Goal: Task Accomplishment & Management: Use online tool/utility

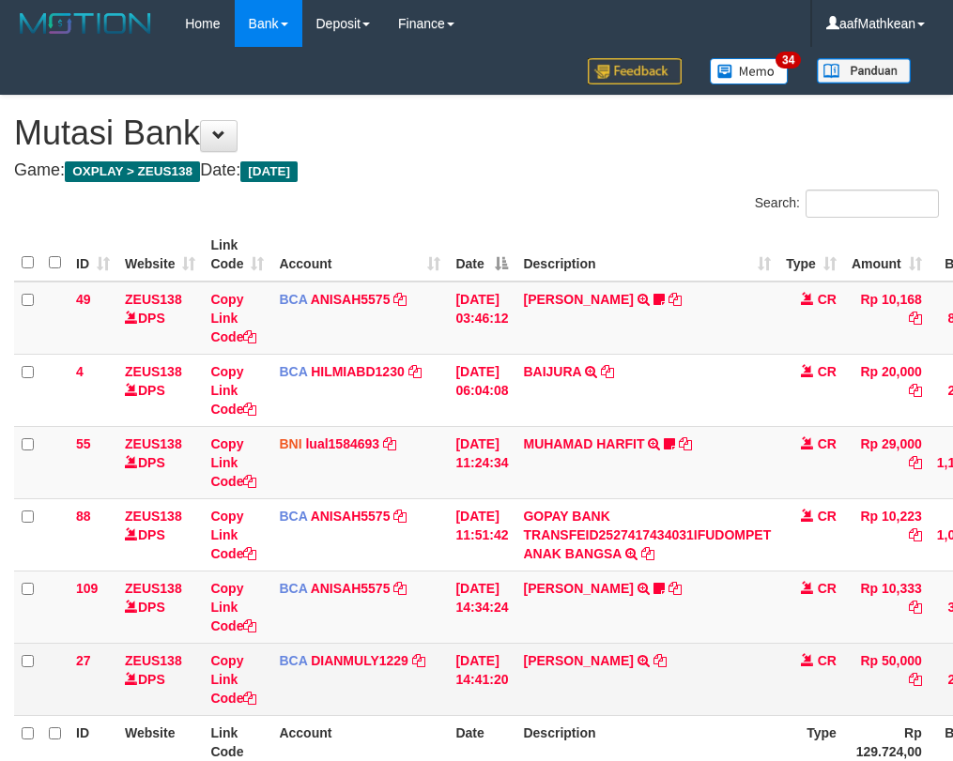
scroll to position [176, 0]
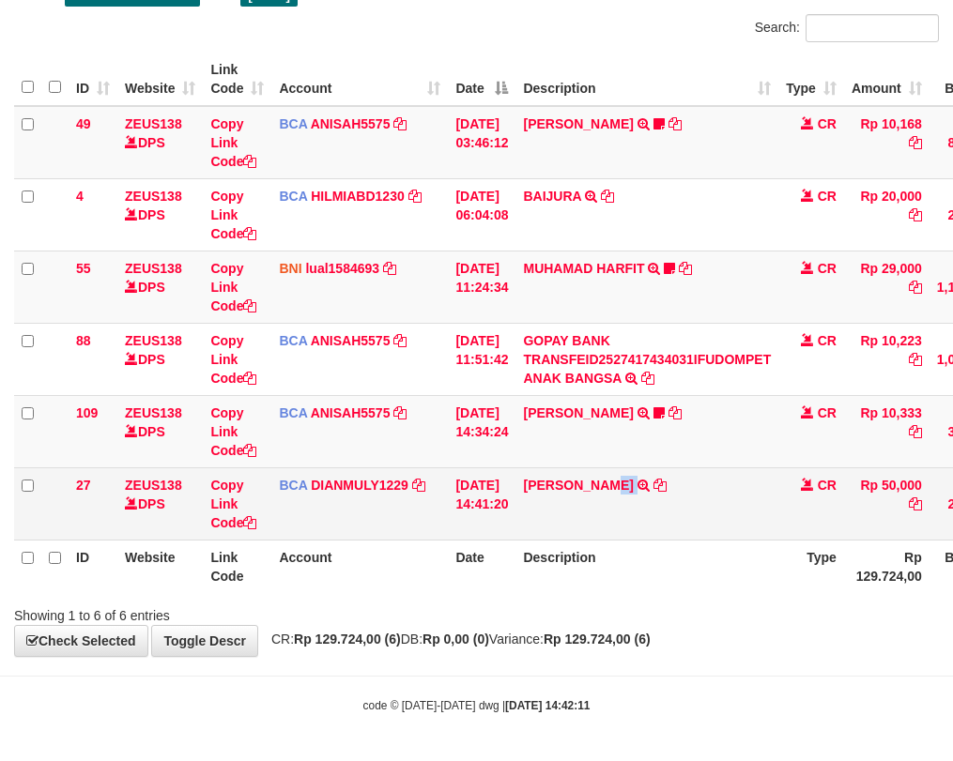
click at [646, 517] on td "AHMAD SATRIA TRSF E-BANKING CR 10/01 ZFT71 AHMAD SATRIA" at bounding box center [646, 504] width 263 height 72
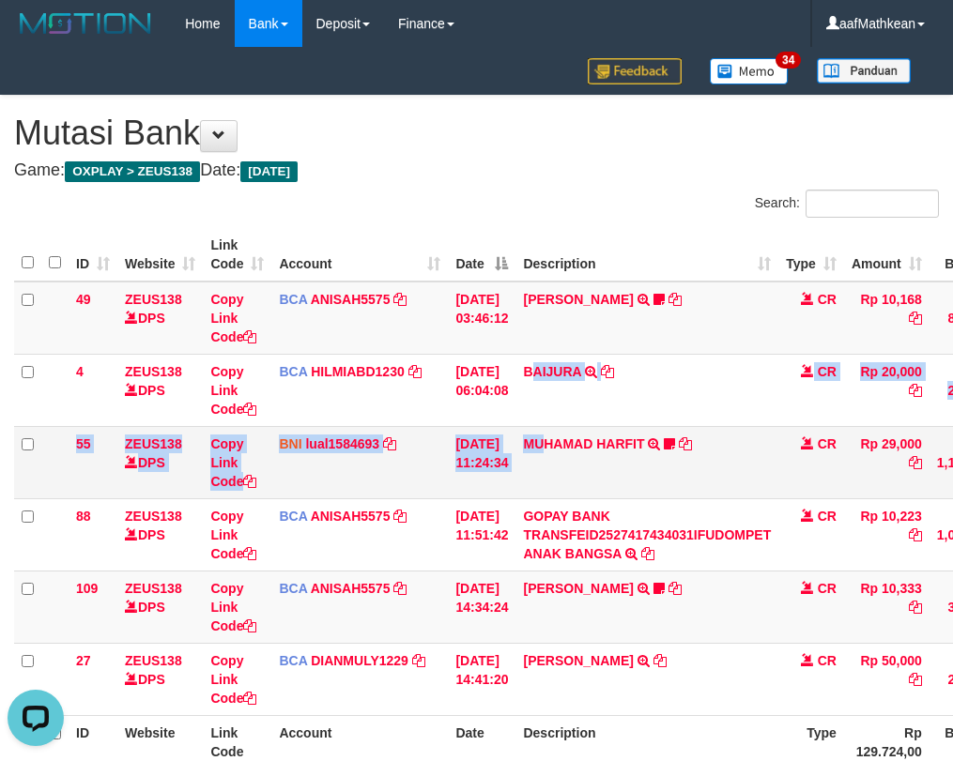
drag, startPoint x: 552, startPoint y: 439, endPoint x: 564, endPoint y: 406, distance: 35.9
click at [558, 455] on tbody "49 ZEUS138 DPS Copy Link Code BCA ANISAH5575 DPS ANISAH mutasi_20251001_3827 | …" at bounding box center [574, 499] width 1120 height 435
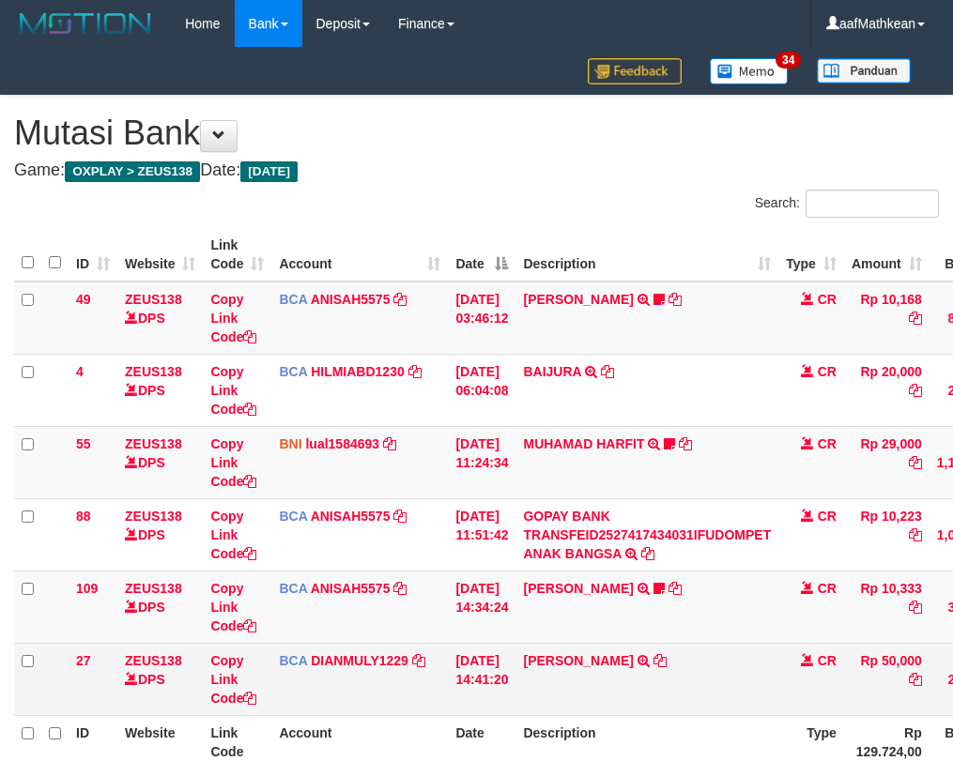
scroll to position [38, 0]
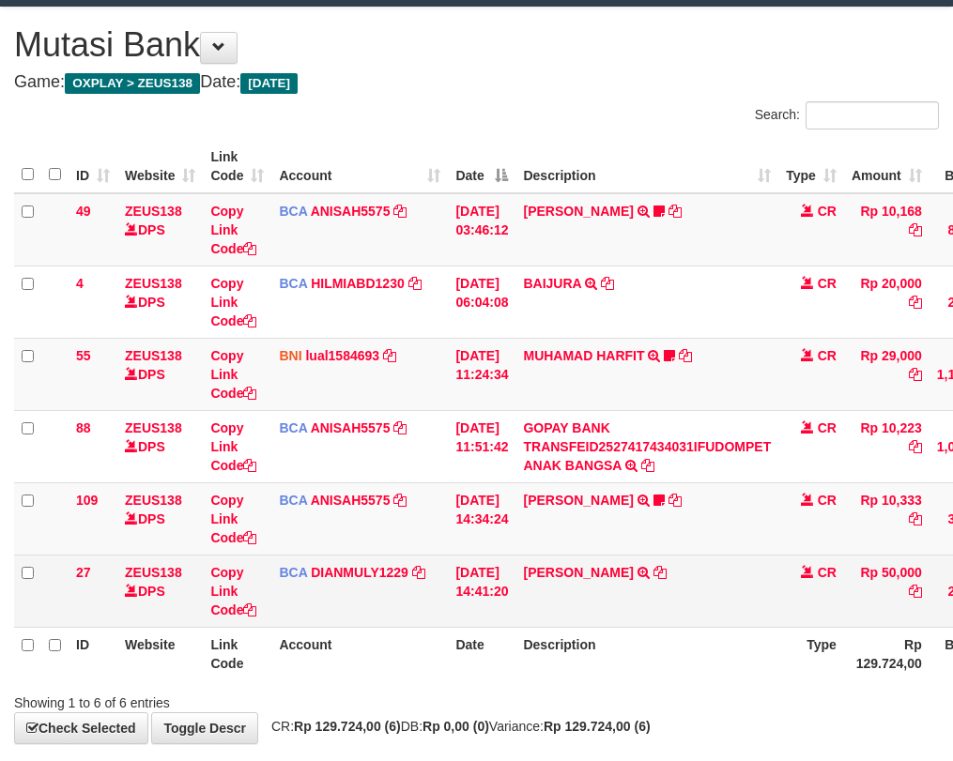
click at [733, 624] on td "[PERSON_NAME] TRSF E-BANKING CR 10/01 ZFT71 [PERSON_NAME]" at bounding box center [646, 591] width 263 height 72
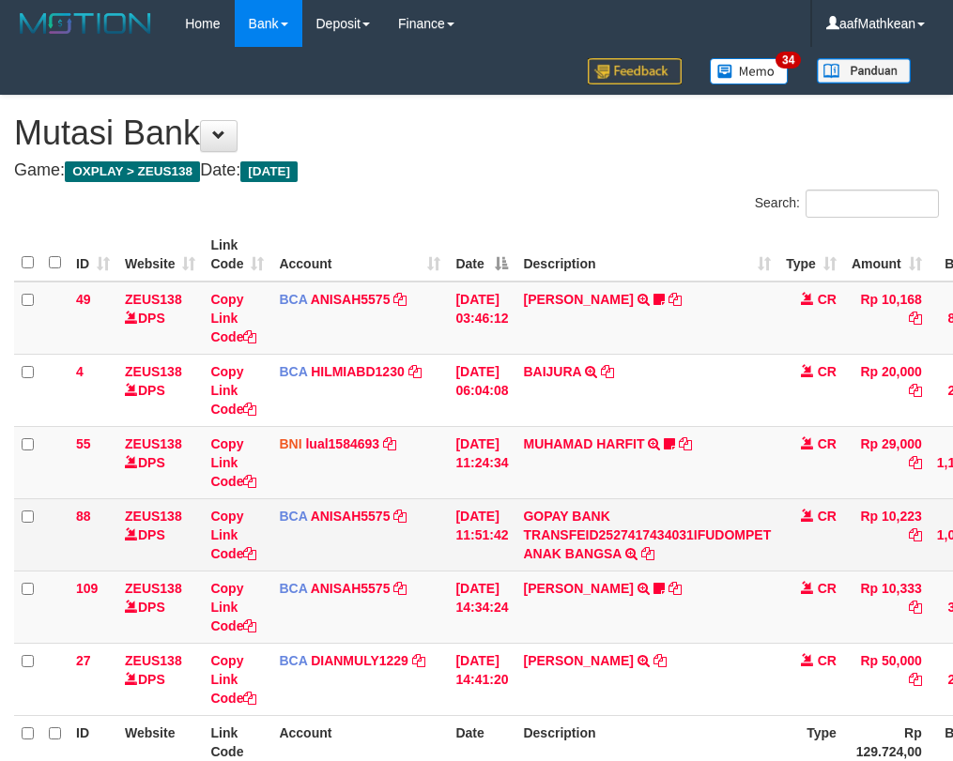
scroll to position [88, 0]
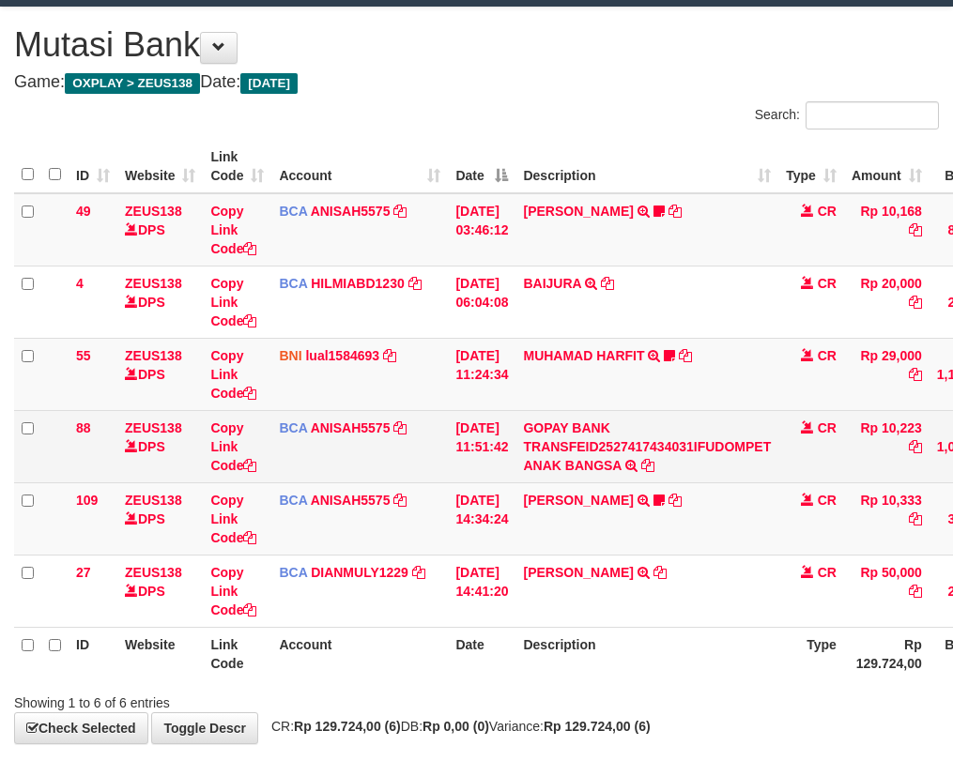
click at [672, 552] on tbody "49 ZEUS138 DPS Copy Link Code BCA ANISAH5575 DPS ANISAH mutasi_20251001_3827 | …" at bounding box center [574, 410] width 1120 height 435
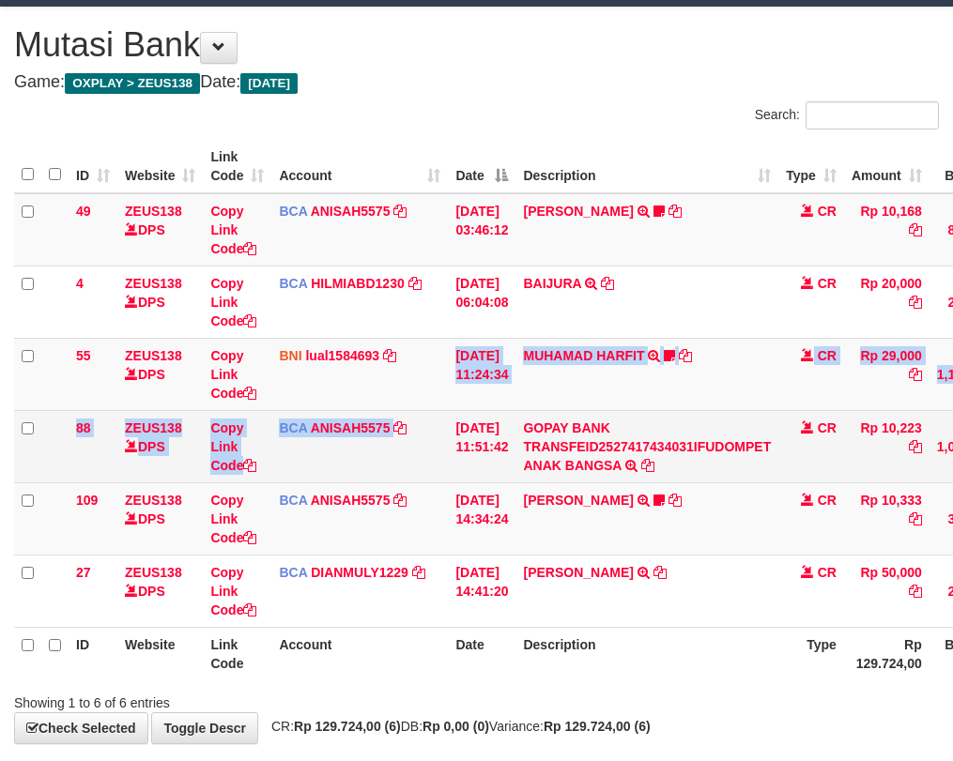
drag, startPoint x: 427, startPoint y: 421, endPoint x: 437, endPoint y: 426, distance: 11.0
click at [437, 427] on tbody "49 ZEUS138 DPS Copy Link Code BCA ANISAH5575 DPS ANISAH mutasi_20251001_3827 | …" at bounding box center [574, 410] width 1120 height 435
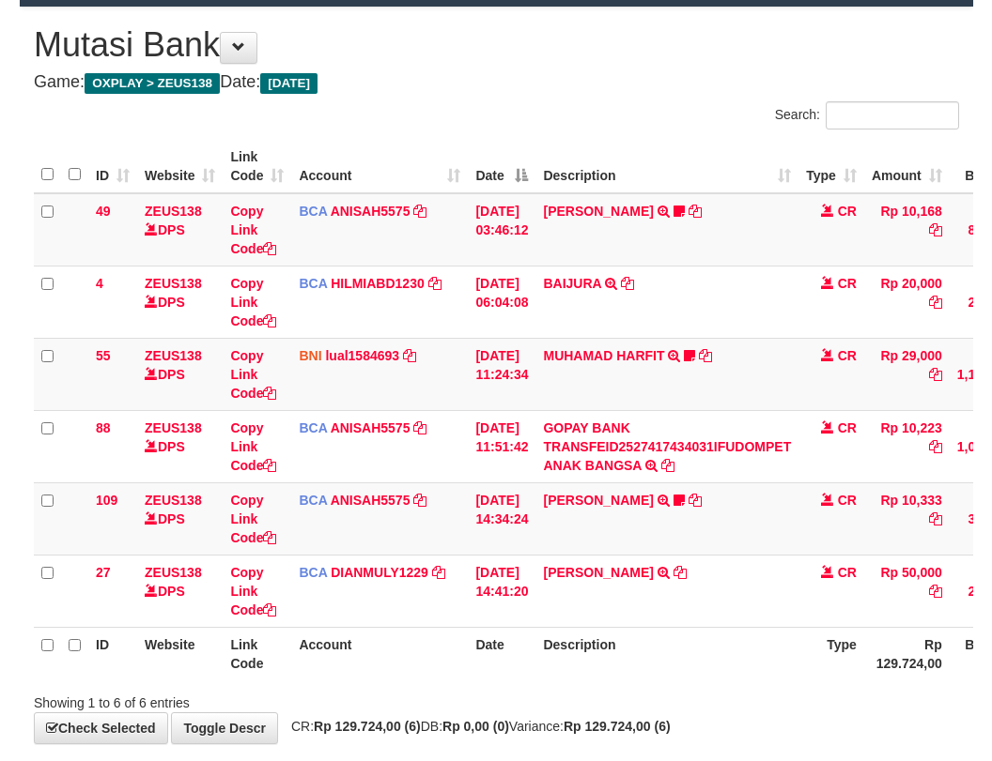
scroll to position [41, 0]
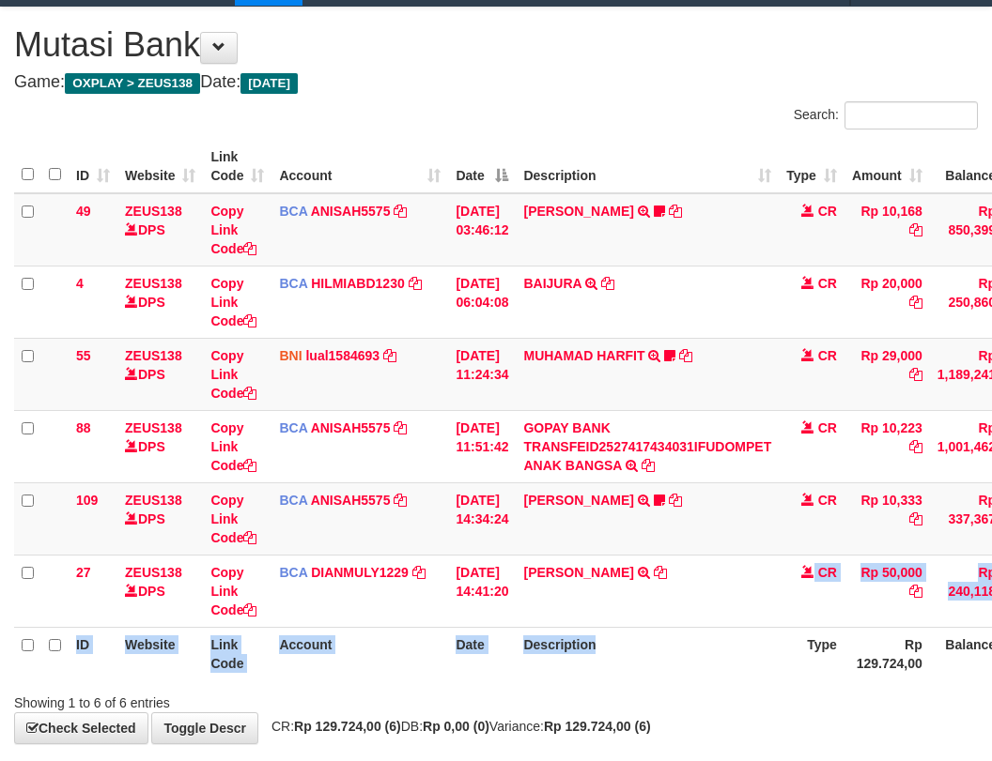
click at [697, 683] on div "ID Website Link Code Account Date Description Type Amount Balance Status Action…" at bounding box center [496, 410] width 992 height 552
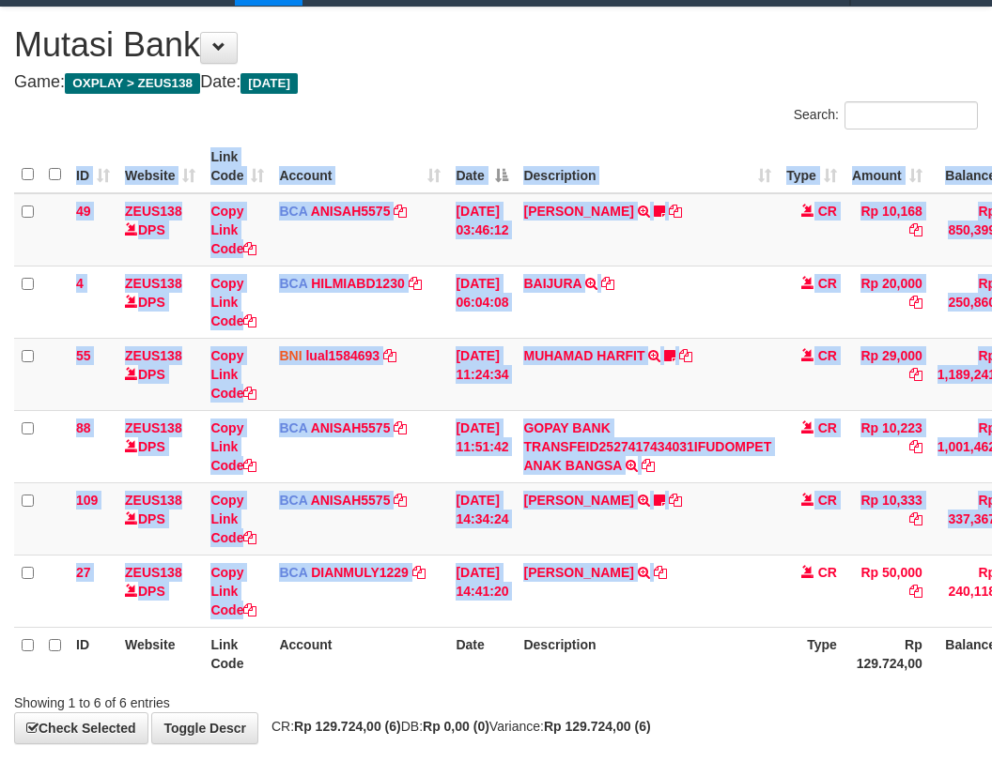
click at [710, 679] on th "Description" at bounding box center [646, 654] width 263 height 54
click at [700, 665] on th "Description" at bounding box center [646, 654] width 263 height 54
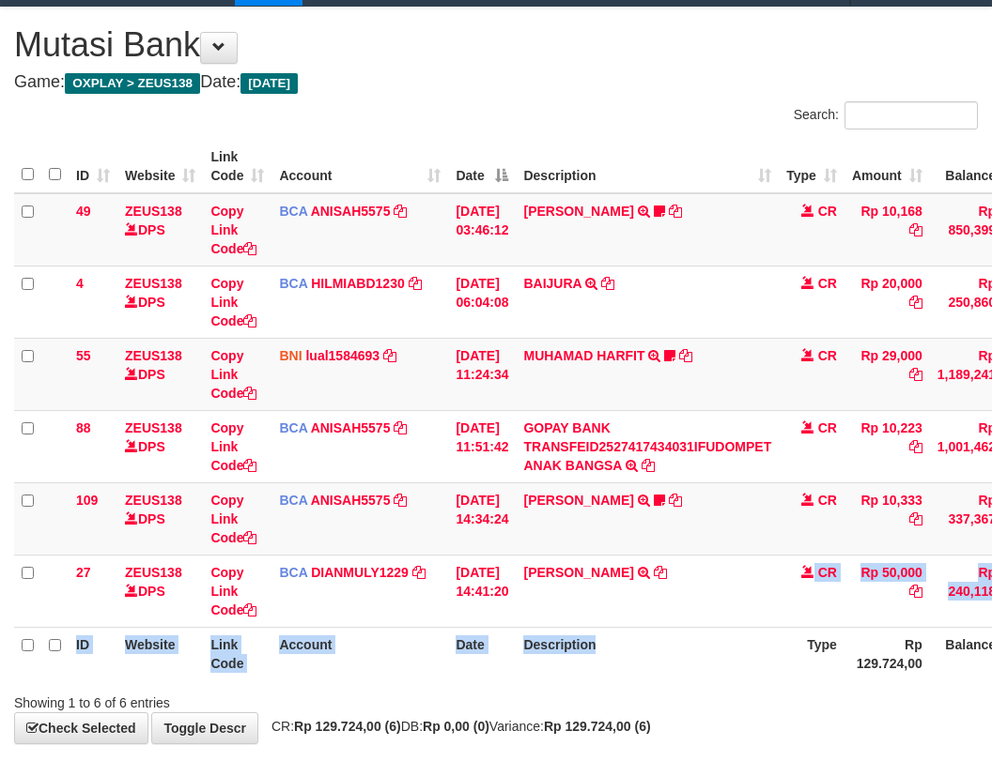
click at [700, 667] on th "Description" at bounding box center [646, 654] width 263 height 54
click at [689, 654] on th "Description" at bounding box center [646, 654] width 263 height 54
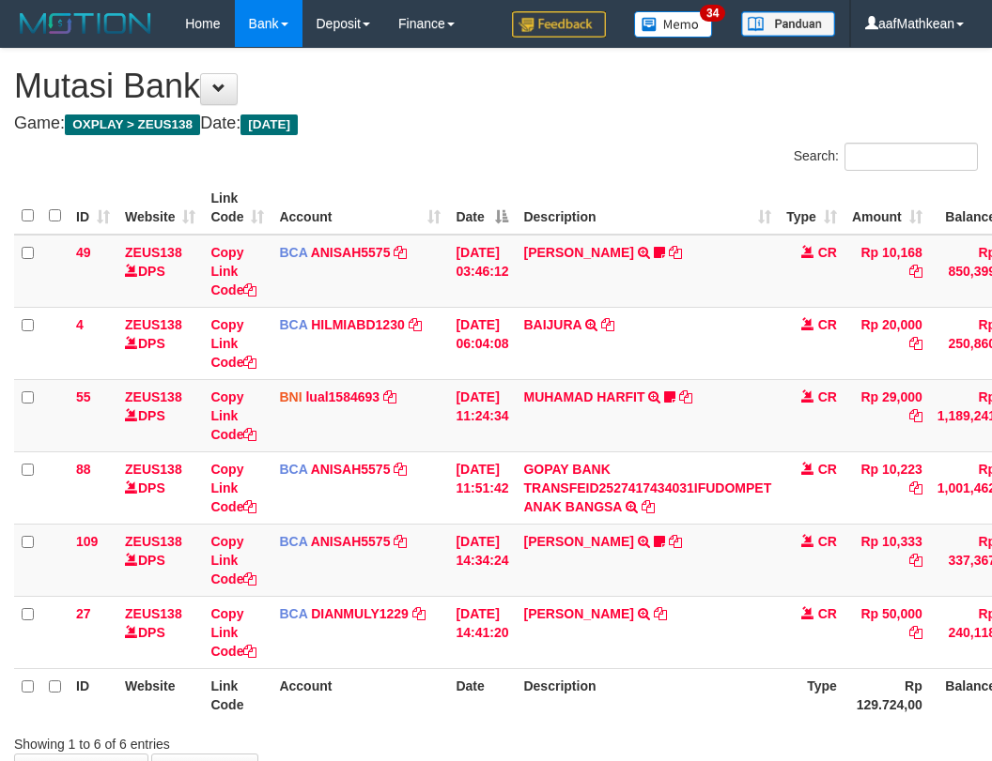
scroll to position [41, 0]
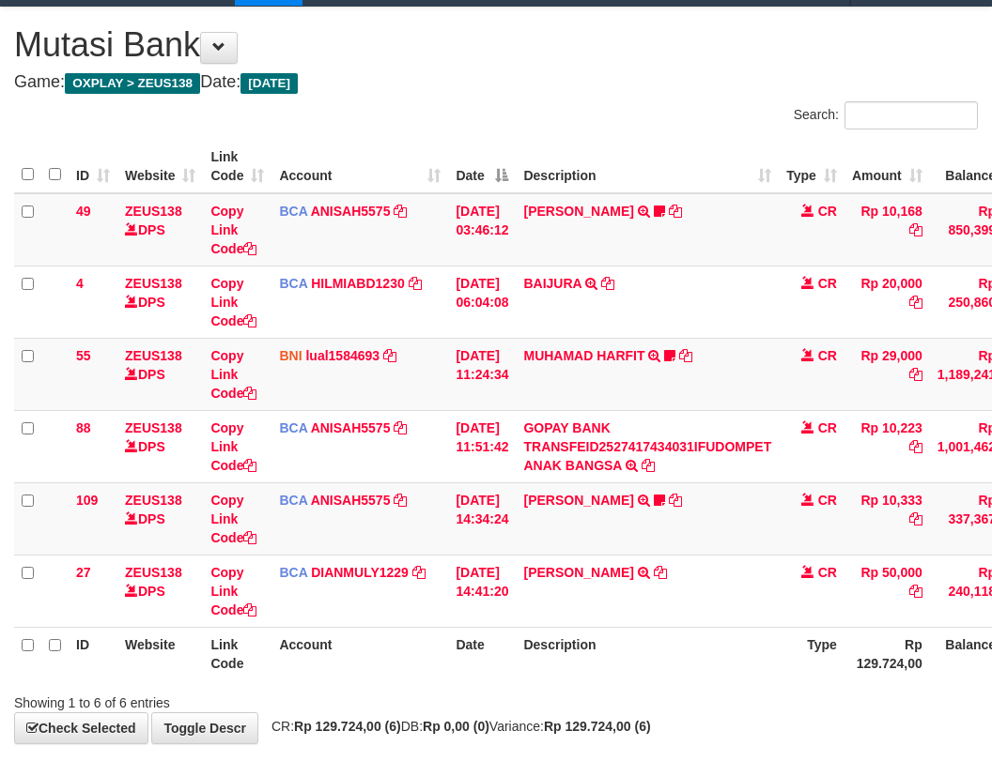
click at [685, 634] on th "Description" at bounding box center [646, 654] width 263 height 54
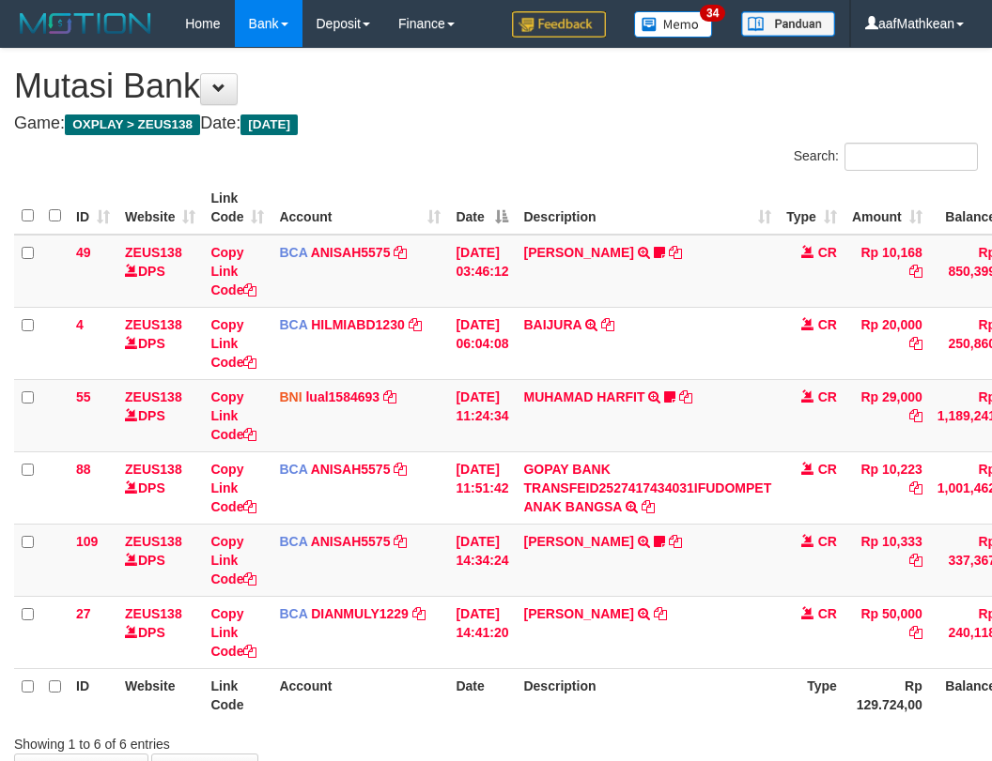
scroll to position [41, 12]
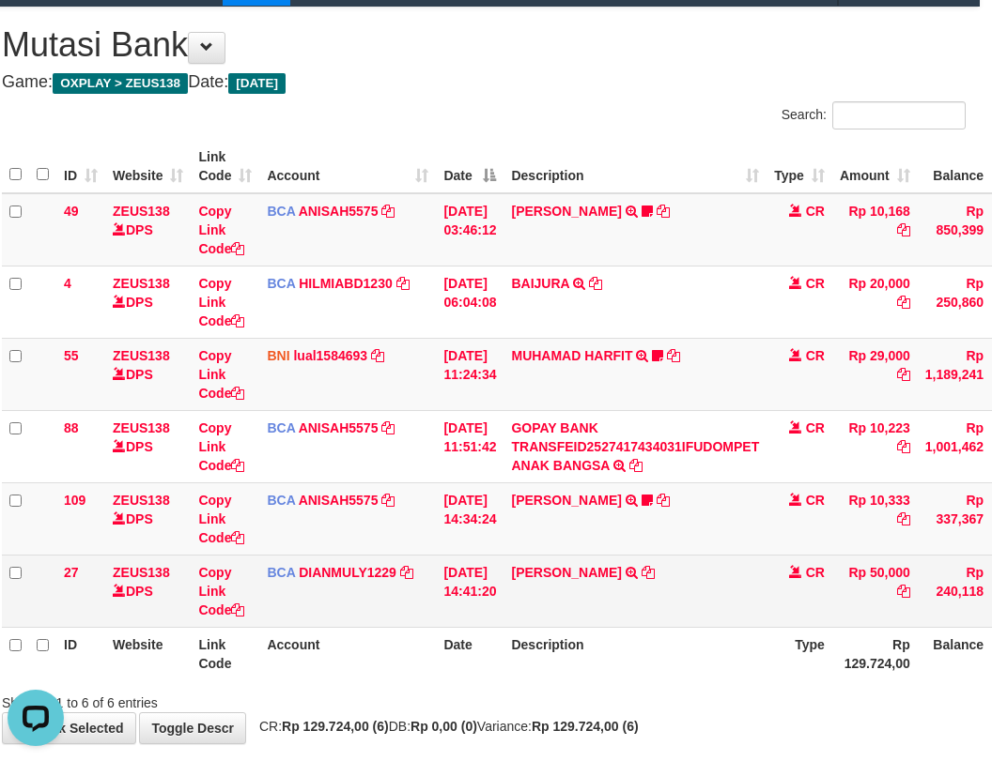
drag, startPoint x: 512, startPoint y: 510, endPoint x: 553, endPoint y: 594, distance: 94.1
click at [525, 580] on tbody "49 ZEUS138 DPS Copy Link Code BCA ANISAH5575 DPS ANISAH mutasi_20251001_3827 | …" at bounding box center [562, 410] width 1120 height 435
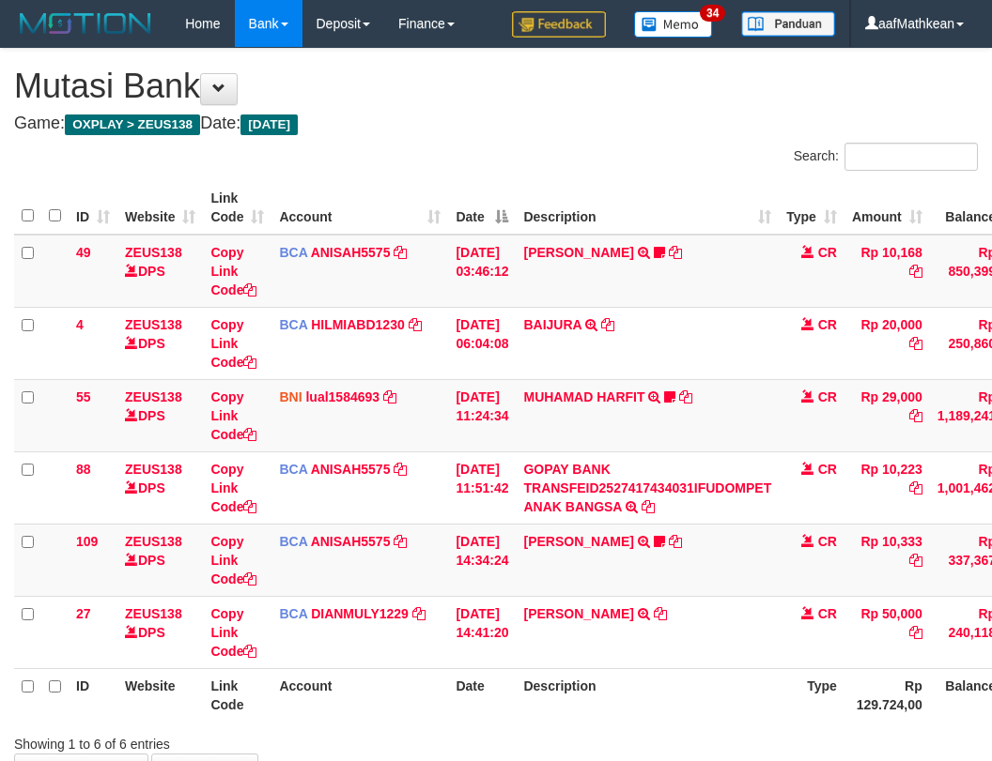
scroll to position [41, 12]
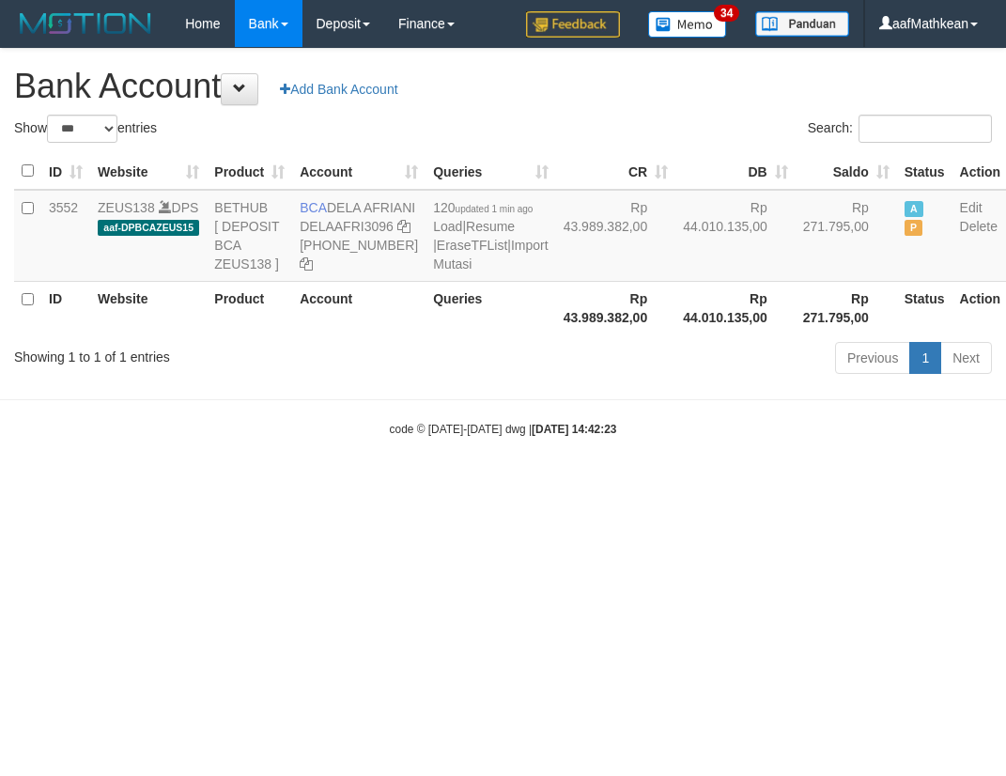
select select "***"
drag, startPoint x: 620, startPoint y: 515, endPoint x: 615, endPoint y: 530, distance: 15.7
click at [619, 485] on body "Toggle navigation Home Bank Account List Load By Website Group [OXPLAY] ZEUS138…" at bounding box center [503, 242] width 1006 height 485
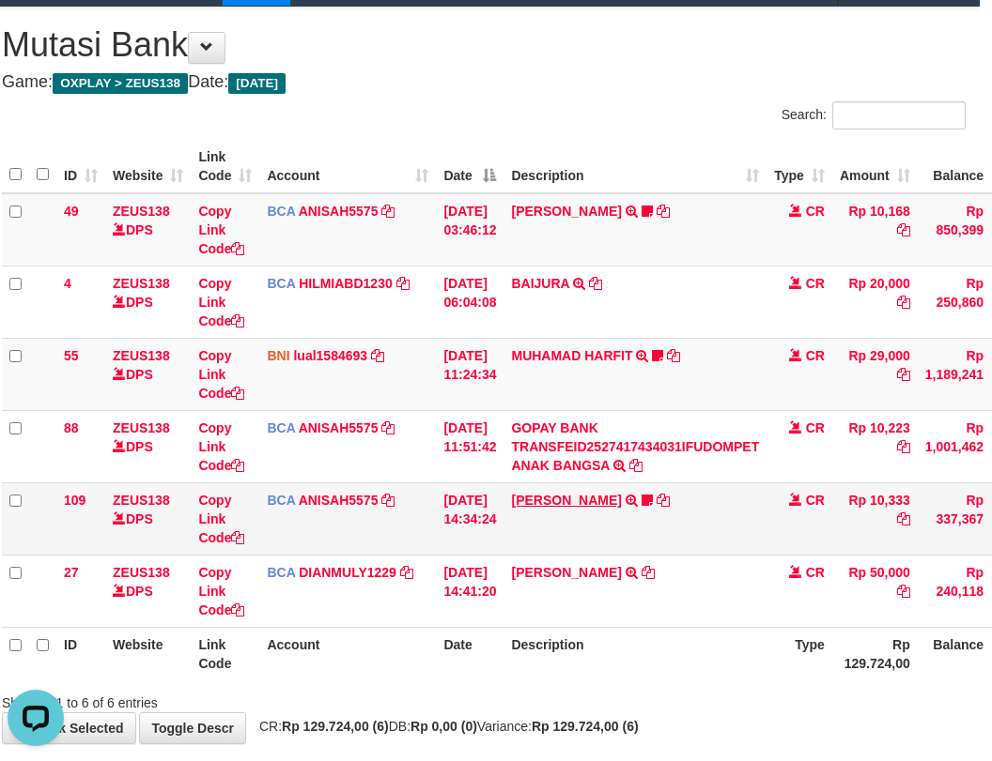
click at [501, 445] on table "ID Website Link Code Account Date Description Type Amount Balance Status Action…" at bounding box center [562, 410] width 1120 height 541
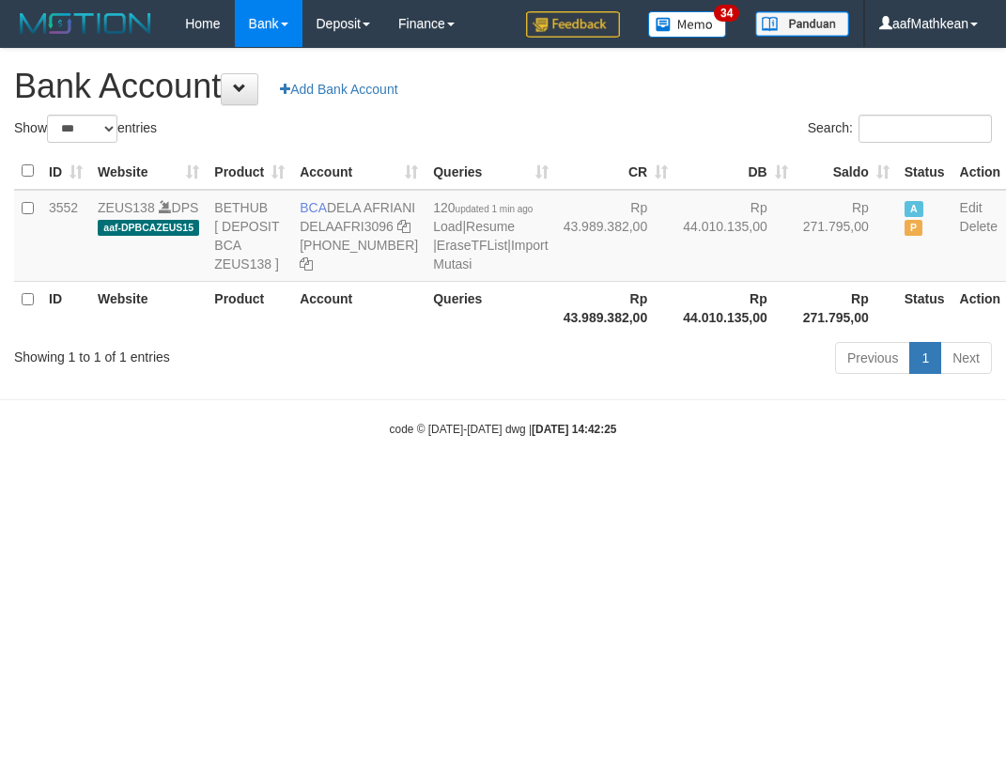
select select "***"
click at [235, 485] on html "Toggle navigation Home Bank Account List Load By Website Group [OXPLAY] ZEUS138…" at bounding box center [503, 242] width 1006 height 485
select select "***"
drag, startPoint x: 438, startPoint y: 478, endPoint x: 420, endPoint y: 354, distance: 125.2
click at [430, 378] on body "Toggle navigation Home Bank Account List Load By Website Group [OXPLAY] ZEUS138…" at bounding box center [503, 242] width 1006 height 485
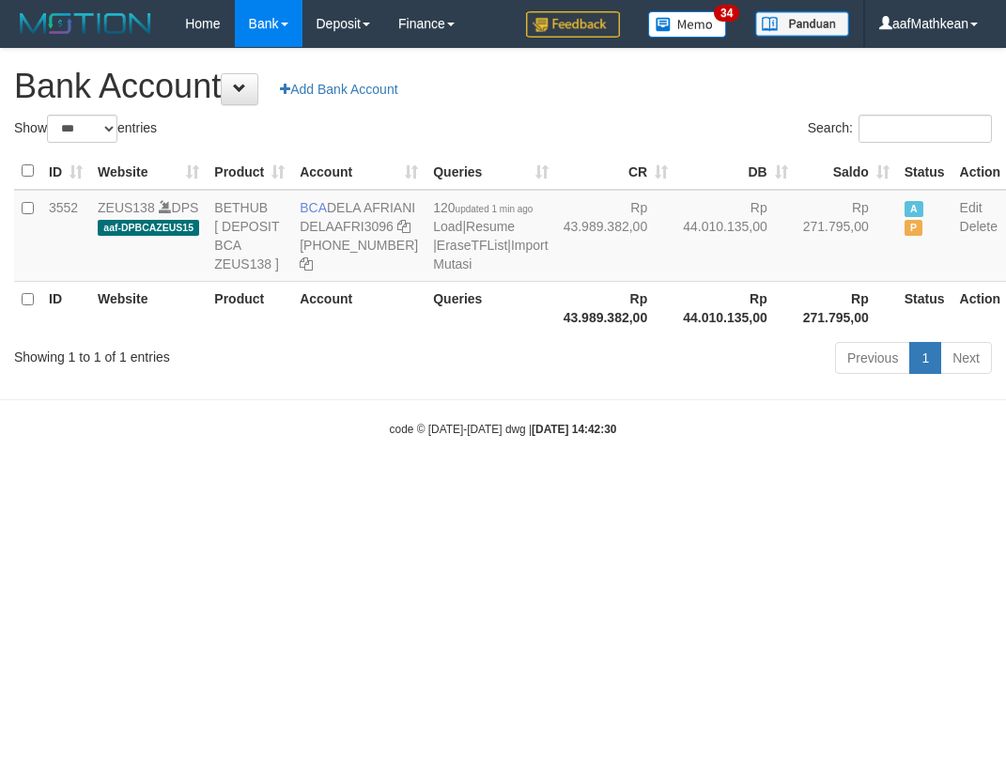
select select "***"
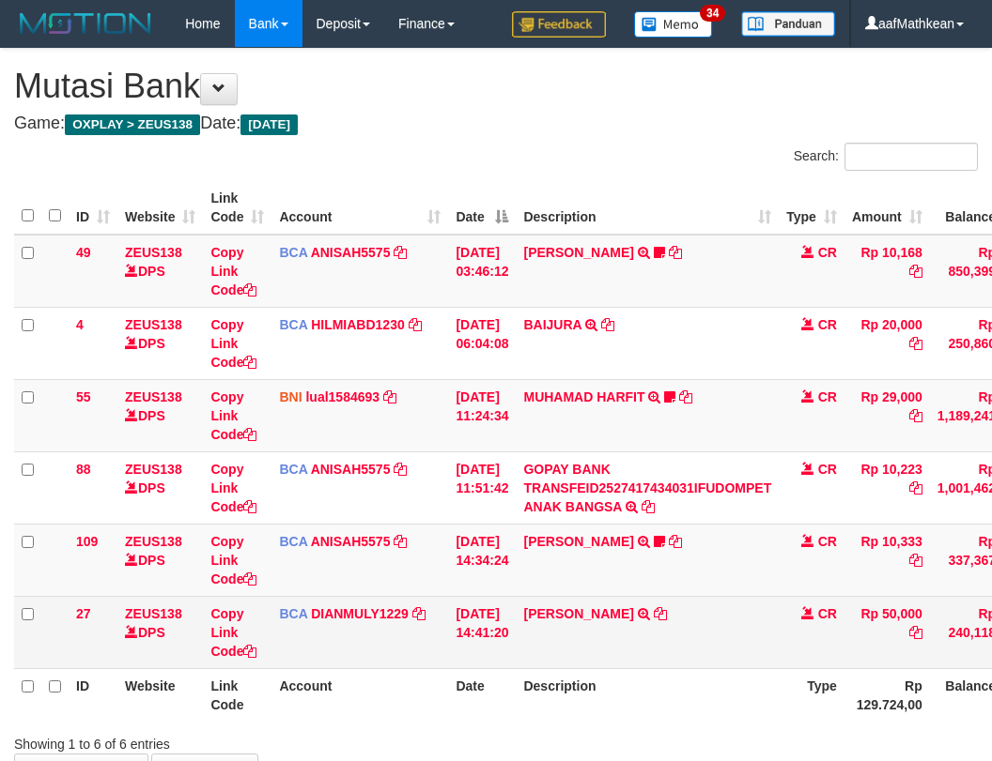
scroll to position [41, 12]
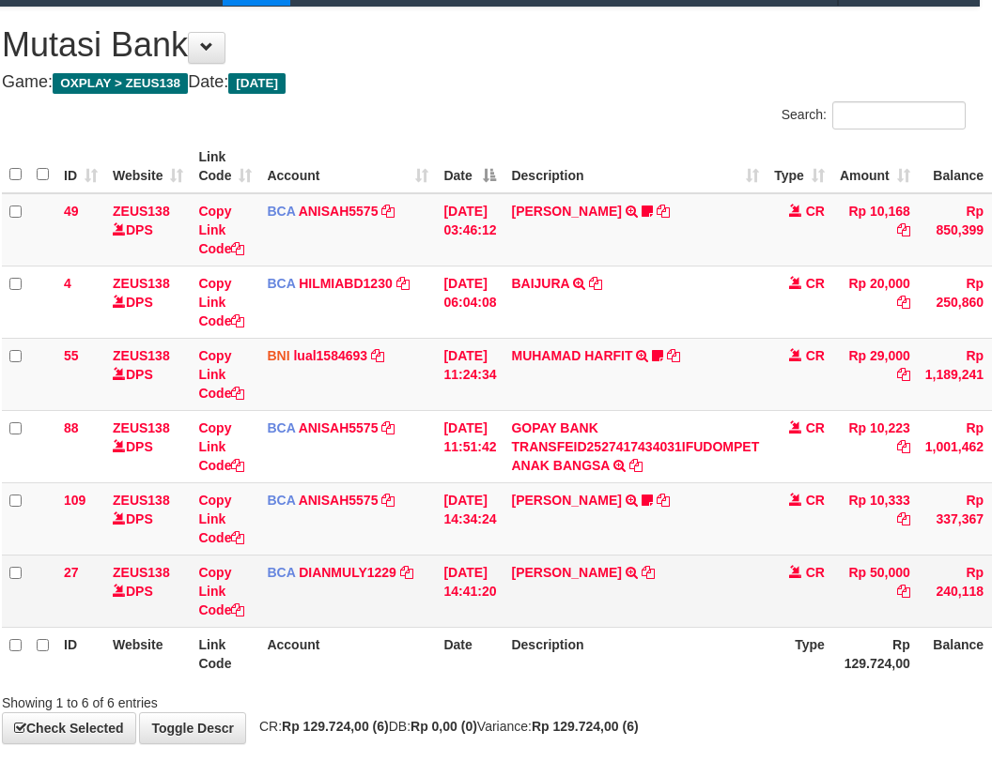
drag, startPoint x: 667, startPoint y: 608, endPoint x: 738, endPoint y: 582, distance: 76.0
click at [675, 605] on td "[PERSON_NAME] TRSF E-BANKING CR 10/01 ZFT71 [PERSON_NAME]" at bounding box center [634, 591] width 263 height 72
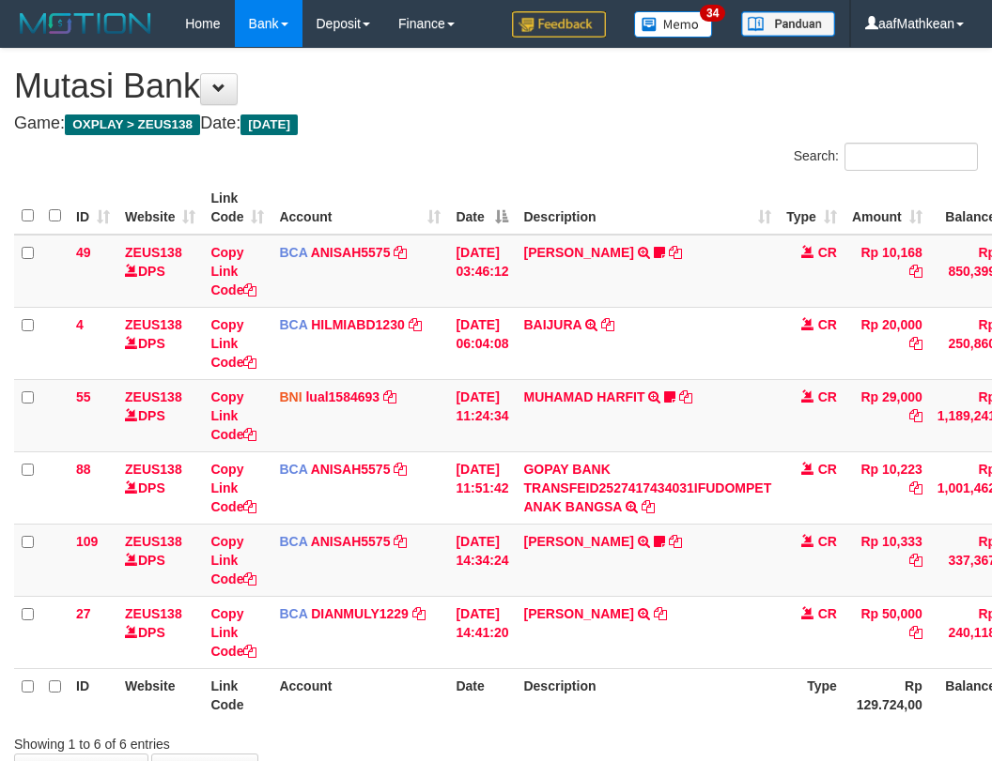
scroll to position [41, 12]
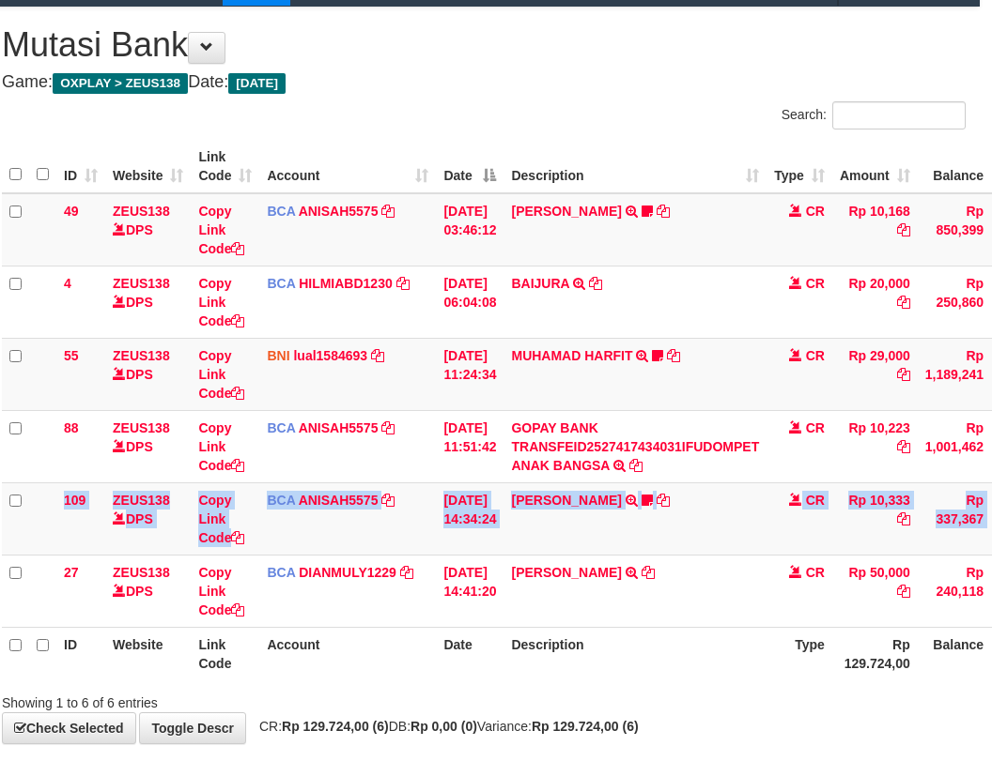
drag, startPoint x: 54, startPoint y: 585, endPoint x: 290, endPoint y: 630, distance: 240.9
click at [97, 611] on tbody "49 ZEUS138 DPS Copy Link Code BCA ANISAH5575 DPS ANISAH mutasi_20251001_3827 | …" at bounding box center [562, 410] width 1120 height 435
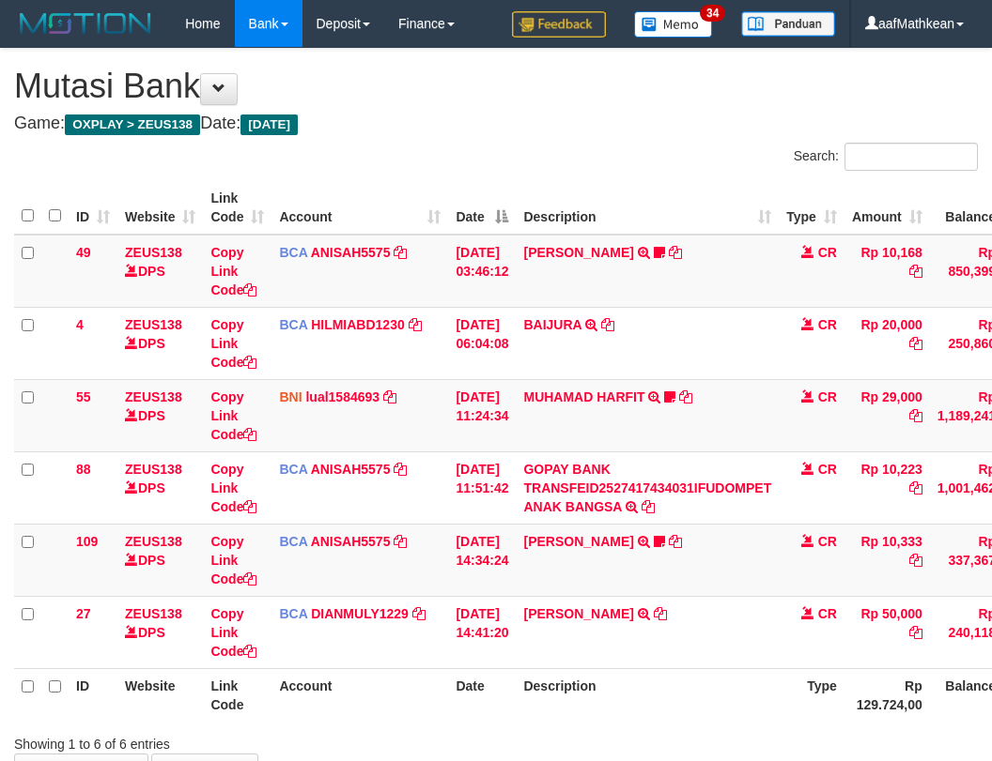
scroll to position [41, 12]
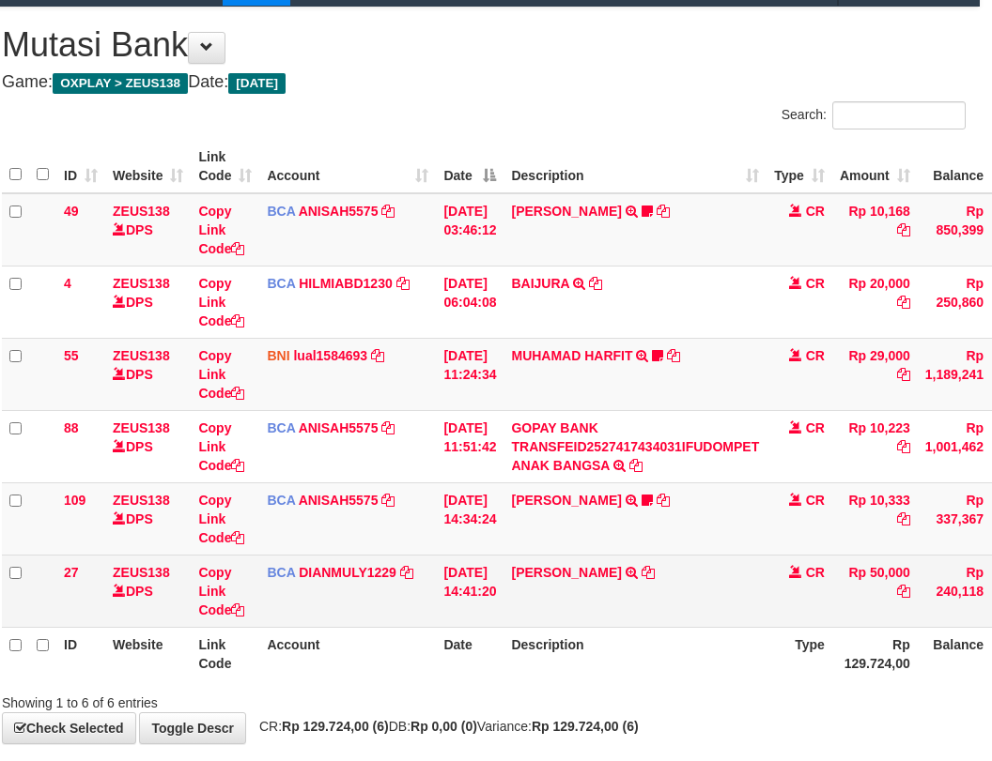
click at [625, 584] on td "AHMAD SATRIA TRSF E-BANKING CR 10/01 ZFT71 AHMAD SATRIA" at bounding box center [634, 591] width 263 height 72
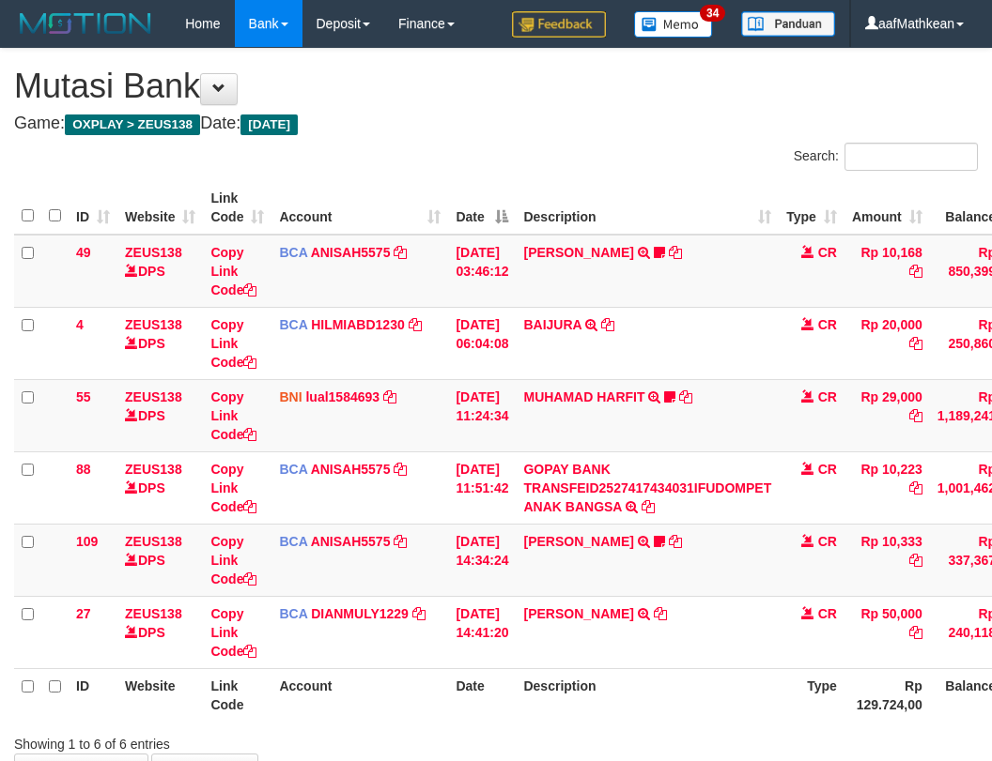
scroll to position [41, 12]
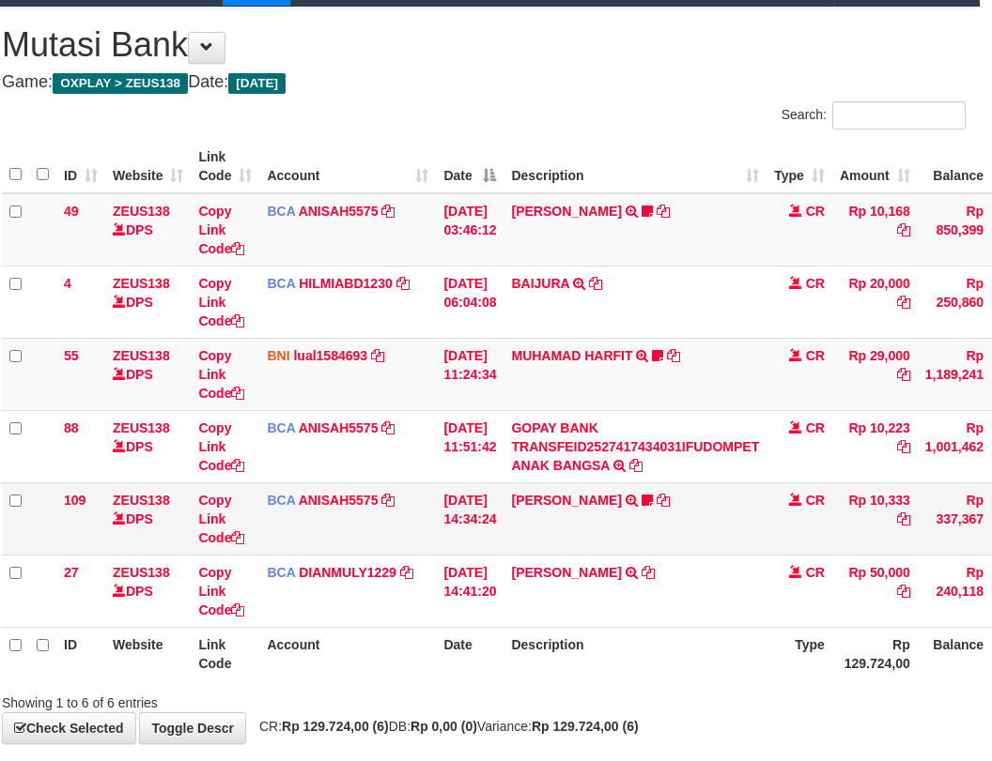
click at [562, 544] on td "LISTON SITOR TRSF E-BANKING CR 0110/FTSCY/WS95051 10333.002025100112508694 TRFD…" at bounding box center [634, 519] width 263 height 72
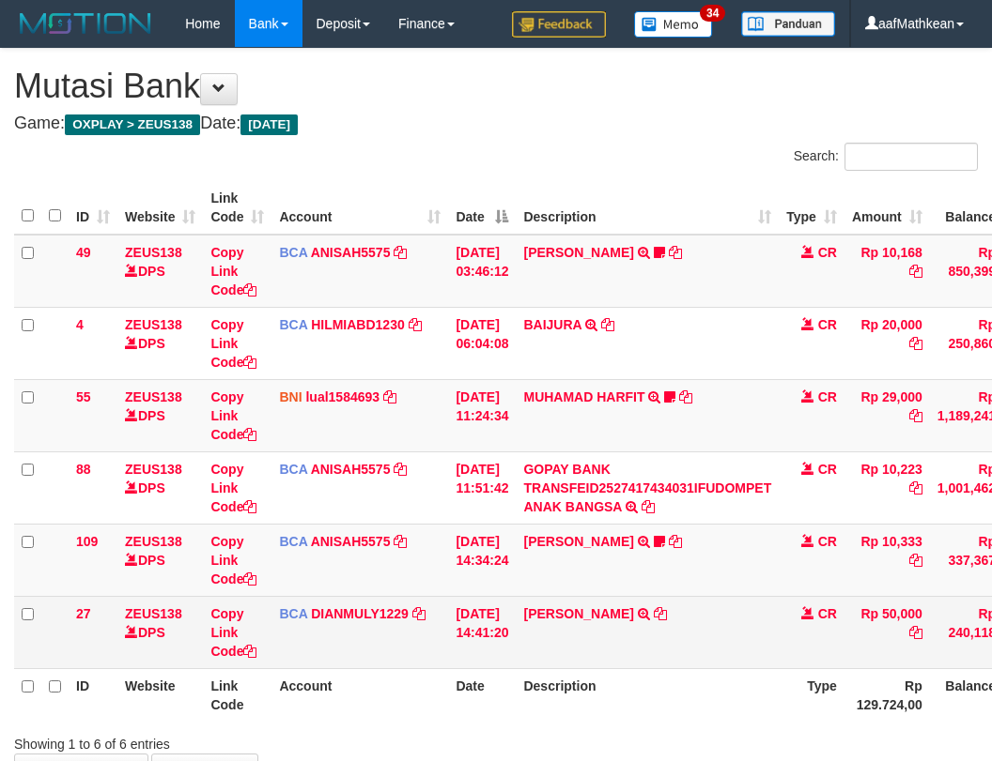
scroll to position [41, 12]
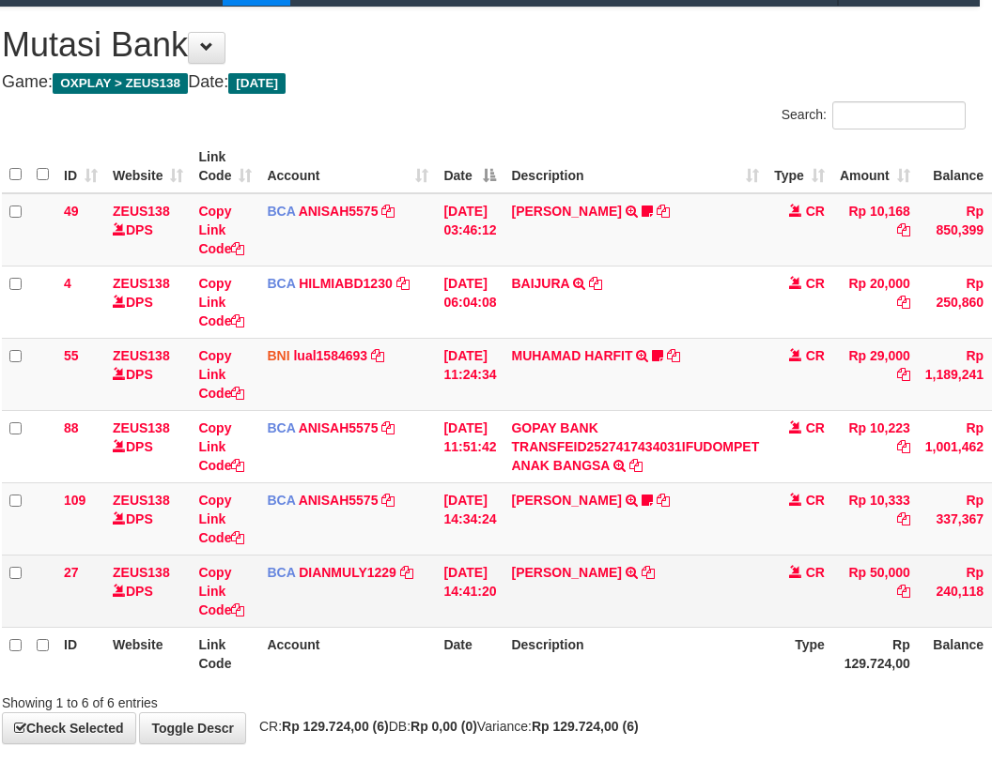
click at [342, 558] on td "BCA DIANMULY1229 DPS DIAN MULYADI mutasi_20251001_3826 | 27 mutasi_20251001_382…" at bounding box center [347, 591] width 177 height 72
drag, startPoint x: 346, startPoint y: 559, endPoint x: 391, endPoint y: 563, distance: 45.3
click at [346, 559] on td "BCA DIANMULY1229 DPS DIAN MULYADI mutasi_20251001_3826 | 27 mutasi_20251001_382…" at bounding box center [347, 591] width 177 height 72
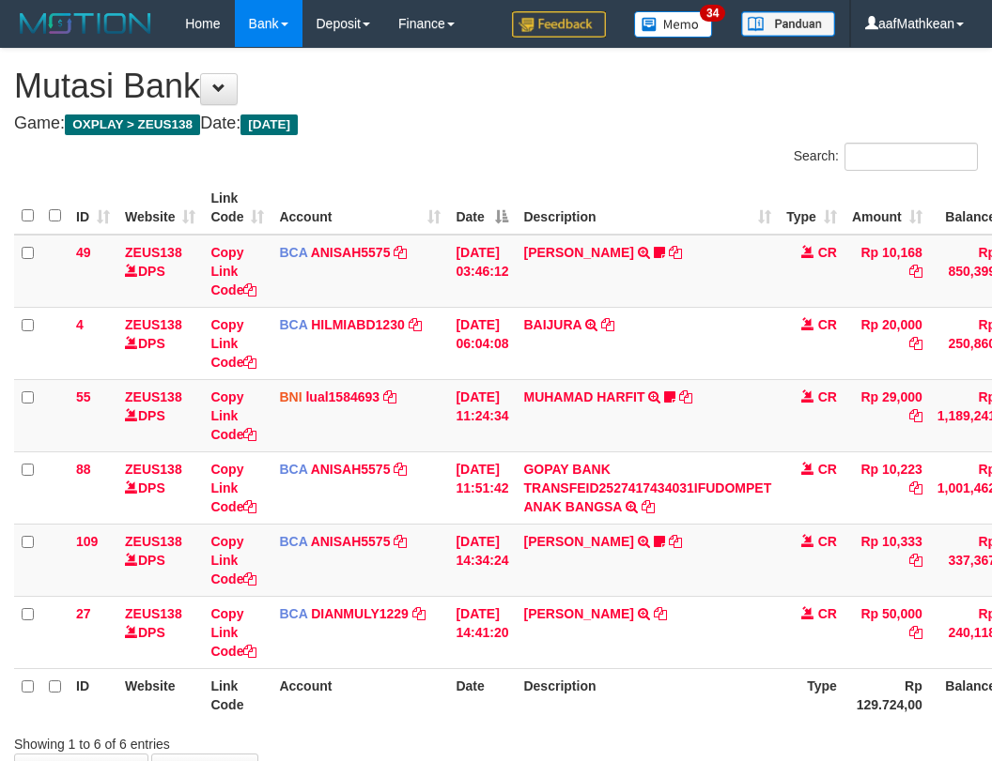
scroll to position [41, 12]
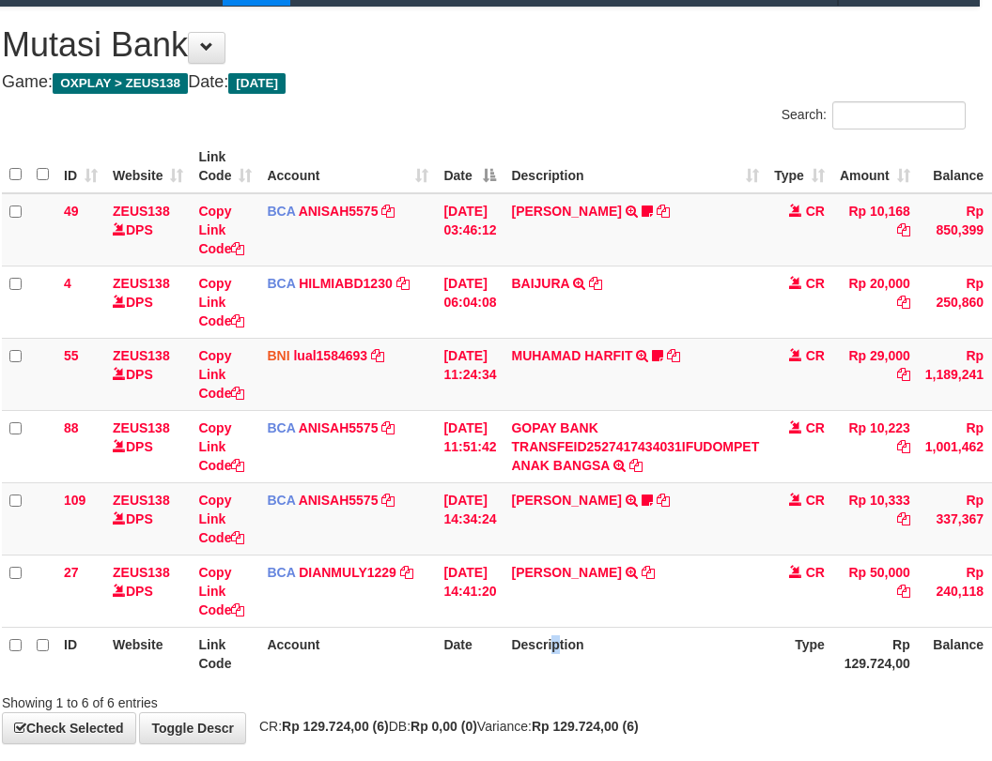
click at [581, 638] on th "Description" at bounding box center [634, 654] width 263 height 54
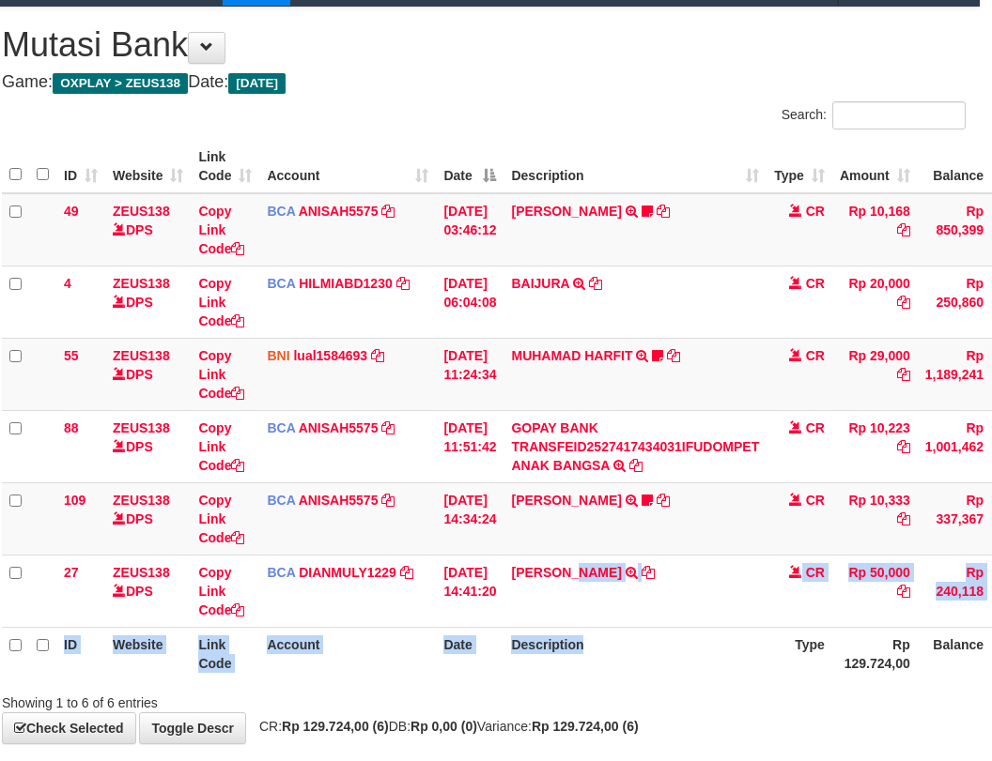
click at [620, 651] on table "ID Website Link Code Account Date Description Type Amount Balance Status Action…" at bounding box center [562, 410] width 1120 height 541
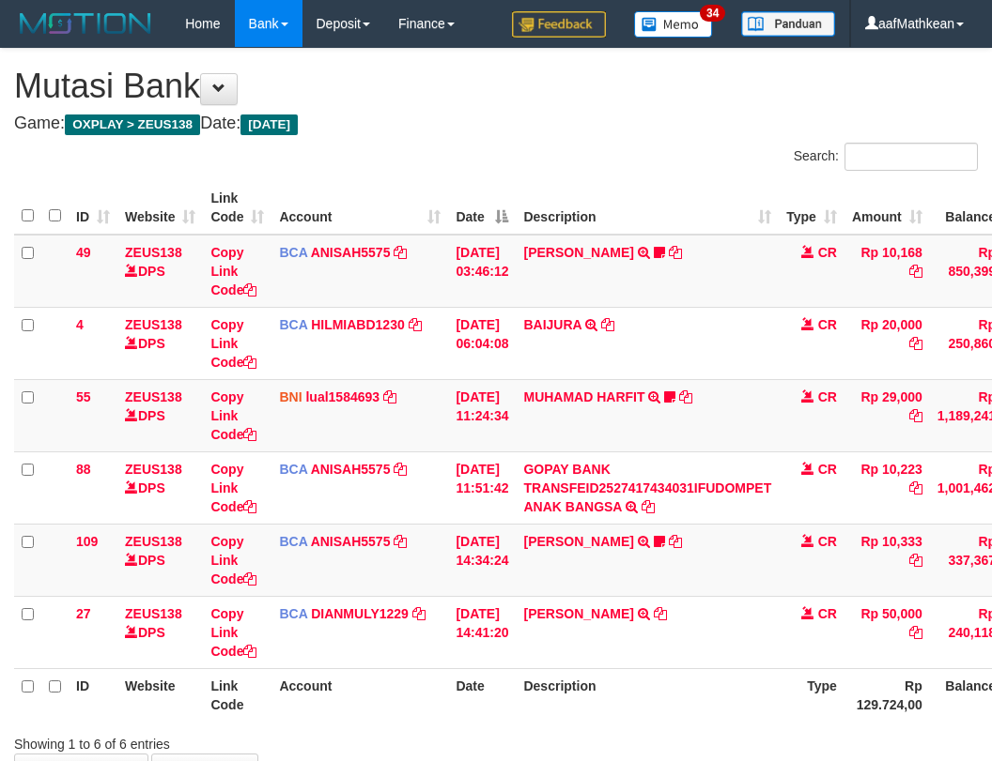
scroll to position [41, 12]
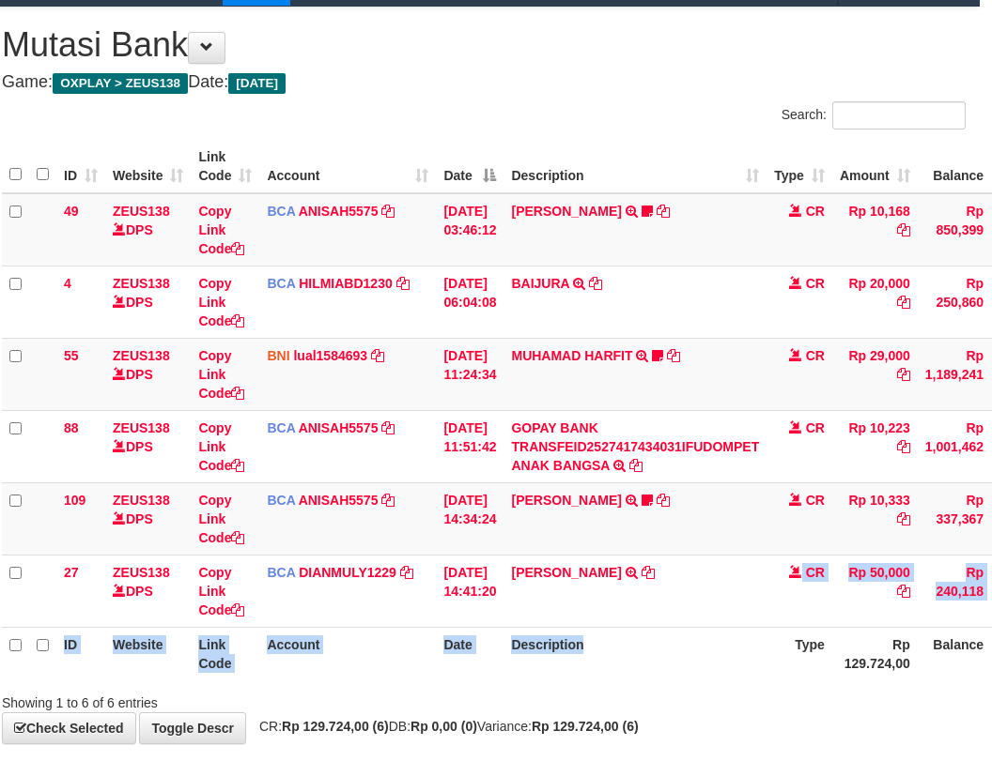
click at [672, 641] on table "ID Website Link Code Account Date Description Type Amount Balance Status Action…" at bounding box center [562, 410] width 1120 height 541
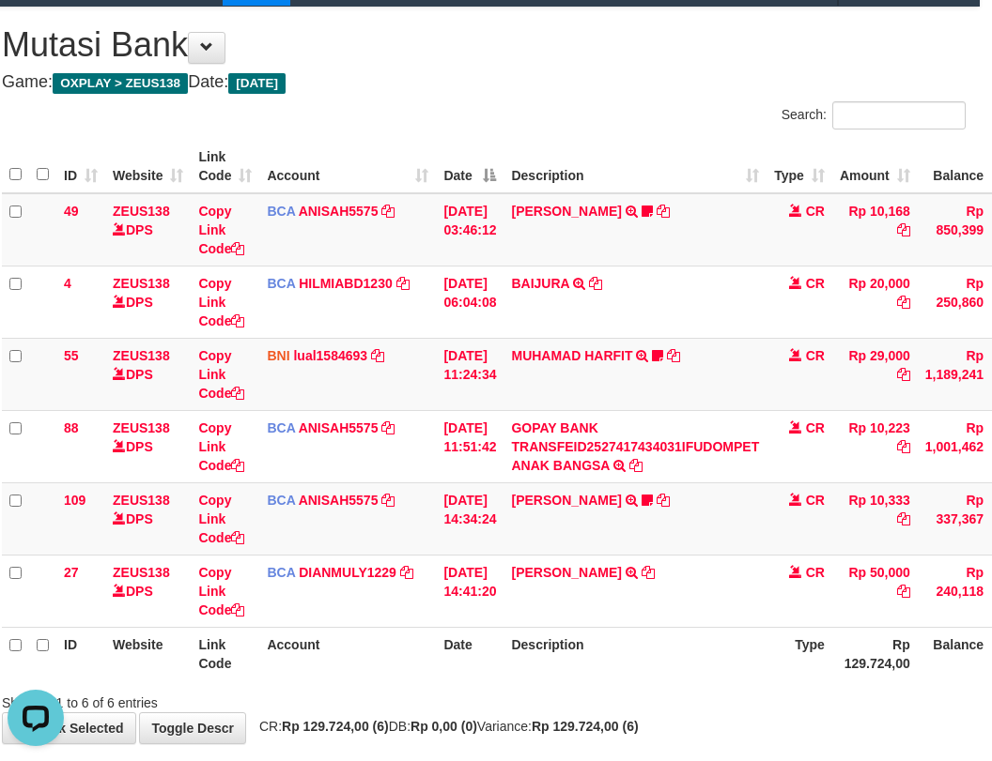
click at [608, 686] on div at bounding box center [690, 686] width 578 height 1
click at [617, 680] on th "Description" at bounding box center [634, 654] width 263 height 54
click at [618, 680] on th "Description" at bounding box center [634, 654] width 263 height 54
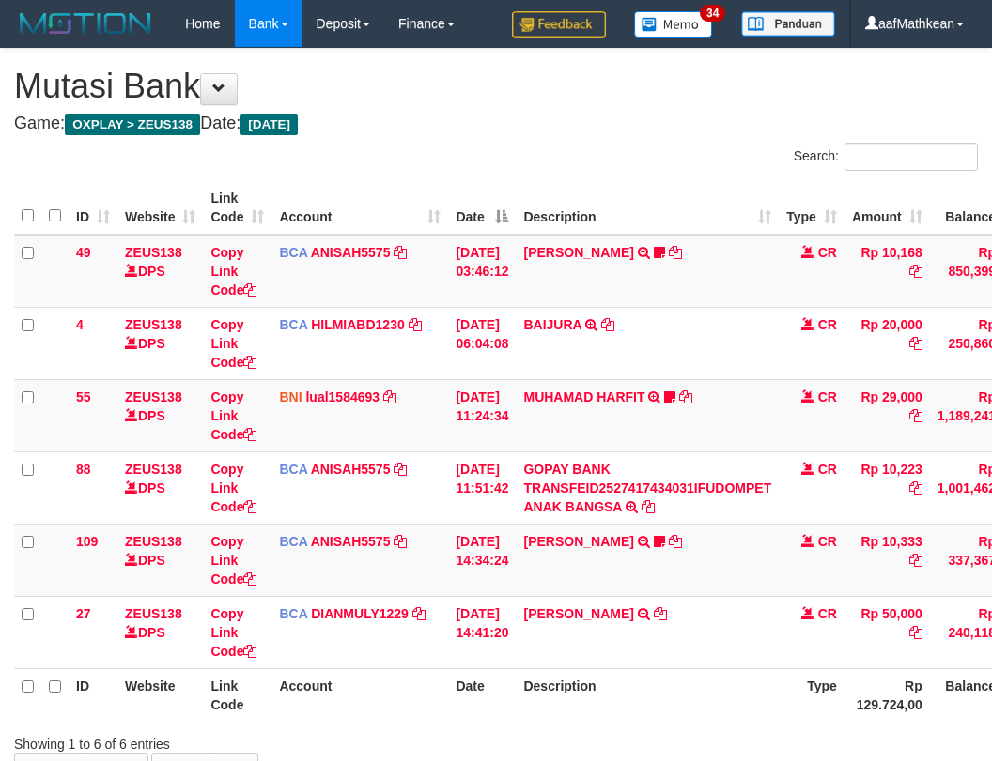
scroll to position [41, 12]
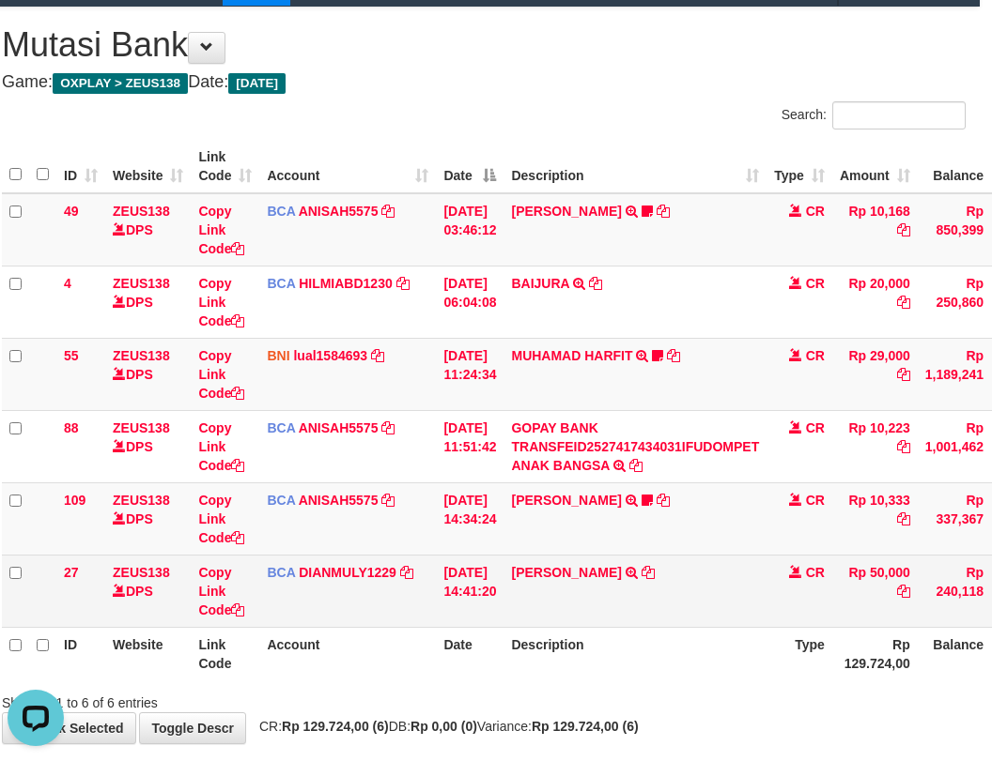
click at [766, 623] on td "AHMAD SATRIA TRSF E-BANKING CR 10/01 ZFT71 AHMAD SATRIA" at bounding box center [634, 591] width 263 height 72
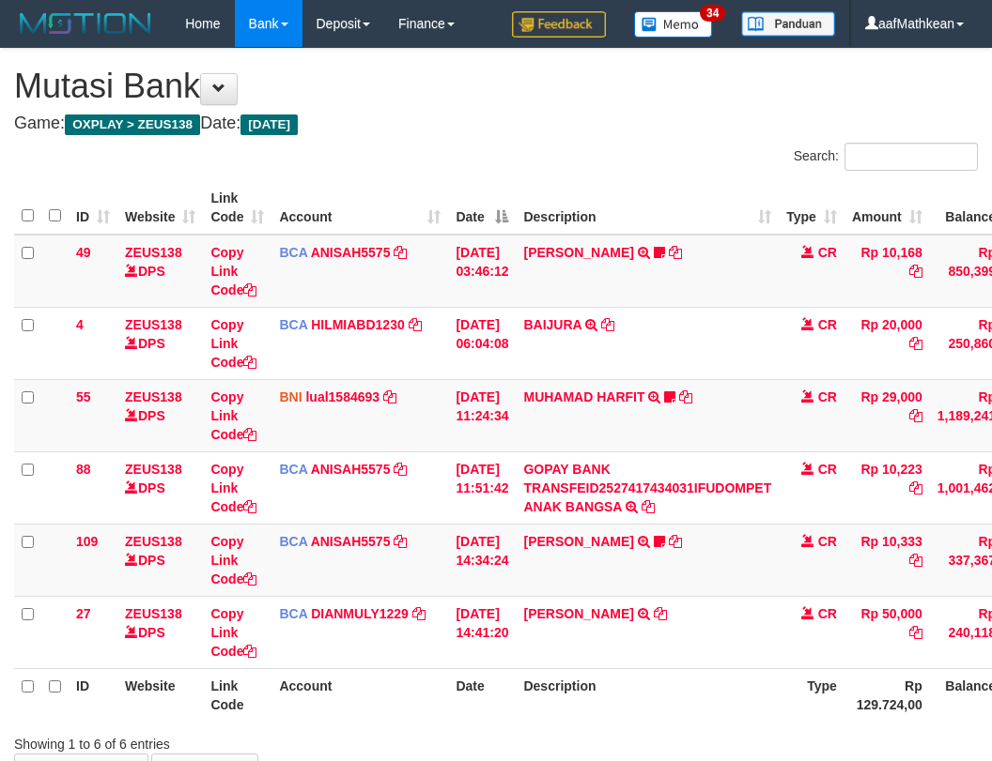
scroll to position [41, 12]
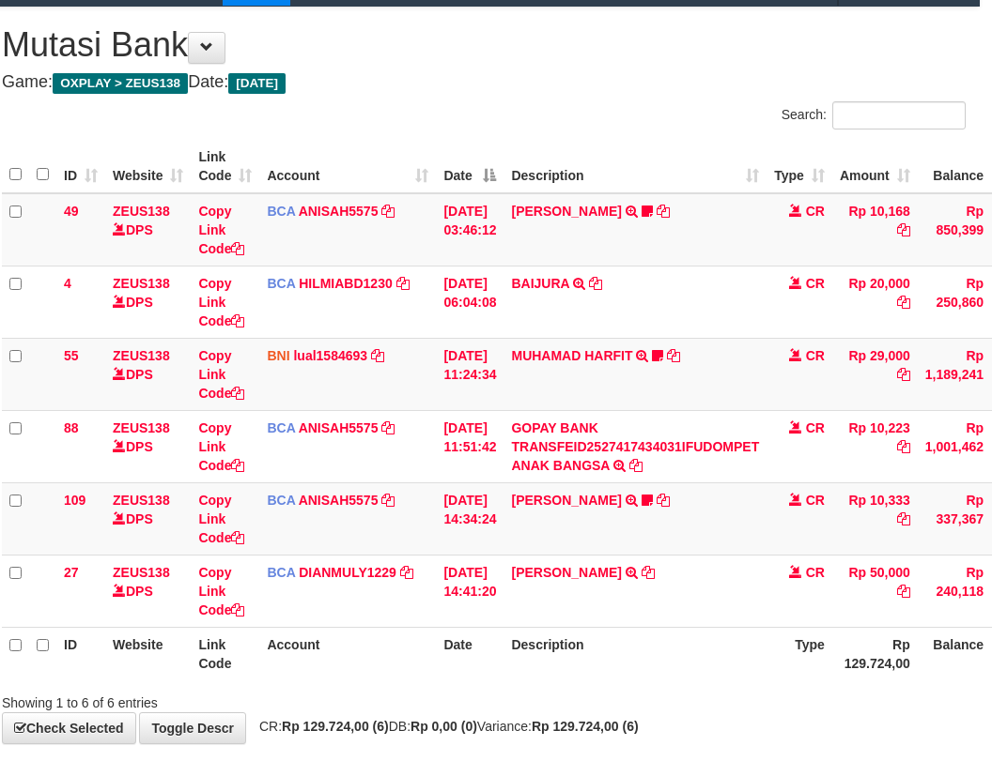
click at [520, 667] on tr "ID Website Link Code Account Date Description Type Rp 129.724,00 Balance Status…" at bounding box center [562, 654] width 1120 height 54
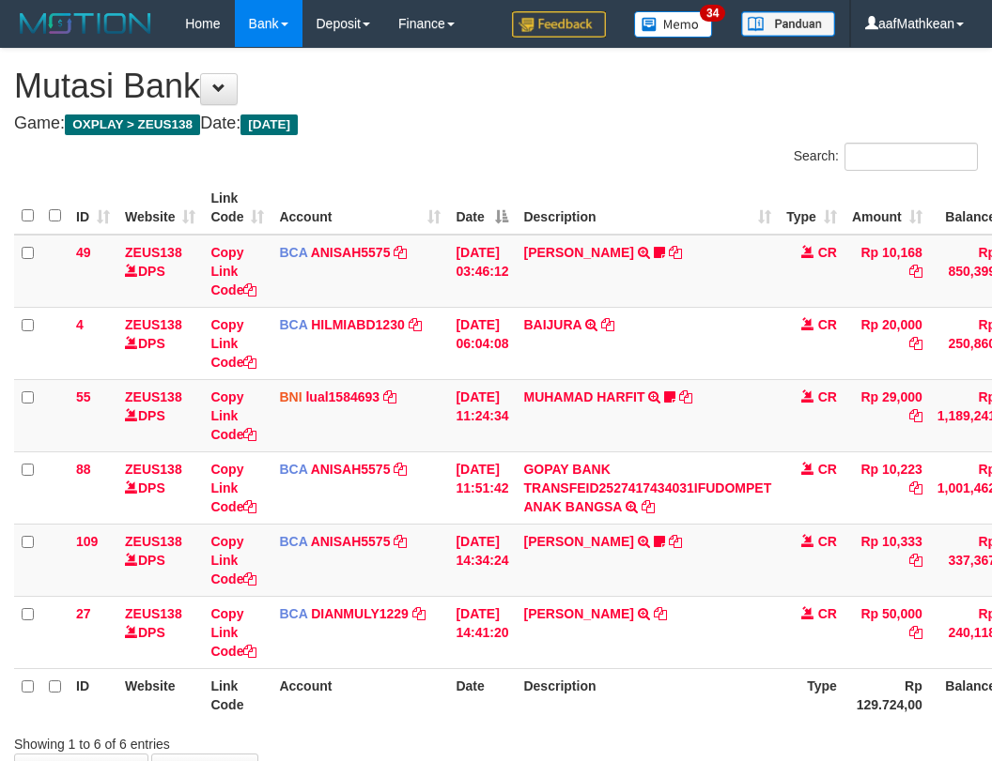
scroll to position [41, 12]
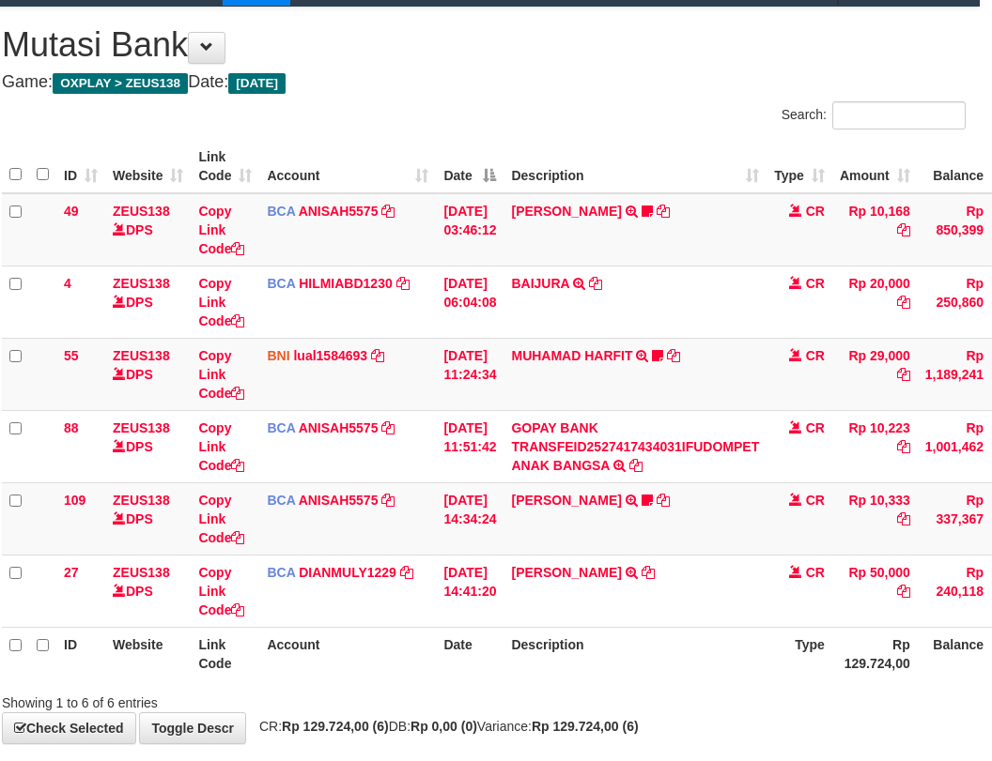
click at [812, 607] on tr "27 ZEUS138 DPS Copy Link Code BCA DIANMULY1229 DPS DIAN MULYADI mutasi_20251001…" at bounding box center [562, 591] width 1120 height 72
click at [914, 748] on body "Toggle navigation Home Bank Account List Load By Website Group [OXPLAY] ZEUS138…" at bounding box center [484, 404] width 992 height 890
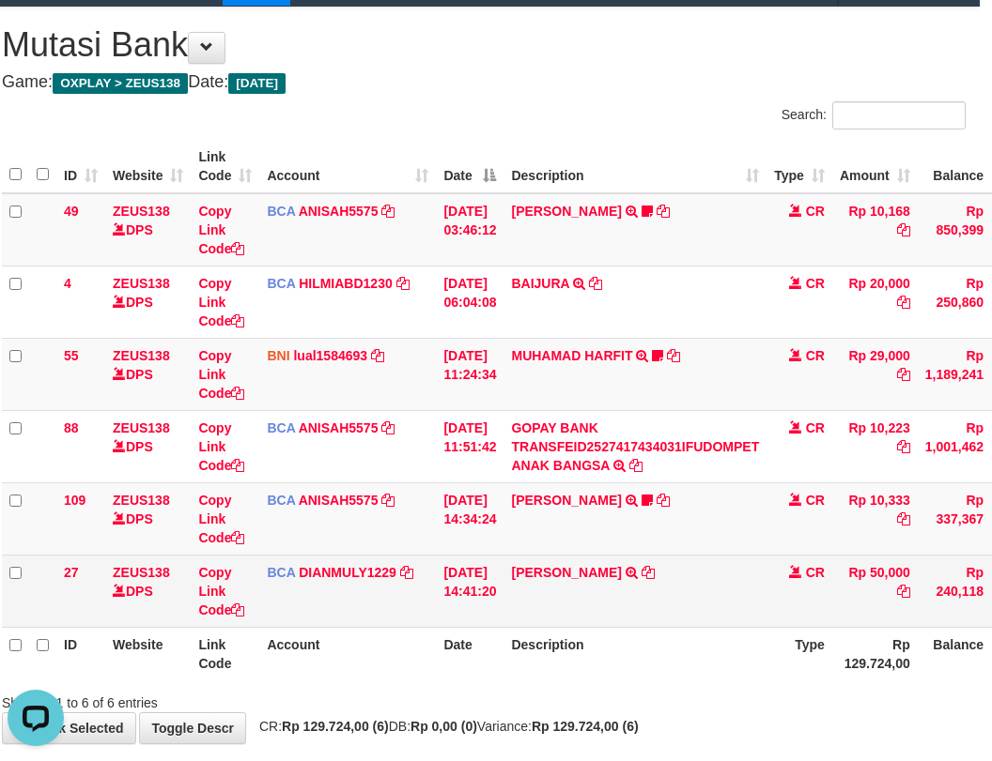
click at [534, 603] on tr "27 ZEUS138 DPS Copy Link Code BCA DIANMULY1229 DPS DIAN MULYADI mutasi_20251001…" at bounding box center [562, 591] width 1120 height 72
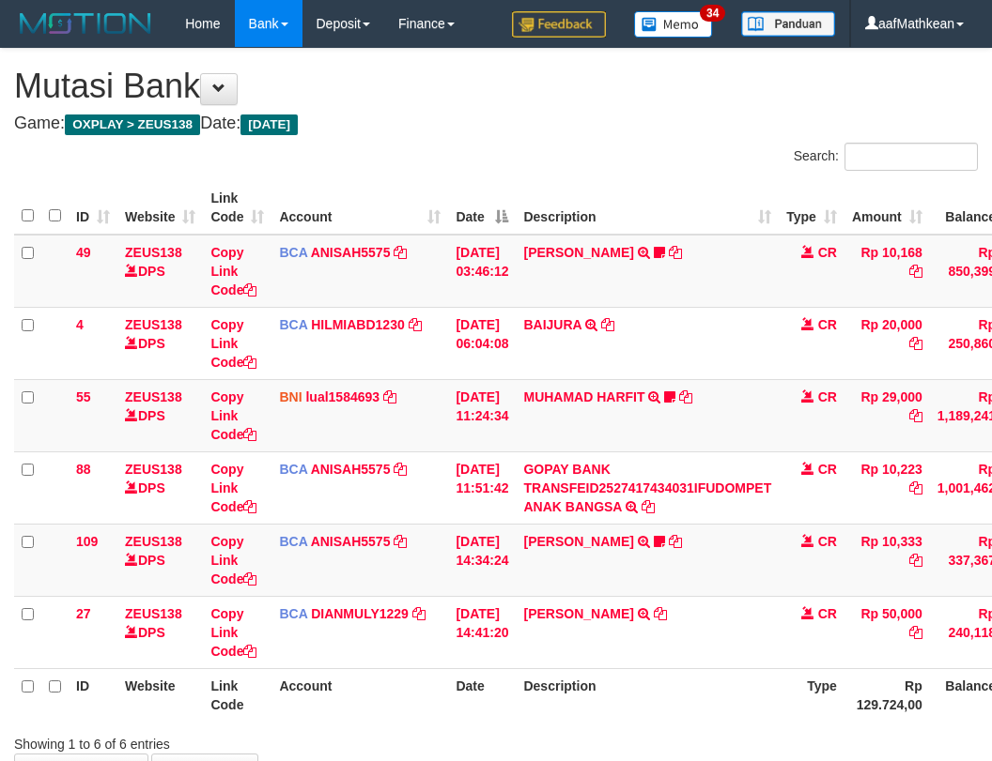
scroll to position [41, 12]
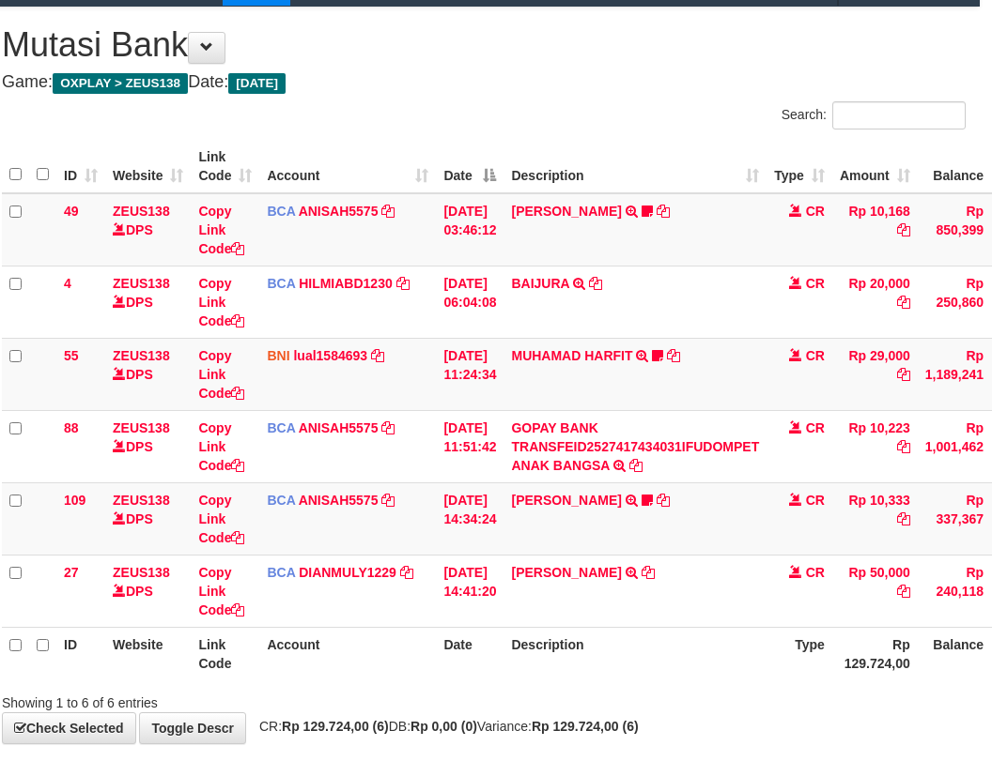
click at [597, 635] on table "ID Website Link Code Account Date Description Type Amount Balance Status Action…" at bounding box center [562, 410] width 1120 height 541
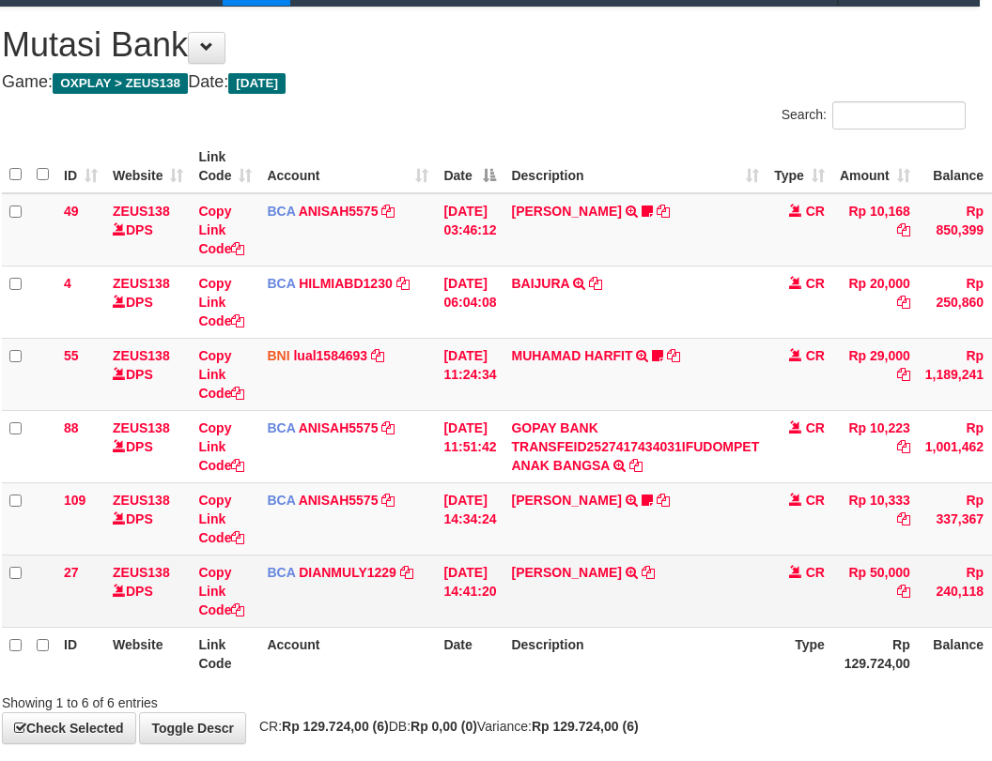
click at [682, 608] on td "[PERSON_NAME] TRSF E-BANKING CR 10/01 ZFT71 [PERSON_NAME]" at bounding box center [634, 591] width 263 height 72
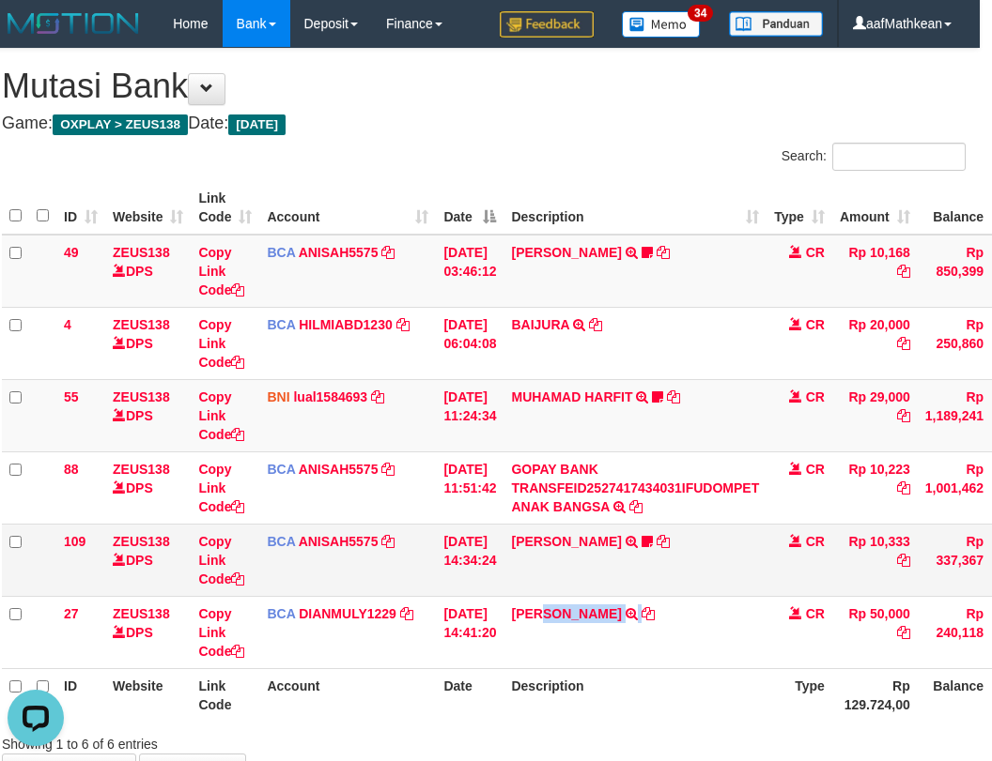
click at [453, 552] on td "[DATE] 14:34:24" at bounding box center [470, 560] width 68 height 72
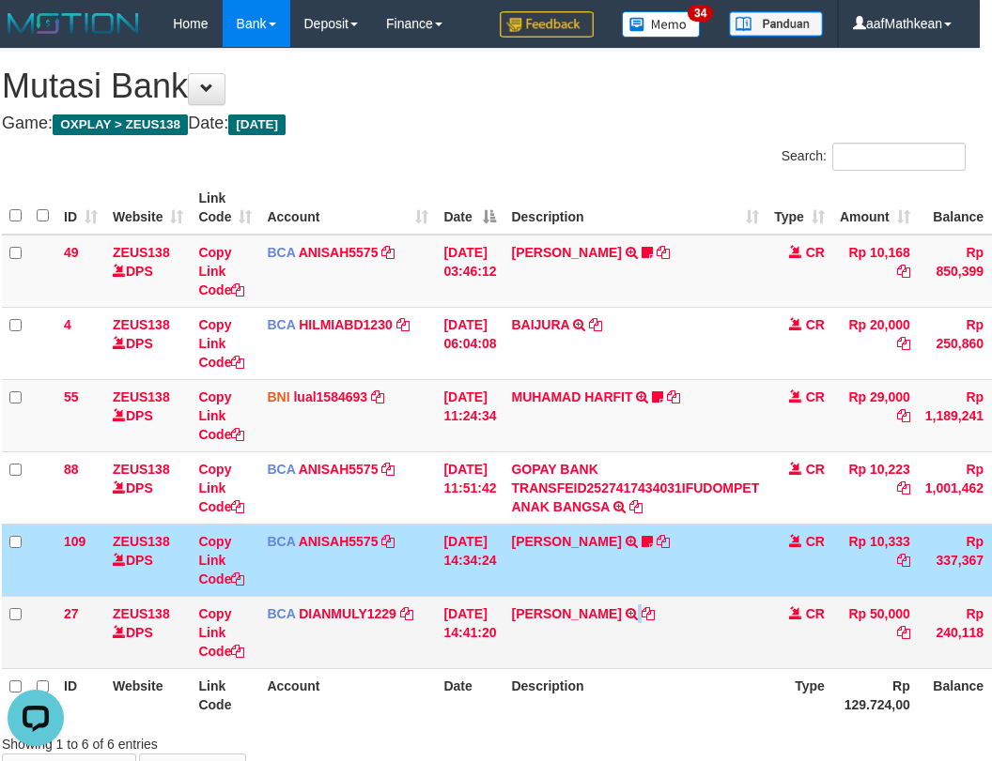
click at [652, 666] on td "AHMAD SATRIA TRSF E-BANKING CR 10/01 ZFT71 AHMAD SATRIA" at bounding box center [634, 632] width 263 height 72
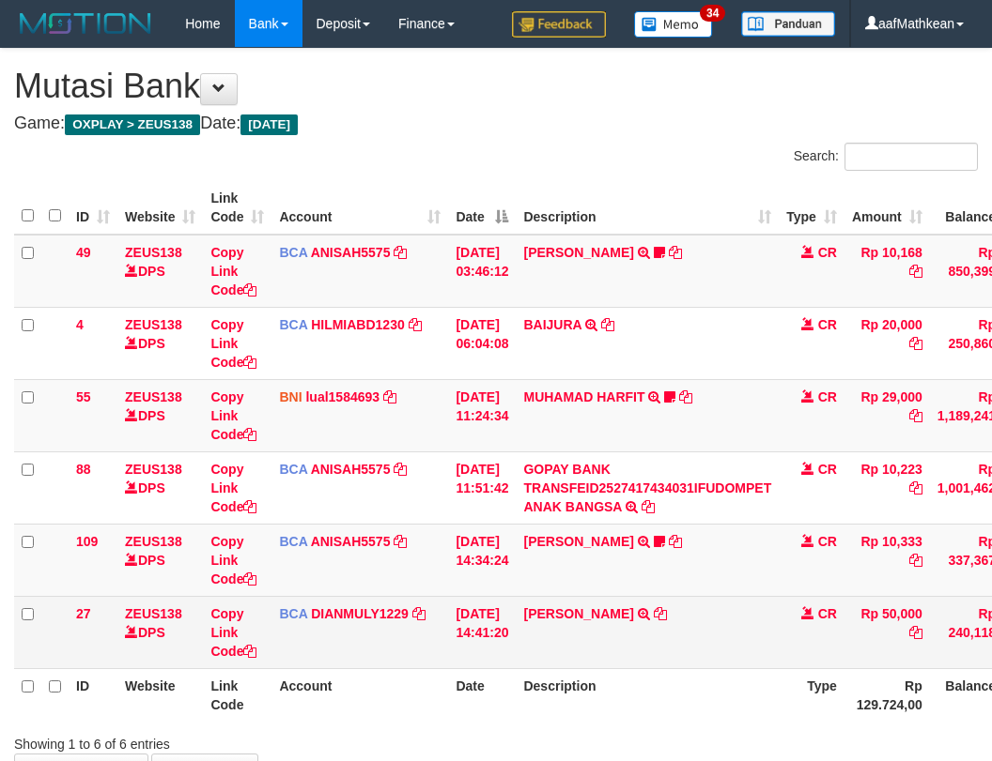
scroll to position [0, 12]
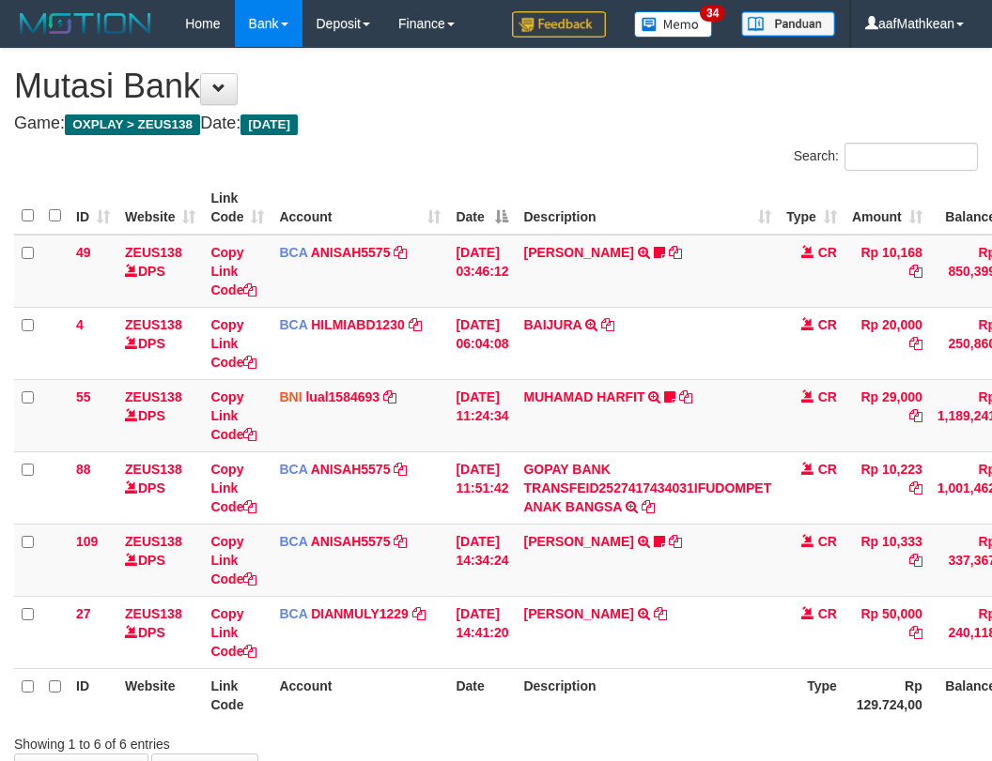
scroll to position [129, 12]
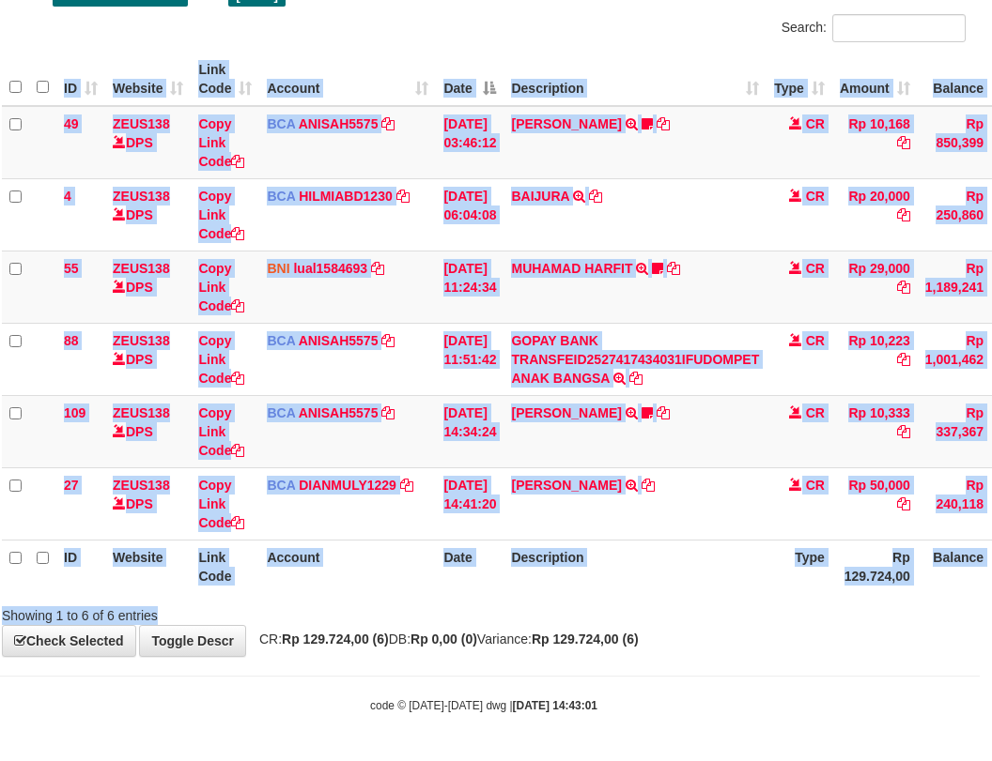
click at [700, 615] on div "Search: ID Website Link Code Account Date Description Type Amount Balance Statu…" at bounding box center [483, 319] width 963 height 611
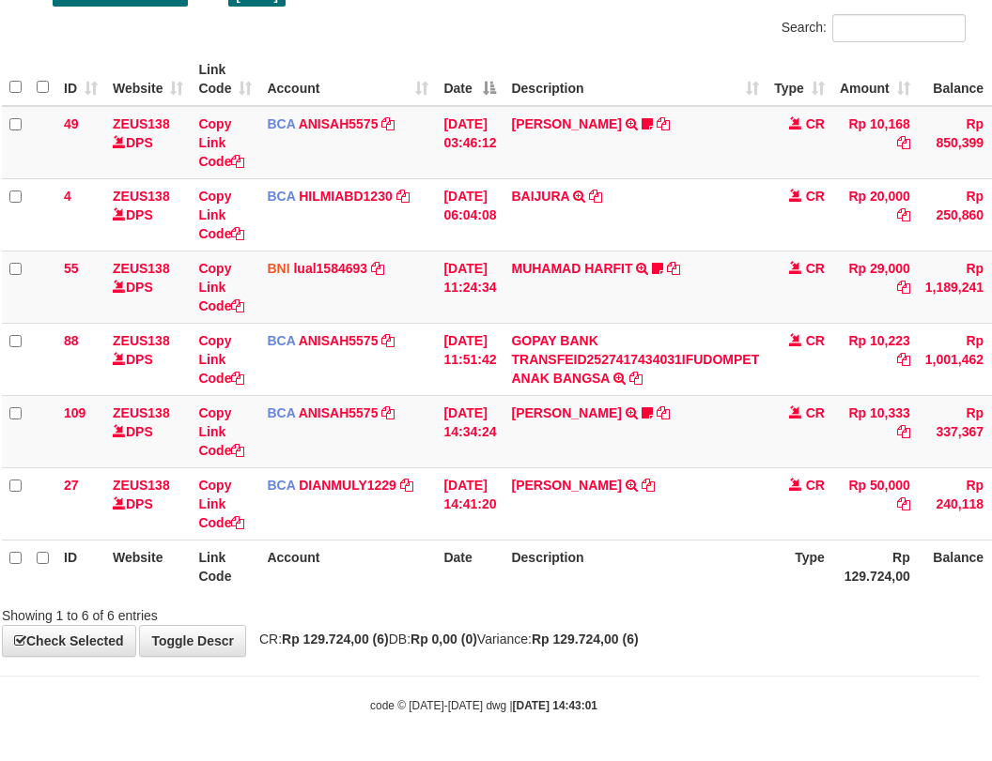
click at [679, 593] on div "ID Website Link Code Account Date Description Type Amount Balance Status Action…" at bounding box center [484, 323] width 992 height 552
click at [653, 575] on th "Description" at bounding box center [634, 567] width 263 height 54
click at [683, 587] on th "Description" at bounding box center [634, 567] width 263 height 54
click at [834, 623] on div "Search: ID Website Link Code Account Date Description Type Amount Balance Statu…" at bounding box center [483, 319] width 963 height 611
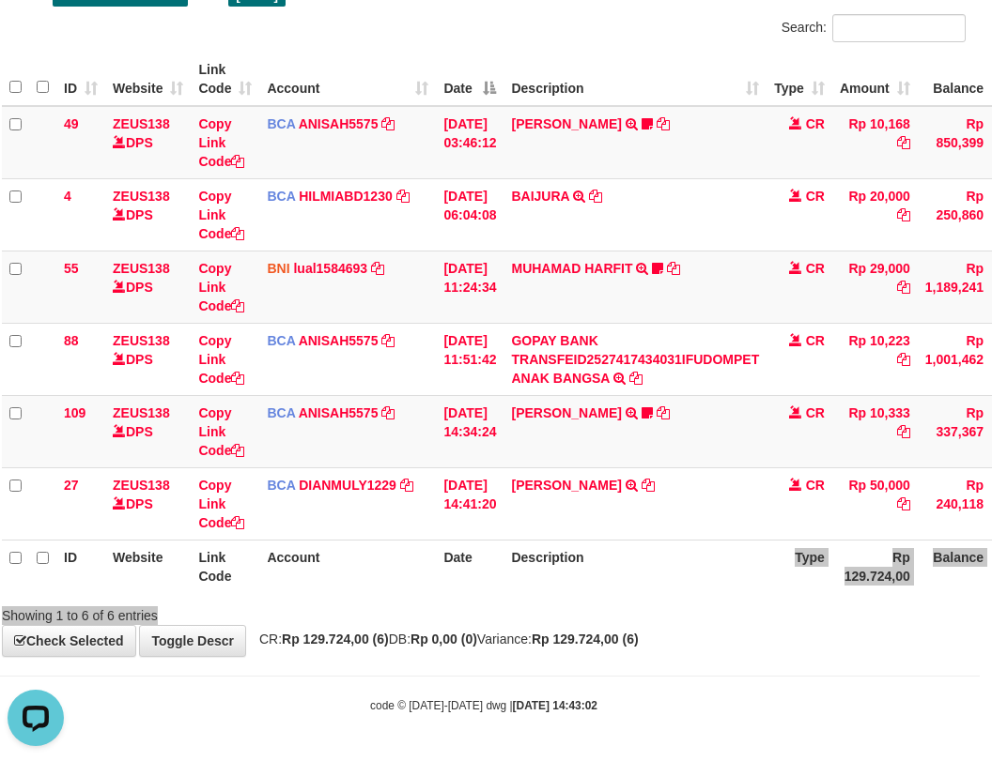
scroll to position [0, 0]
drag, startPoint x: 530, startPoint y: 669, endPoint x: 618, endPoint y: 647, distance: 90.9
click at [533, 668] on body "Toggle navigation Home Bank Account List Load By Website Group [OXPLAY] ZEUS138…" at bounding box center [484, 316] width 992 height 890
drag, startPoint x: 618, startPoint y: 647, endPoint x: 438, endPoint y: 739, distance: 201.6
click at [491, 718] on body "Toggle navigation Home Bank Account List Load By Website Group [OXPLAY] ZEUS138…" at bounding box center [484, 316] width 992 height 890
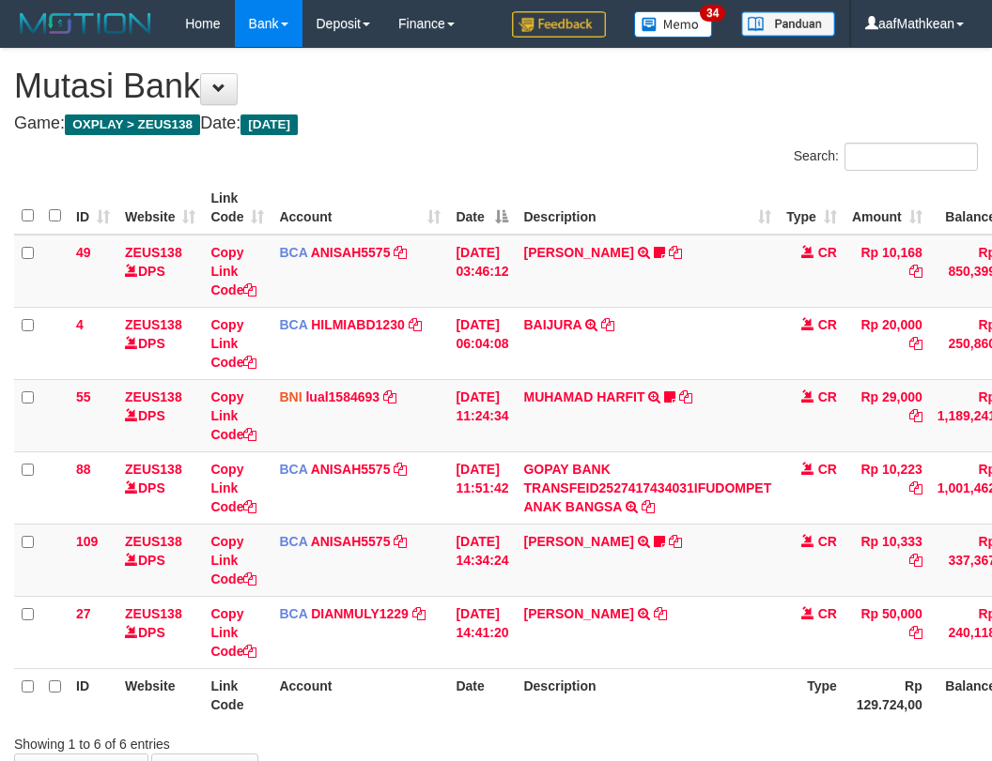
scroll to position [129, 12]
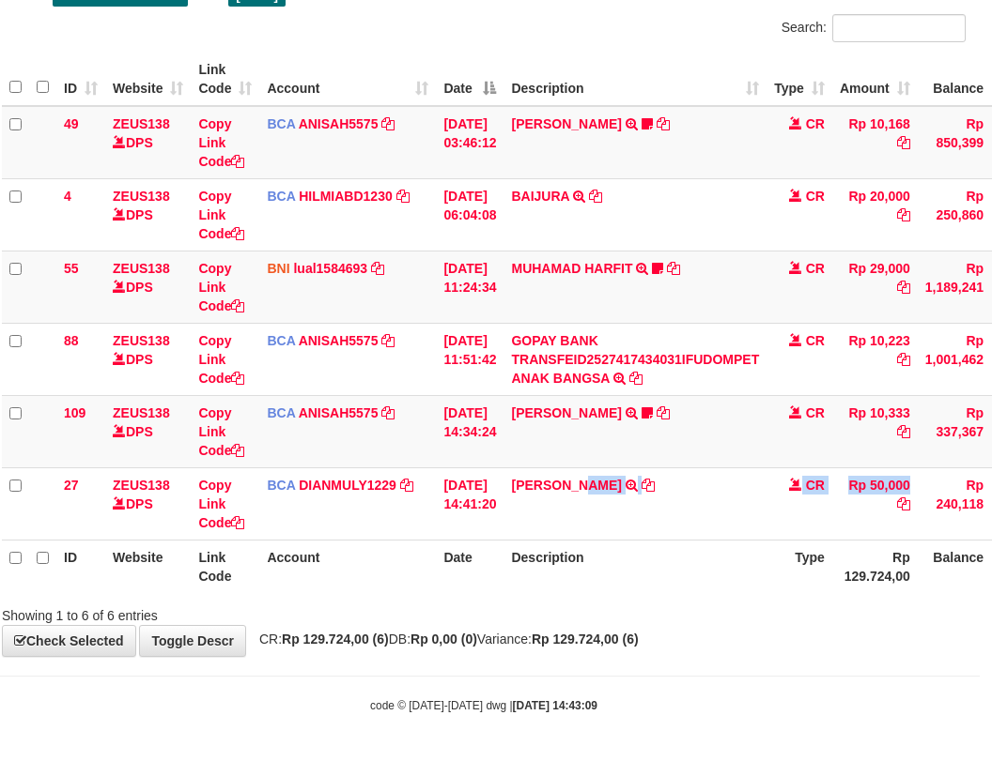
drag, startPoint x: 608, startPoint y: 502, endPoint x: 1075, endPoint y: 498, distance: 466.7
click at [979, 498] on html "Toggle navigation Home Bank Account List Load By Website Group [OXPLAY] ZEUS138…" at bounding box center [484, 316] width 992 height 890
drag, startPoint x: 503, startPoint y: 545, endPoint x: 510, endPoint y: 553, distance: 10.7
click at [503, 547] on th "Date" at bounding box center [470, 567] width 68 height 54
click at [541, 564] on tr "ID Website Link Code Account Date Description Type Rp 129.724,00 Balance Status…" at bounding box center [562, 567] width 1120 height 54
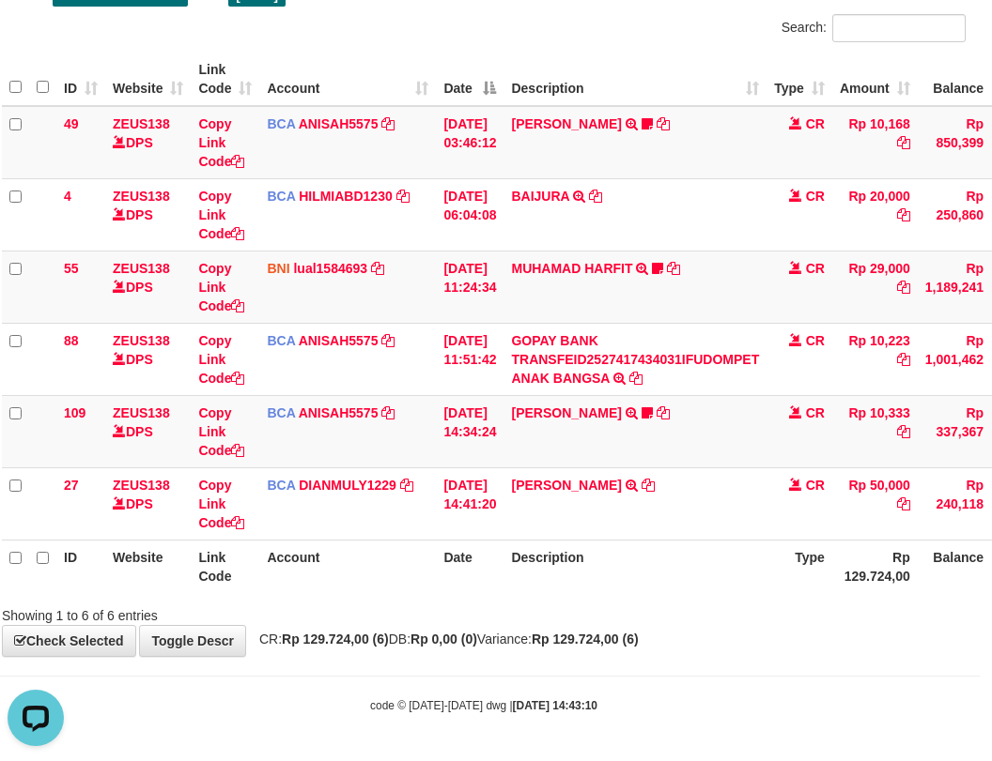
drag, startPoint x: 555, startPoint y: 610, endPoint x: 618, endPoint y: 674, distance: 89.6
click at [555, 610] on div "Showing 1 to 6 of 6 entries" at bounding box center [484, 612] width 992 height 26
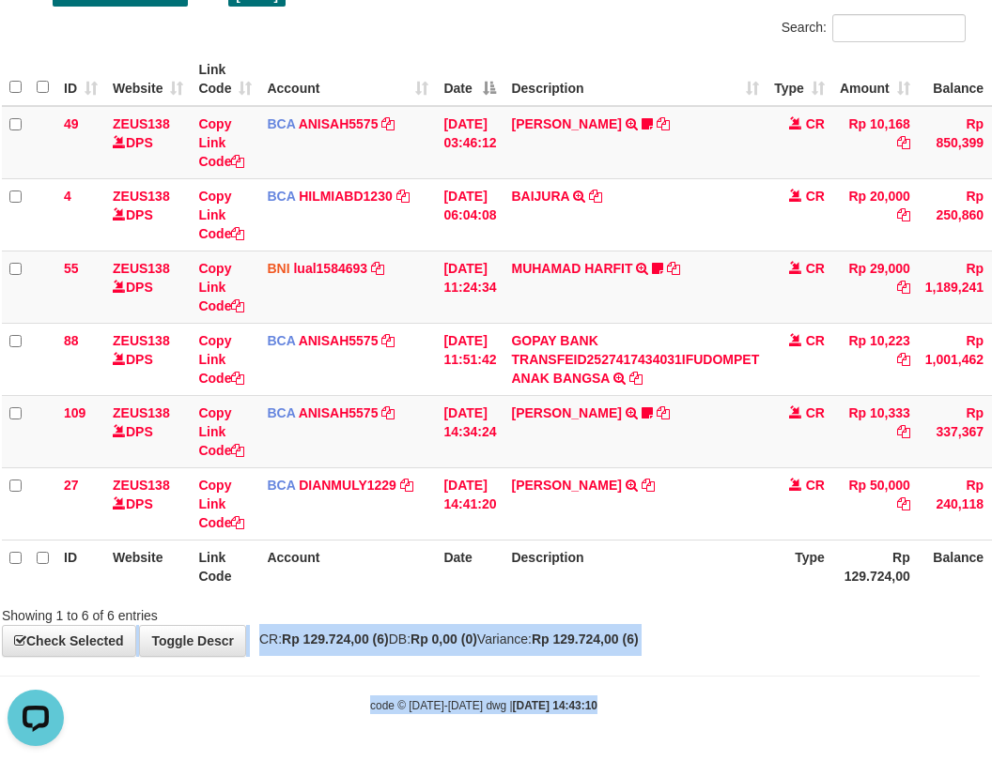
drag, startPoint x: 618, startPoint y: 674, endPoint x: 686, endPoint y: 700, distance: 73.1
click at [645, 701] on body "Toggle navigation Home Bank Account List Load By Website Group [OXPLAY] ZEUS138…" at bounding box center [484, 316] width 992 height 890
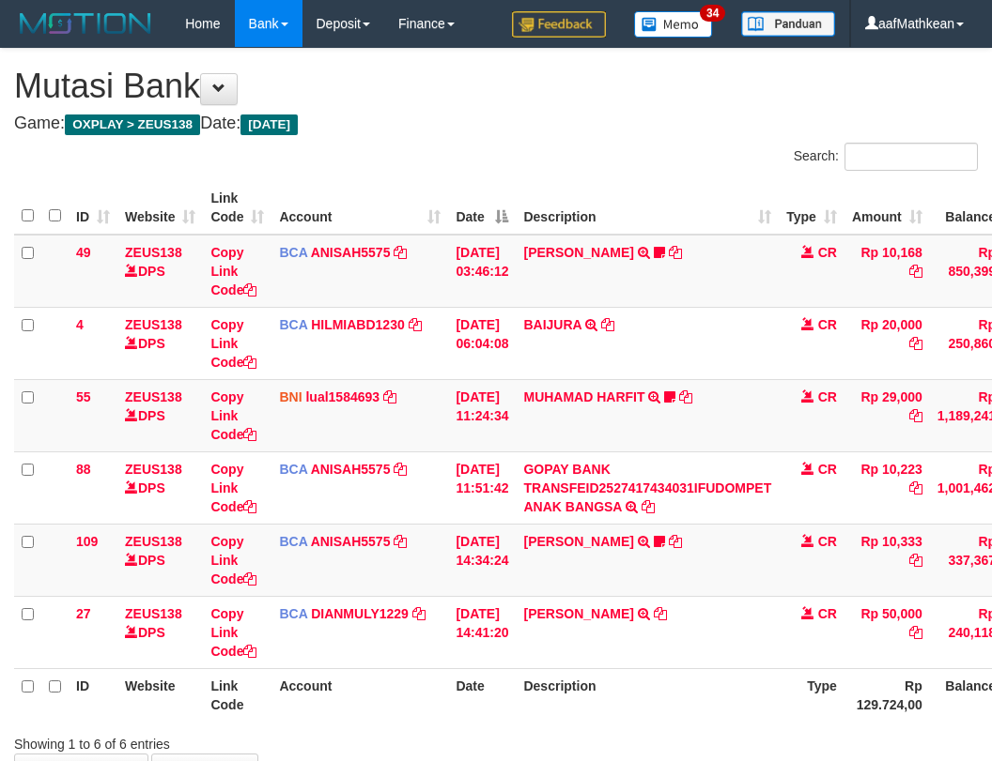
scroll to position [129, 12]
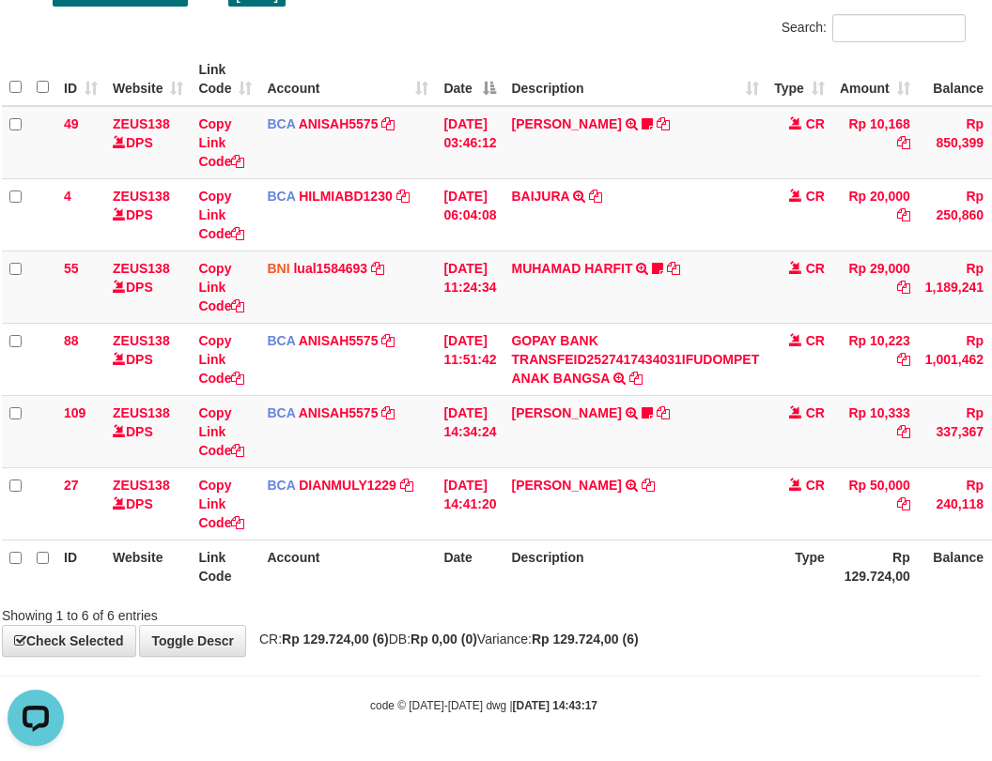
click at [483, 549] on th "Date" at bounding box center [470, 567] width 68 height 54
drag, startPoint x: 535, startPoint y: 570, endPoint x: 560, endPoint y: 577, distance: 25.3
click at [550, 577] on th "Description" at bounding box center [634, 567] width 263 height 54
drag, startPoint x: 654, startPoint y: 559, endPoint x: 728, endPoint y: 565, distance: 73.5
click at [696, 565] on th "Description" at bounding box center [634, 567] width 263 height 54
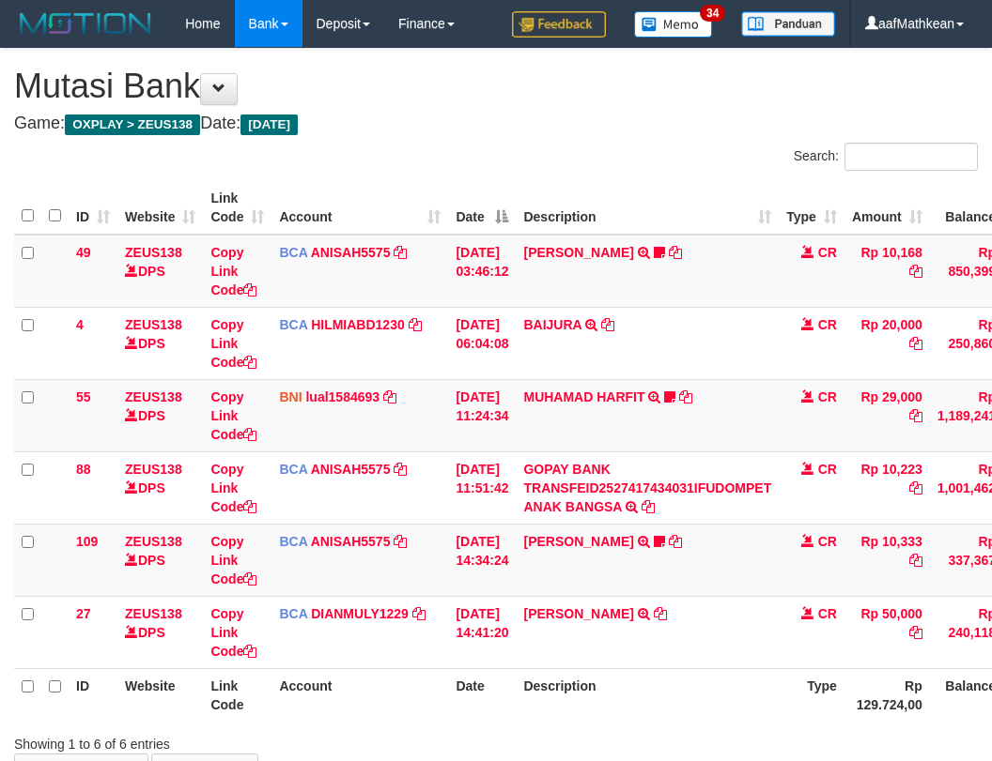
scroll to position [129, 12]
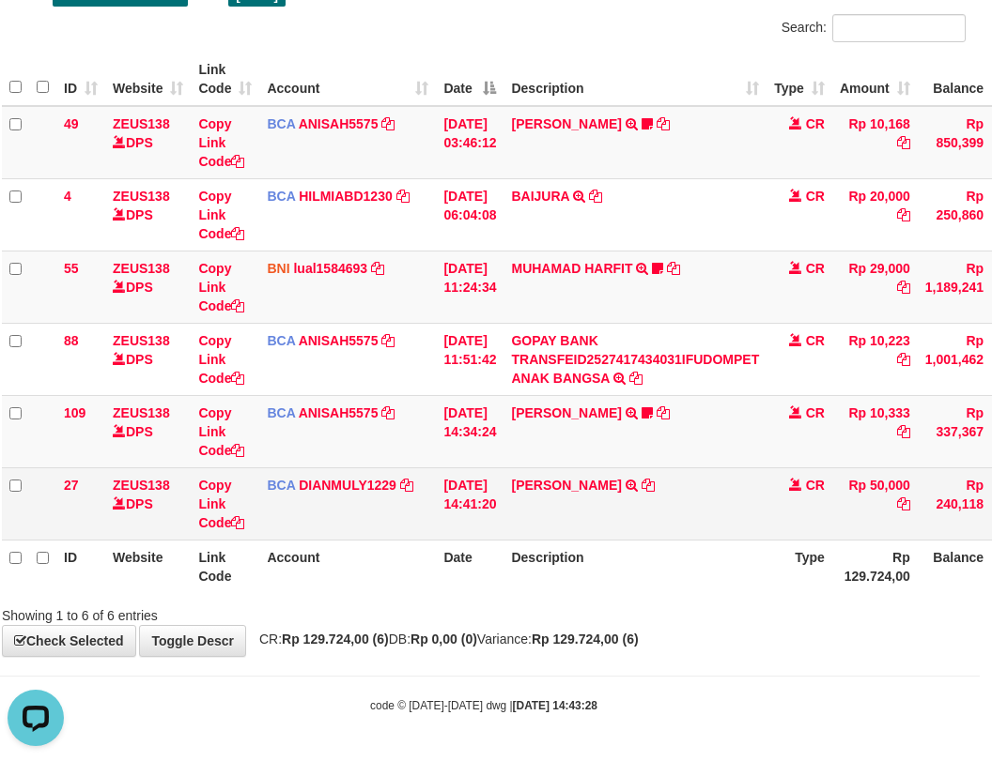
click at [595, 510] on td "AHMAD SATRIA TRSF E-BANKING CR 10/01 ZFT71 AHMAD SATRIA" at bounding box center [634, 504] width 263 height 72
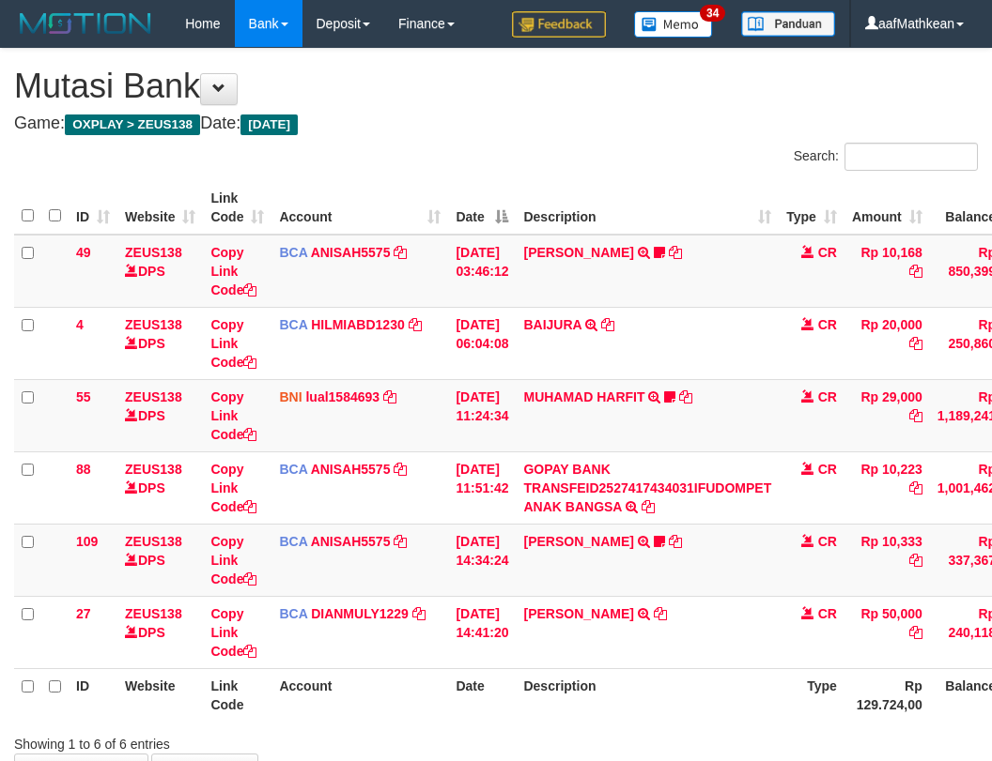
scroll to position [129, 12]
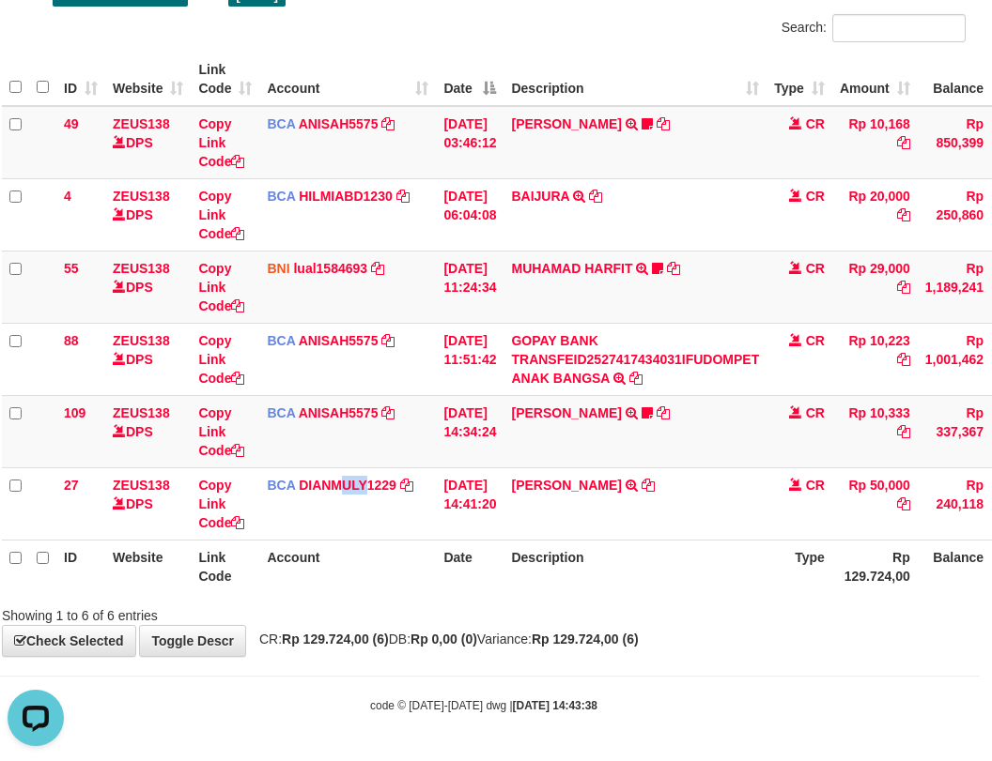
drag, startPoint x: 338, startPoint y: 521, endPoint x: 692, endPoint y: 582, distance: 359.2
click at [370, 539] on td "BCA DIANMULY1229 DPS DIAN MULYADI mutasi_20251001_3826 | 27 mutasi_20251001_382…" at bounding box center [347, 504] width 177 height 72
click at [654, 582] on tr "ID Website Link Code Account Date Description Type Rp 129.724,00 Balance Status…" at bounding box center [562, 567] width 1120 height 54
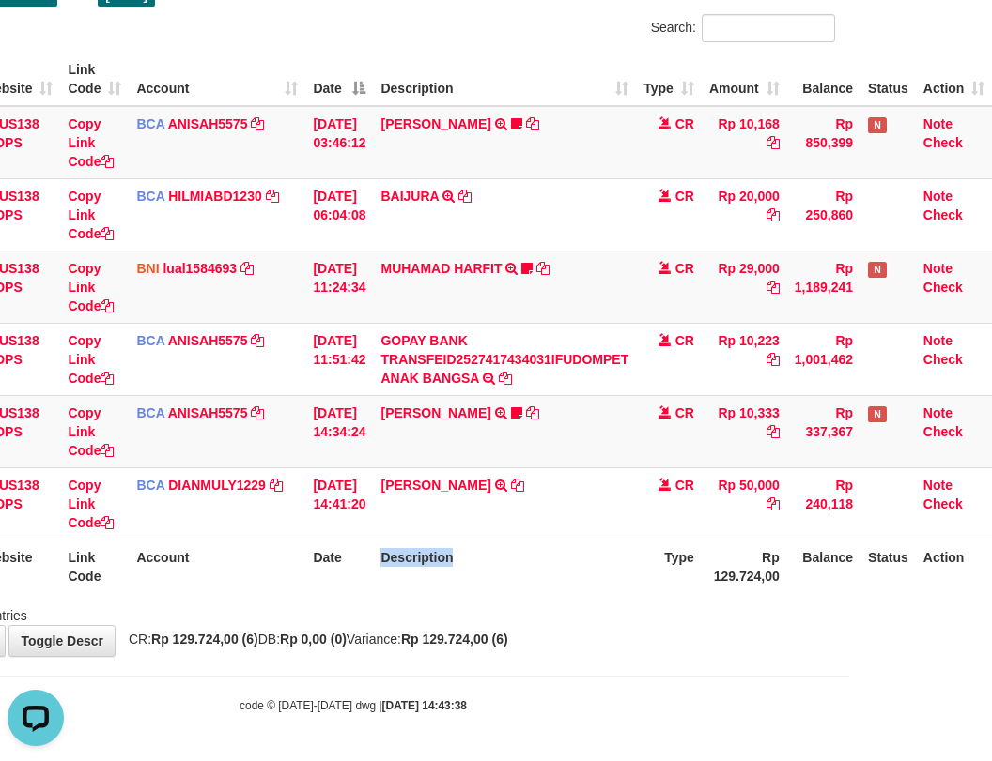
drag, startPoint x: 919, startPoint y: 636, endPoint x: 1304, endPoint y: 695, distance: 389.5
click at [849, 695] on html "Toggle navigation Home Bank Account List Load By Website Group [OXPLAY] ZEUS138…" at bounding box center [353, 316] width 992 height 890
click at [655, 576] on th "Type" at bounding box center [669, 567] width 66 height 54
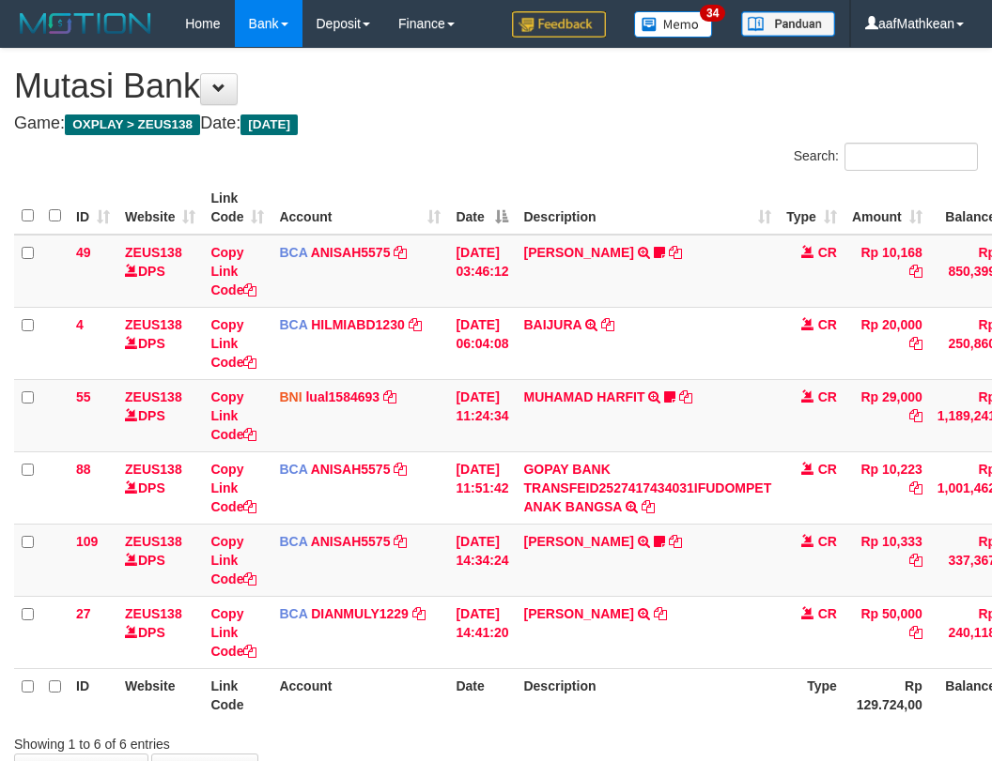
click at [778, 669] on th "Type" at bounding box center [811, 696] width 66 height 54
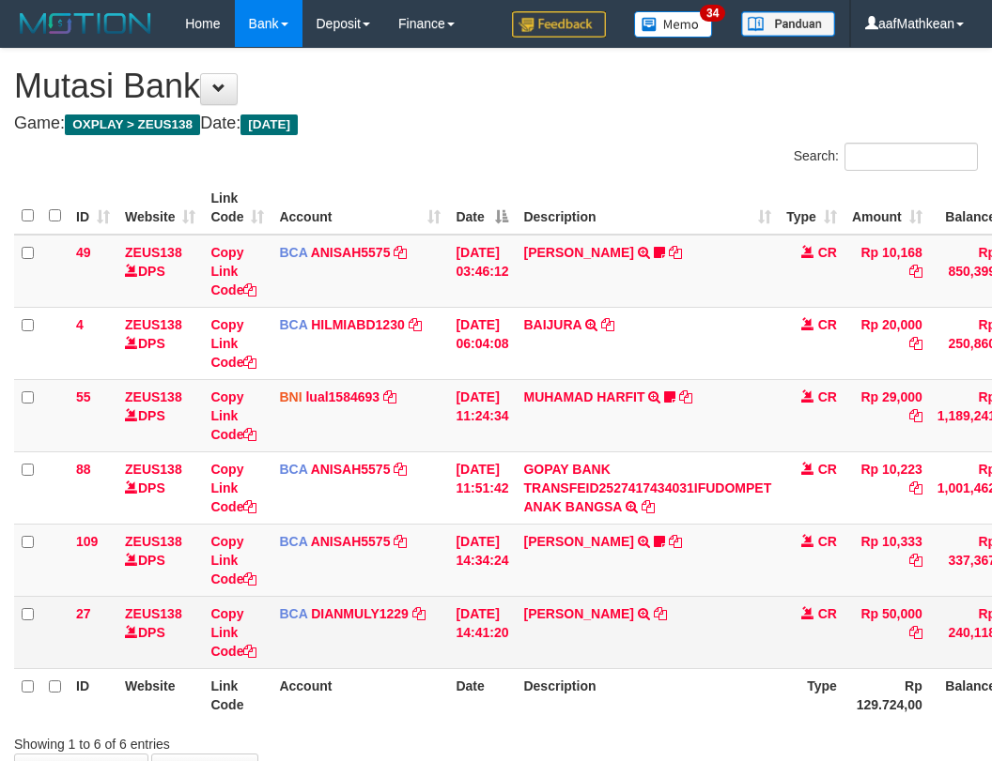
scroll to position [126, 148]
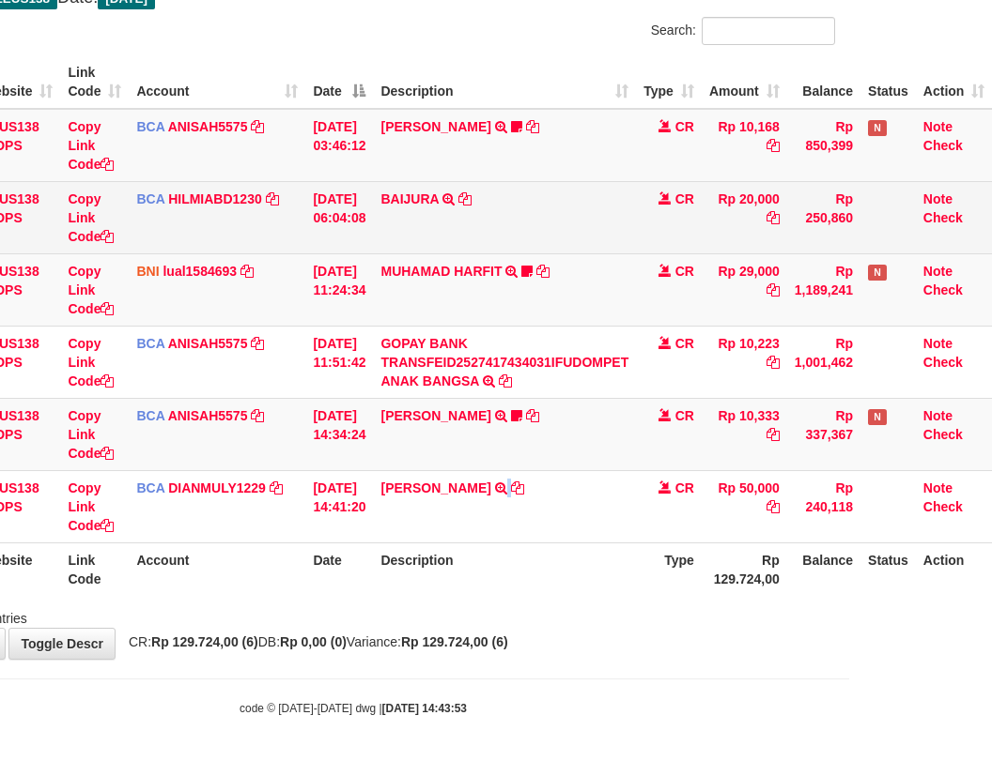
drag, startPoint x: 470, startPoint y: 479, endPoint x: 401, endPoint y: 245, distance: 243.9
click at [458, 449] on tbody "49 ZEUS138 DPS Copy Link Code BCA ANISAH5575 DPS [PERSON_NAME] mutasi_20251001_…" at bounding box center [431, 326] width 1120 height 435
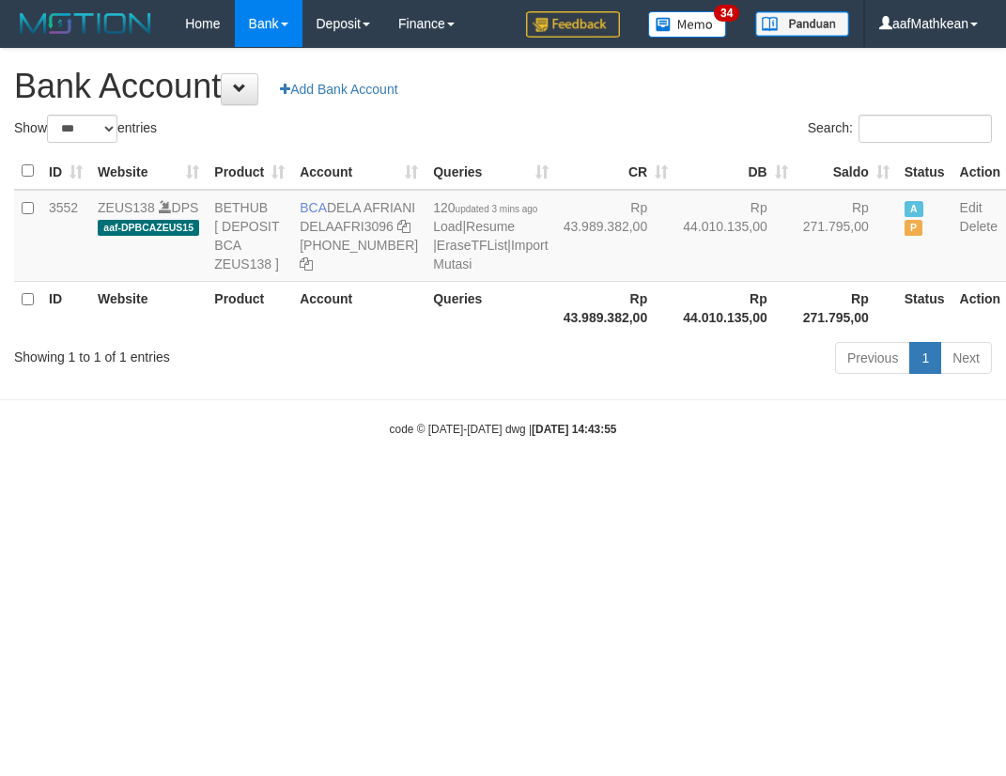
select select "***"
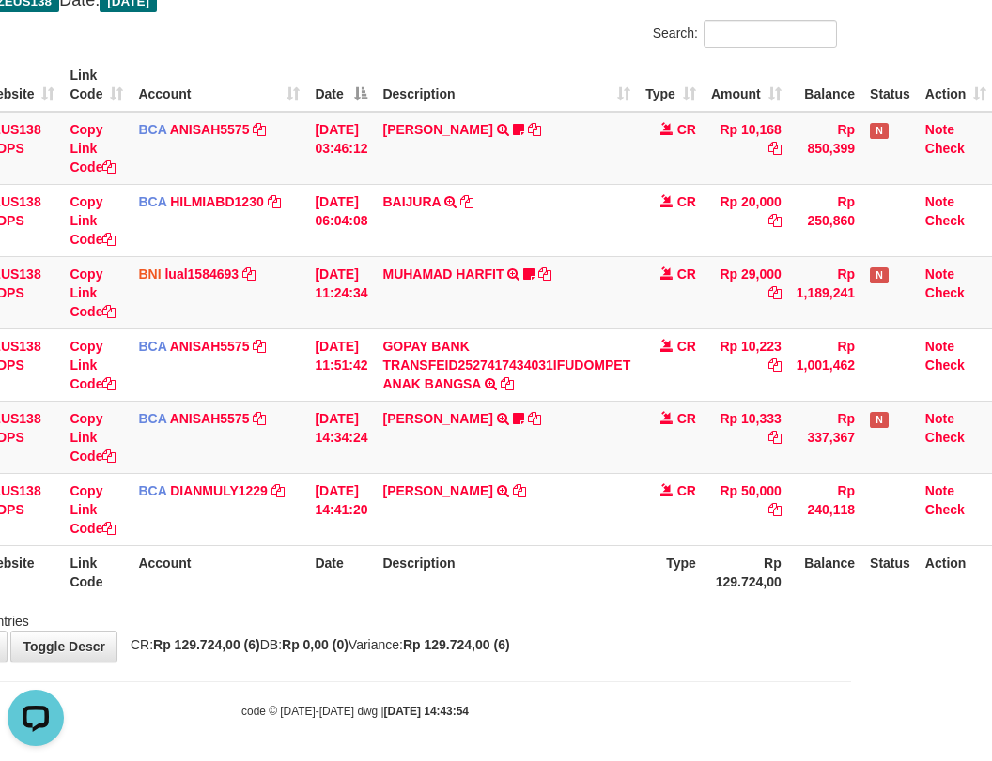
drag, startPoint x: 617, startPoint y: 645, endPoint x: 620, endPoint y: 634, distance: 11.6
click at [622, 637] on div "**********" at bounding box center [355, 294] width 992 height 736
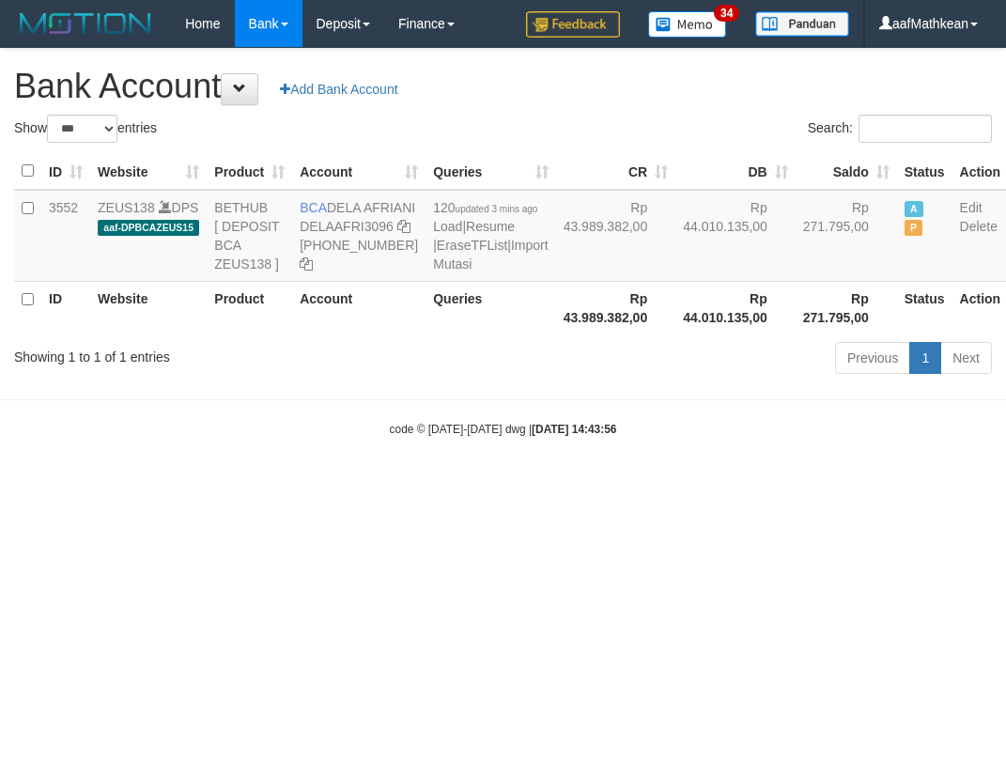
select select "***"
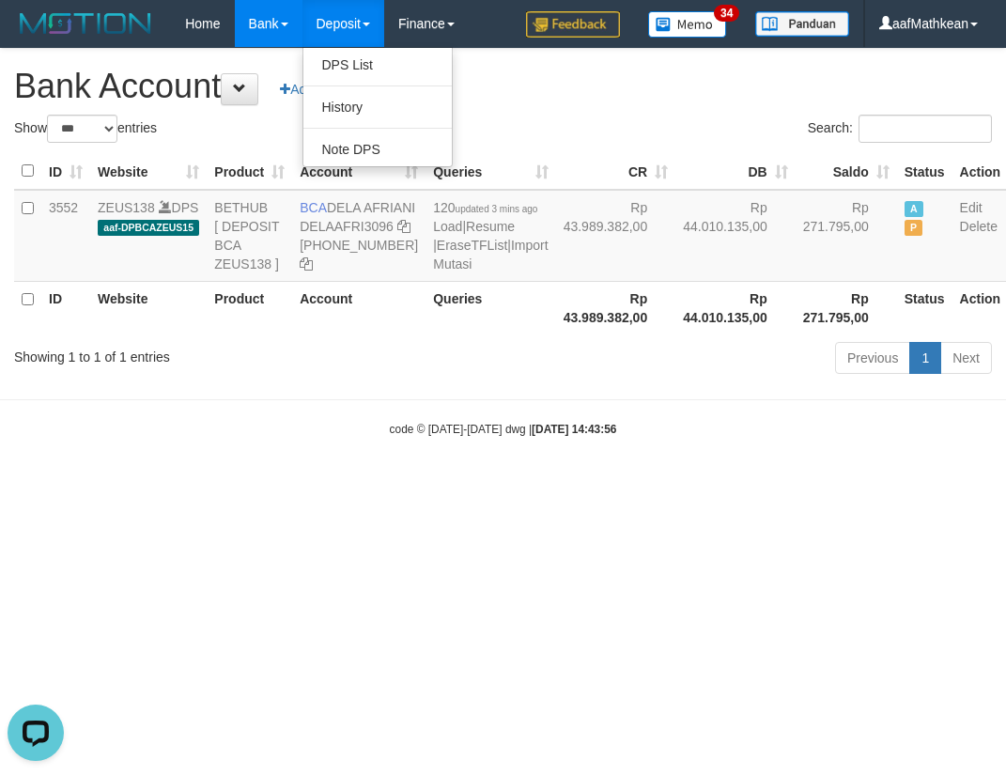
drag, startPoint x: 577, startPoint y: 433, endPoint x: 530, endPoint y: 358, distance: 88.6
click at [566, 380] on div "Previous 1 Next" at bounding box center [712, 360] width 559 height 40
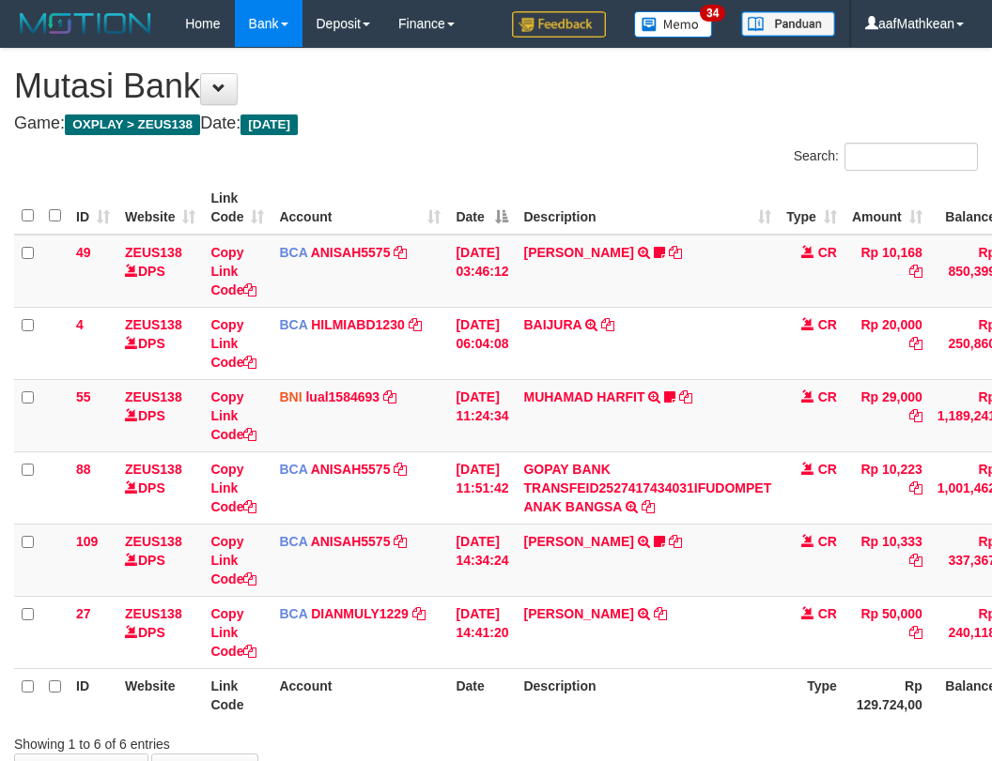
scroll to position [120, 133]
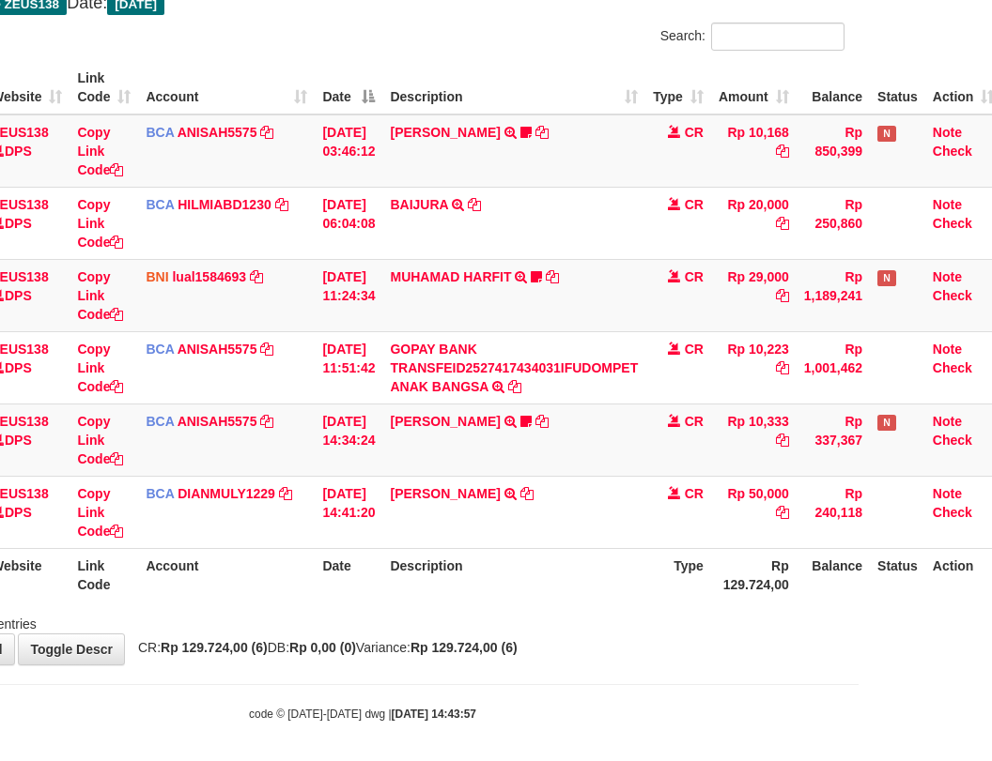
click at [621, 614] on div "Showing 1 to 6 of 6 entries" at bounding box center [363, 621] width 992 height 26
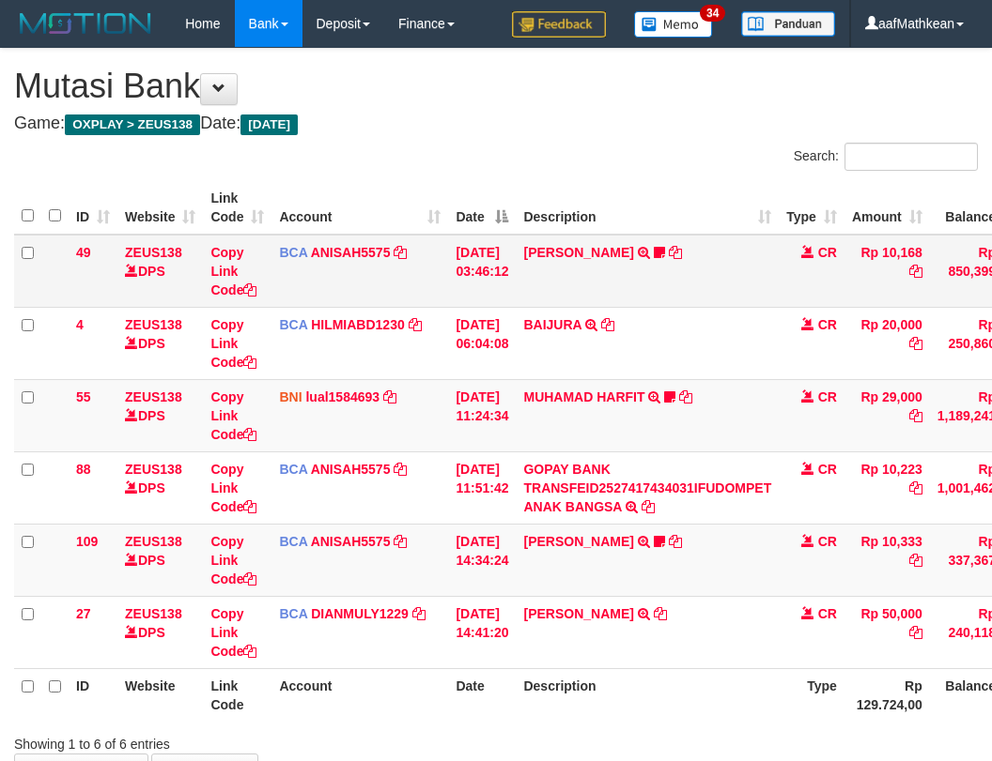
scroll to position [120, 133]
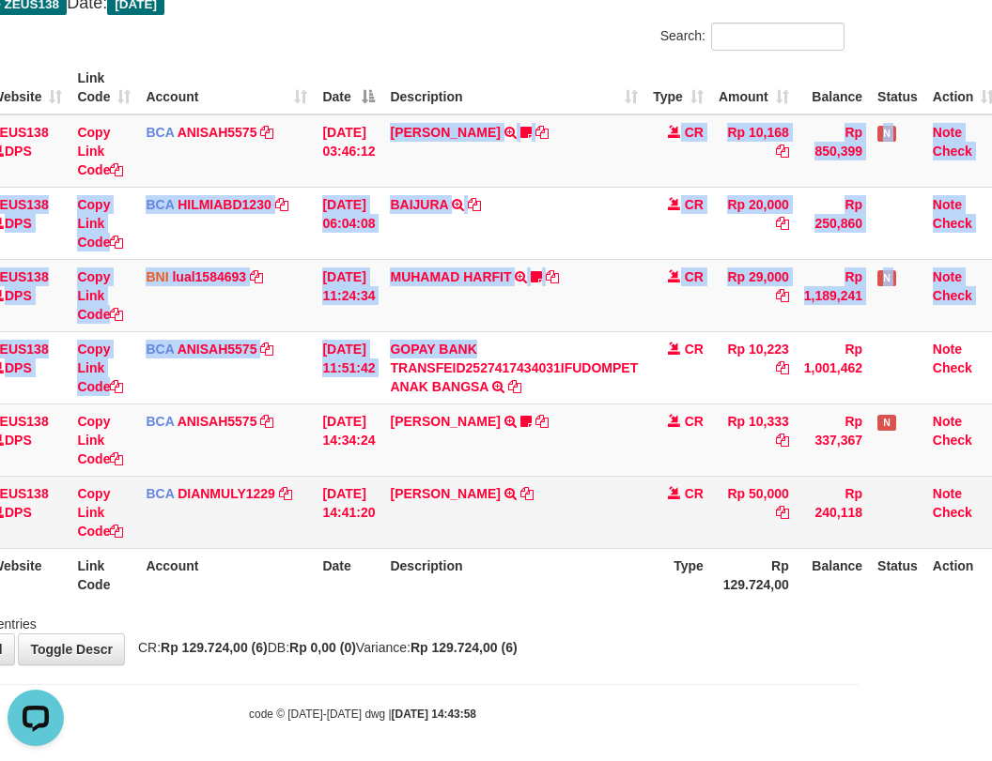
click at [587, 448] on tbody "49 ZEUS138 DPS Copy Link Code BCA ANISAH5575 DPS ANISAH mutasi_20251001_3827 | …" at bounding box center [441, 332] width 1120 height 435
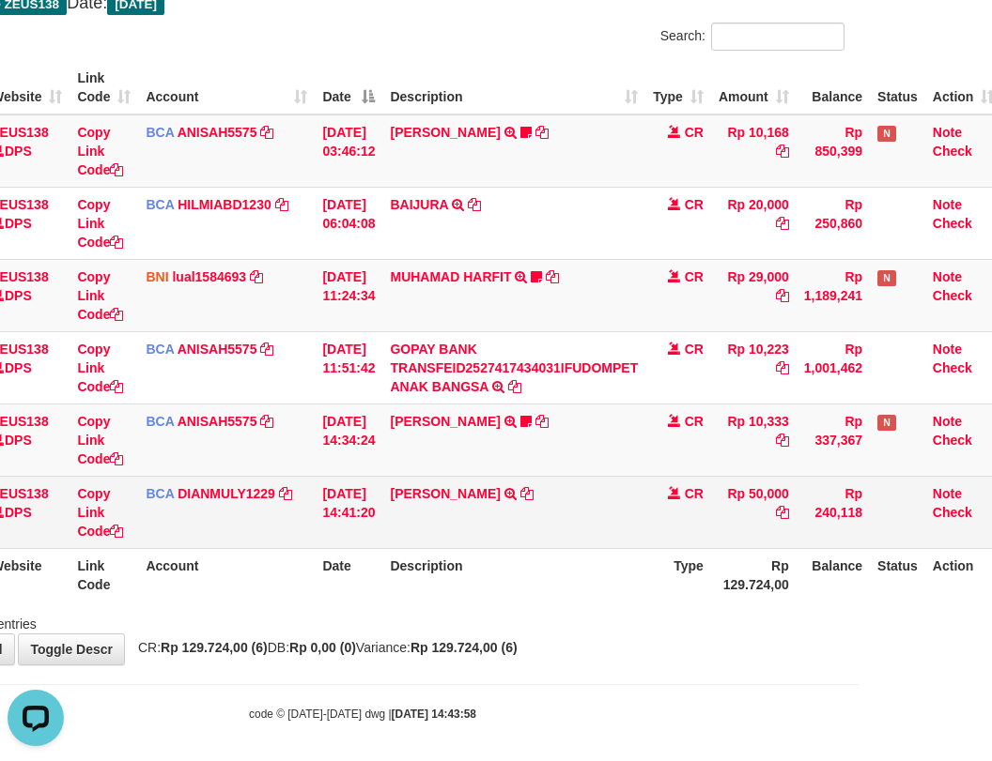
click at [621, 521] on td "AHMAD SATRIA TRSF E-BANKING CR 10/01 ZFT71 AHMAD SATRIA" at bounding box center [513, 512] width 263 height 72
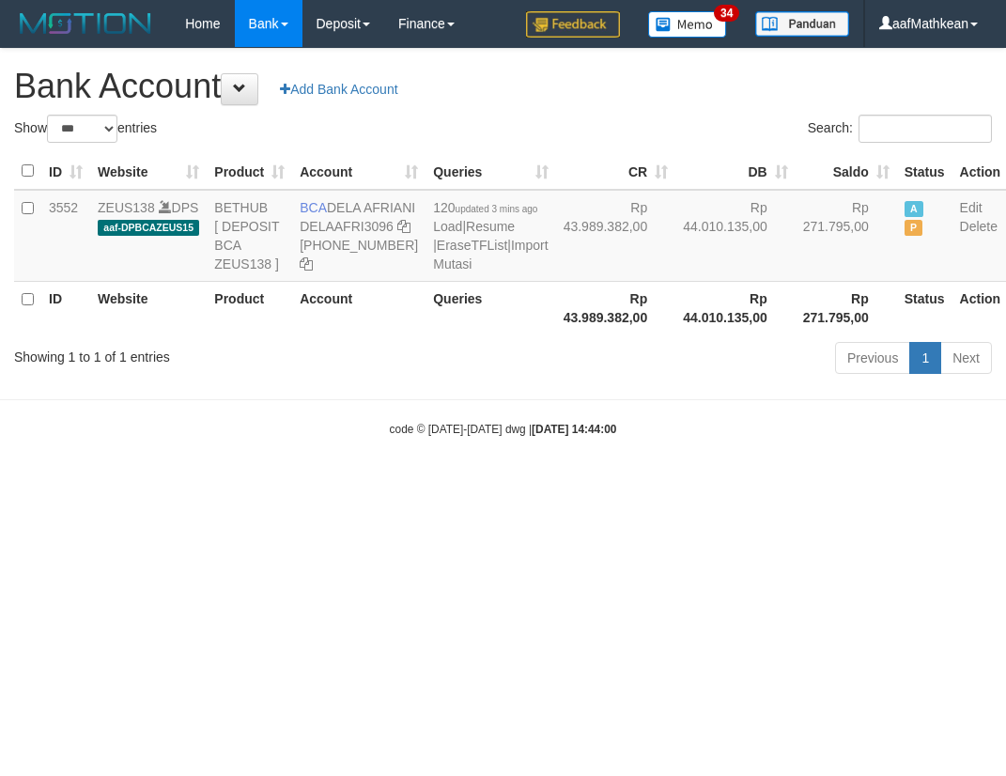
select select "***"
drag, startPoint x: 0, startPoint y: 0, endPoint x: 361, endPoint y: 221, distance: 423.5
click at [361, 221] on td "BCA DELA AFRIANI DELAAFRI3096 869-245-8639" at bounding box center [358, 236] width 133 height 92
click at [640, 438] on div "code © 2012-2018 dwg | 2025/10/01 14:44:00" at bounding box center [503, 428] width 1006 height 19
click at [654, 438] on div "code © 2012-2018 dwg | 2025/10/01 14:44:00" at bounding box center [503, 428] width 1006 height 19
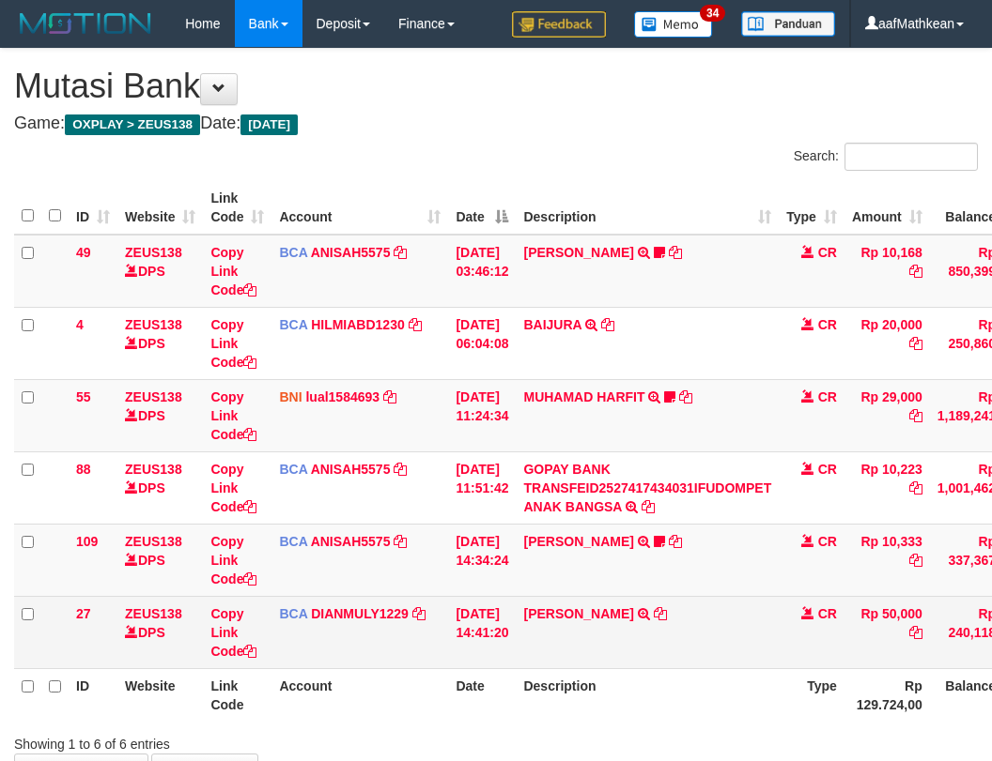
scroll to position [117, 126]
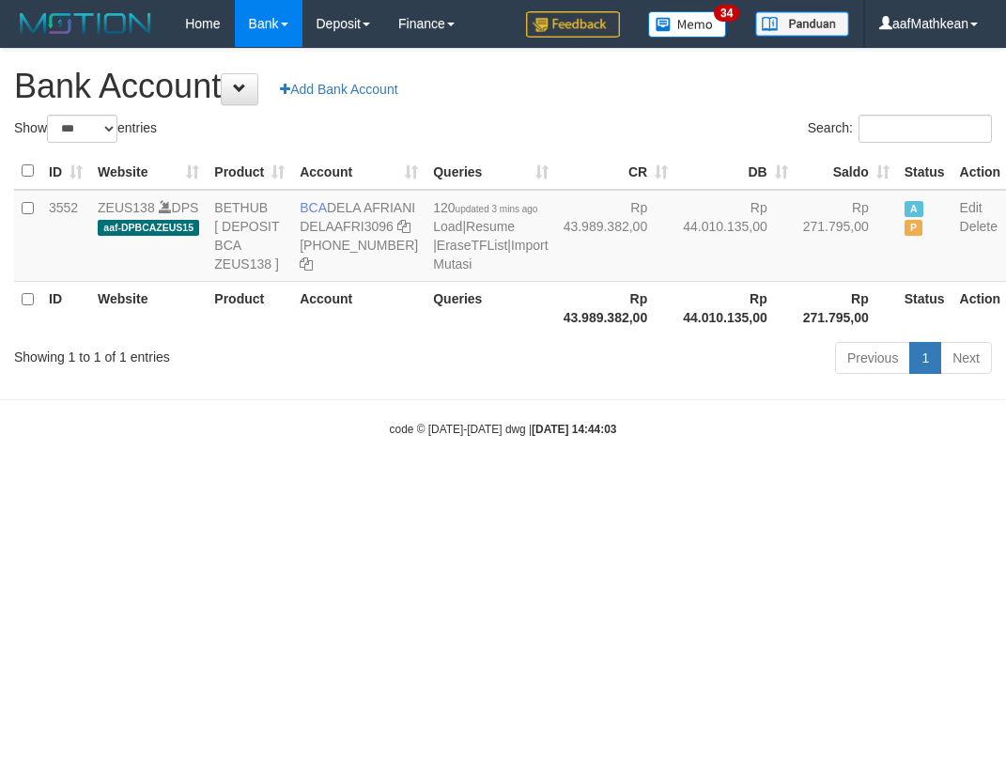
select select "***"
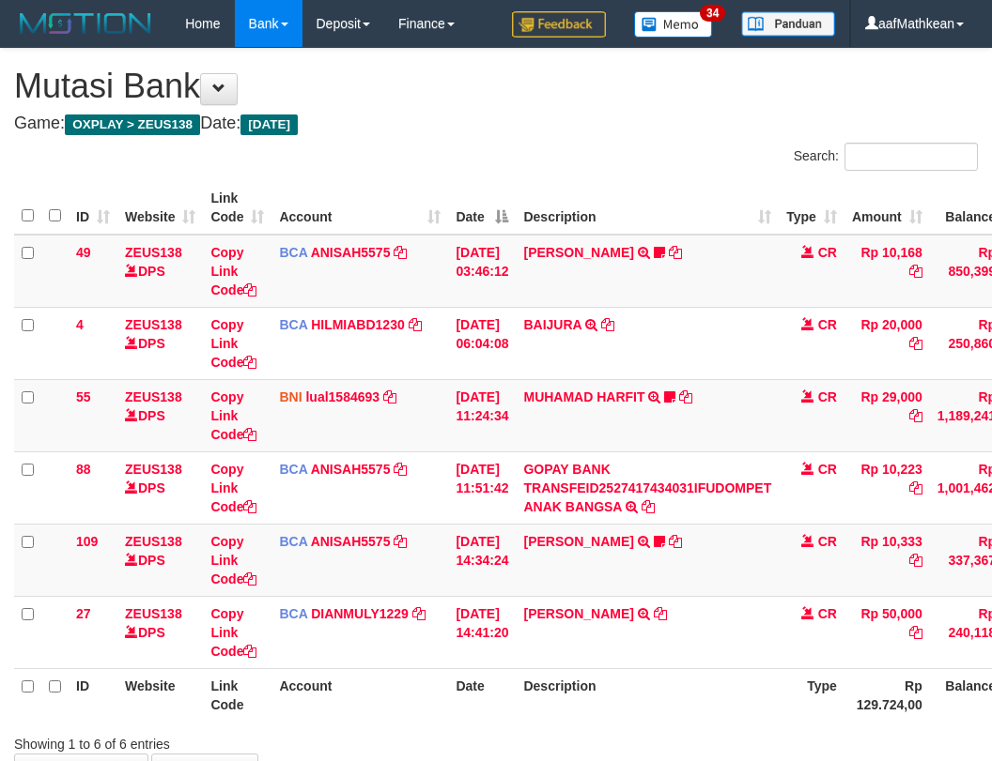
scroll to position [117, 126]
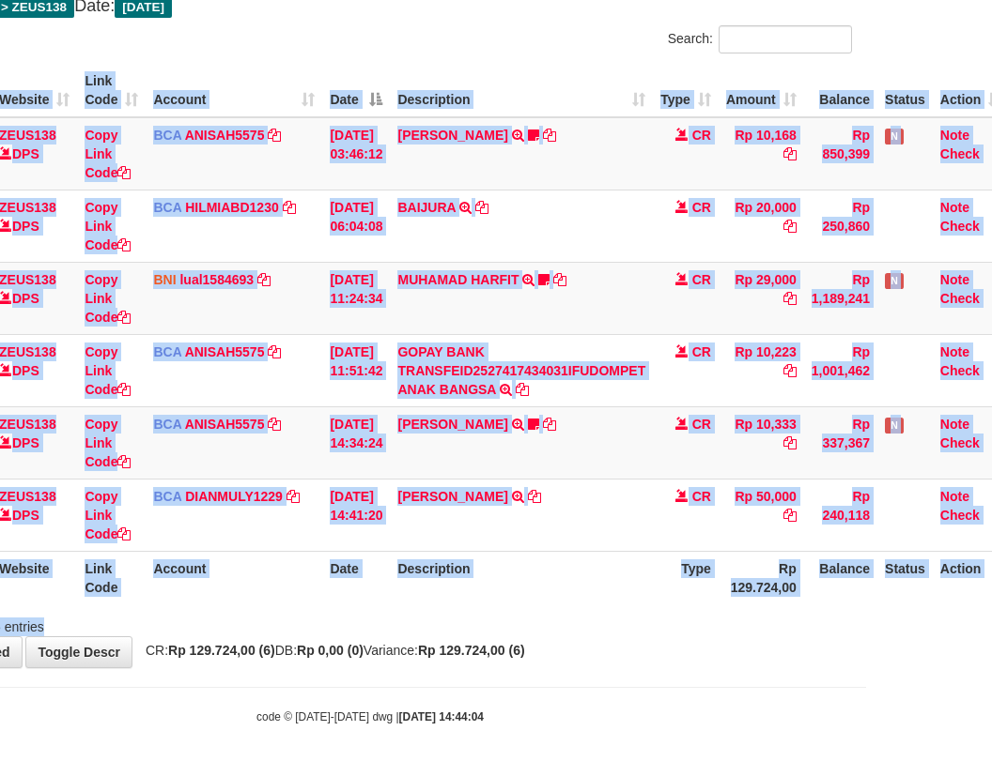
click at [572, 634] on div "Search: ID Website Link Code Account Date Description Type Amount Balance Statu…" at bounding box center [369, 330] width 963 height 611
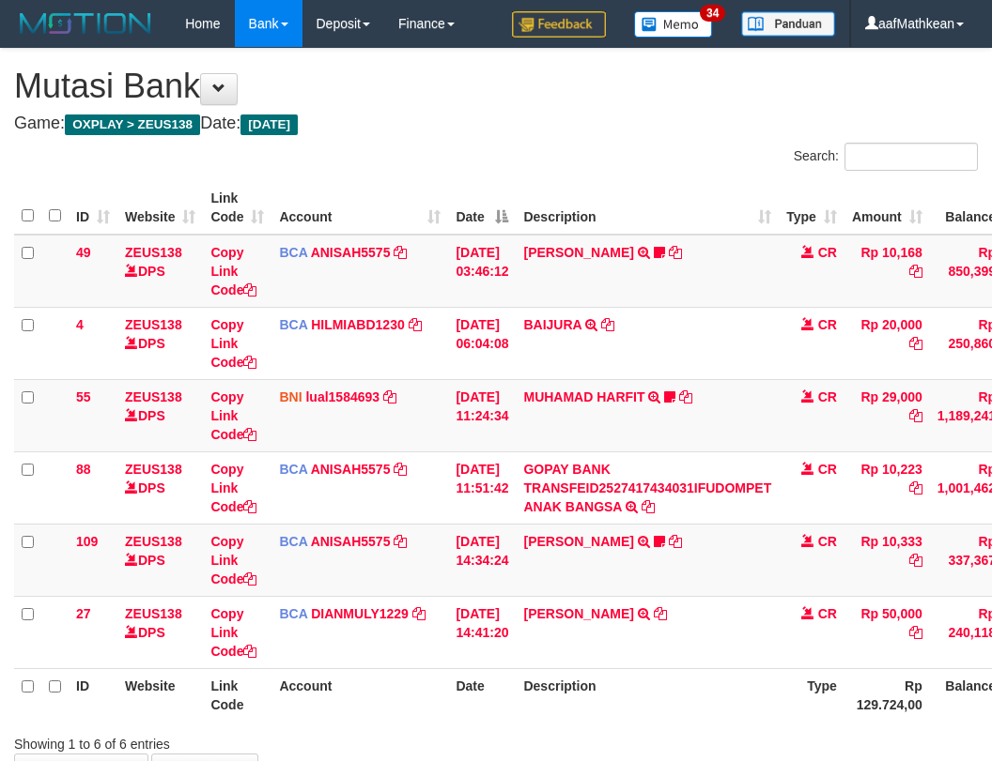
scroll to position [115, 118]
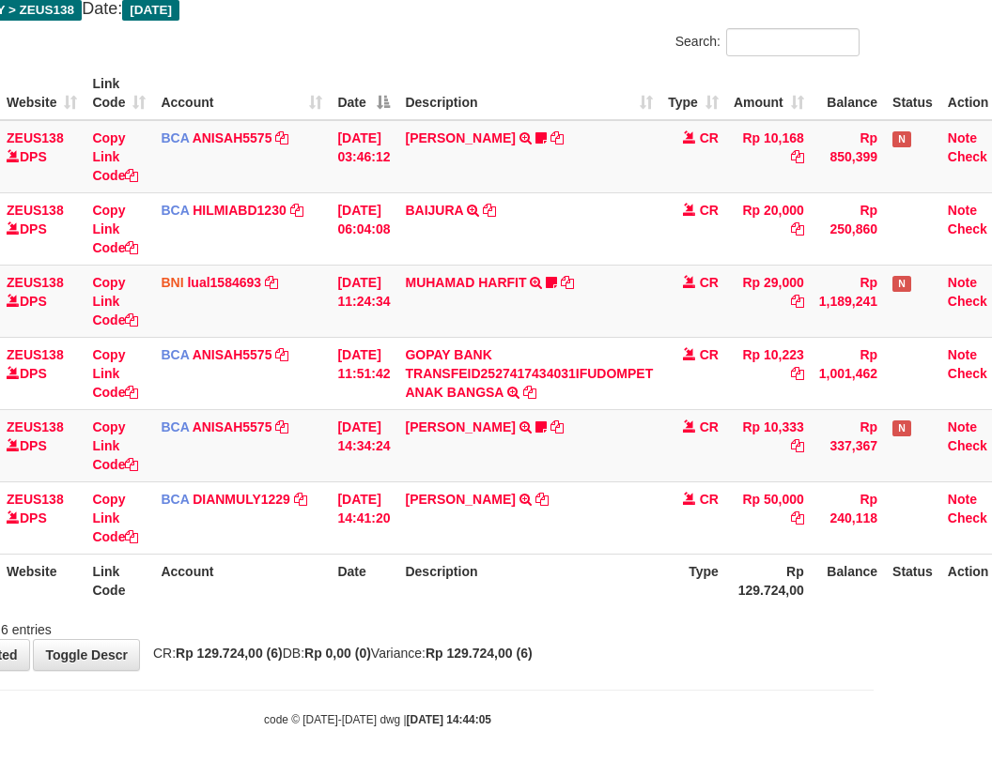
click at [485, 620] on div "Showing 1 to 6 of 6 entries" at bounding box center [378, 626] width 992 height 26
click at [481, 613] on div at bounding box center [584, 613] width 578 height 1
click at [475, 606] on th "Description" at bounding box center [528, 581] width 263 height 54
click at [475, 600] on th "Description" at bounding box center [528, 581] width 263 height 54
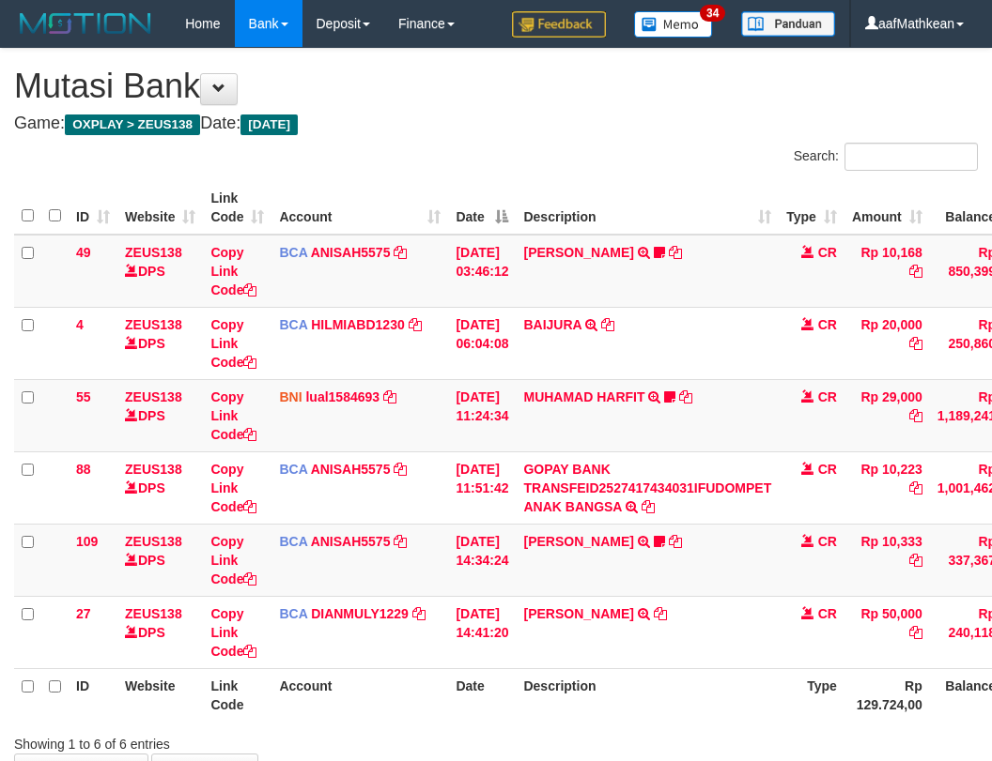
scroll to position [112, 111]
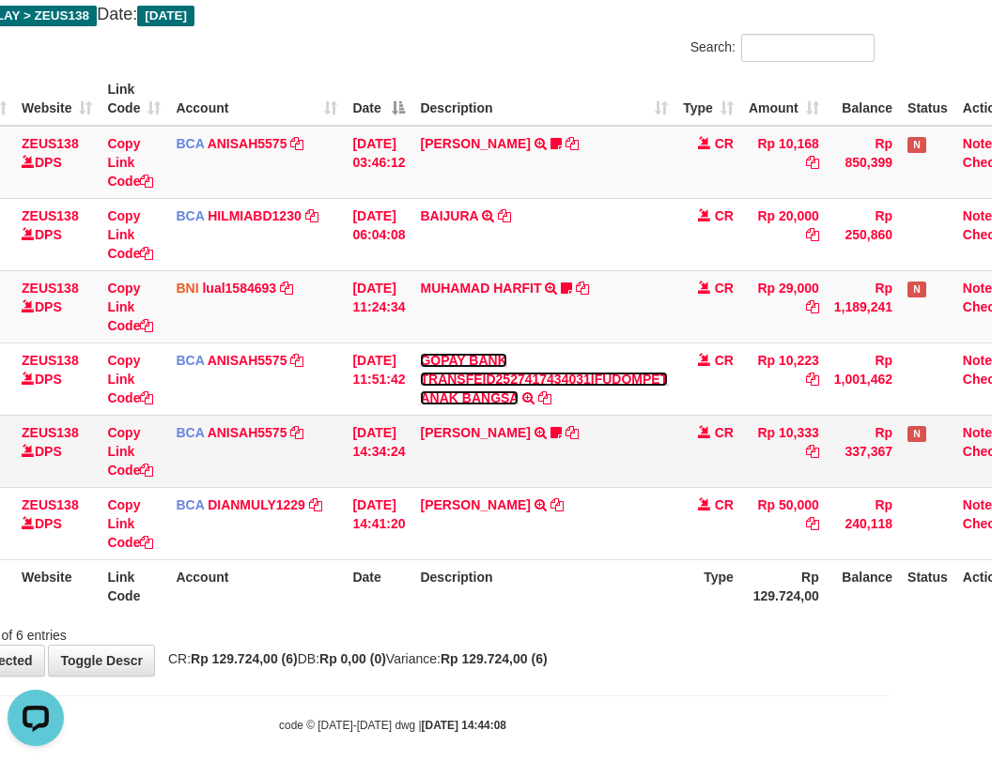
click at [420, 353] on link "GOPAY BANK TRANSFEID2527417434031IFUDOMPET ANAK BANGSA" at bounding box center [544, 379] width 248 height 53
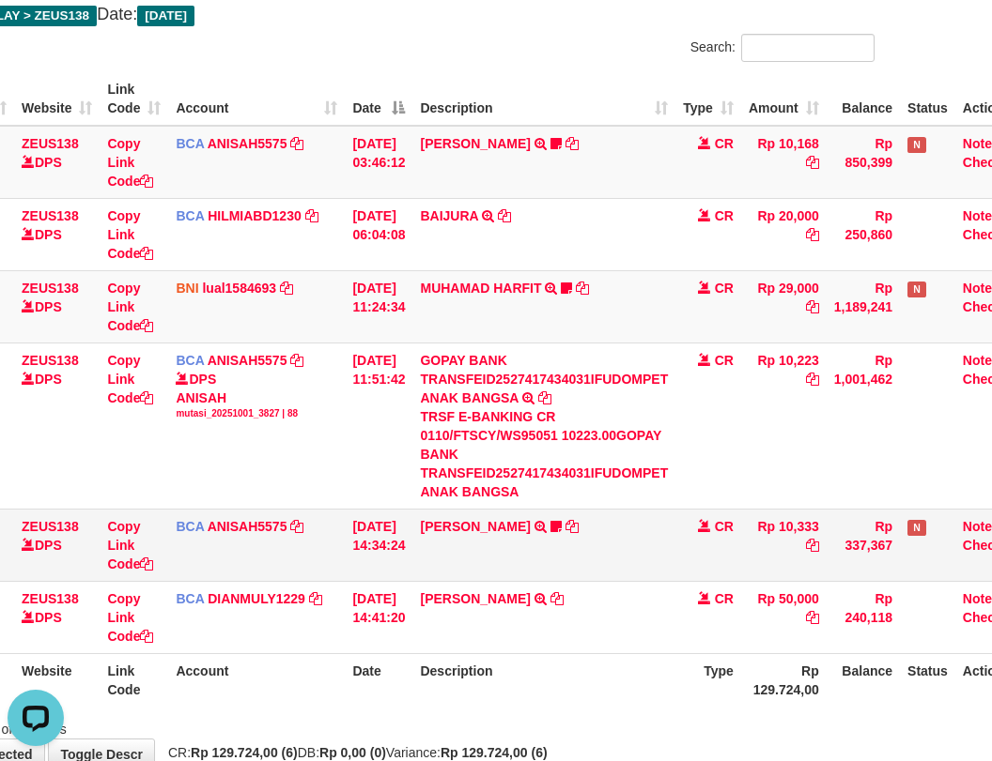
drag, startPoint x: 683, startPoint y: 544, endPoint x: 708, endPoint y: 577, distance: 41.5
click at [675, 566] on td "LISTON SITOR TRSF E-BANKING CR 0110/FTSCY/WS95051 10333.002025100112508694 TRFD…" at bounding box center [543, 545] width 263 height 72
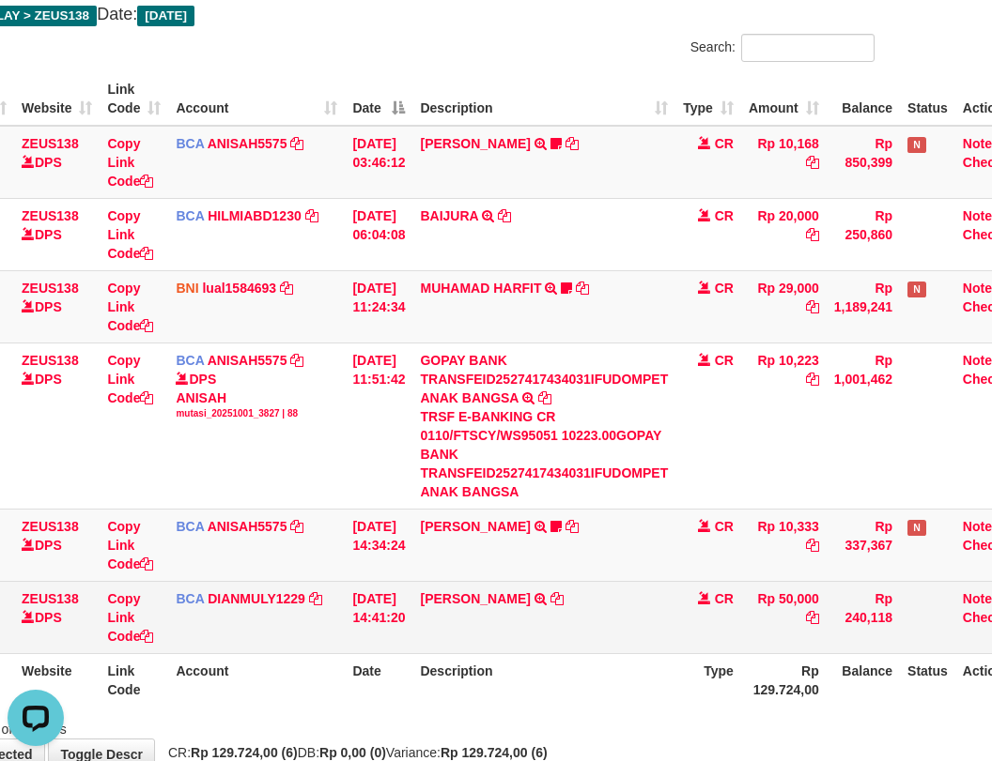
drag, startPoint x: 714, startPoint y: 605, endPoint x: 640, endPoint y: 617, distance: 74.2
click at [714, 606] on td "CR" at bounding box center [708, 617] width 66 height 72
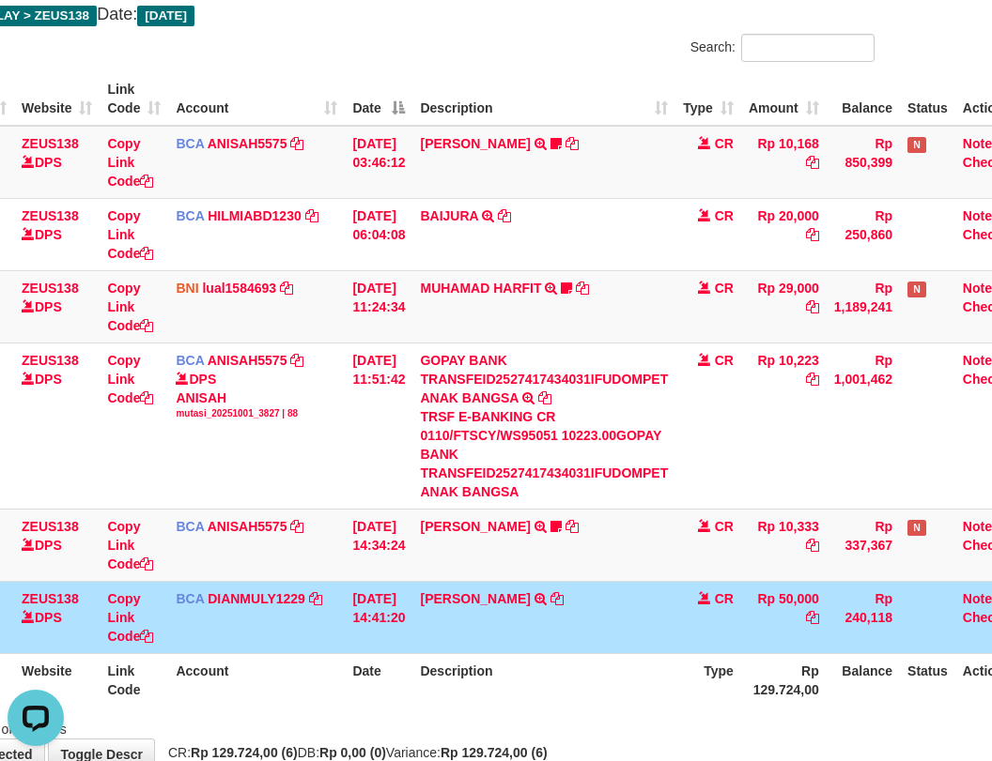
click at [684, 668] on table "ID Website Link Code Account Date Description Type Amount Balance Status Action…" at bounding box center [471, 389] width 1120 height 635
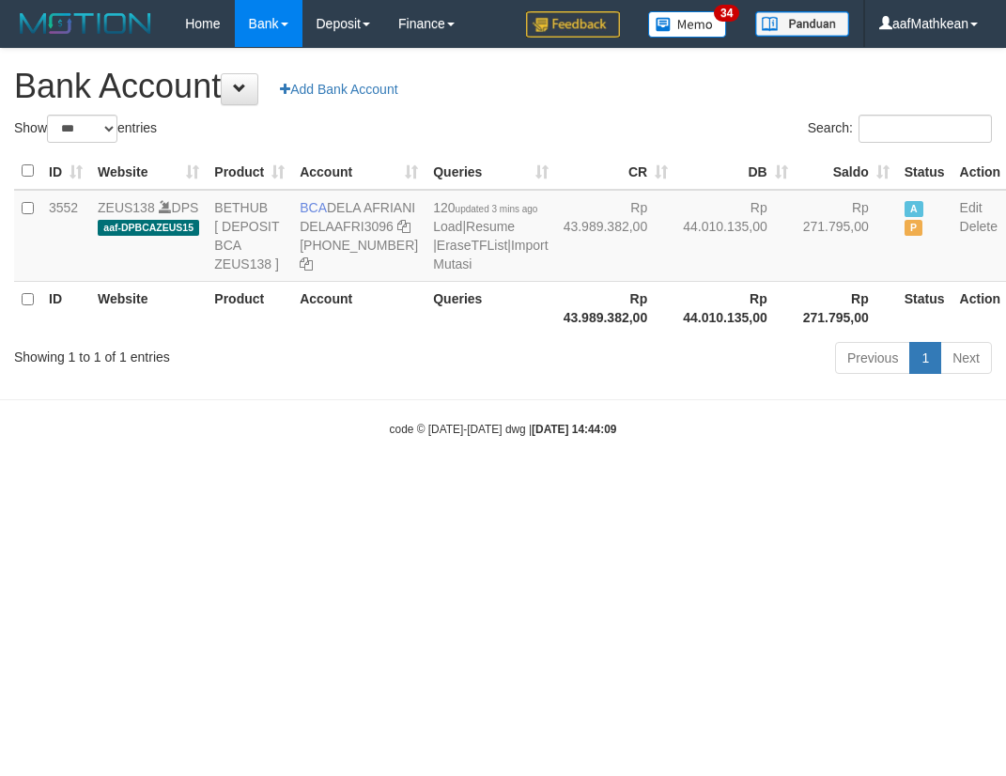
select select "***"
drag, startPoint x: 340, startPoint y: 209, endPoint x: 165, endPoint y: 220, distance: 175.0
click at [369, 229] on td "BCA DELA AFRIANI DELAAFRI3096 869-245-8639" at bounding box center [358, 236] width 133 height 92
drag, startPoint x: 742, startPoint y: 473, endPoint x: 715, endPoint y: 461, distance: 29.8
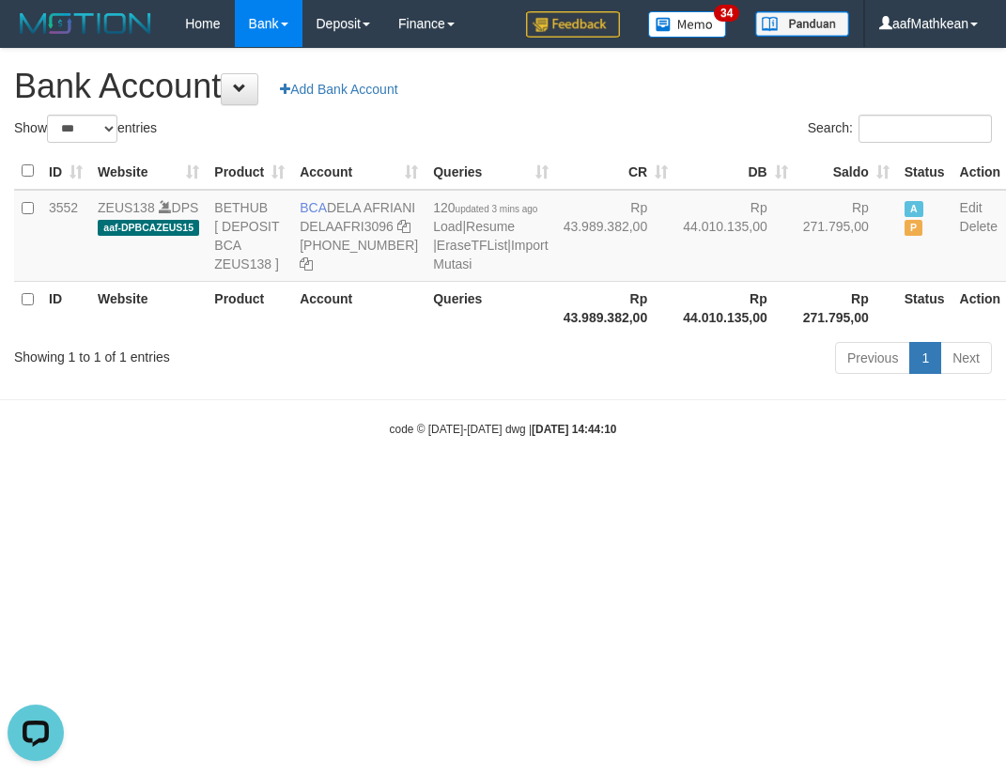
click at [724, 465] on body "Toggle navigation Home Bank Account List Load By Website Group [OXPLAY] ZEUS138…" at bounding box center [503, 242] width 1006 height 485
drag, startPoint x: 713, startPoint y: 459, endPoint x: 661, endPoint y: 398, distance: 79.9
click at [668, 407] on body "Toggle navigation Home Bank Account List Load By Website Group [OXPLAY] ZEUS138…" at bounding box center [503, 242] width 1006 height 485
select select "***"
click at [383, 452] on body "Toggle navigation Home Bank Account List Load By Website Group [OXPLAY] ZEUS138…" at bounding box center [503, 242] width 1006 height 485
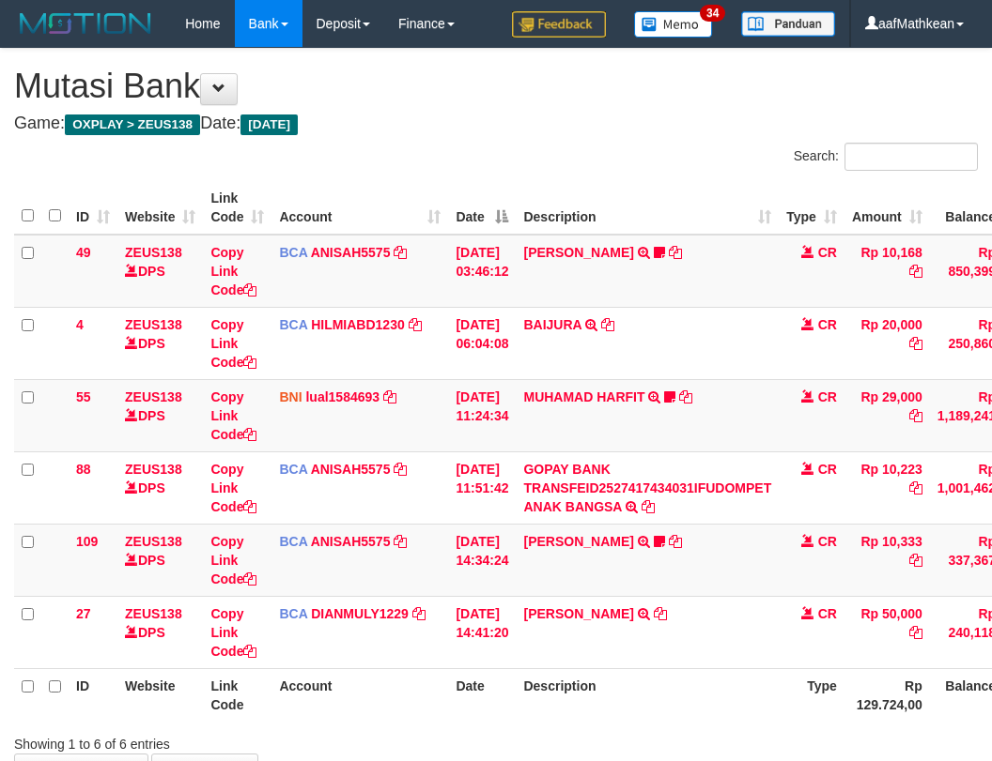
scroll to position [106, 96]
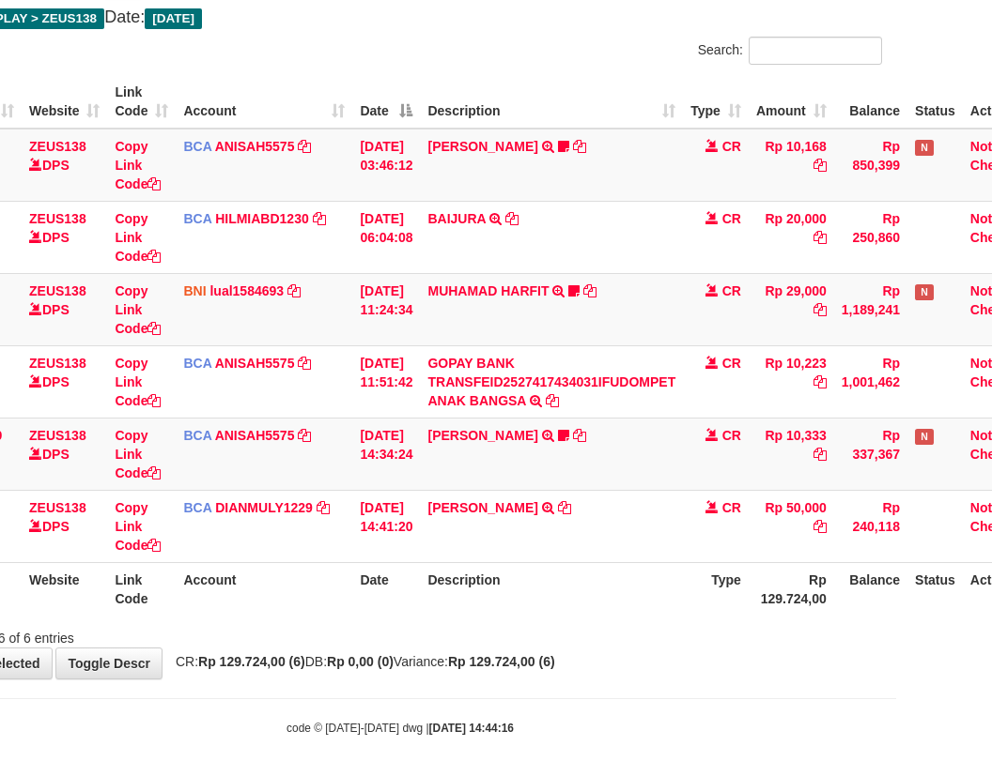
click at [555, 567] on th "Description" at bounding box center [551, 589] width 263 height 54
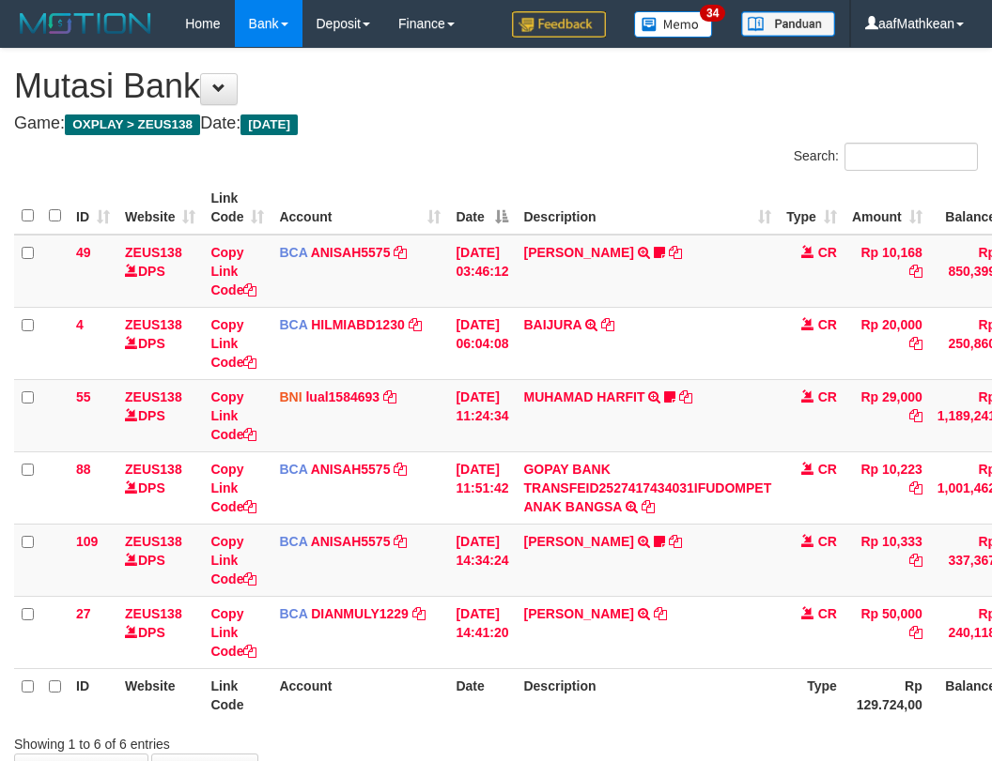
scroll to position [103, 88]
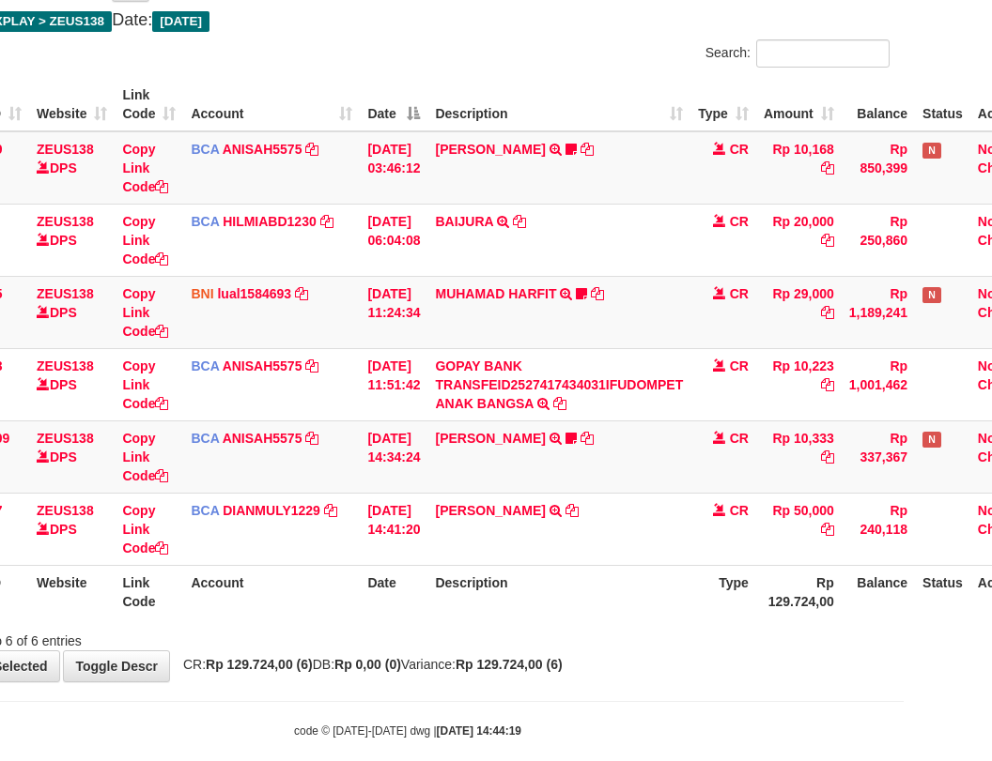
click at [577, 578] on th "Description" at bounding box center [558, 592] width 263 height 54
click at [586, 582] on th "Description" at bounding box center [558, 592] width 263 height 54
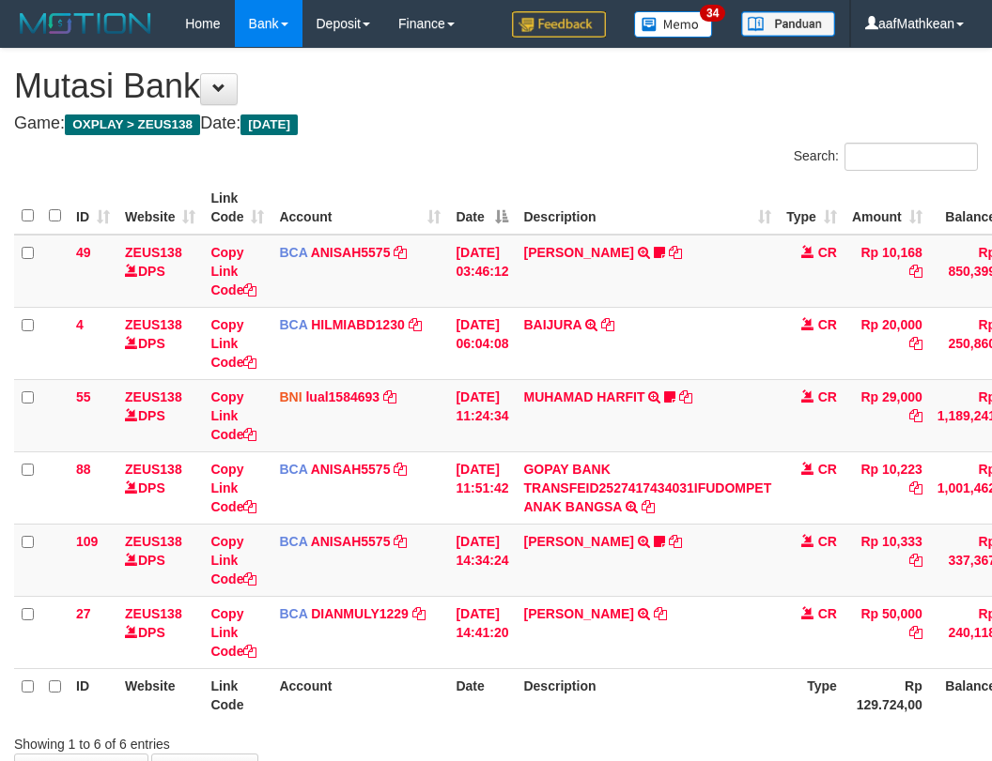
scroll to position [110, 144]
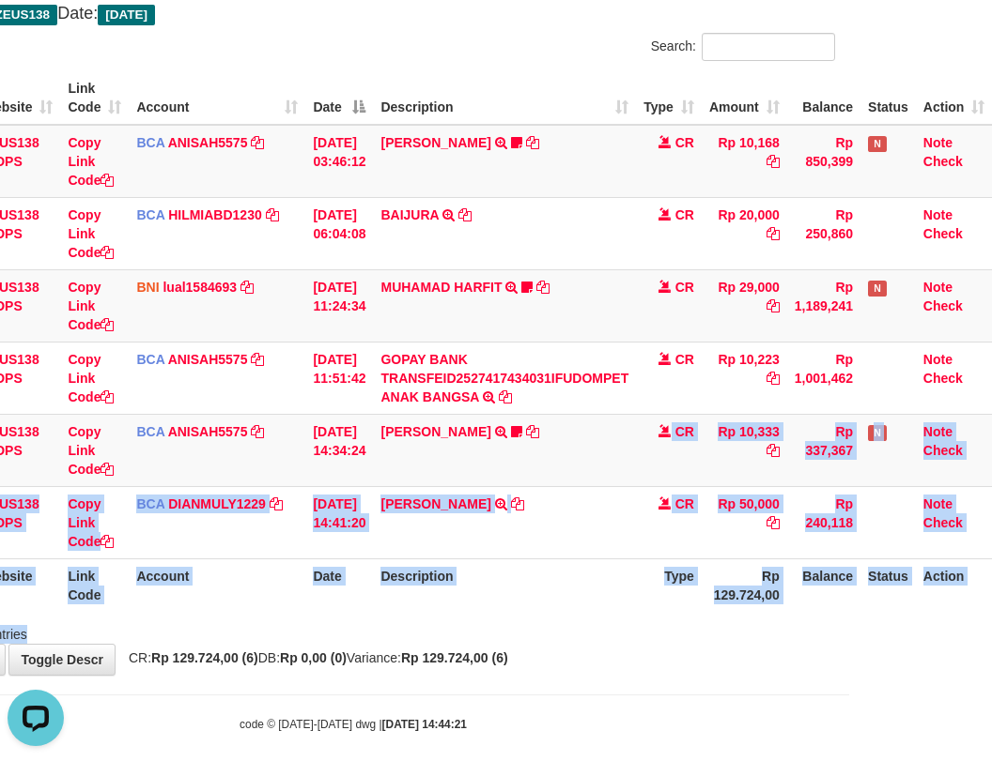
drag, startPoint x: 700, startPoint y: 794, endPoint x: 705, endPoint y: 807, distance: 13.1
click at [705, 761] on html "Toggle navigation Home Bank Account List Load By Website Group [OXPLAY] ZEUS138…" at bounding box center [353, 335] width 992 height 890
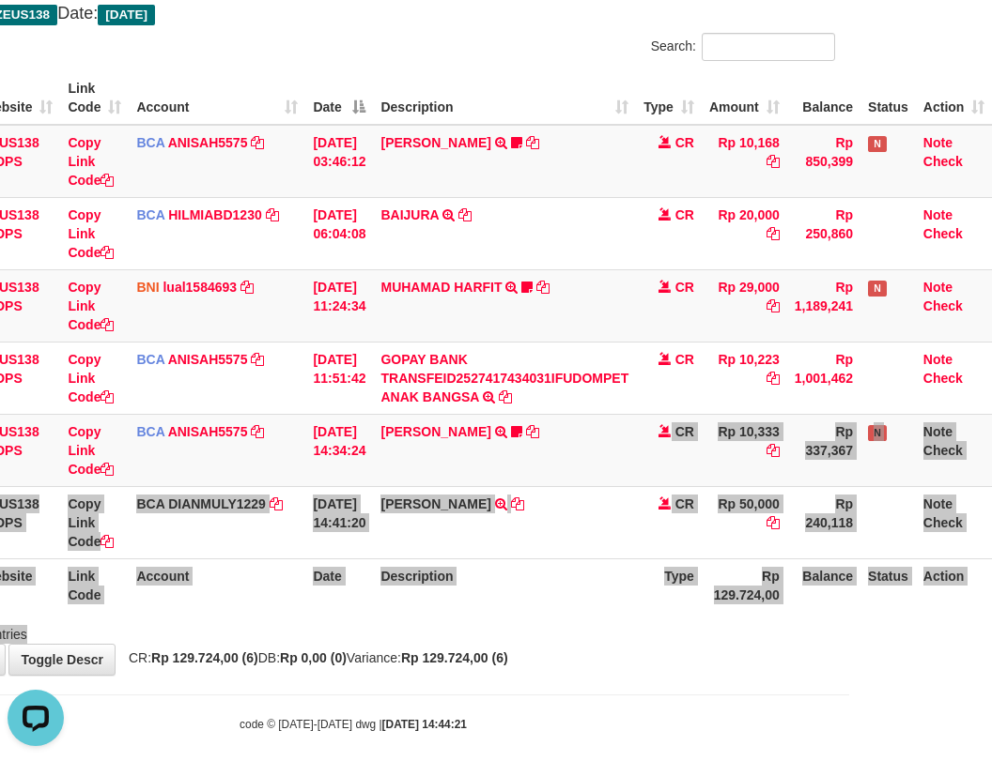
scroll to position [129, 144]
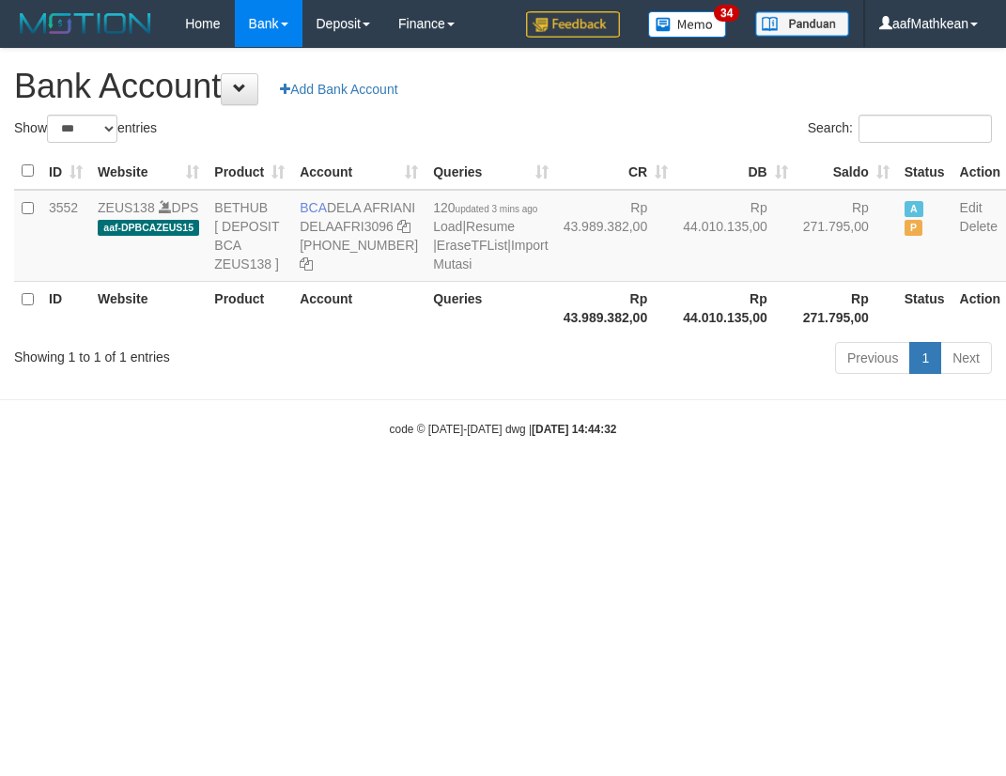
select select "***"
drag, startPoint x: 298, startPoint y: 206, endPoint x: 369, endPoint y: 231, distance: 75.7
click at [360, 229] on td "BCA DELA AFRIANI DELAAFRI3096 869-245-8639" at bounding box center [358, 236] width 133 height 92
copy td "BCA DELA AFRIANI"
drag, startPoint x: 574, startPoint y: 585, endPoint x: 569, endPoint y: 598, distance: 14.0
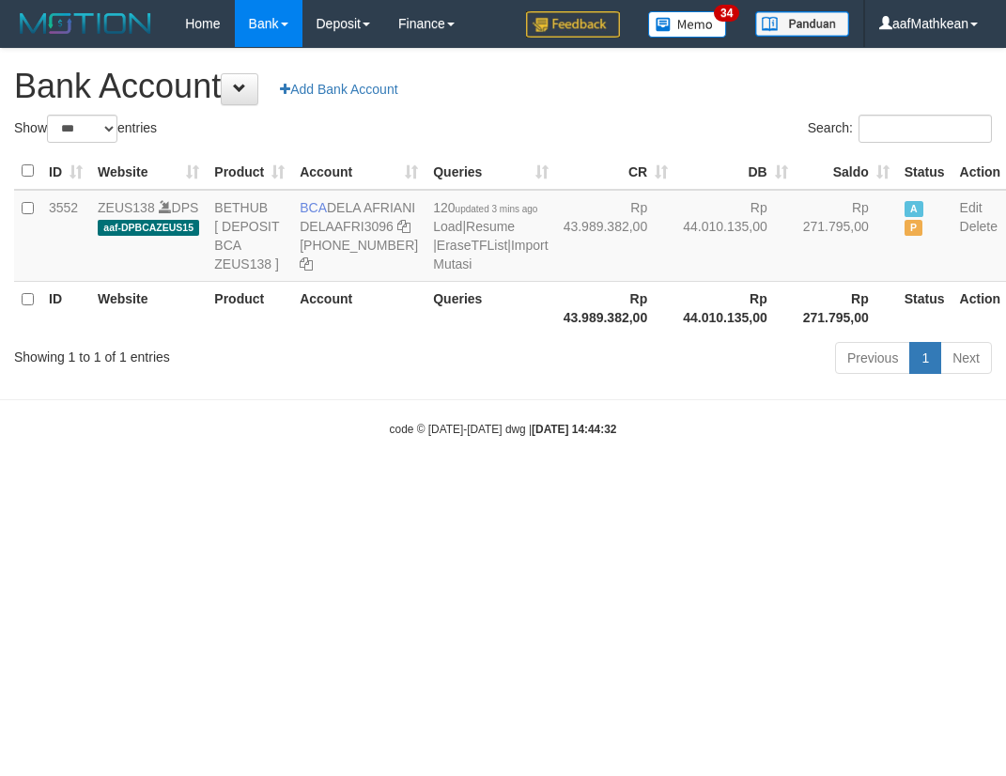
click at [555, 485] on html "Toggle navigation Home Bank Account List Load By Website Group [OXPLAY] ZEUS138…" at bounding box center [503, 242] width 1006 height 485
click at [695, 485] on html "Toggle navigation Home Bank Account List Load By Website Group [OXPLAY] ZEUS138…" at bounding box center [503, 242] width 1006 height 485
click at [715, 485] on html "Toggle navigation Home Bank Account List Load By Website Group [OXPLAY] ZEUS138…" at bounding box center [503, 242] width 1006 height 485
click at [739, 485] on html "Toggle navigation Home Bank Account List Load By Website Group [OXPLAY] ZEUS138…" at bounding box center [503, 242] width 1006 height 485
select select "***"
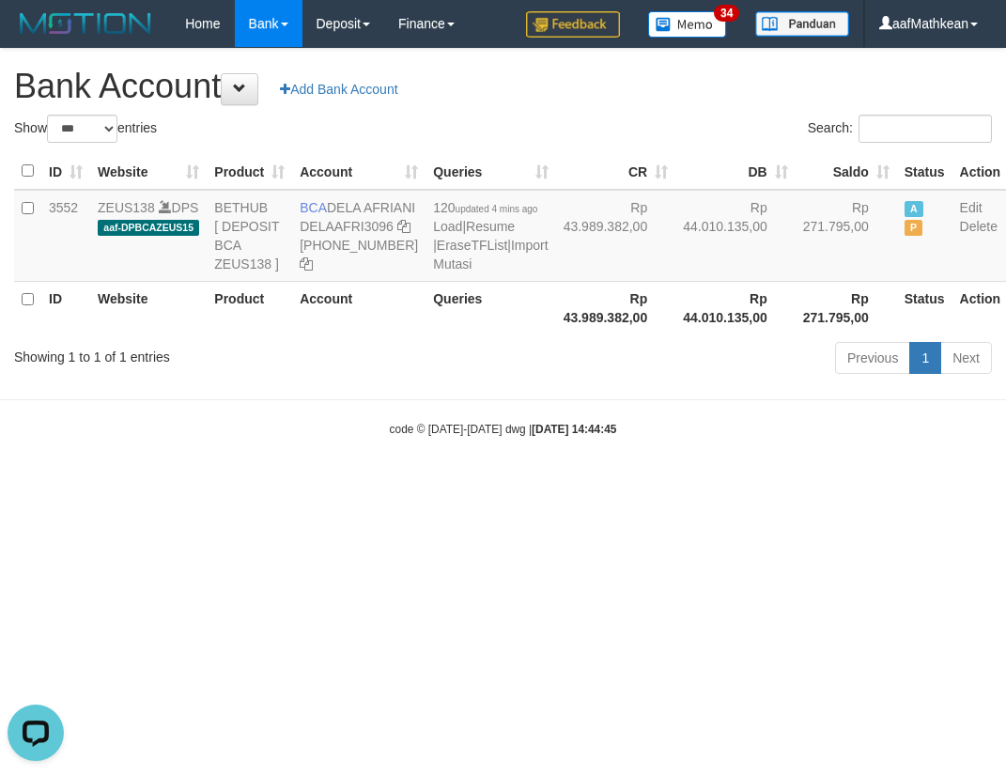
click at [556, 282] on td "Rp 43.989.382,00" at bounding box center [616, 236] width 120 height 92
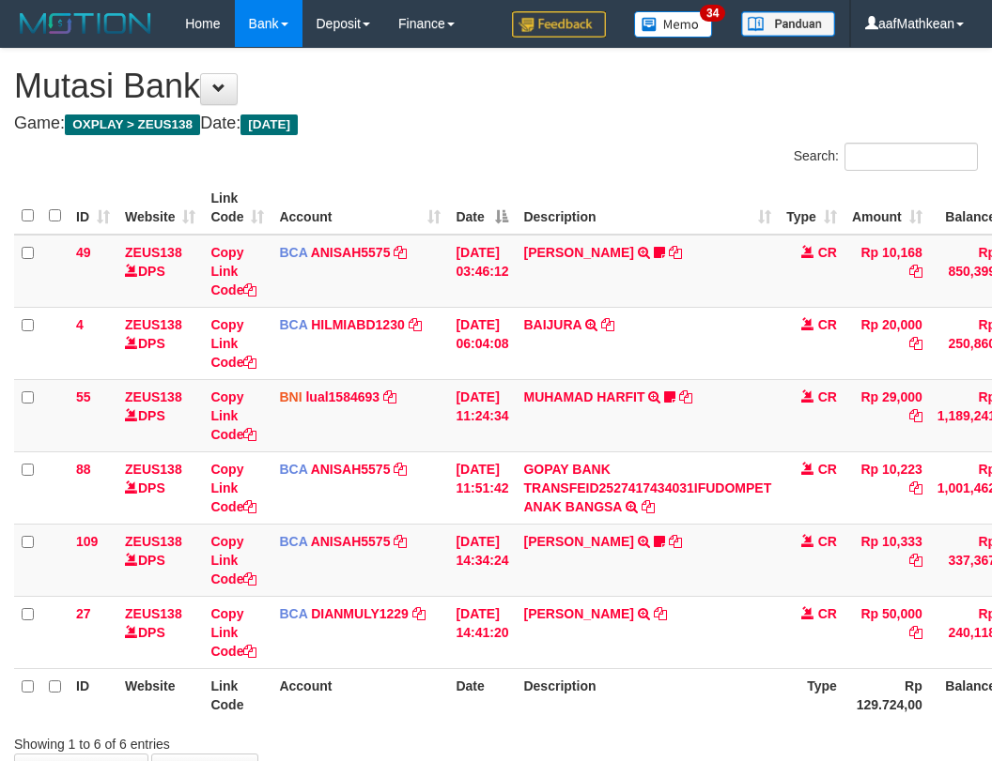
scroll to position [126, 136]
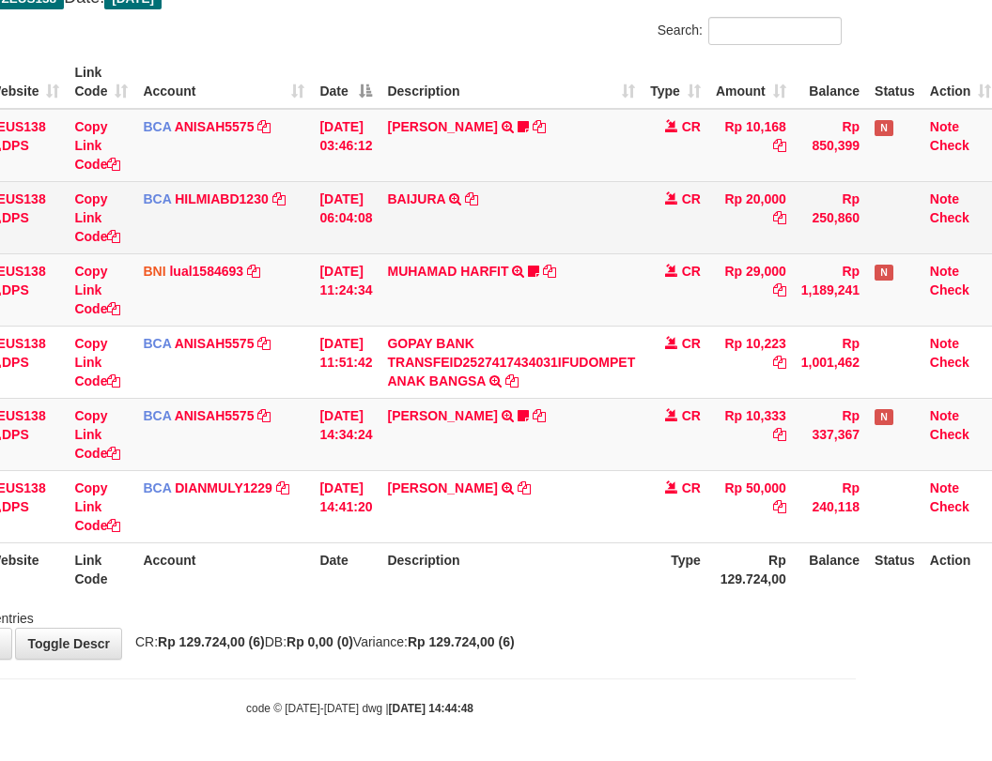
click at [601, 243] on td "BAIJURA TRSF E-BANKING CR 0110/FTSCY/WS95051 20000.002025100191215388 TRFDN-BAI…" at bounding box center [510, 217] width 263 height 72
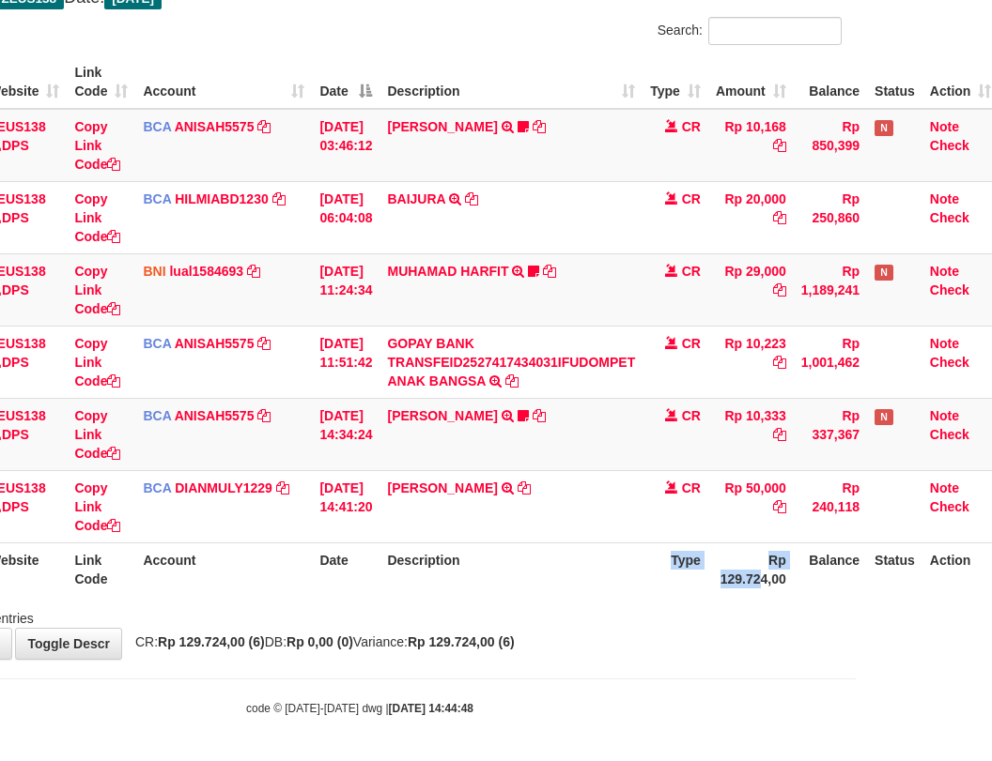
drag, startPoint x: 679, startPoint y: 561, endPoint x: 1003, endPoint y: 606, distance: 327.1
click at [791, 588] on tr "ID Website Link Code Account Date Description Type Rp 129.724,00 Balance Status…" at bounding box center [438, 570] width 1120 height 54
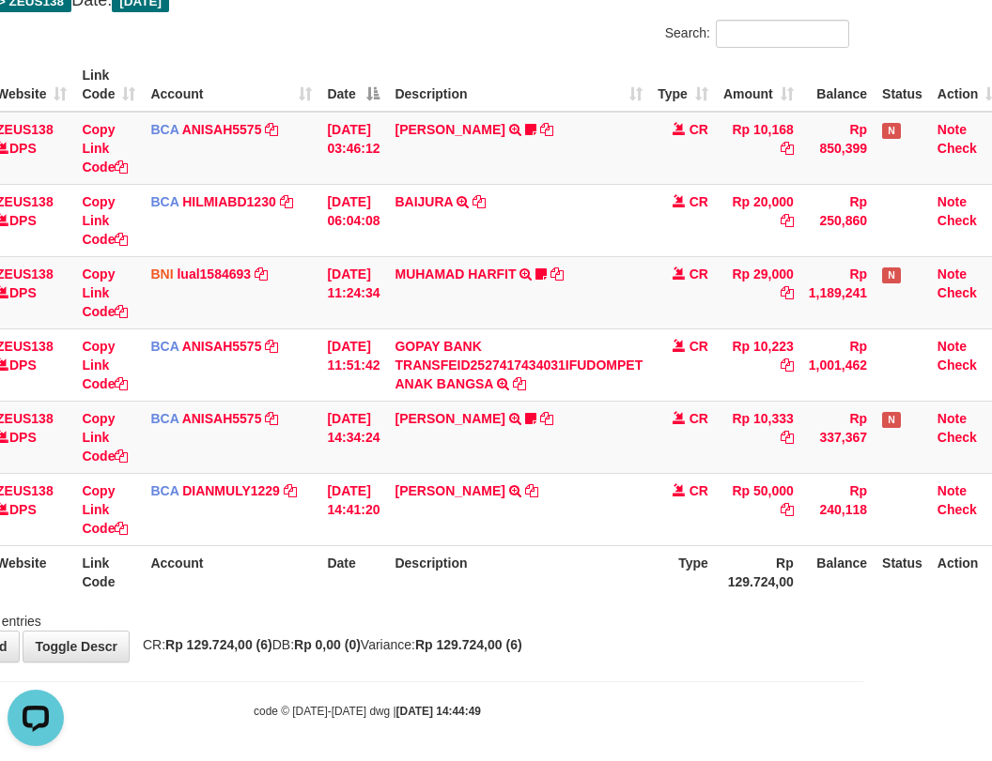
drag, startPoint x: 579, startPoint y: 665, endPoint x: 588, endPoint y: 676, distance: 14.1
click at [579, 667] on body "Toggle navigation Home Bank Account List Load By Website Group [OXPLAY] ZEUS138…" at bounding box center [367, 322] width 992 height 890
click at [588, 676] on body "Toggle navigation Home Bank Account List Load By Website Group [OXPLAY] ZEUS138…" at bounding box center [367, 322] width 992 height 890
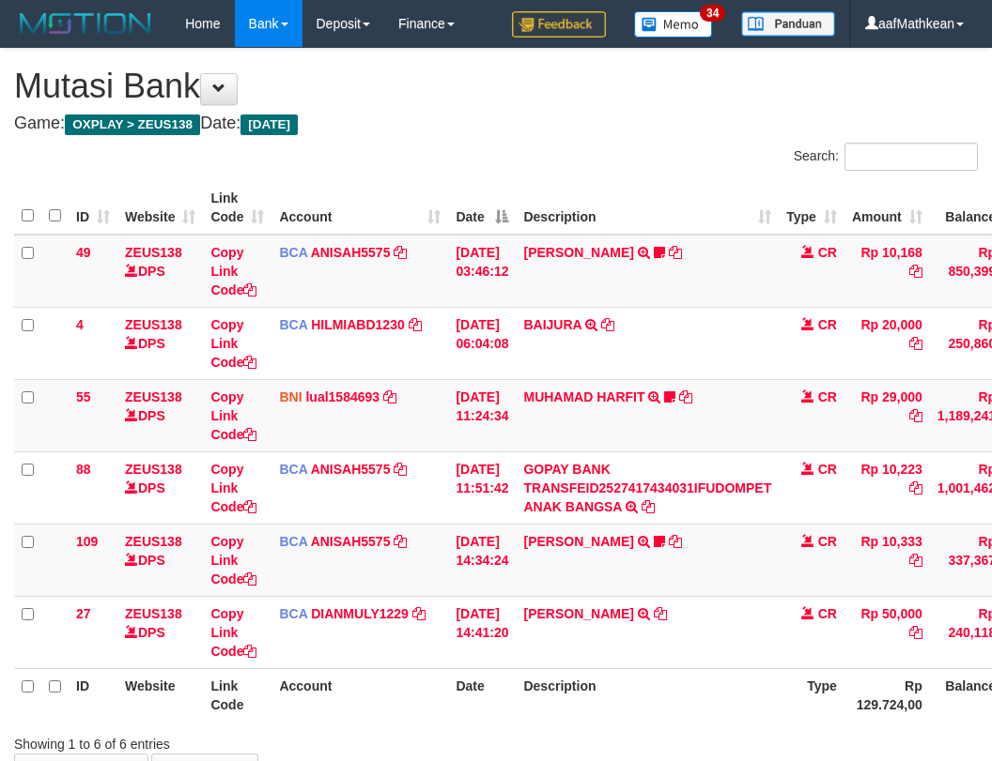
scroll to position [120, 121]
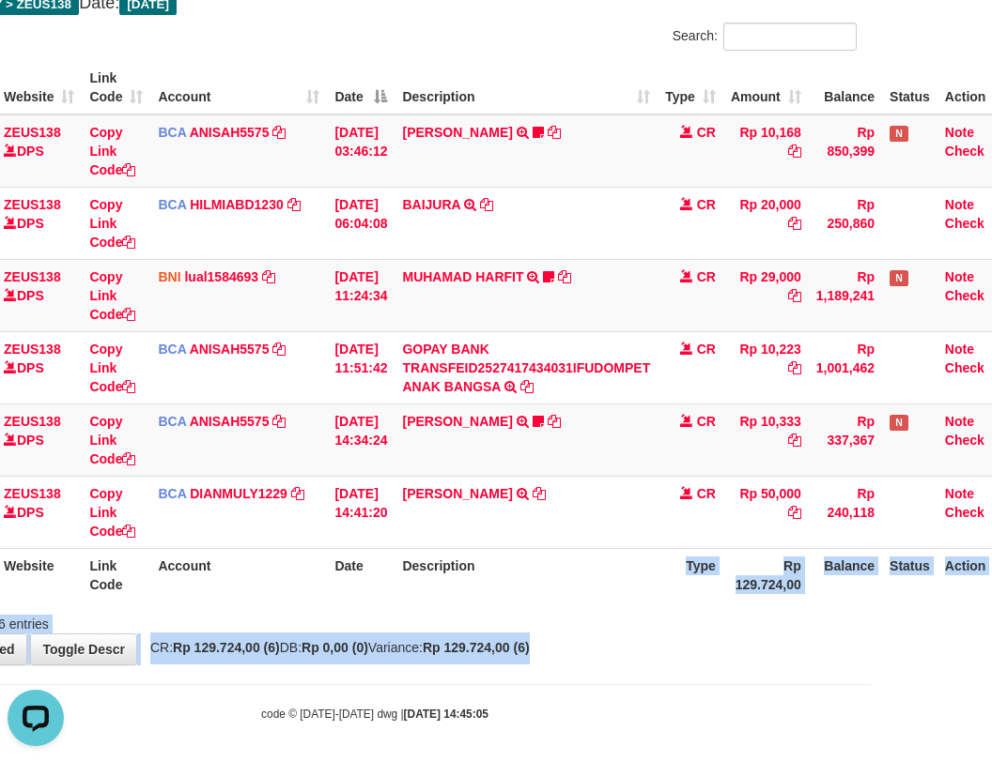
drag, startPoint x: 652, startPoint y: 634, endPoint x: 952, endPoint y: 648, distance: 300.8
click at [837, 644] on div "**********" at bounding box center [375, 297] width 992 height 736
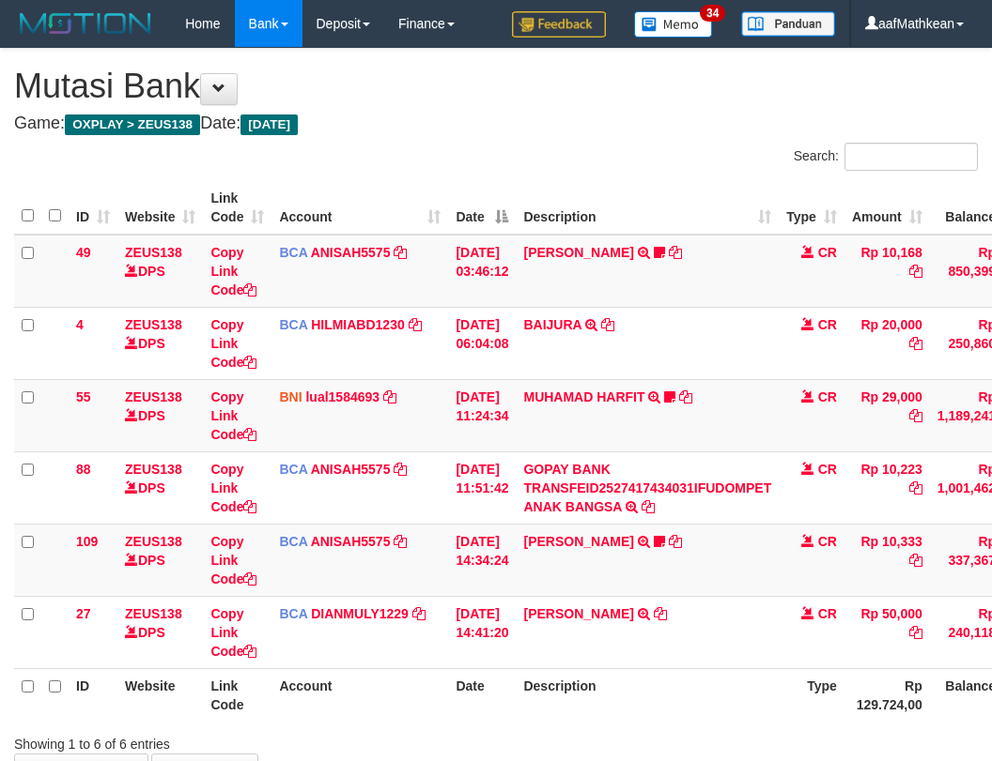
scroll to position [117, 114]
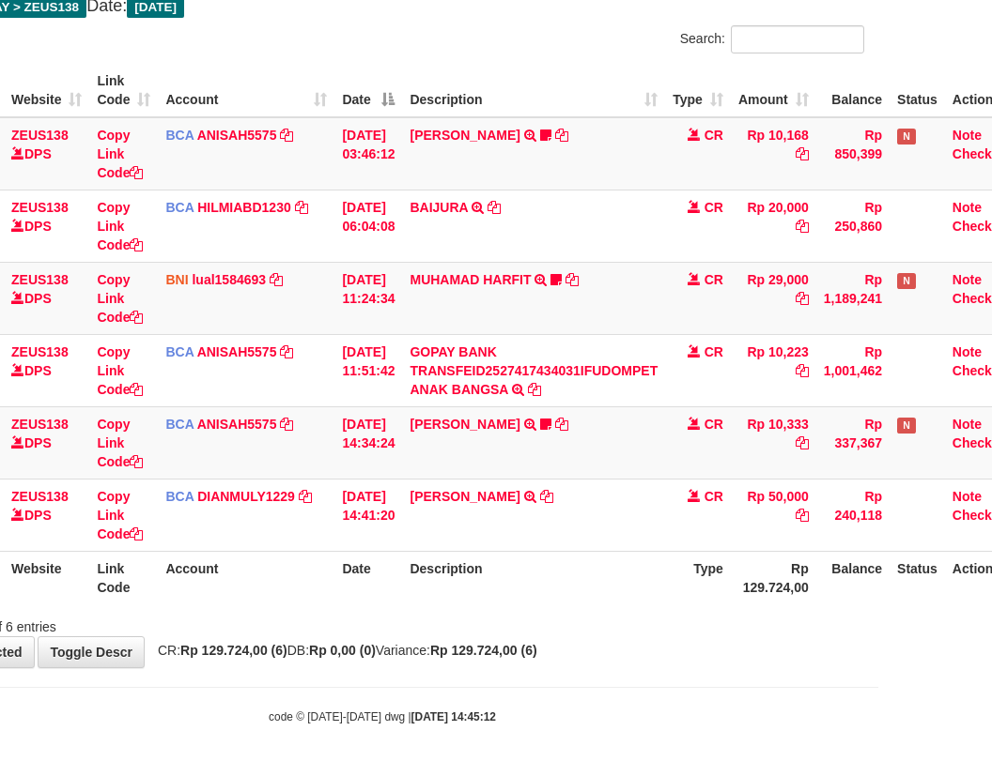
drag, startPoint x: 465, startPoint y: 588, endPoint x: 996, endPoint y: 582, distance: 531.5
click at [475, 588] on th "Description" at bounding box center [533, 578] width 263 height 54
drag, startPoint x: 518, startPoint y: 669, endPoint x: 532, endPoint y: 677, distance: 16.0
click at [525, 674] on body "Toggle navigation Home Bank Account List Load By Website Group [OXPLAY] ZEUS138…" at bounding box center [382, 328] width 992 height 890
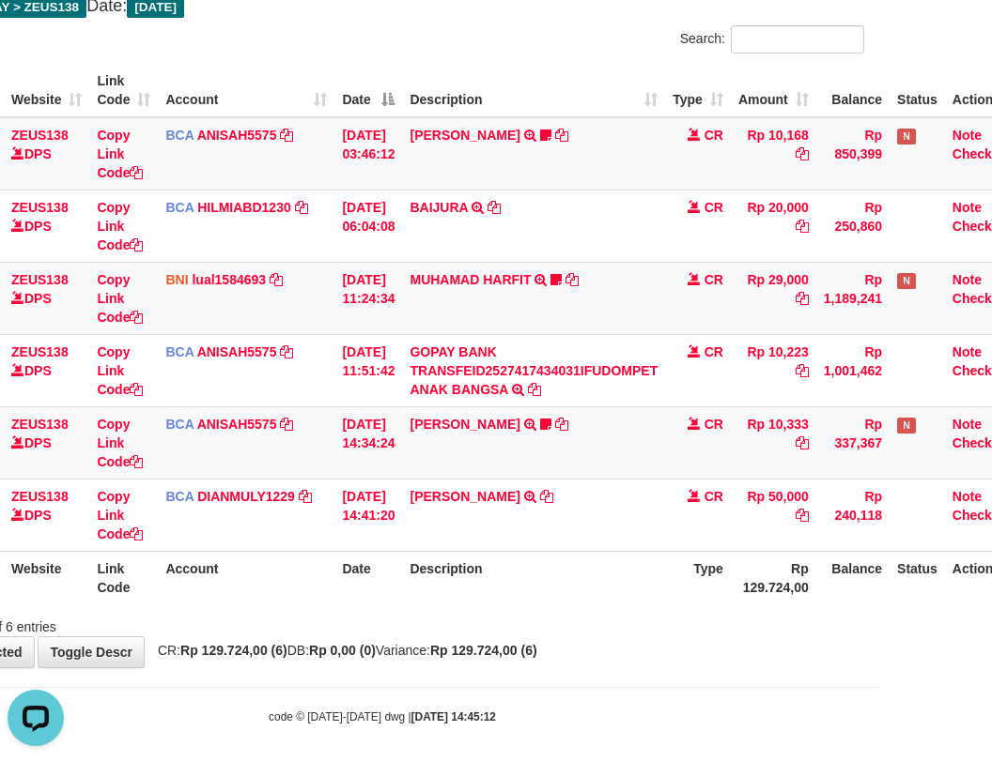
click at [583, 687] on hr at bounding box center [382, 687] width 992 height 1
drag, startPoint x: 609, startPoint y: 654, endPoint x: 635, endPoint y: 594, distance: 65.2
click at [630, 644] on div "**********" at bounding box center [382, 299] width 992 height 736
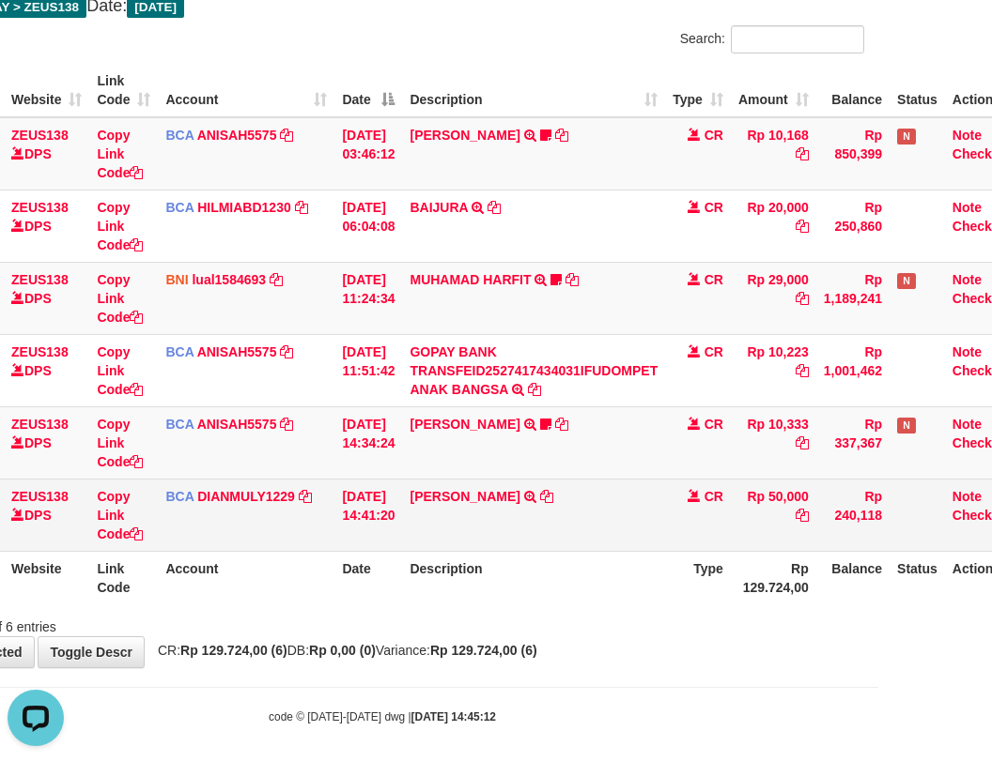
drag, startPoint x: 626, startPoint y: 559, endPoint x: 647, endPoint y: 548, distance: 23.1
click at [626, 562] on th "Description" at bounding box center [533, 578] width 263 height 54
click at [647, 548] on table "ID Website Link Code Account Date Description Type Amount Balance Status Action…" at bounding box center [460, 334] width 1120 height 541
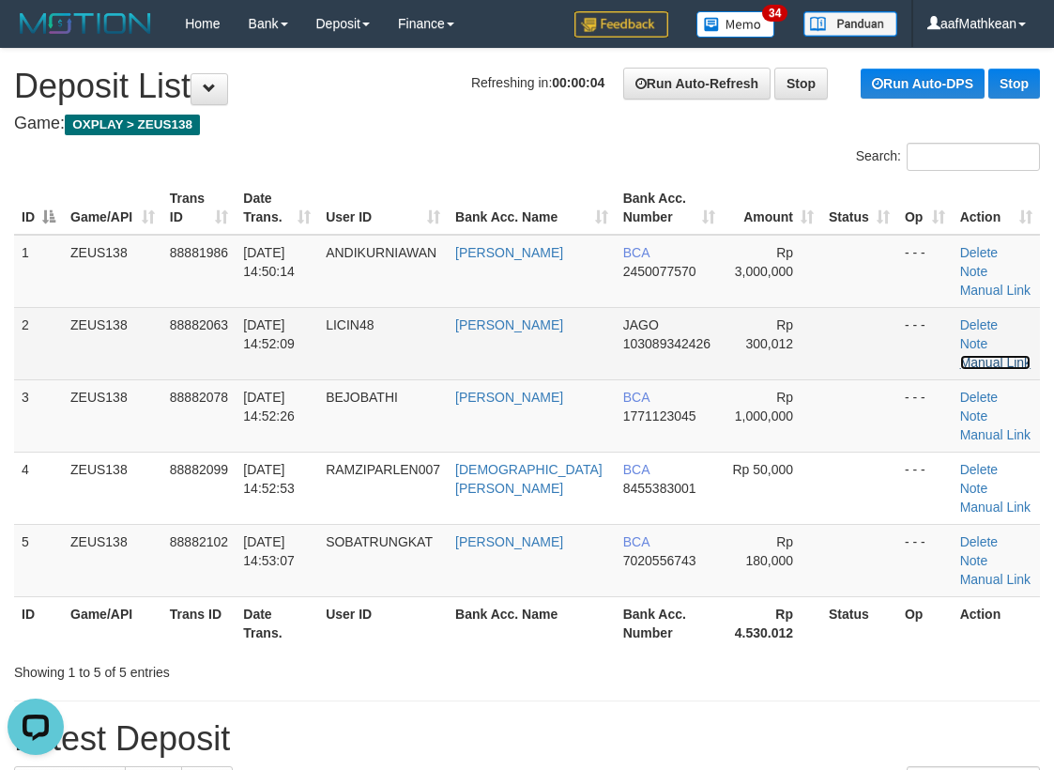
click at [977, 355] on link "Manual Link" at bounding box center [996, 362] width 71 height 15
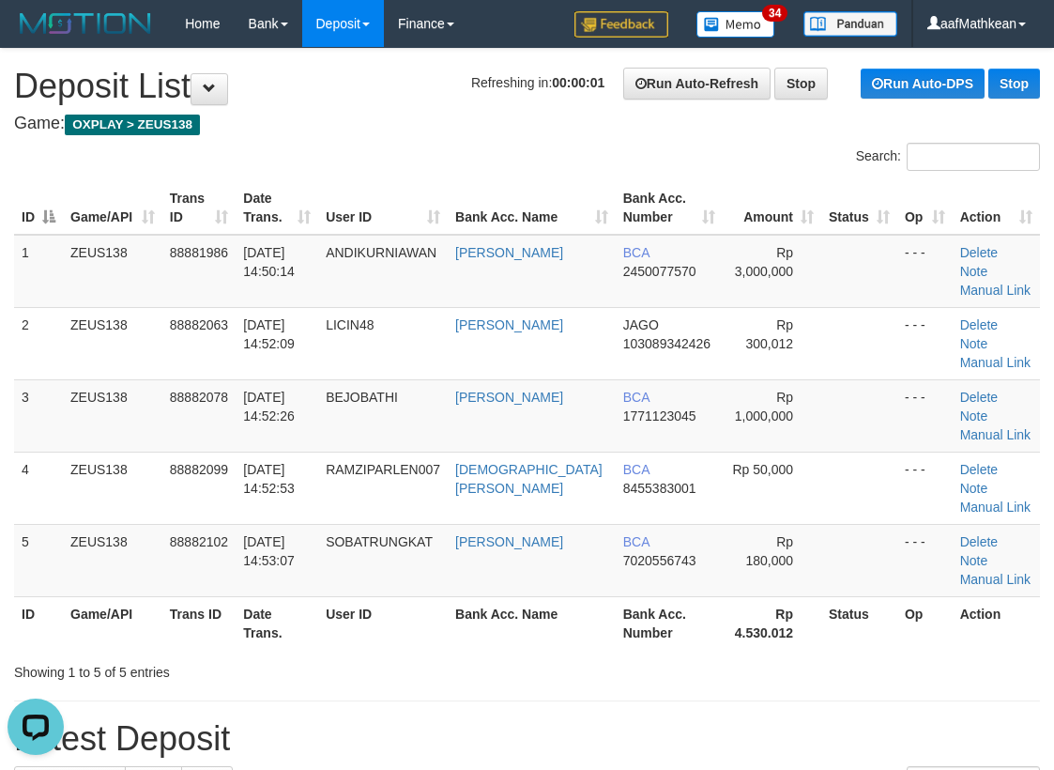
click at [399, 115] on h4 "Game: OXPLAY > ZEUS138" at bounding box center [527, 124] width 1026 height 19
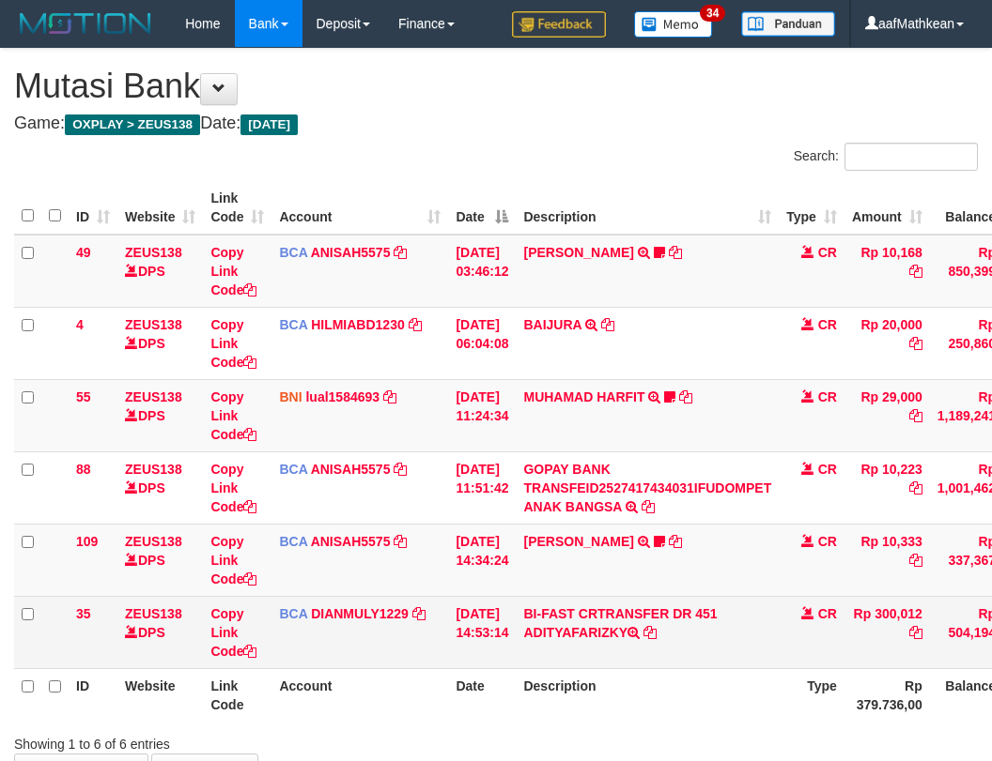
scroll to position [115, 106]
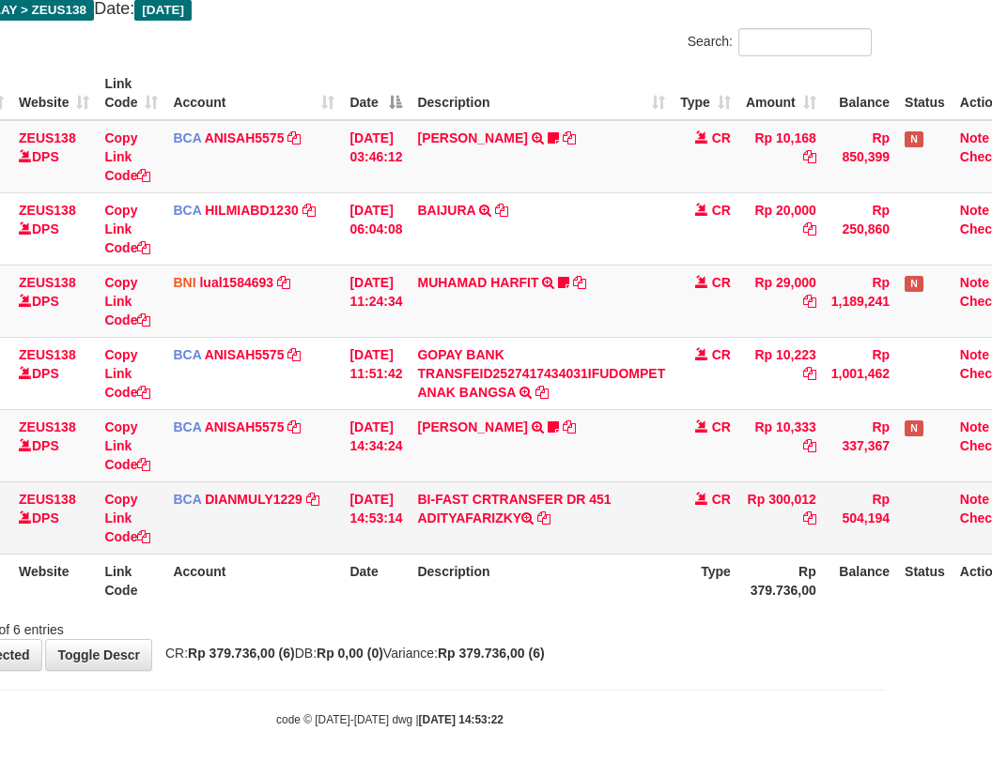
click at [603, 532] on td "BI-FAST CRTRANSFER DR 451 ADITYAFARIZKY" at bounding box center [540, 518] width 263 height 72
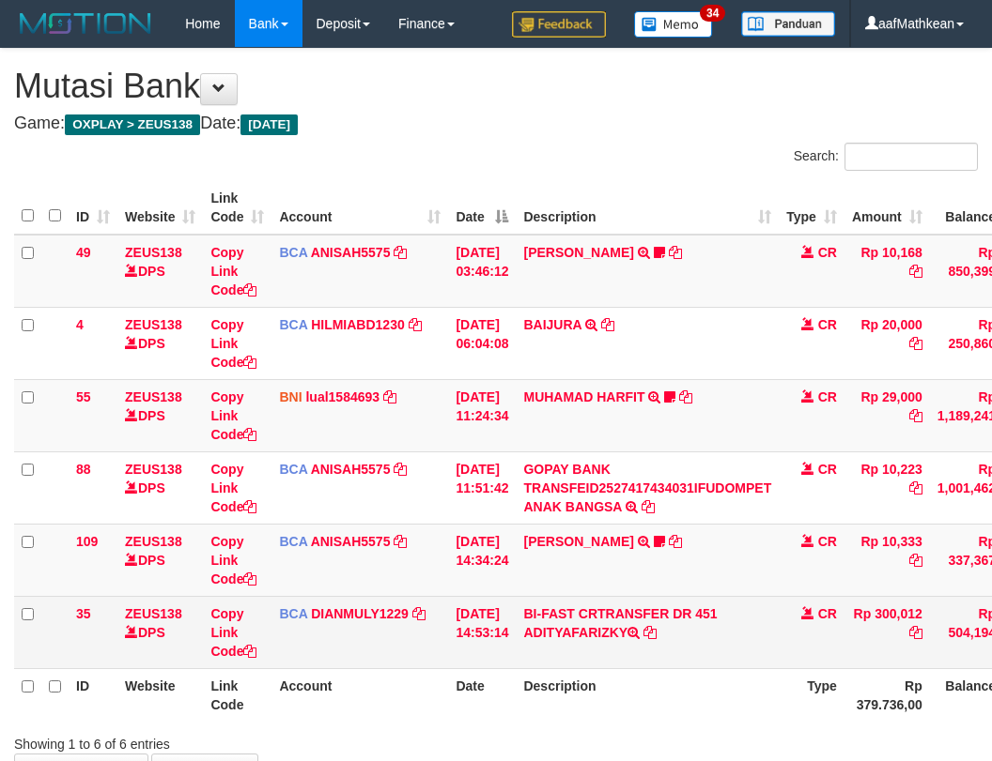
scroll to position [115, 106]
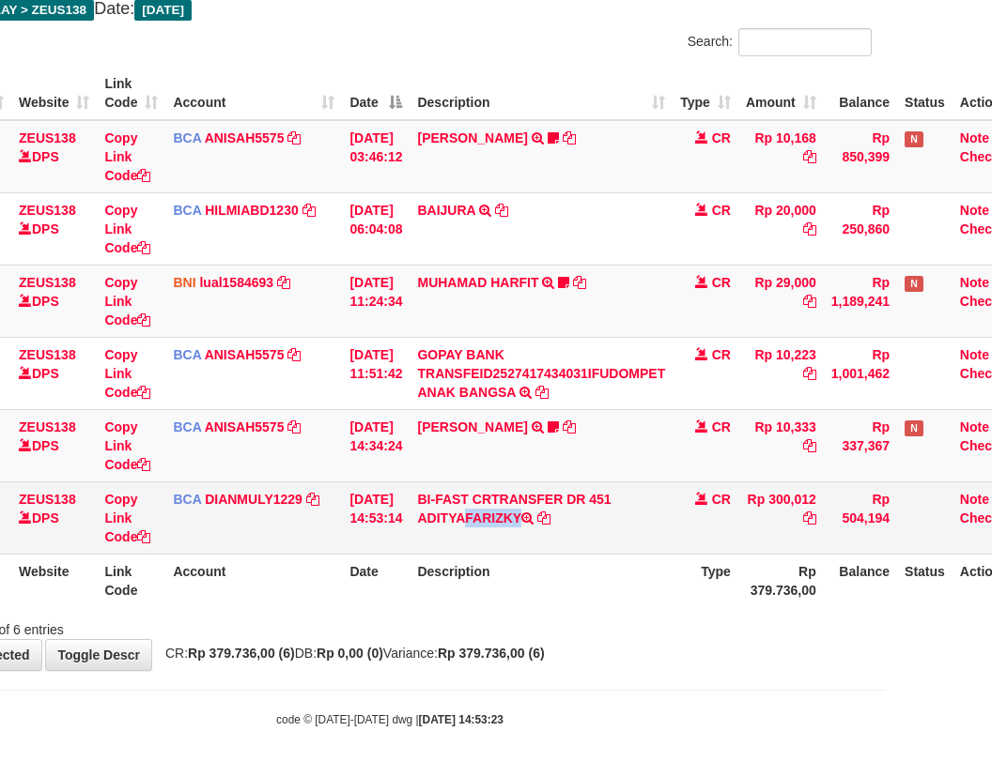
drag, startPoint x: 431, startPoint y: 515, endPoint x: 491, endPoint y: 499, distance: 62.2
click at [485, 519] on td "BI-FAST CRTRANSFER DR 451 ADITYAFARIZKY" at bounding box center [540, 518] width 263 height 72
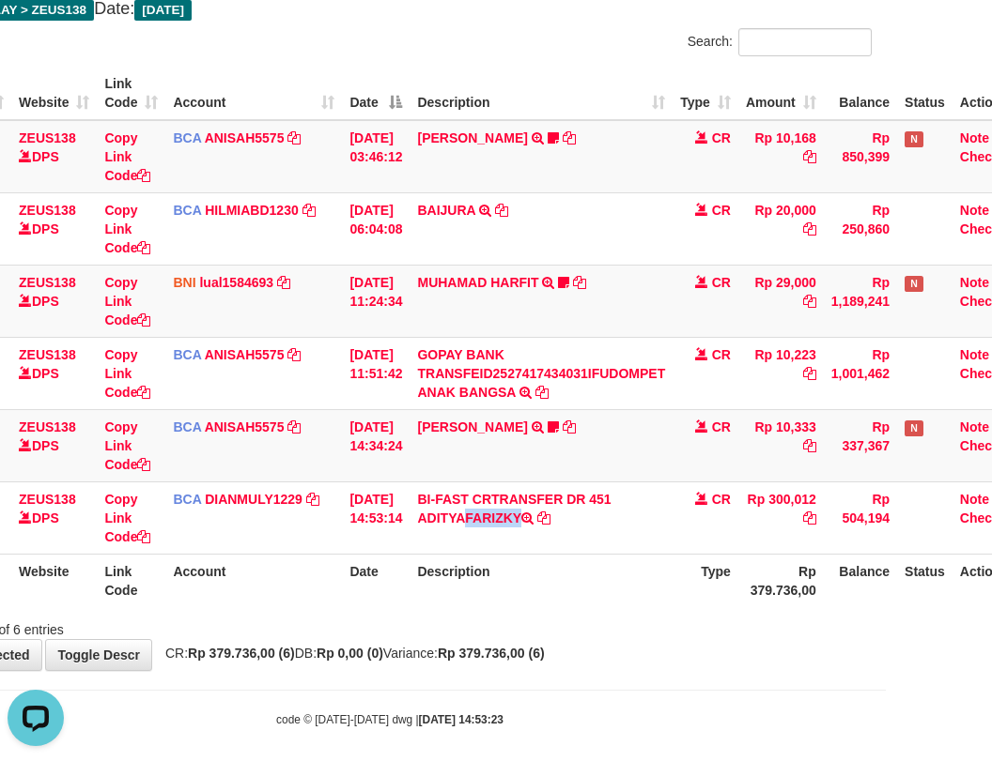
scroll to position [0, 0]
click at [387, 543] on td "[DATE] 14:53:14" at bounding box center [376, 518] width 68 height 72
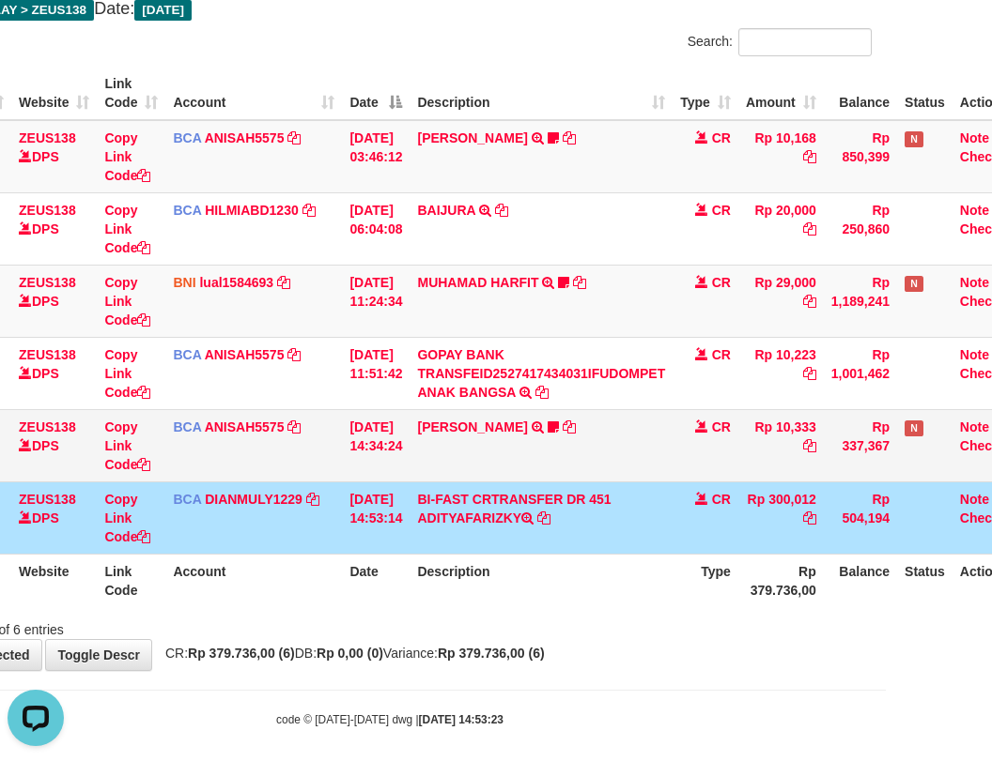
click at [654, 521] on tr "35 ZEUS138 DPS Copy Link Code BCA DIANMULY1229 DPS [PERSON_NAME] mutasi_2025100…" at bounding box center [468, 518] width 1120 height 72
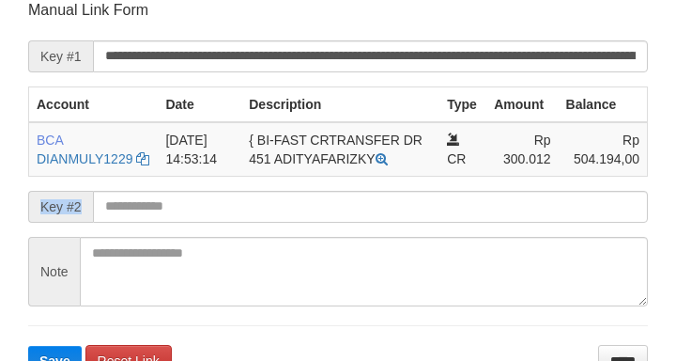
drag, startPoint x: 298, startPoint y: 208, endPoint x: 288, endPoint y: 212, distance: 10.5
click at [286, 215] on form "**********" at bounding box center [338, 188] width 620 height 376
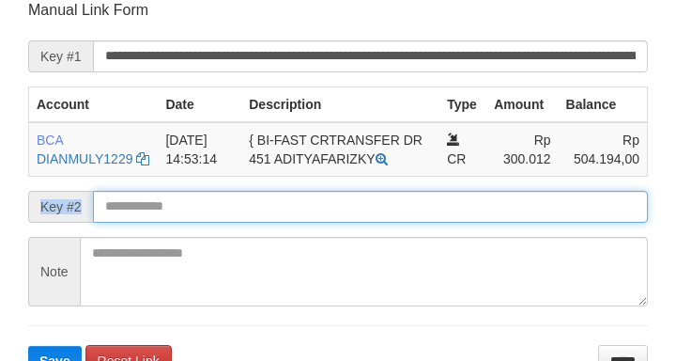
click at [28, 346] on button "Save" at bounding box center [55, 361] width 54 height 30
drag, startPoint x: 288, startPoint y: 212, endPoint x: 300, endPoint y: 217, distance: 12.2
click at [298, 218] on input "text" at bounding box center [370, 207] width 555 height 32
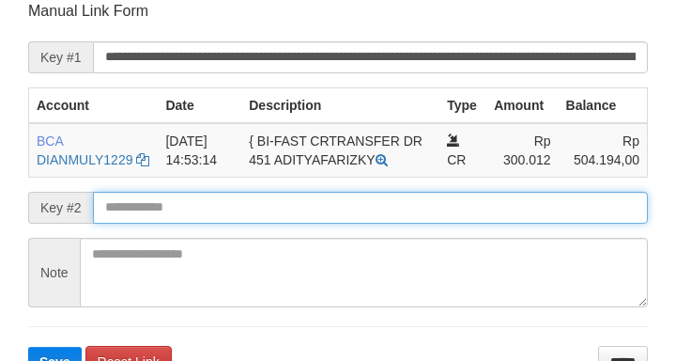
click at [301, 220] on input "text" at bounding box center [370, 208] width 555 height 32
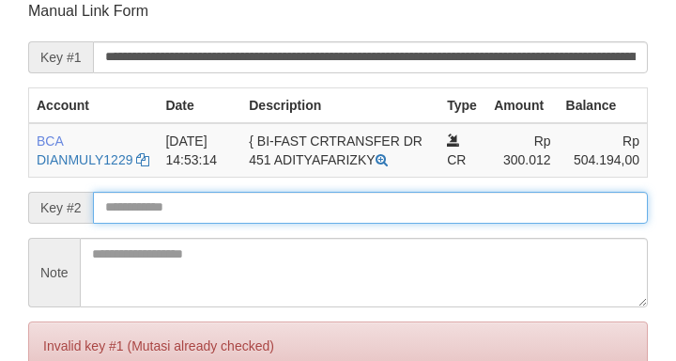
click at [299, 215] on input "text" at bounding box center [370, 208] width 555 height 32
click at [299, 217] on input "text" at bounding box center [370, 208] width 555 height 32
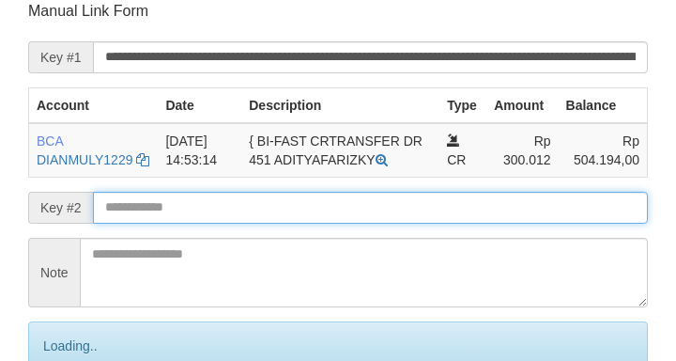
click at [300, 219] on input "text" at bounding box center [370, 208] width 555 height 32
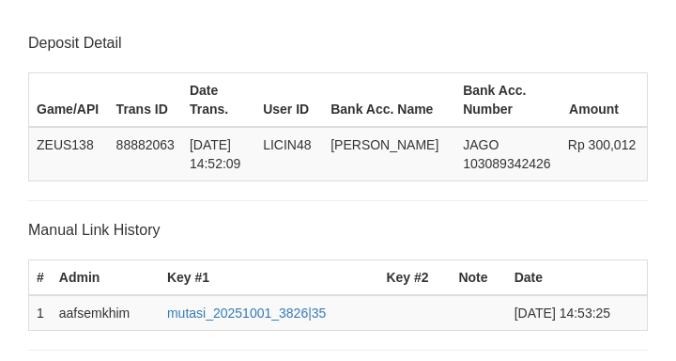
scroll to position [368, 0]
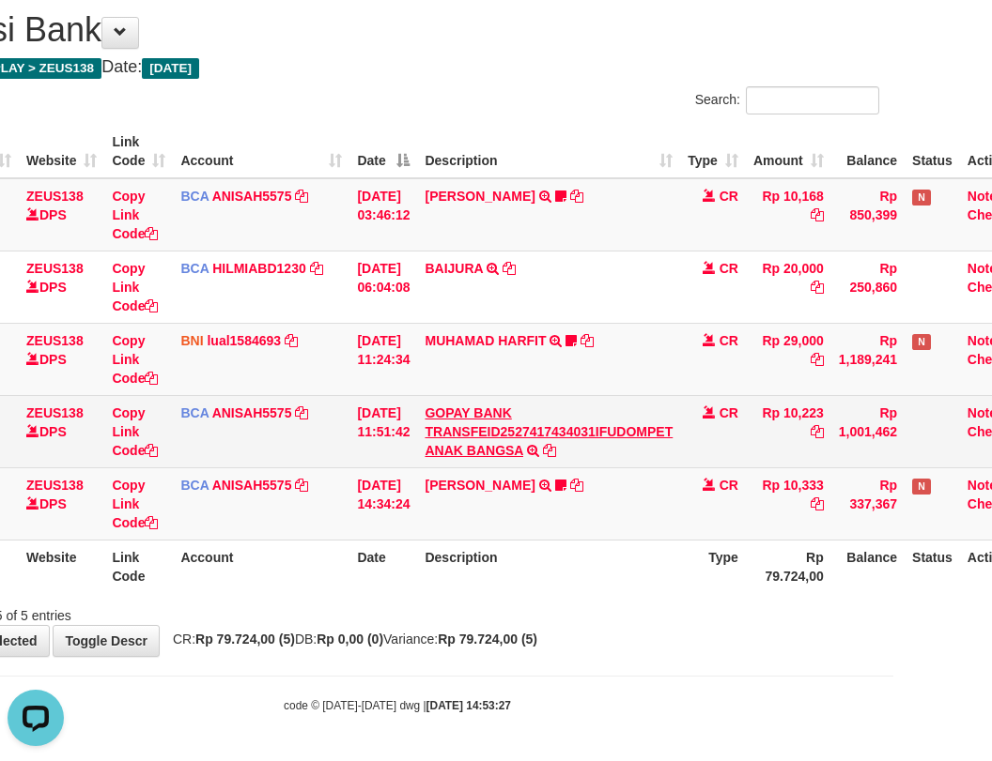
drag, startPoint x: 717, startPoint y: 434, endPoint x: 656, endPoint y: 429, distance: 61.2
click at [715, 452] on td "CR" at bounding box center [713, 431] width 66 height 72
click at [424, 406] on link "GOPAY BANK TRANSFEID2527417434031IFUDOMPET ANAK BANGSA" at bounding box center [548, 432] width 248 height 53
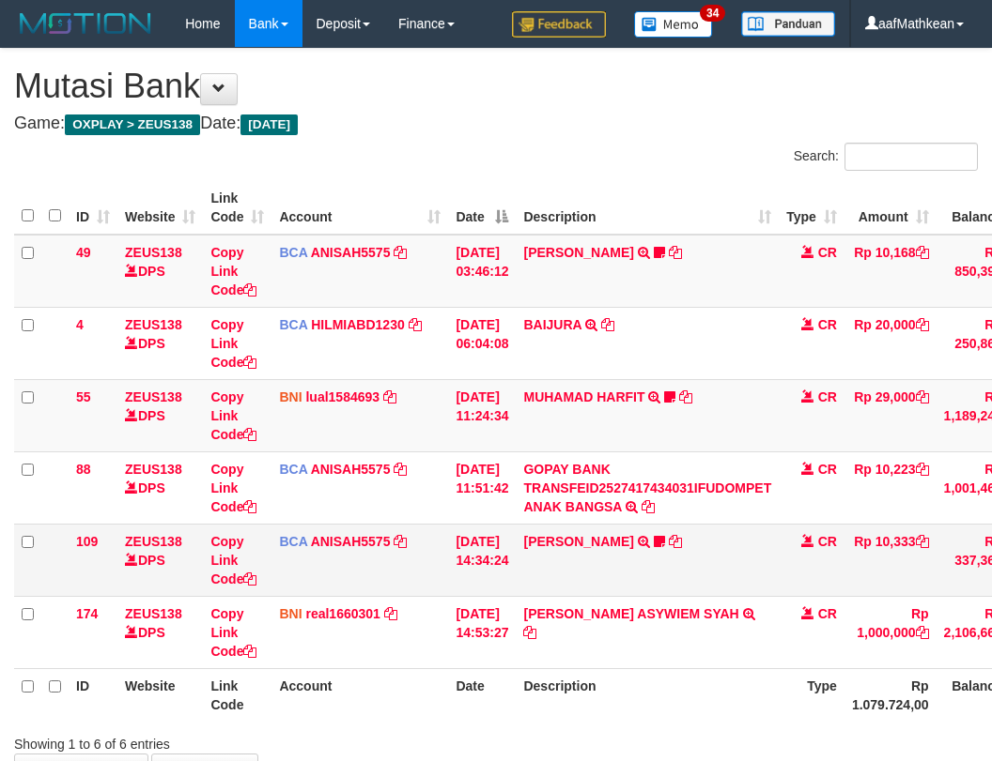
scroll to position [57, 99]
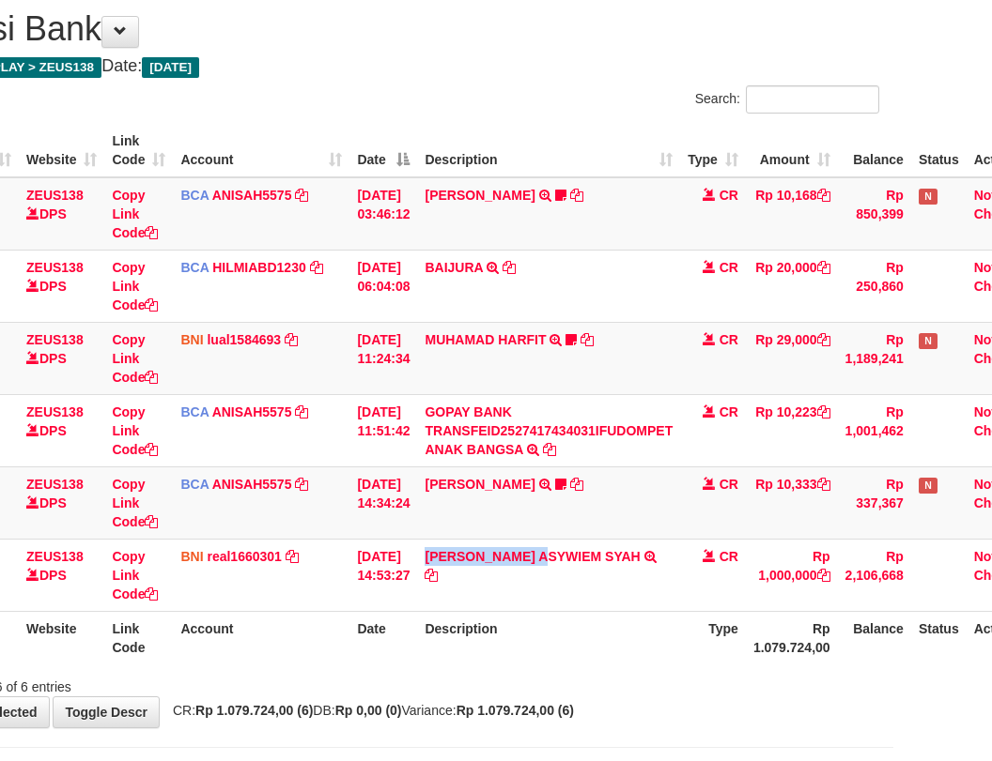
drag, startPoint x: 437, startPoint y: 544, endPoint x: 1002, endPoint y: 173, distance: 676.1
click at [573, 552] on td "RAGIL MUHAMMAD ASYWIEM SYAH TRANSFER DARI BPK RAGIL MUHAMMAD ASYWIEM SYAH" at bounding box center [548, 575] width 263 height 72
copy link "RAGIL MUHAMMAD"
click at [136, 657] on table "ID Website Link Code Account Date Description Type Amount Balance Status Action…" at bounding box center [478, 394] width 1127 height 541
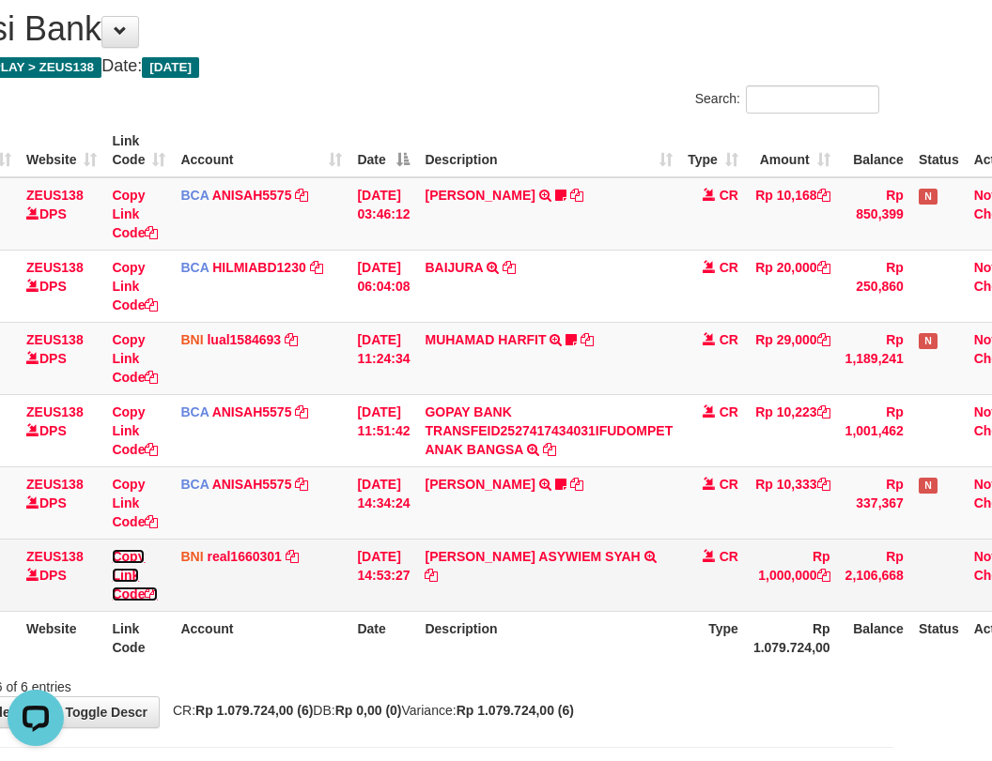
click at [158, 600] on icon at bounding box center [151, 594] width 13 height 13
drag, startPoint x: 159, startPoint y: 600, endPoint x: 207, endPoint y: 588, distance: 49.4
click at [158, 599] on icon at bounding box center [151, 594] width 13 height 13
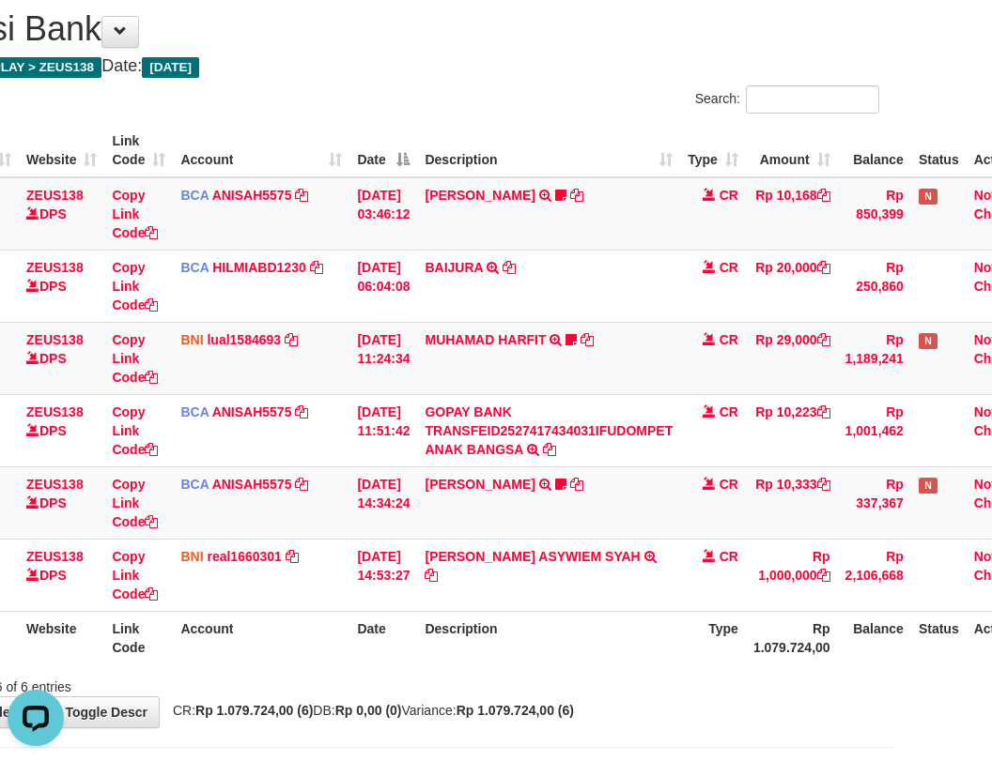
scroll to position [279, 0]
click at [899, 508] on tr "109 ZEUS138 DPS Copy Link Code BCA ANISAH5575 DPS ANISAH mutasi_20251001_3827 |…" at bounding box center [478, 503] width 1127 height 72
drag, startPoint x: 778, startPoint y: 542, endPoint x: 992, endPoint y: 543, distance: 214.1
click at [933, 544] on tbody "49 ZEUS138 DPS Copy Link Code BCA ANISAH5575 DPS ANISAH mutasi_20251001_3827 | …" at bounding box center [478, 394] width 1127 height 435
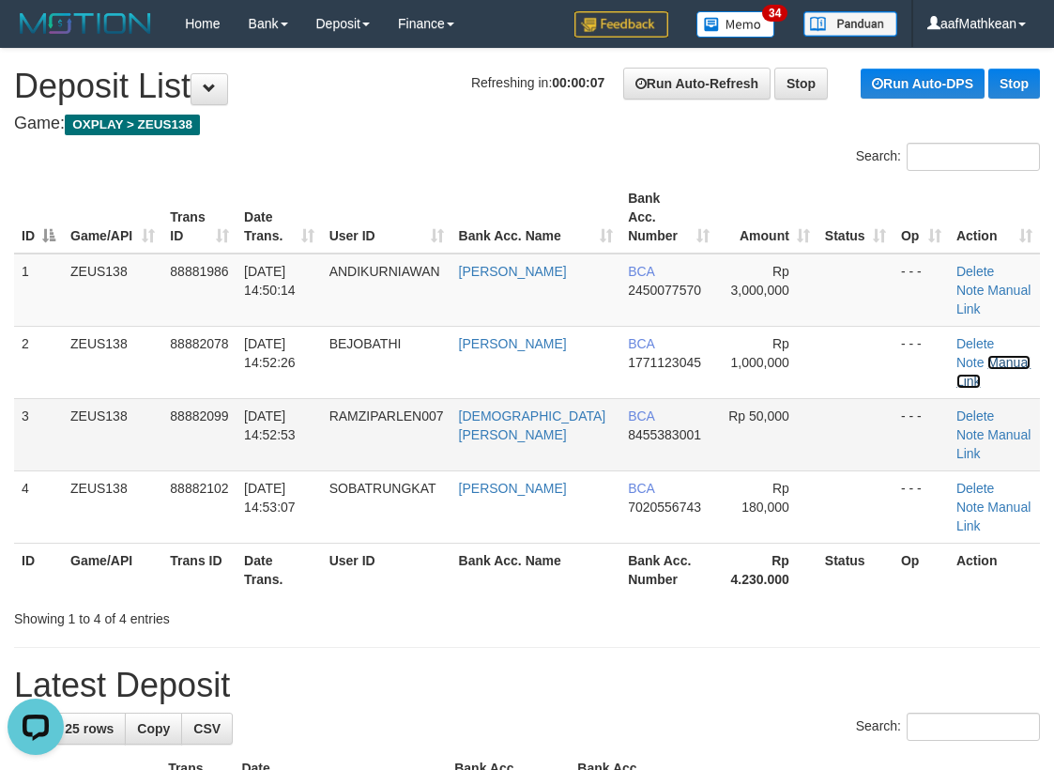
drag, startPoint x: 992, startPoint y: 320, endPoint x: 575, endPoint y: 390, distance: 422.6
click at [992, 355] on link "Manual Link" at bounding box center [994, 372] width 74 height 34
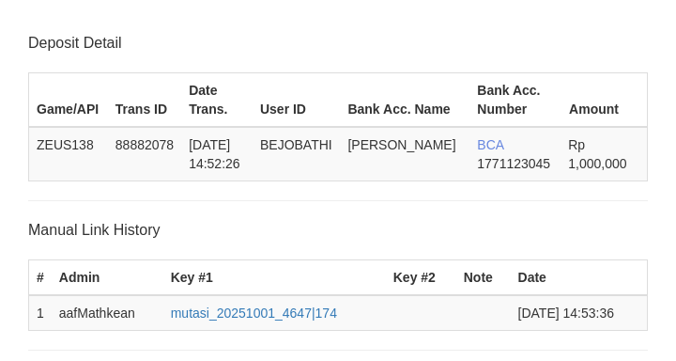
scroll to position [387, 0]
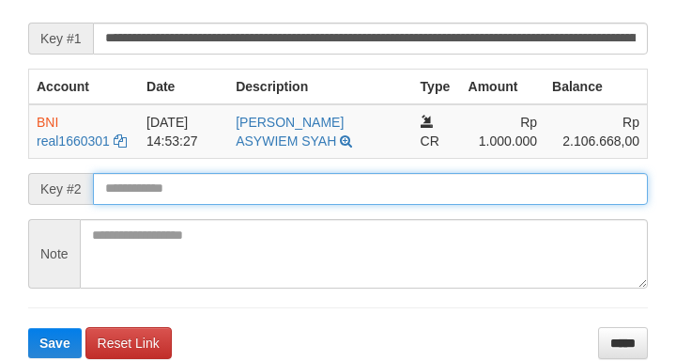
click at [28, 328] on button "Save" at bounding box center [55, 343] width 54 height 30
click at [223, 205] on input "text" at bounding box center [370, 189] width 555 height 32
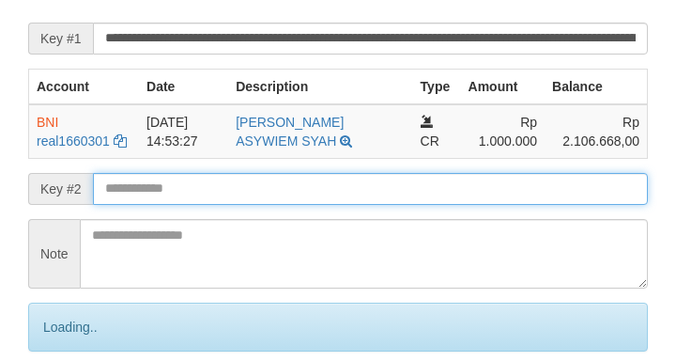
click at [222, 205] on input "text" at bounding box center [370, 189] width 555 height 32
click at [220, 205] on input "text" at bounding box center [370, 189] width 555 height 32
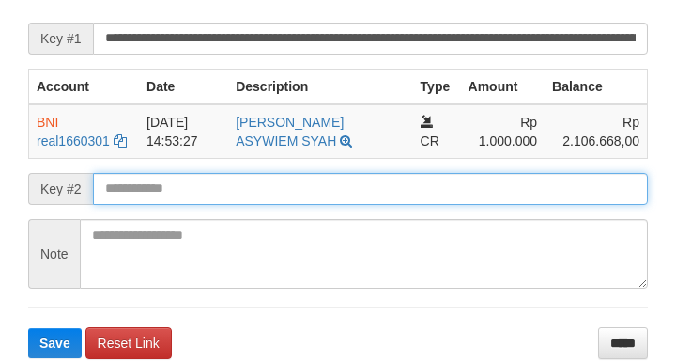
click at [28, 328] on button "Save" at bounding box center [55, 343] width 54 height 30
drag, startPoint x: 223, startPoint y: 199, endPoint x: 208, endPoint y: 203, distance: 14.6
click at [213, 205] on input "text" at bounding box center [370, 189] width 555 height 32
click at [28, 328] on button "Save" at bounding box center [55, 343] width 54 height 30
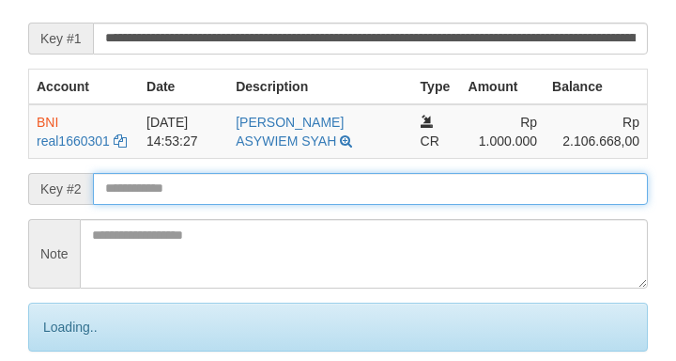
click at [212, 205] on input "text" at bounding box center [370, 189] width 555 height 32
click at [213, 205] on input "text" at bounding box center [370, 189] width 555 height 32
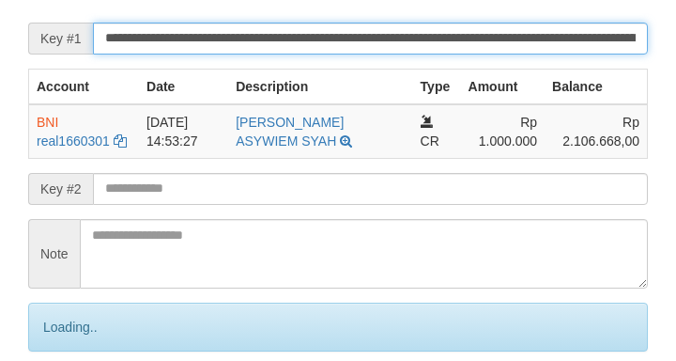
scroll to position [238, 0]
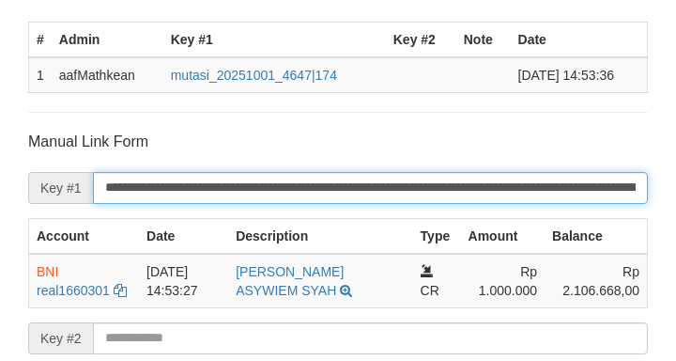
drag, startPoint x: 217, startPoint y: 209, endPoint x: 197, endPoint y: 208, distance: 19.8
click at [214, 204] on input "**********" at bounding box center [370, 188] width 555 height 32
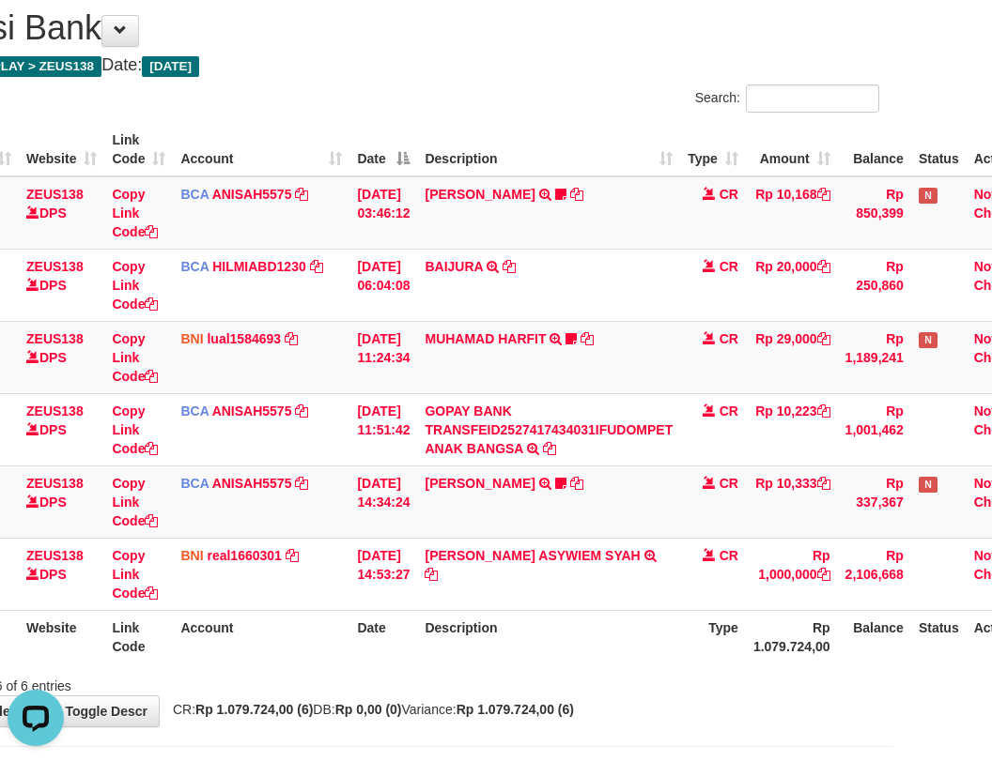
click at [776, 463] on tr "88 ZEUS138 DPS Copy Link Code BCA ANISAH5575 DPS [PERSON_NAME] mutasi_20251001_…" at bounding box center [478, 429] width 1127 height 72
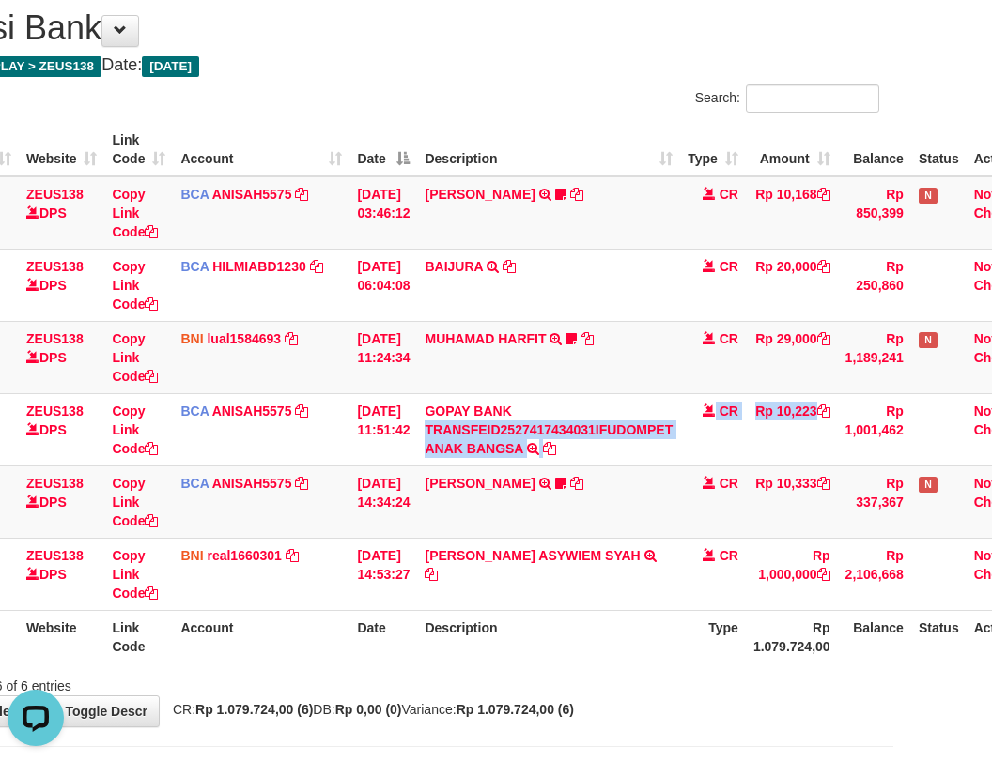
scroll to position [129, 99]
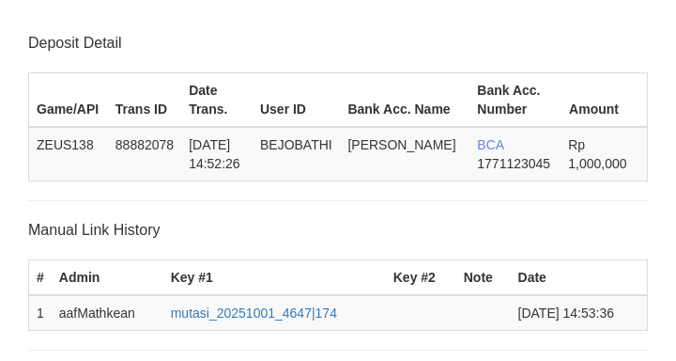
scroll to position [508, 0]
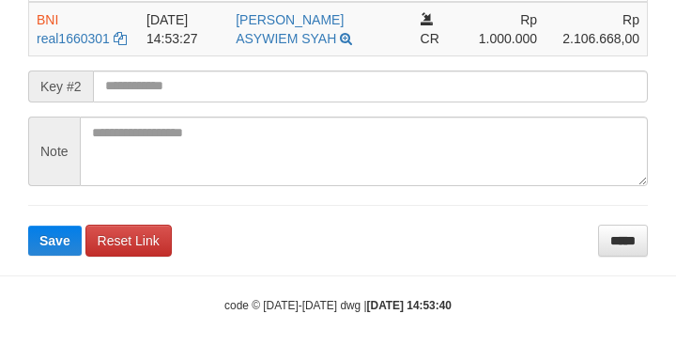
click at [172, 103] on form "**********" at bounding box center [338, 68] width 620 height 376
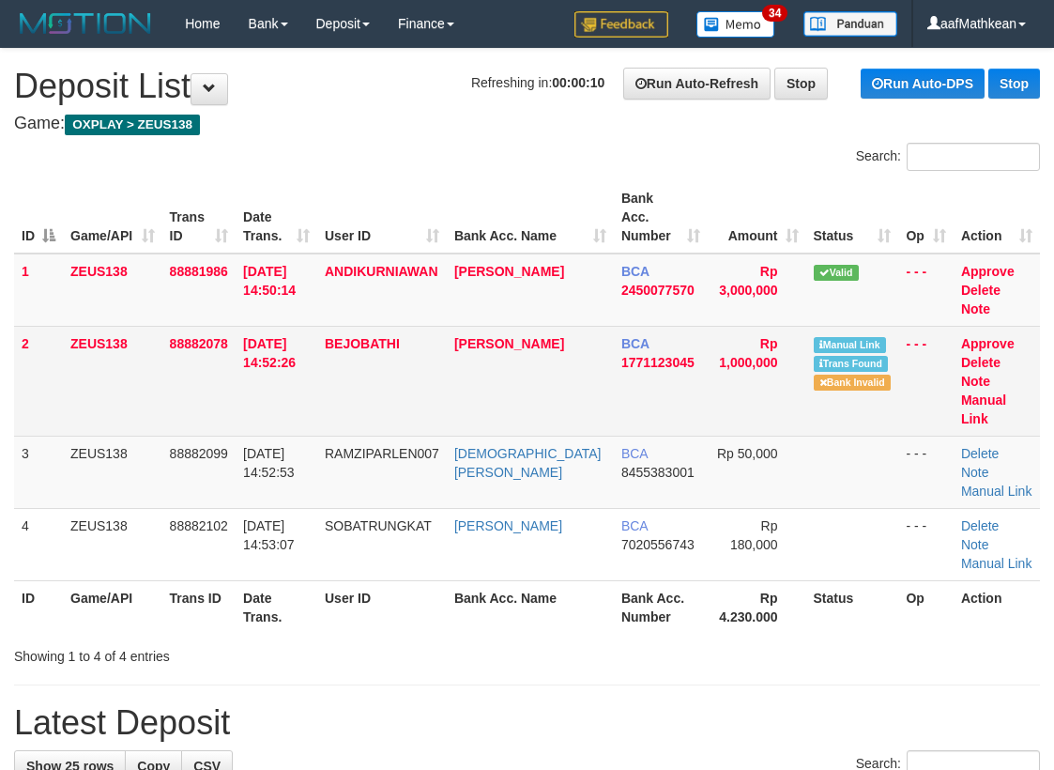
click at [59, 378] on td "2" at bounding box center [38, 381] width 49 height 110
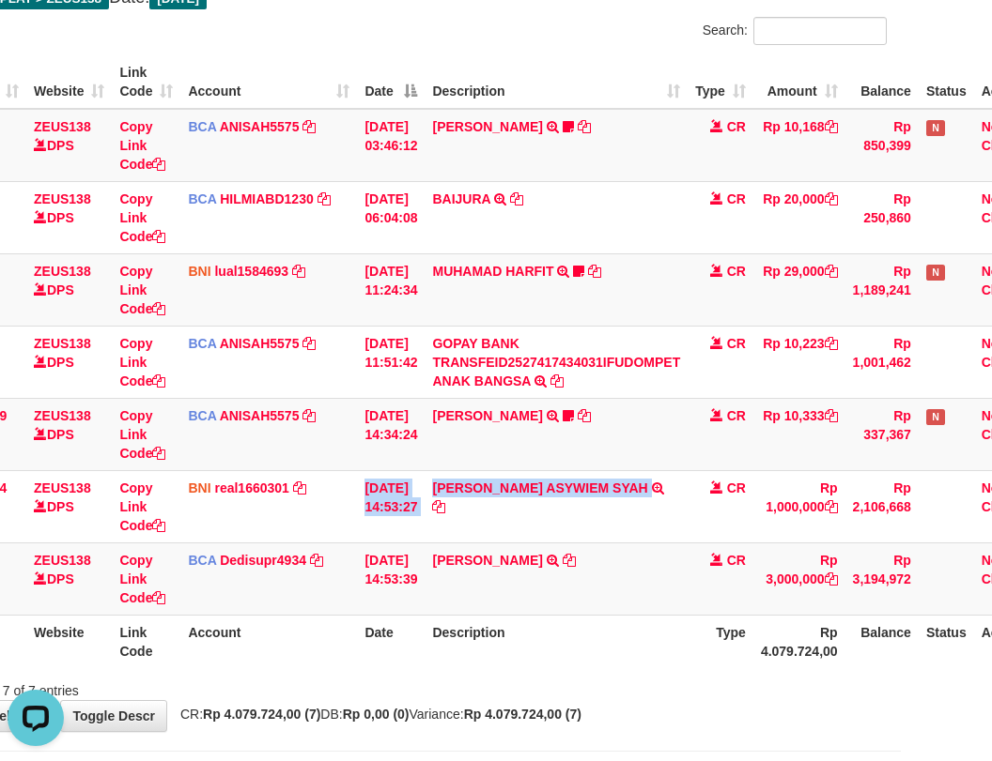
drag, startPoint x: 482, startPoint y: 509, endPoint x: 1001, endPoint y: 450, distance: 522.6
click at [643, 500] on tr "174 ZEUS138 DPS Copy Link Code BNI real1660301 DPS [PERSON_NAME] mutasi_2025100…" at bounding box center [486, 506] width 1127 height 72
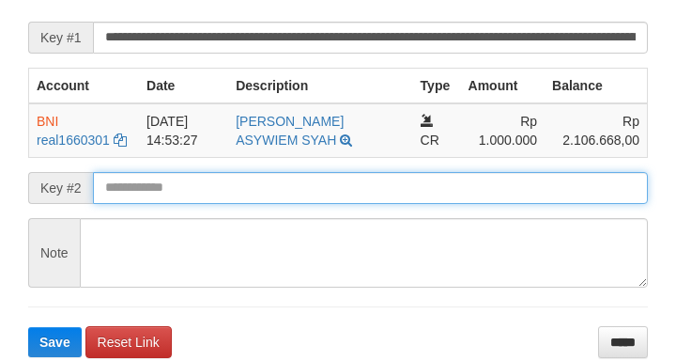
click at [307, 204] on input "text" at bounding box center [370, 188] width 555 height 32
click at [28, 327] on button "Save" at bounding box center [55, 342] width 54 height 30
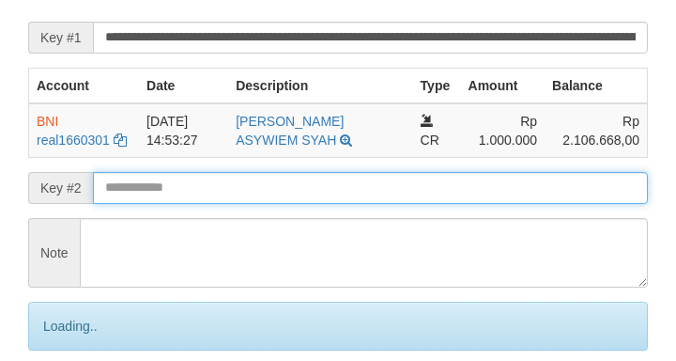
click at [318, 193] on input "text" at bounding box center [370, 188] width 555 height 32
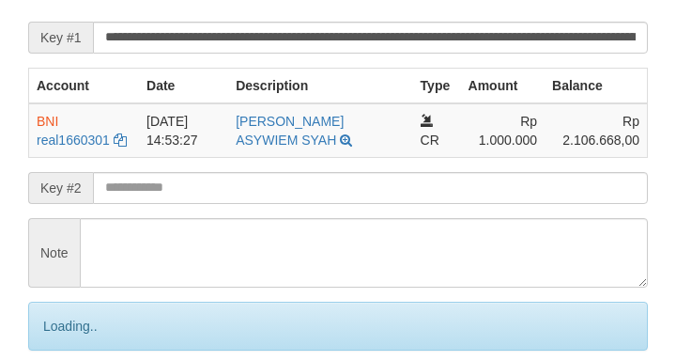
scroll to position [387, 0]
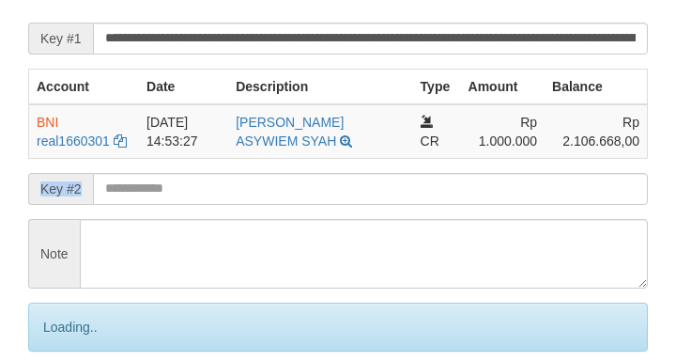
click at [317, 192] on form "**********" at bounding box center [338, 201] width 620 height 438
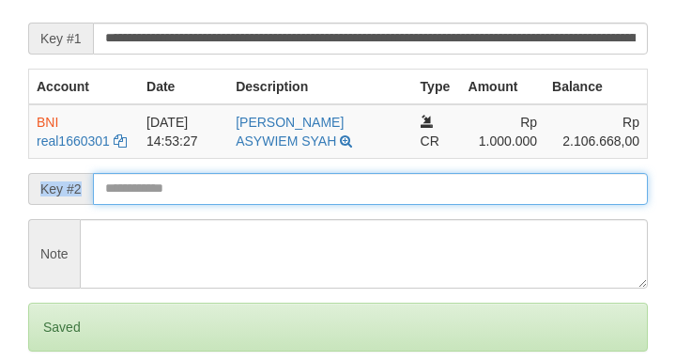
click at [321, 192] on input "text" at bounding box center [370, 189] width 555 height 32
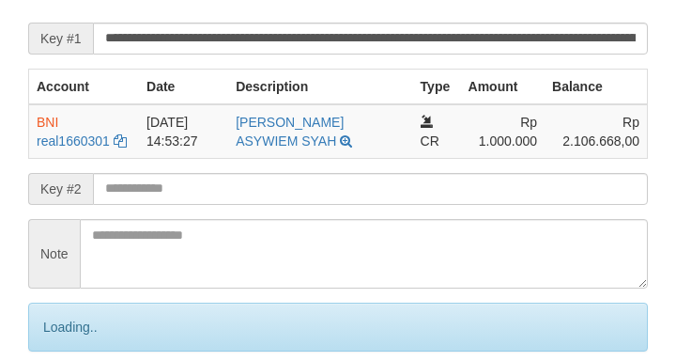
click at [320, 205] on input "text" at bounding box center [370, 189] width 555 height 32
click at [322, 205] on input "text" at bounding box center [370, 189] width 555 height 32
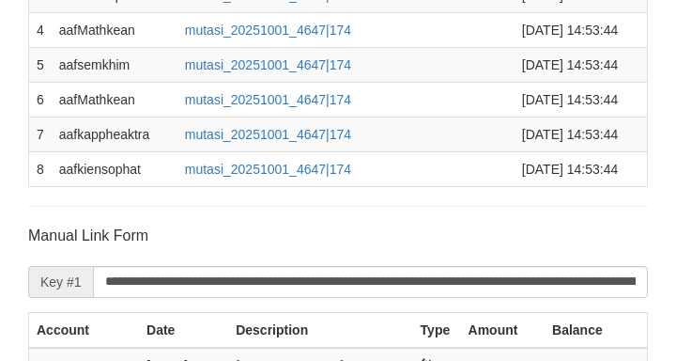
click at [327, 210] on div "Deposit Detail Game/API Trans ID Date Trans. User ID Bank Acc. Name Bank Acc. N…" at bounding box center [338, 155] width 648 height 1019
click at [331, 207] on div "Deposit Detail Game/API Trans ID Date Trans. User ID Bank Acc. Name Bank Acc. N…" at bounding box center [338, 155] width 648 height 1019
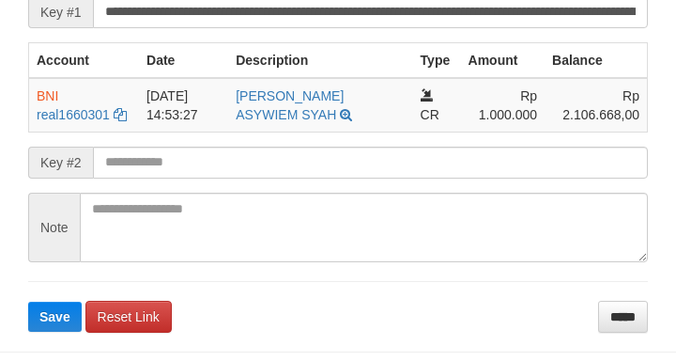
click at [199, 87] on form "**********" at bounding box center [338, 144] width 620 height 376
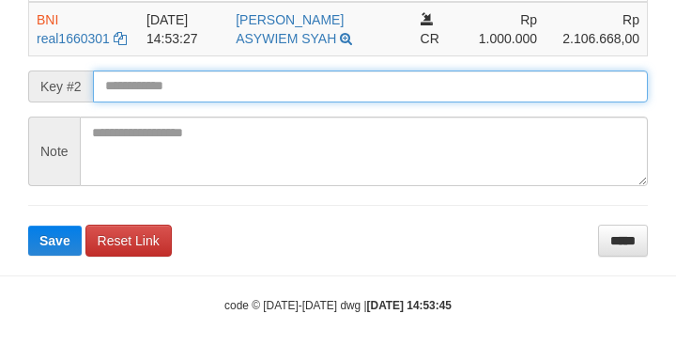
click at [223, 93] on input "text" at bounding box center [370, 86] width 555 height 32
click at [28, 225] on button "Save" at bounding box center [55, 240] width 54 height 30
click at [223, 97] on input "text" at bounding box center [370, 86] width 555 height 32
click at [28, 225] on button "Save" at bounding box center [55, 240] width 54 height 30
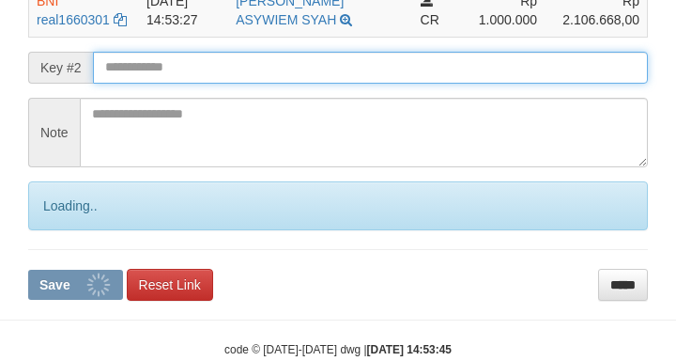
click at [224, 84] on input "text" at bounding box center [370, 68] width 555 height 32
click at [28, 269] on button "Save" at bounding box center [75, 284] width 95 height 30
drag, startPoint x: 226, startPoint y: 96, endPoint x: 240, endPoint y: 92, distance: 14.6
click at [231, 84] on input "text" at bounding box center [370, 68] width 555 height 32
drag, startPoint x: 240, startPoint y: 92, endPoint x: 3, endPoint y: 98, distance: 237.6
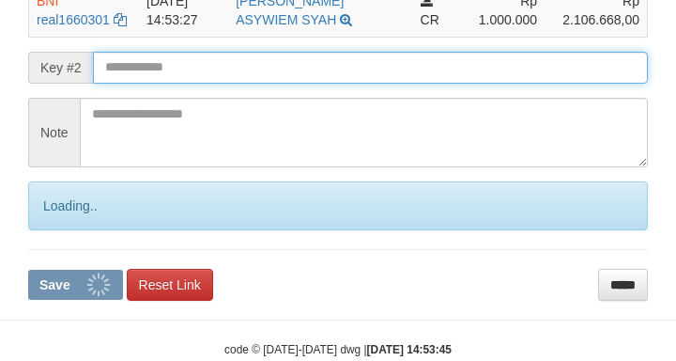
click at [221, 84] on input "text" at bounding box center [370, 68] width 555 height 32
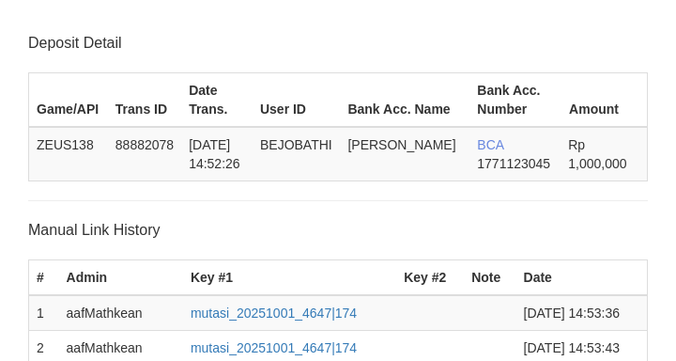
scroll to position [1064, 0]
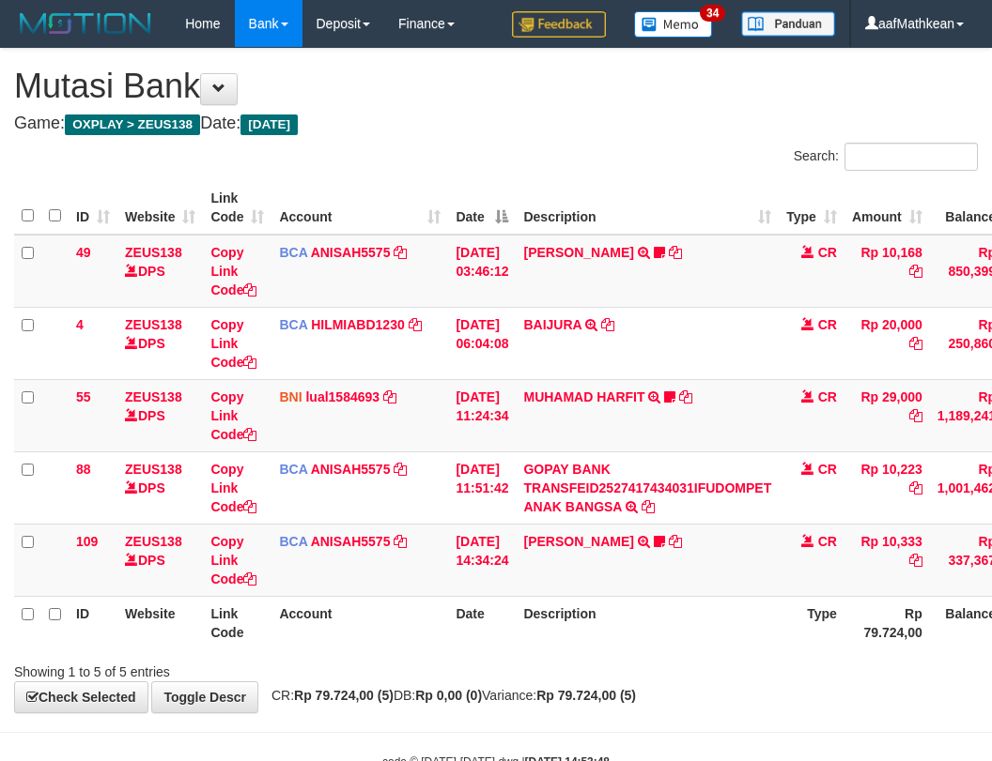
click at [586, 582] on td "LISTON SITOR TRSF E-BANKING CR 0110/FTSCY/WS95051 10333.002025100112508694 TRFD…" at bounding box center [646, 560] width 263 height 72
click at [591, 619] on th "Description" at bounding box center [646, 623] width 263 height 54
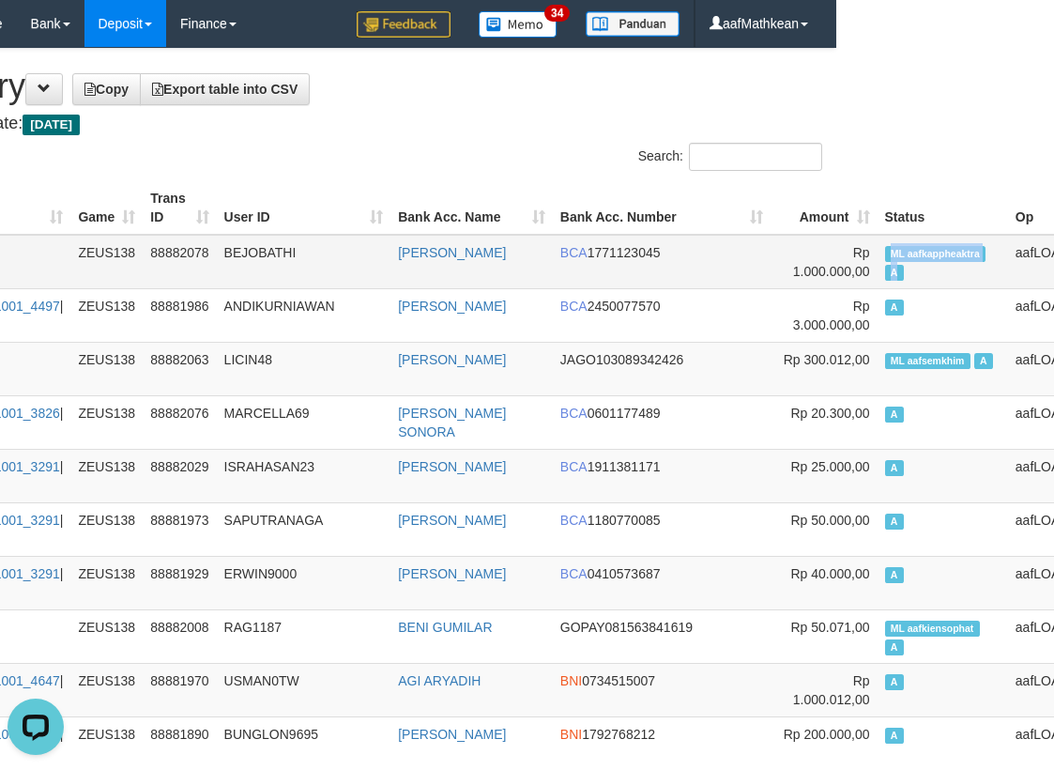
drag, startPoint x: 1015, startPoint y: 251, endPoint x: 884, endPoint y: 256, distance: 131.6
click at [885, 261] on span "ML aafkappheaktra" at bounding box center [935, 254] width 101 height 16
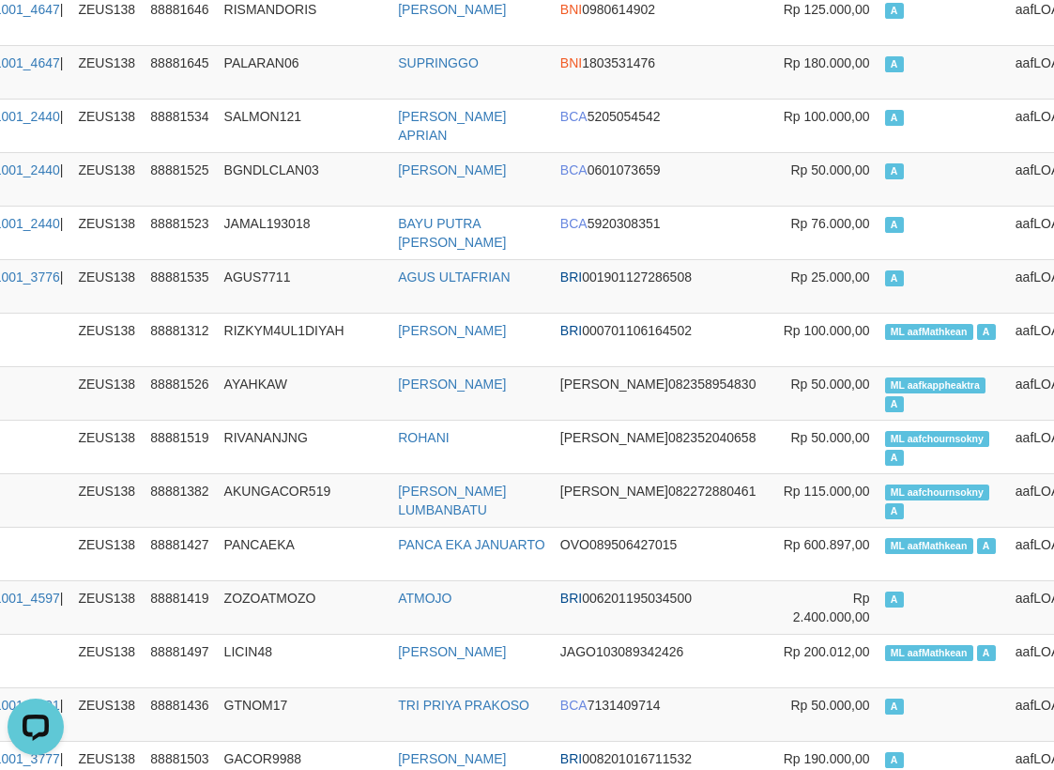
scroll to position [2866, 218]
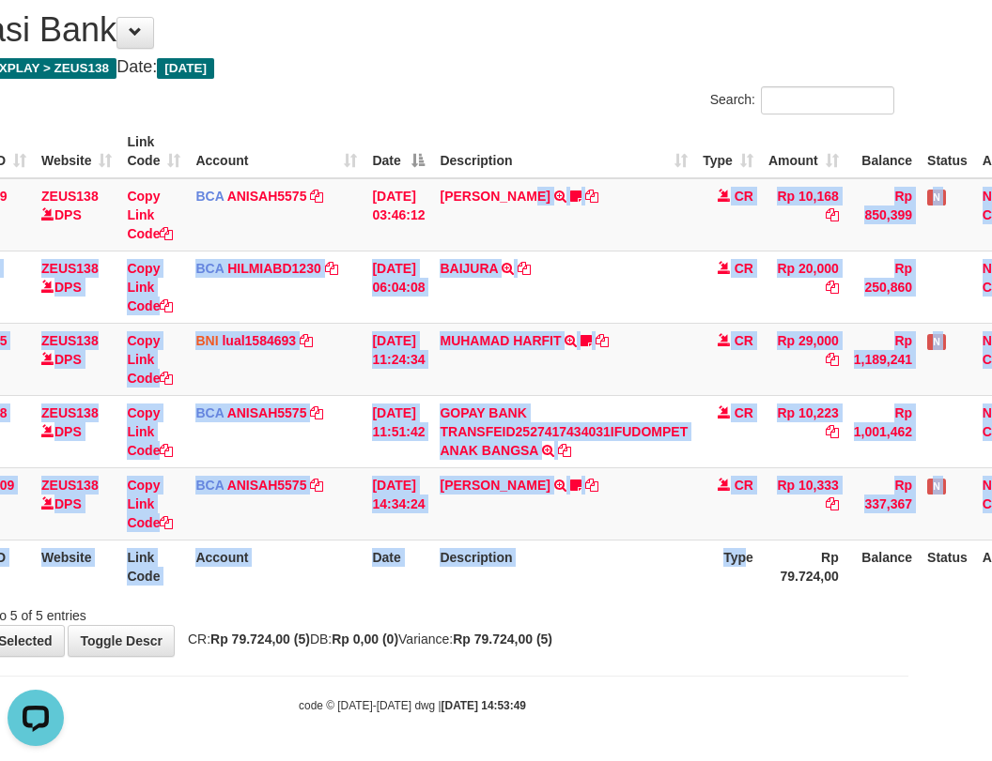
drag, startPoint x: 641, startPoint y: 336, endPoint x: 806, endPoint y: 654, distance: 358.2
click at [797, 635] on div "**********" at bounding box center [412, 324] width 992 height 664
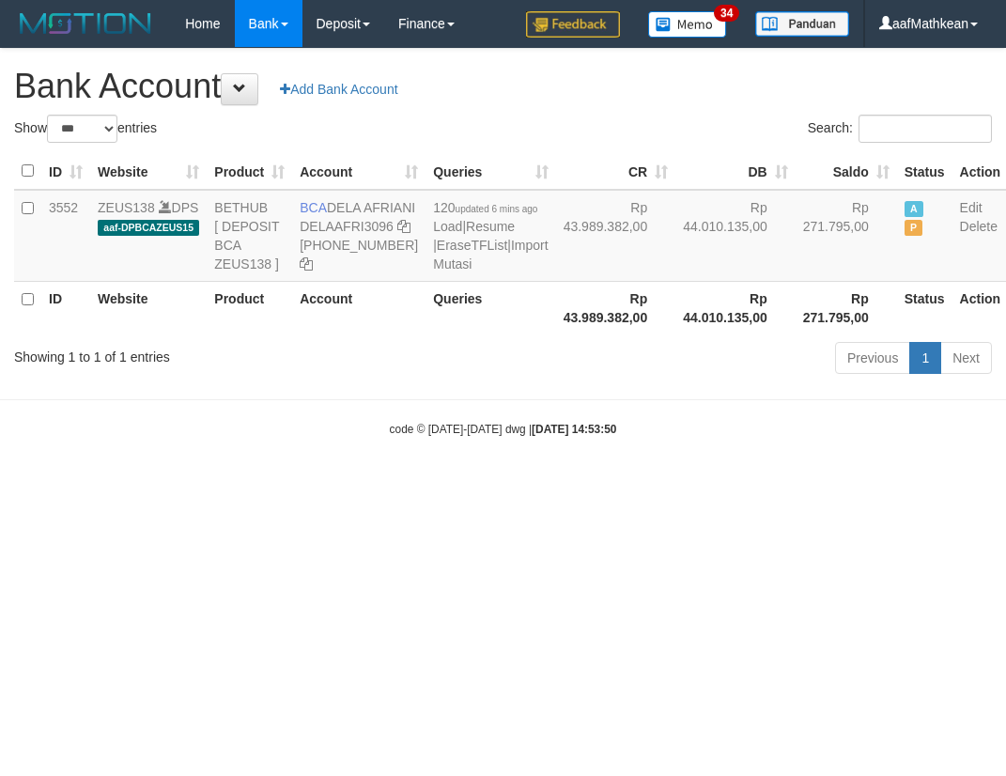
select select "***"
drag, startPoint x: 69, startPoint y: 495, endPoint x: 142, endPoint y: 499, distance: 73.3
click at [92, 485] on body "Toggle navigation Home Bank Account List Load By Website Group [OXPLAY] ZEUS138…" at bounding box center [503, 242] width 1006 height 485
drag, startPoint x: 142, startPoint y: 499, endPoint x: 292, endPoint y: 409, distance: 174.7
click at [205, 476] on body "Toggle navigation Home Bank Account List Load By Website Group [OXPLAY] ZEUS138…" at bounding box center [503, 242] width 1006 height 485
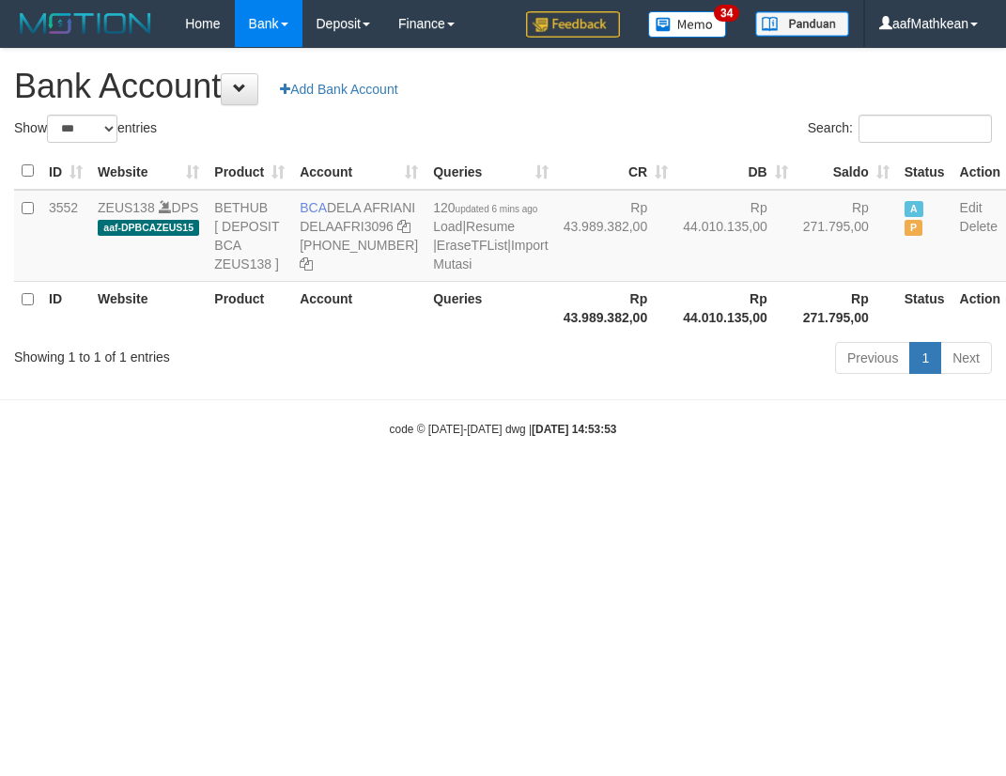
select select "***"
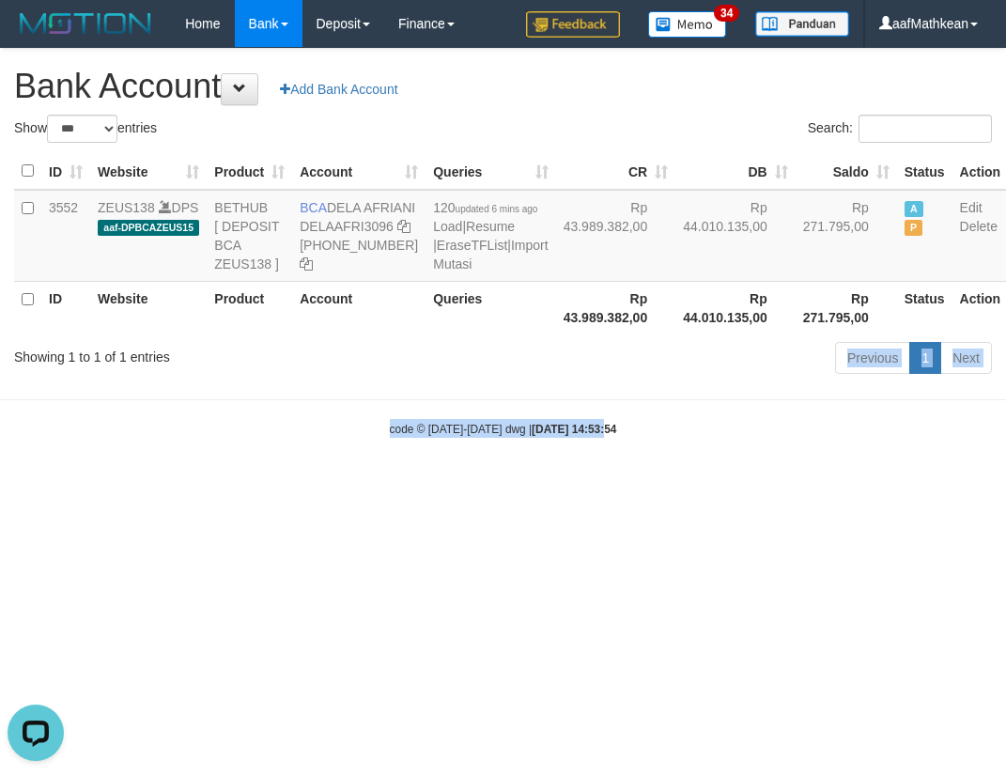
click at [586, 485] on body "Toggle navigation Home Bank Account List Load By Website Group [OXPLAY] ZEUS138…" at bounding box center [503, 242] width 1006 height 485
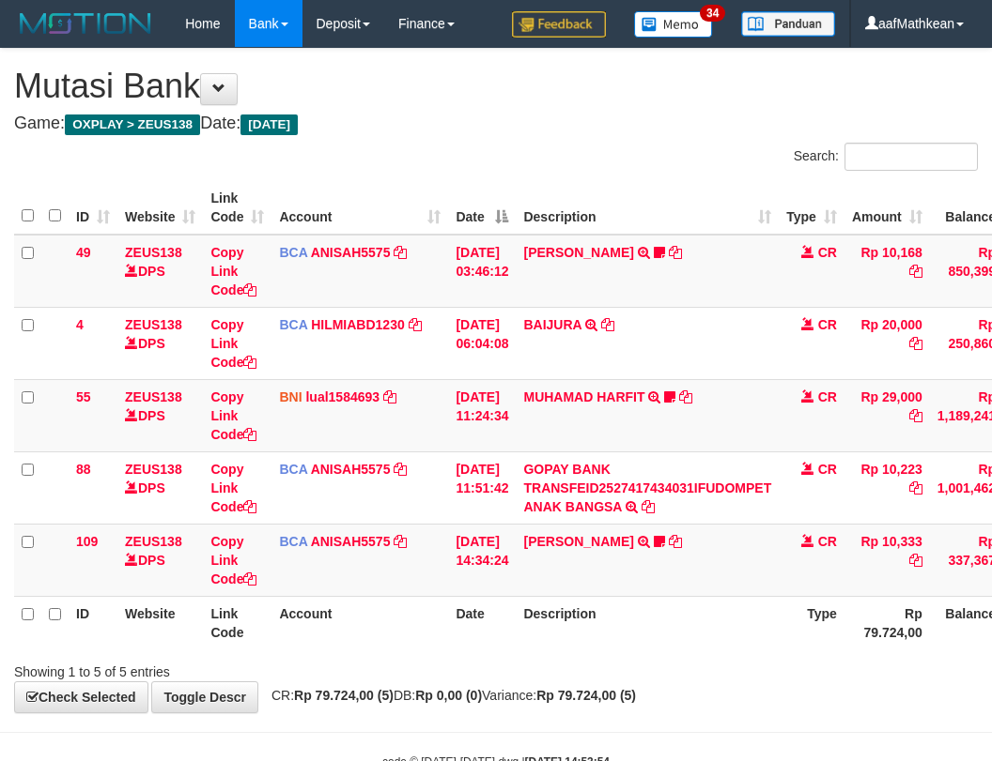
scroll to position [56, 139]
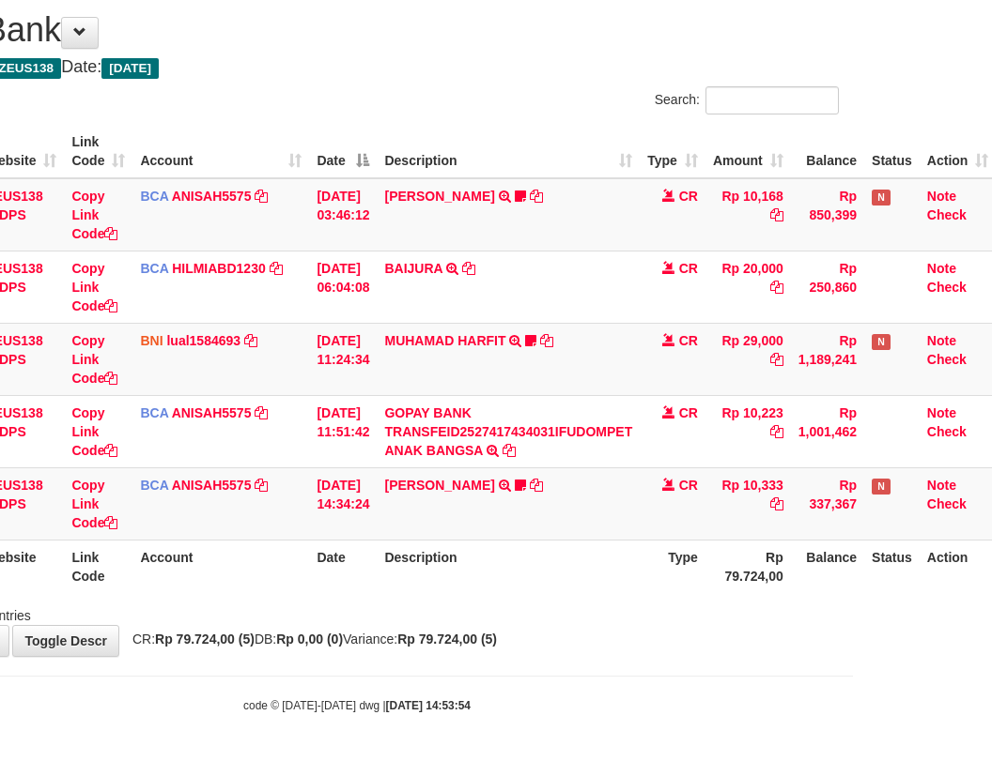
click at [762, 642] on div "**********" at bounding box center [357, 324] width 992 height 664
drag, startPoint x: 832, startPoint y: 655, endPoint x: 995, endPoint y: 676, distance: 164.7
click at [853, 666] on html "Toggle navigation Home Bank Account List Load By Website Group [OXPLAY] ZEUS138…" at bounding box center [357, 353] width 992 height 818
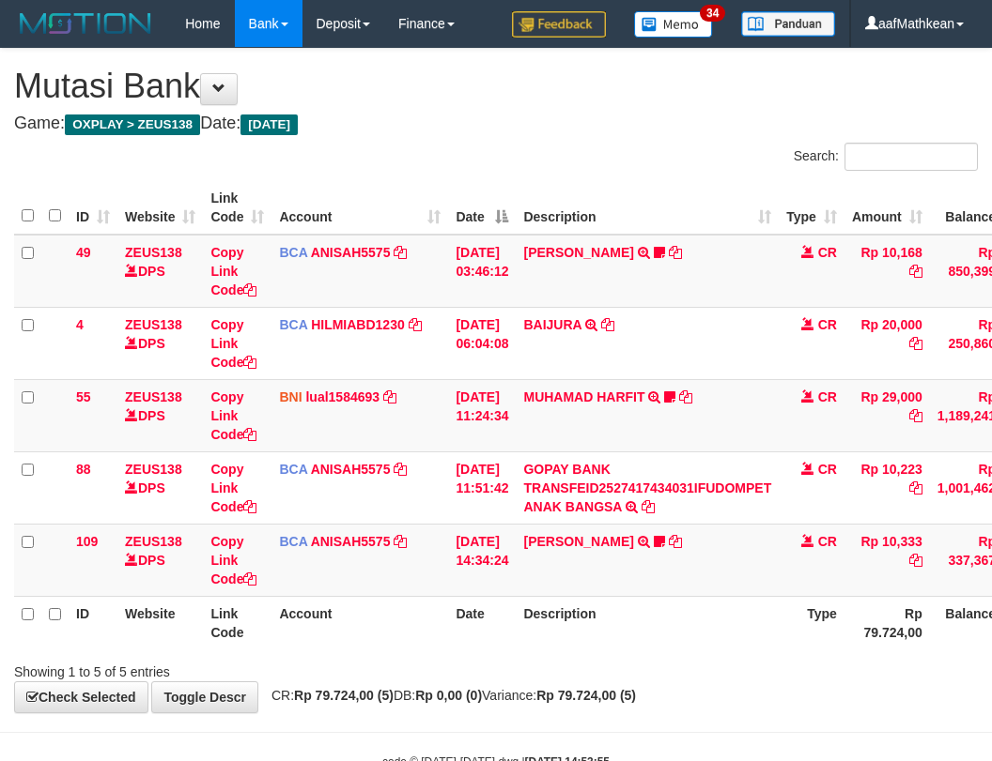
scroll to position [56, 139]
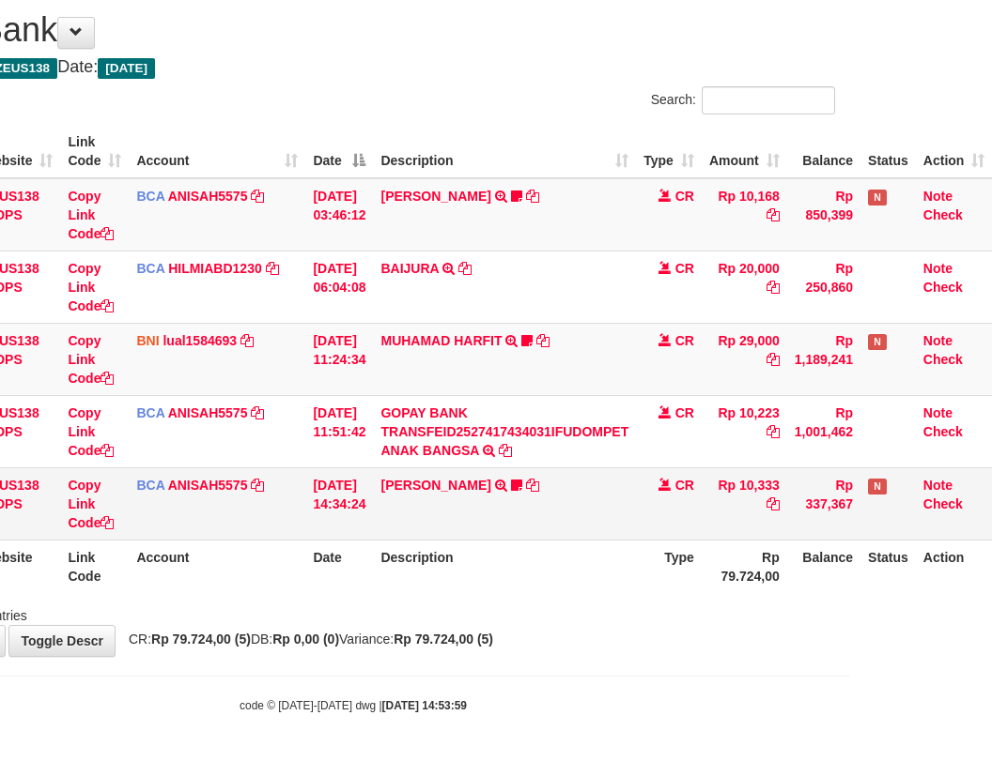
click at [534, 507] on td "LISTON SITOR TRSF E-BANKING CR 0110/FTSCY/WS95051 10333.002025100112508694 TRFD…" at bounding box center [504, 504] width 263 height 72
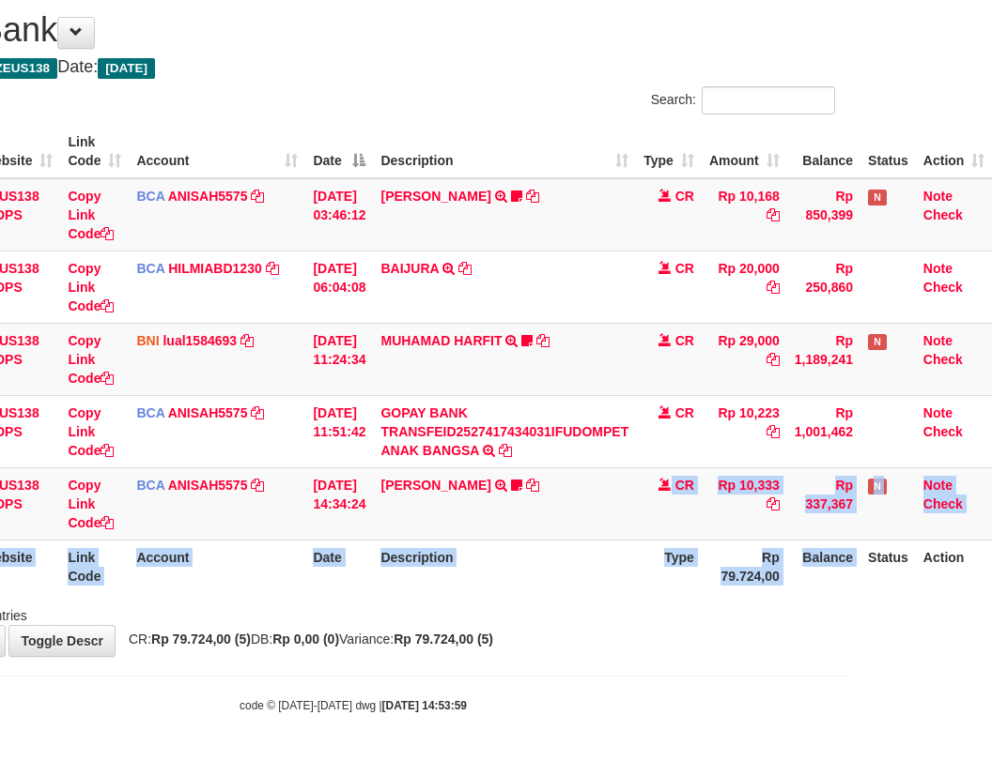
drag, startPoint x: 870, startPoint y: 565, endPoint x: 1014, endPoint y: 577, distance: 144.2
click at [849, 577] on html "Toggle navigation Home Bank Account List Load By Website Group [OXPLAY] ZEUS138…" at bounding box center [353, 353] width 992 height 818
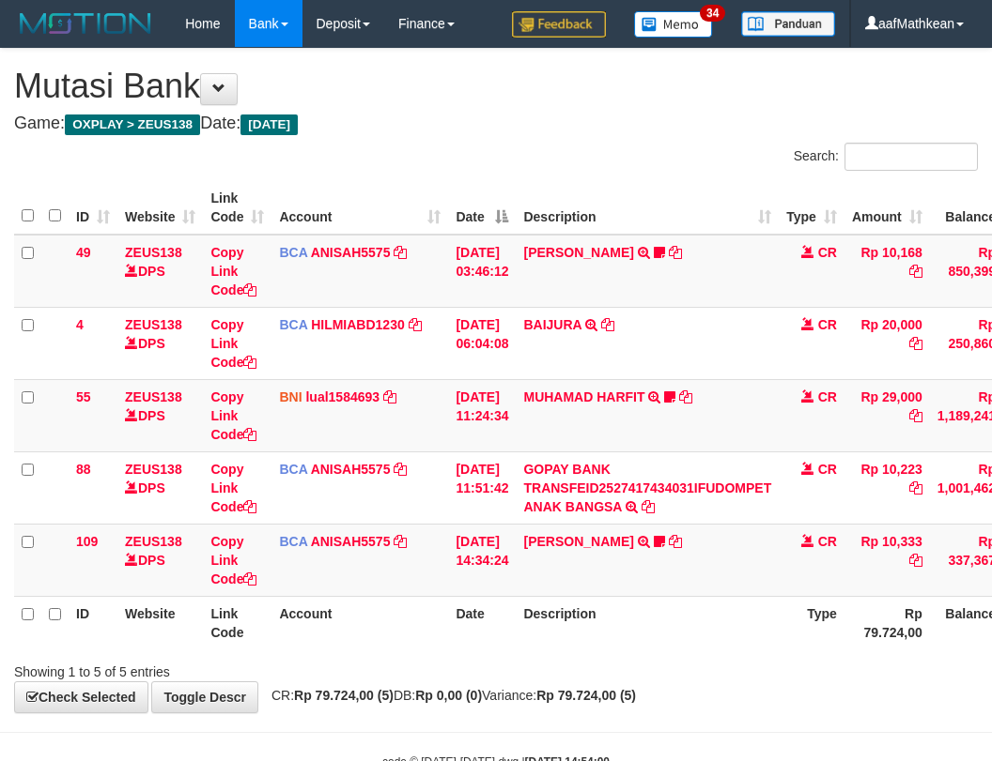
scroll to position [56, 156]
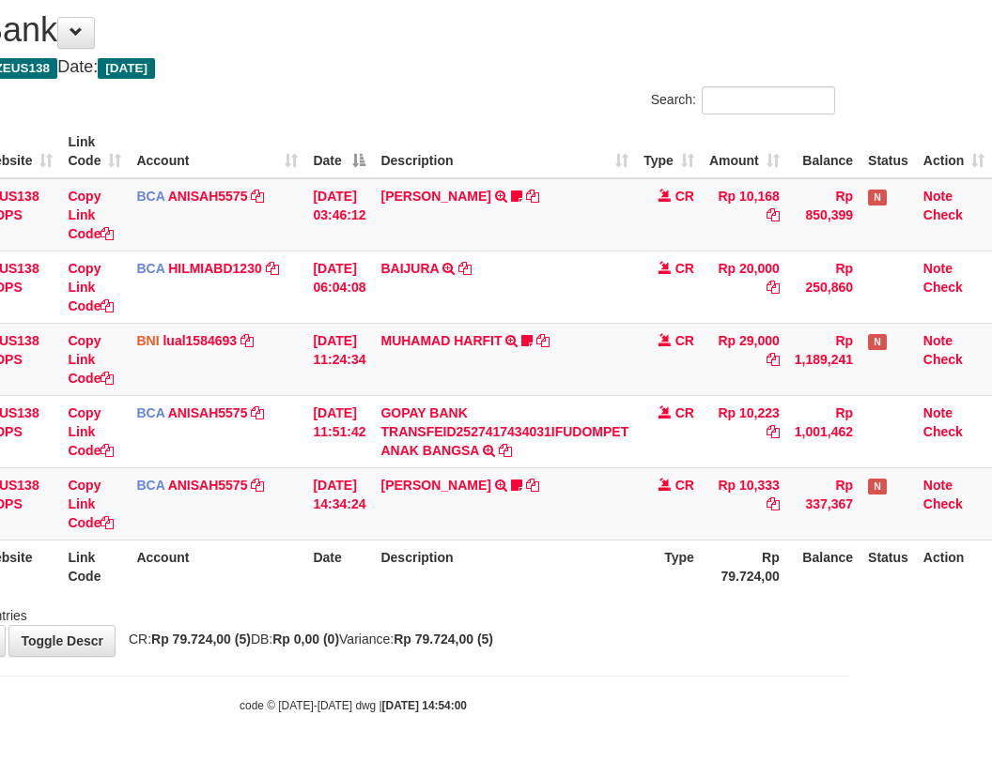
drag, startPoint x: 332, startPoint y: 629, endPoint x: 346, endPoint y: 640, distance: 18.0
click at [340, 636] on div "**********" at bounding box center [353, 324] width 992 height 664
click at [392, 640] on span "CR: Rp 79.724,00 (5) DB: Rp 0,00 (0) Variance: Rp 79.724,00 (5)" at bounding box center [306, 639] width 374 height 15
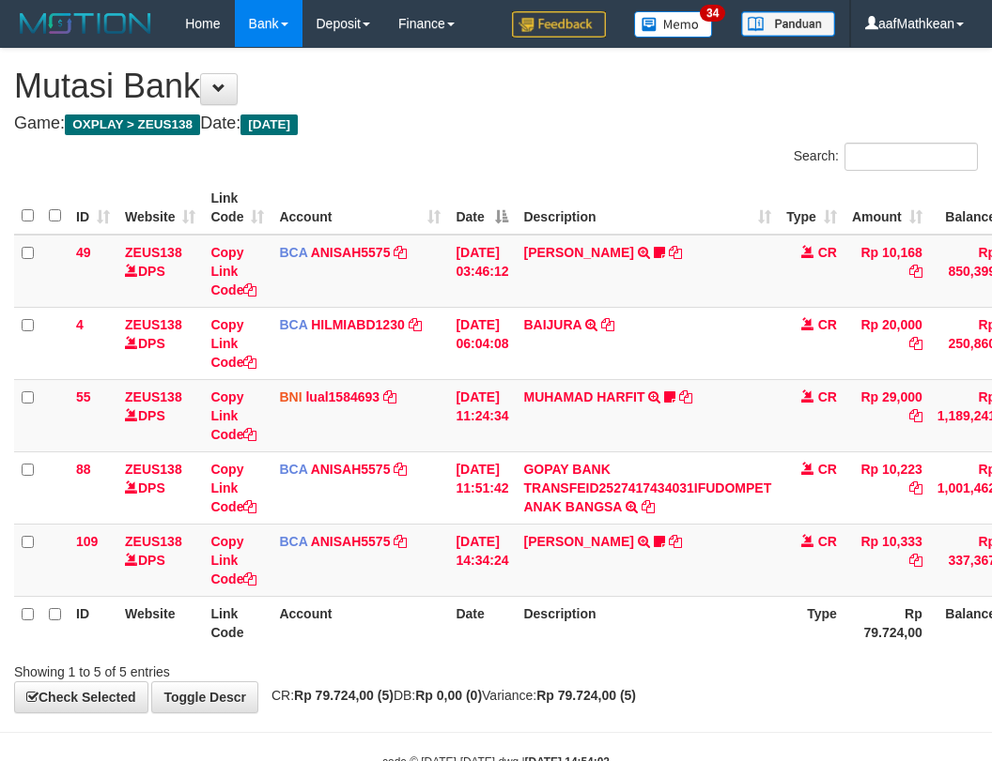
scroll to position [56, 156]
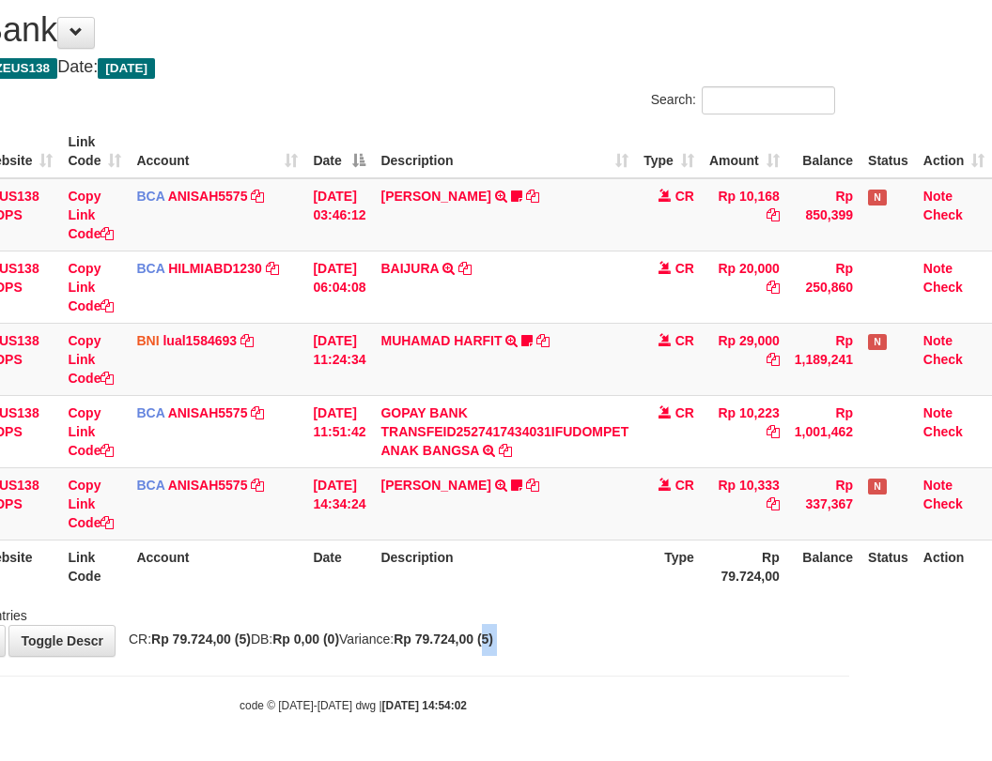
drag, startPoint x: 688, startPoint y: 677, endPoint x: 1060, endPoint y: 702, distance: 372.7
click at [849, 702] on html "Toggle navigation Home Bank Account List Load By Website Group [OXPLAY] ZEUS138…" at bounding box center [353, 353] width 992 height 818
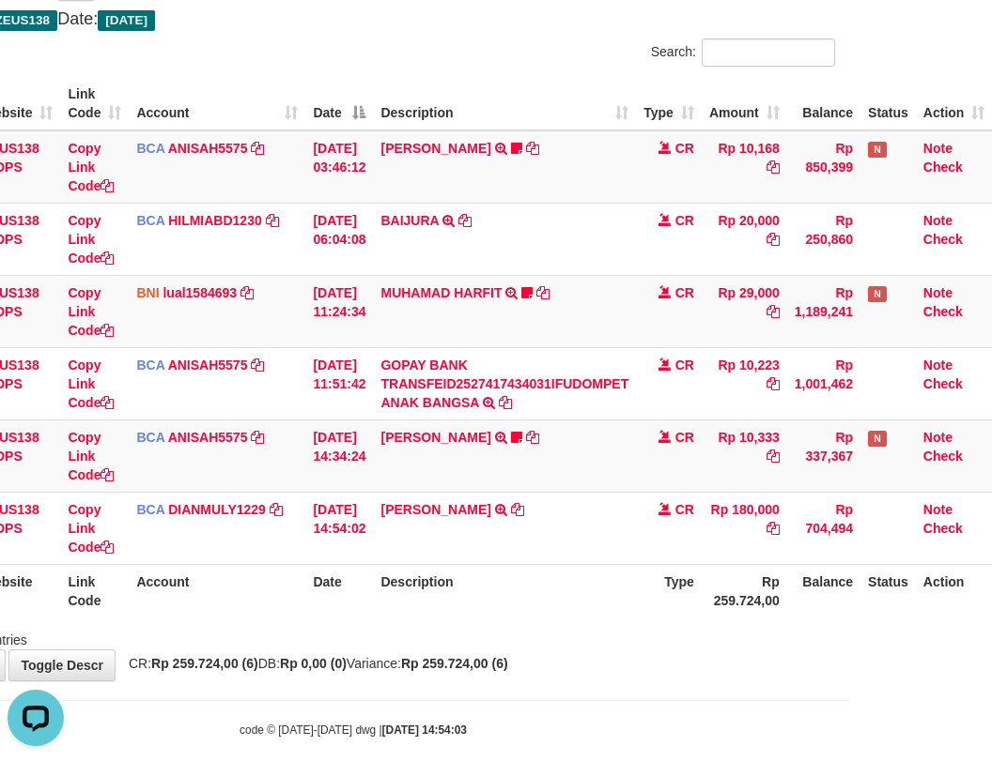
click at [505, 577] on th "Description" at bounding box center [504, 591] width 263 height 54
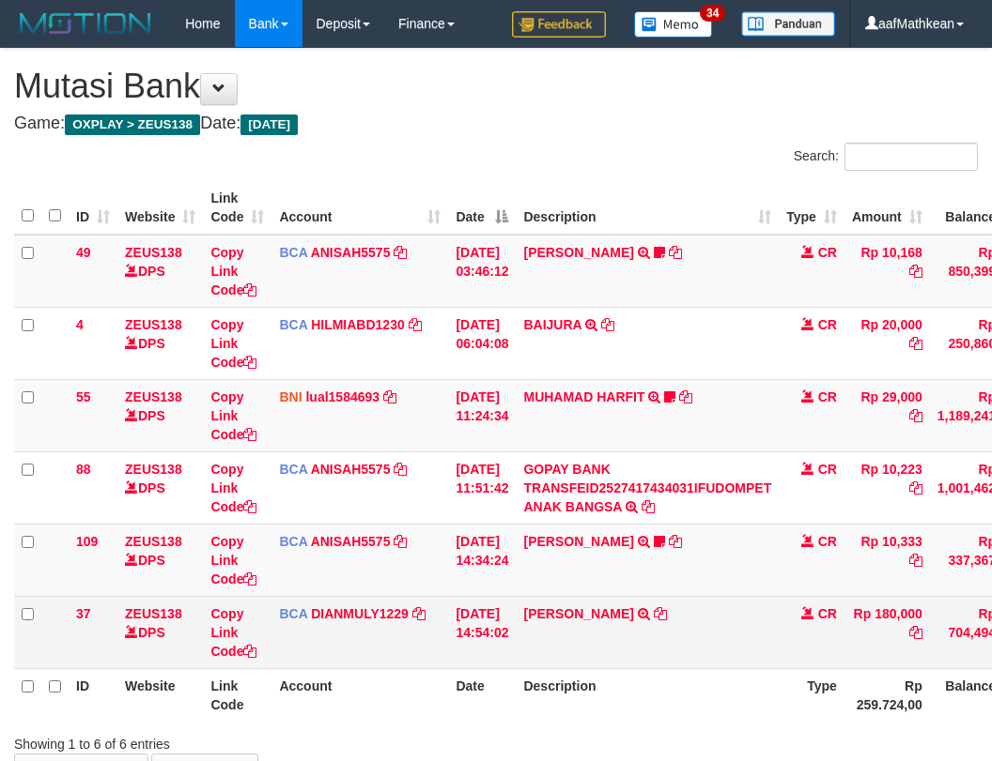
scroll to position [110, 156]
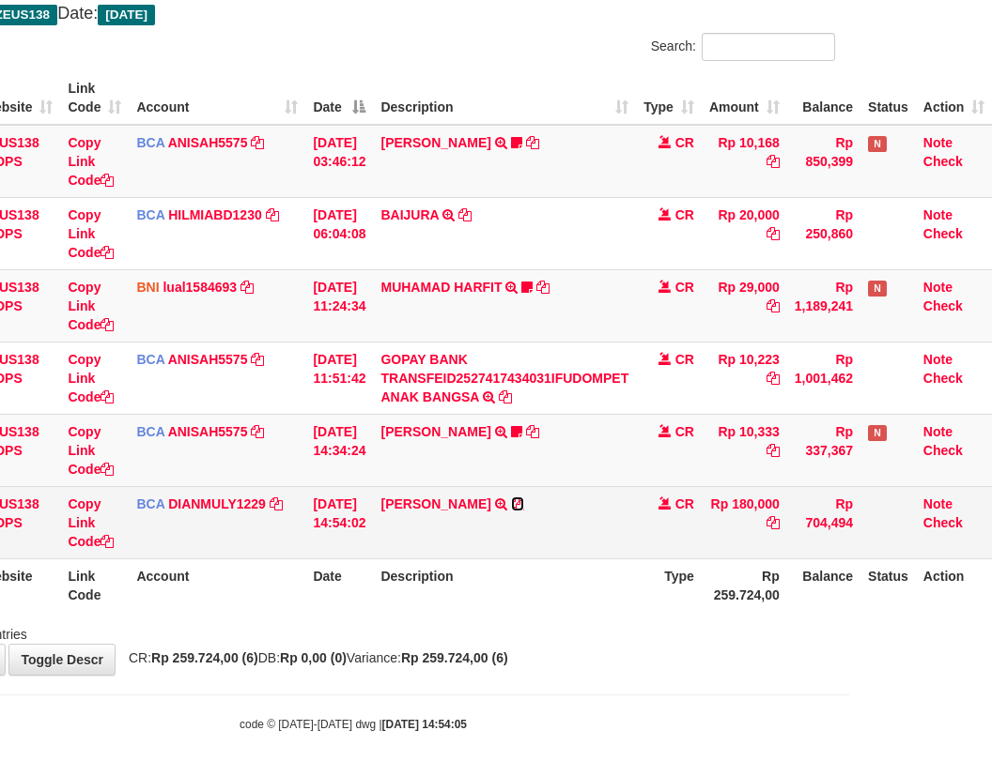
click at [524, 507] on icon at bounding box center [517, 504] width 13 height 13
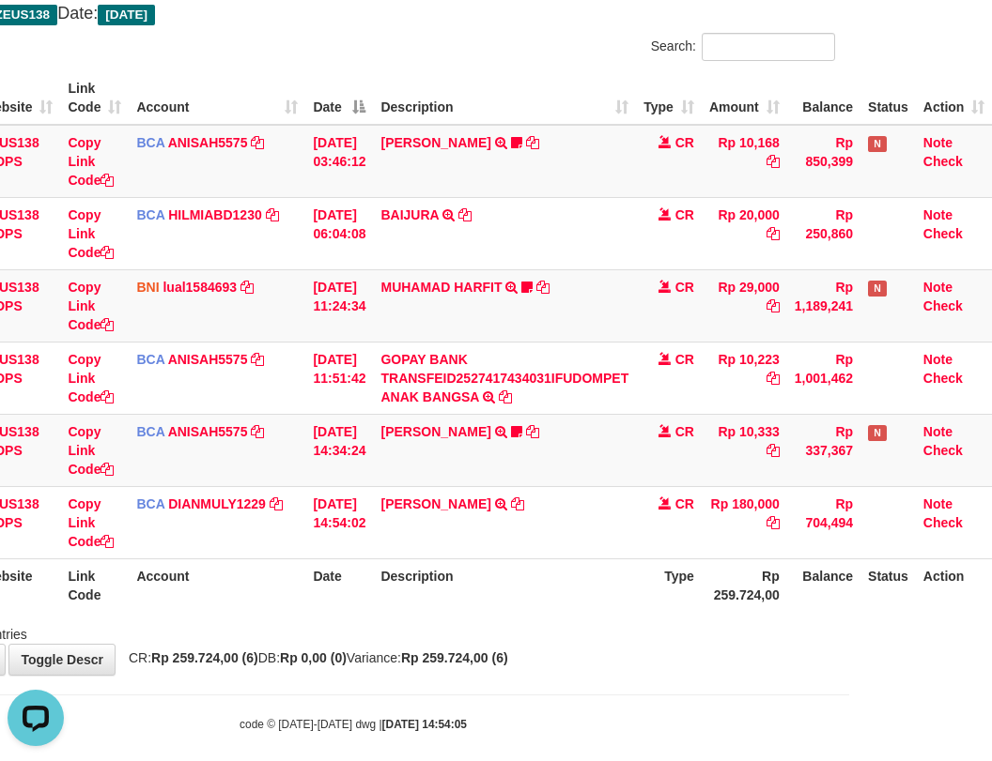
drag, startPoint x: 381, startPoint y: 543, endPoint x: 1266, endPoint y: 727, distance: 903.4
click at [468, 574] on table "ID Website Link Code Account Date Description Type Amount Balance Status Action…" at bounding box center [431, 341] width 1120 height 541
click at [849, 727] on html "Toggle navigation Home Bank Account List Load By Website Group [OXPLAY] ZEUS138…" at bounding box center [353, 335] width 992 height 890
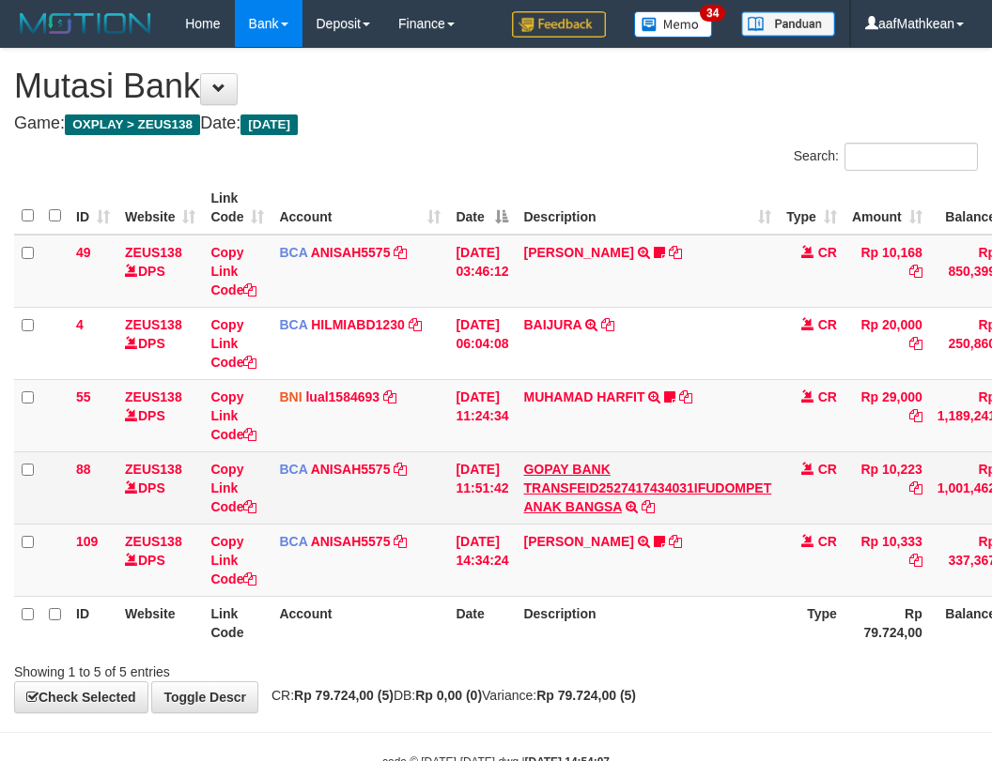
click at [546, 496] on td "GOPAY BANK TRANSFEID2527417434031IFUDOMPET ANAK BANGSA TRSF E-BANKING CR 0110/F…" at bounding box center [646, 488] width 263 height 72
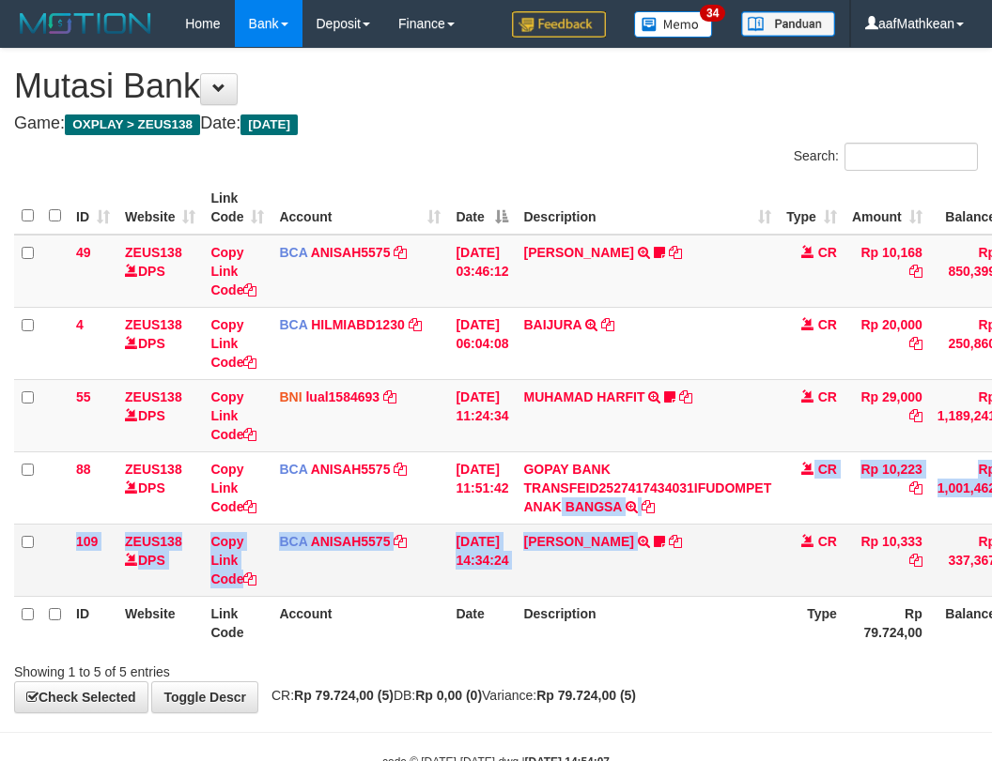
drag, startPoint x: 590, startPoint y: 535, endPoint x: 670, endPoint y: 542, distance: 81.0
click at [654, 545] on tbody "49 ZEUS138 DPS Copy Link Code BCA ANISAH5575 DPS [PERSON_NAME] mutasi_20251001_…" at bounding box center [574, 416] width 1120 height 362
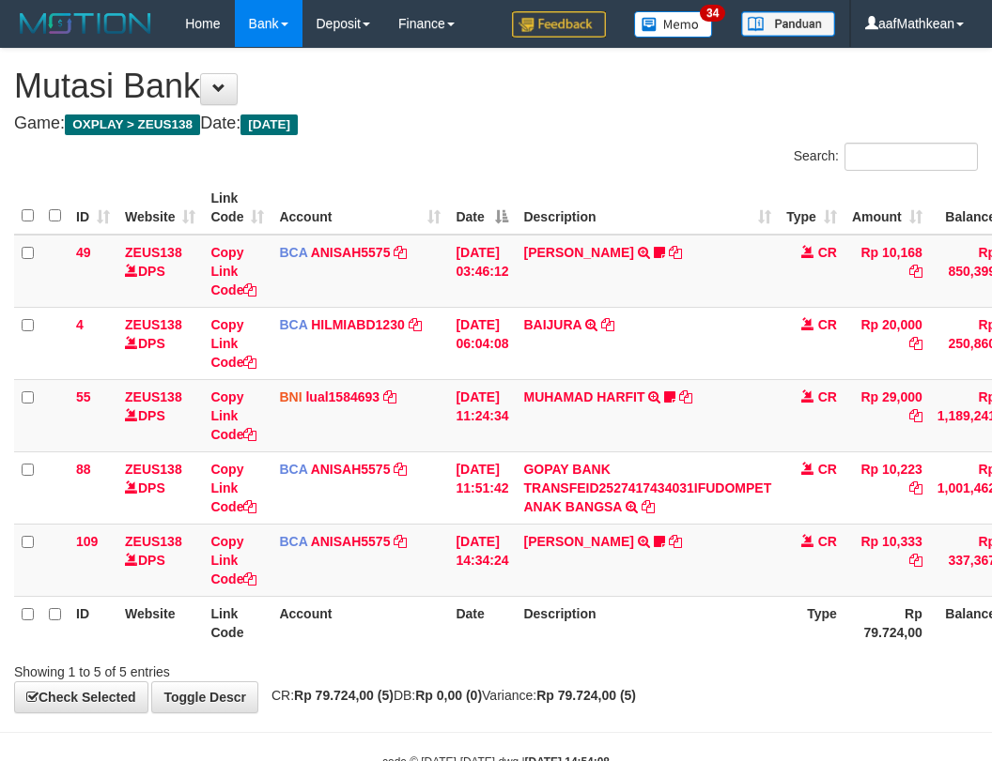
scroll to position [56, 156]
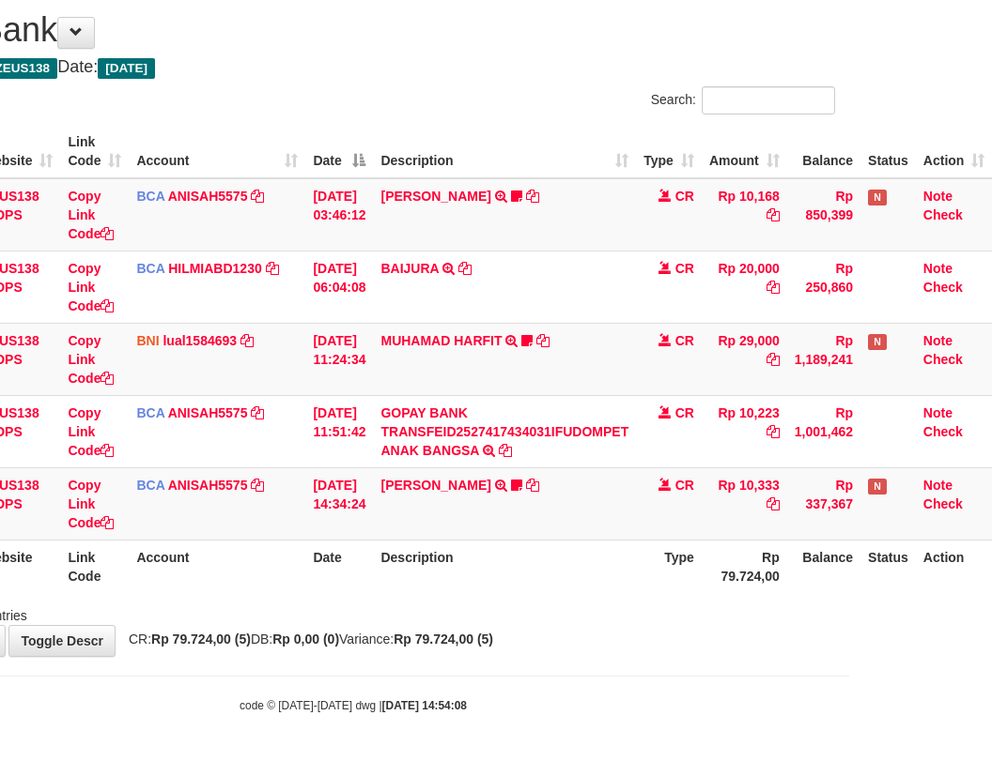
click at [549, 630] on div "**********" at bounding box center [353, 324] width 992 height 664
drag, startPoint x: 598, startPoint y: 676, endPoint x: 1019, endPoint y: 715, distance: 422.5
click at [849, 715] on html "Toggle navigation Home Bank Account List Load By Website Group [OXPLAY] ZEUS138…" at bounding box center [353, 353] width 992 height 818
click at [592, 635] on div "**********" at bounding box center [353, 324] width 992 height 664
drag, startPoint x: 884, startPoint y: 610, endPoint x: 999, endPoint y: 608, distance: 114.6
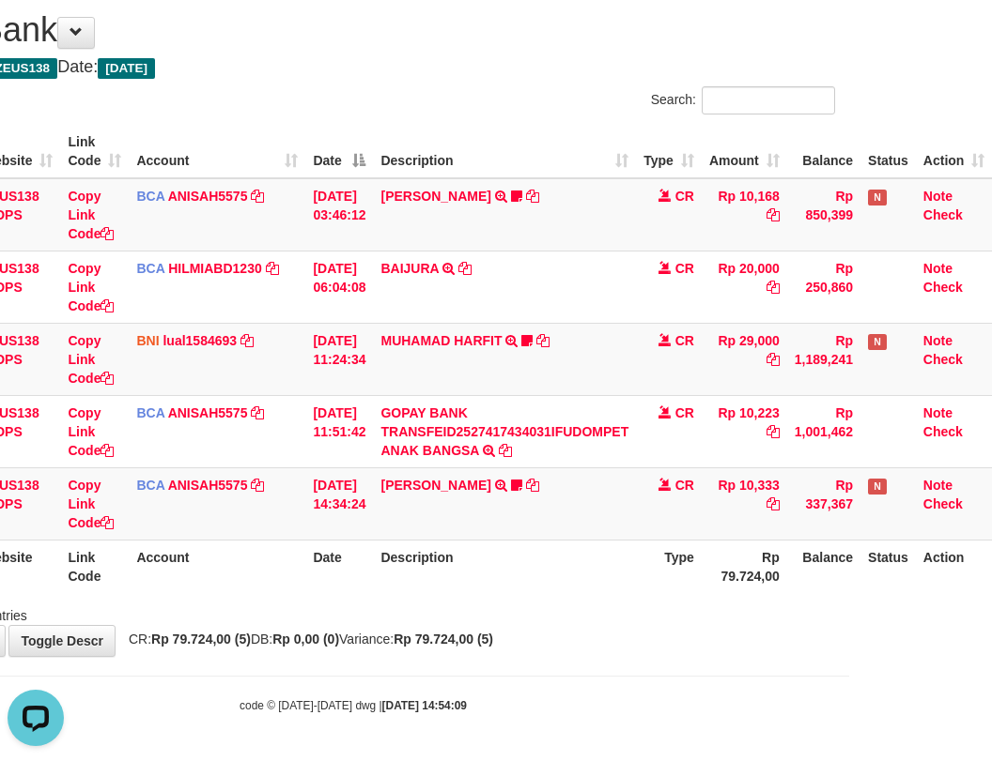
click at [849, 608] on html "Toggle navigation Home Bank Account List Load By Website Group [OXPLAY] ZEUS138…" at bounding box center [353, 353] width 992 height 818
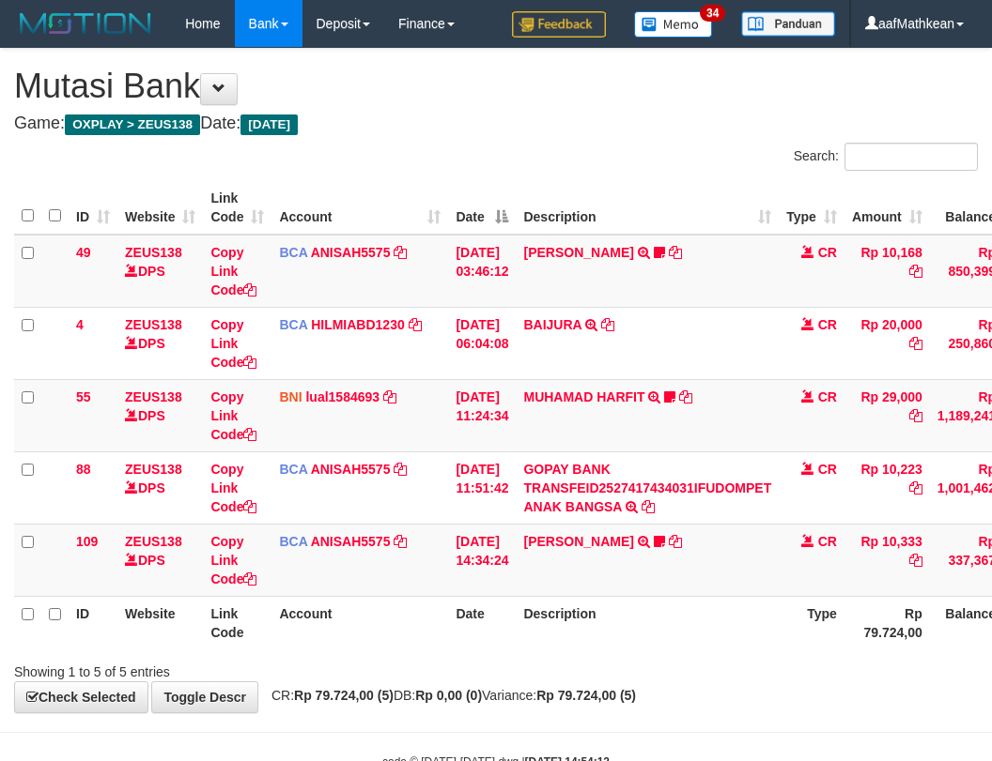
scroll to position [56, 156]
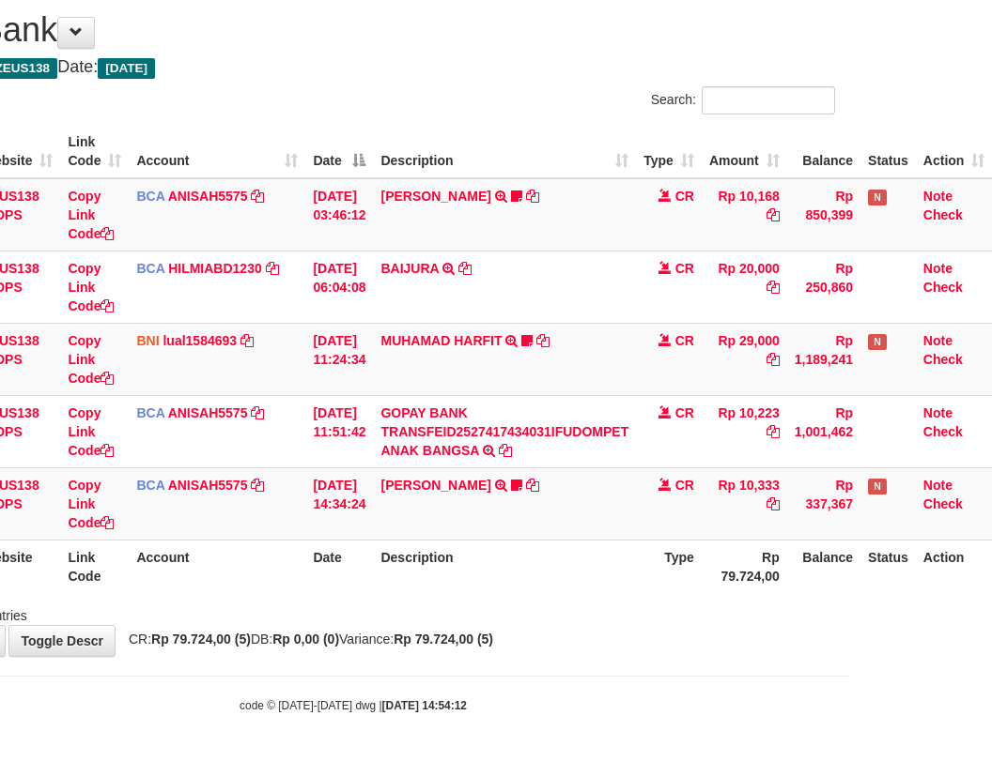
drag, startPoint x: 346, startPoint y: 589, endPoint x: 369, endPoint y: 611, distance: 32.5
click at [362, 605] on div "Search: ID Website Link Code Account Date Description Type Amount Balance Statu…" at bounding box center [352, 355] width 963 height 539
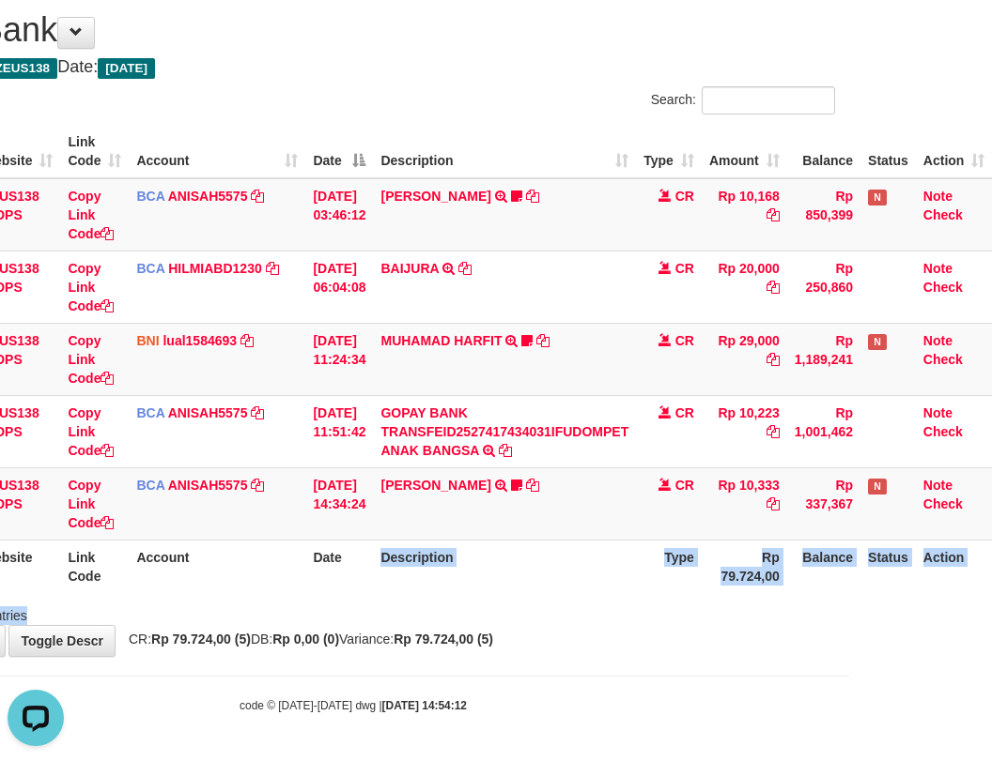
scroll to position [0, 0]
click at [379, 628] on div "**********" at bounding box center [353, 324] width 992 height 664
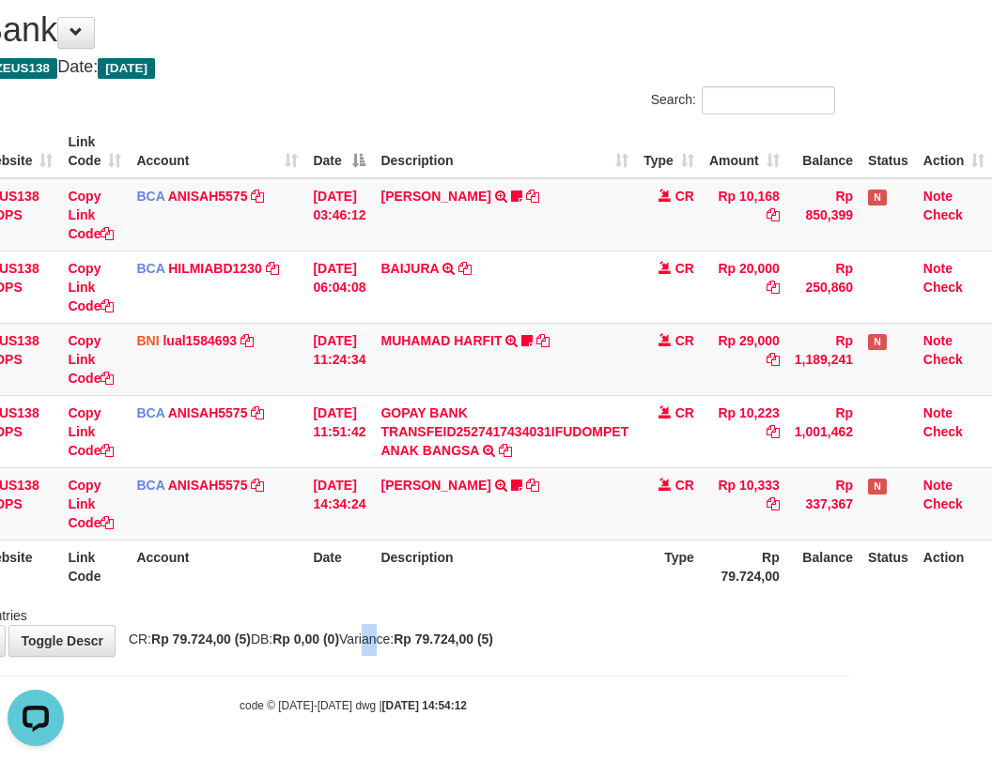
click at [415, 631] on div "**********" at bounding box center [353, 324] width 992 height 664
drag, startPoint x: 516, startPoint y: 615, endPoint x: 998, endPoint y: 611, distance: 481.7
click at [537, 620] on div "Showing 1 to 5 of 5 entries" at bounding box center [353, 612] width 992 height 26
drag, startPoint x: 551, startPoint y: 638, endPoint x: 560, endPoint y: 653, distance: 16.4
click at [552, 644] on div "**********" at bounding box center [353, 324] width 992 height 664
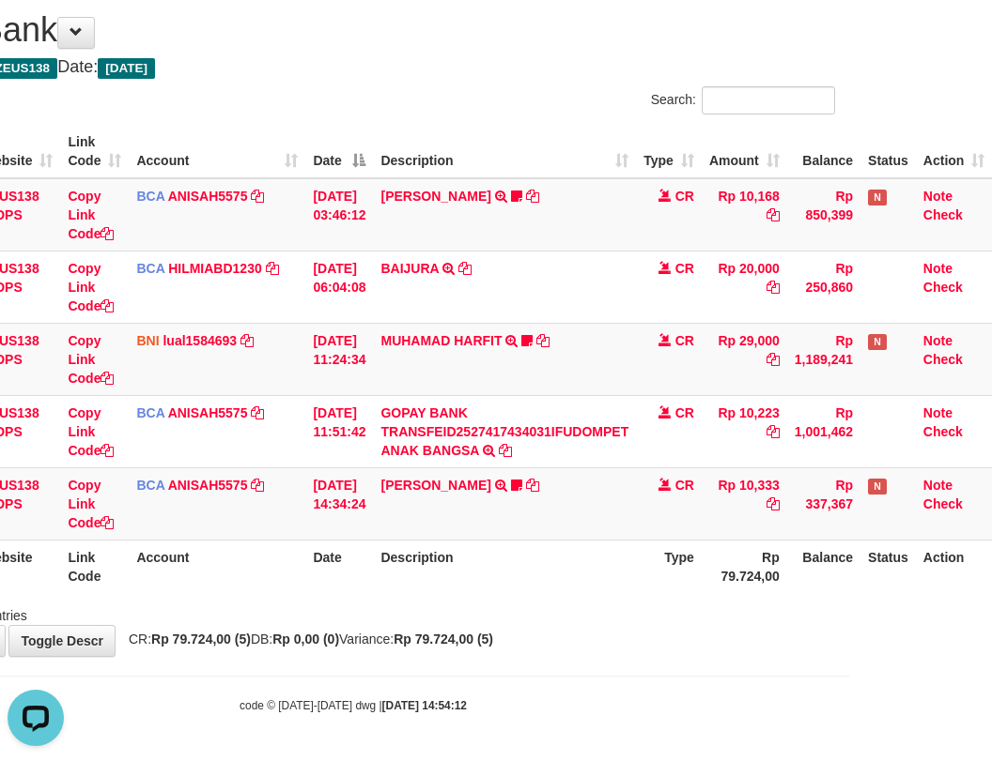
click at [581, 659] on body "Toggle navigation Home Bank Account List Load By Website Group [OXPLAY] ZEUS138…" at bounding box center [353, 353] width 992 height 818
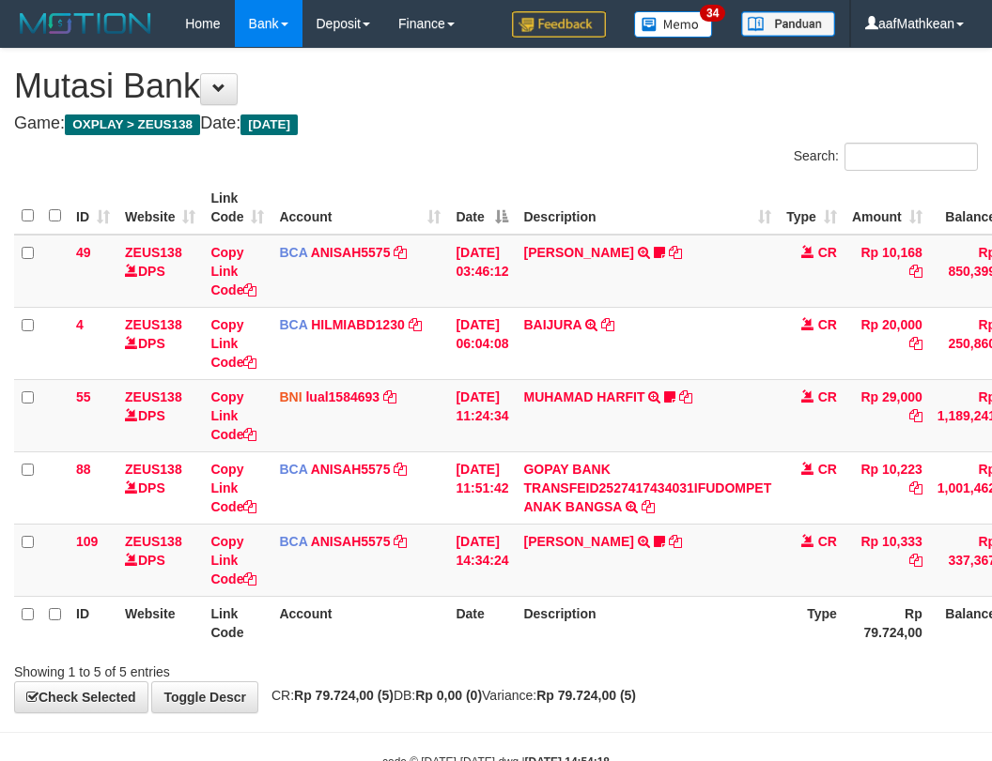
scroll to position [56, 156]
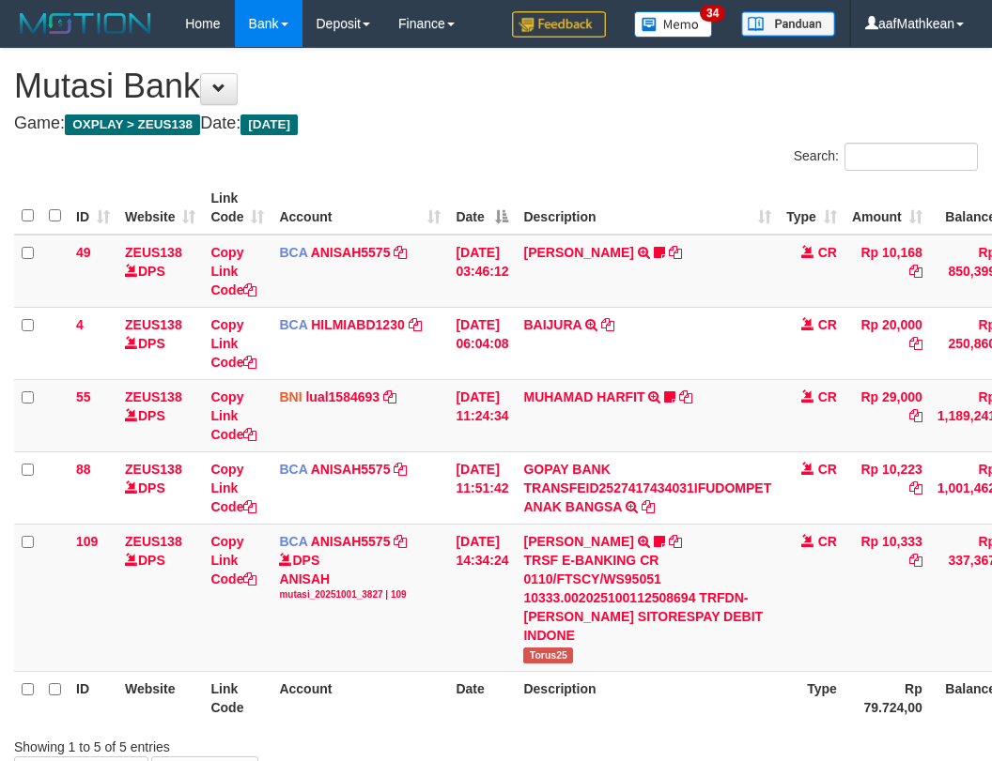
scroll to position [56, 156]
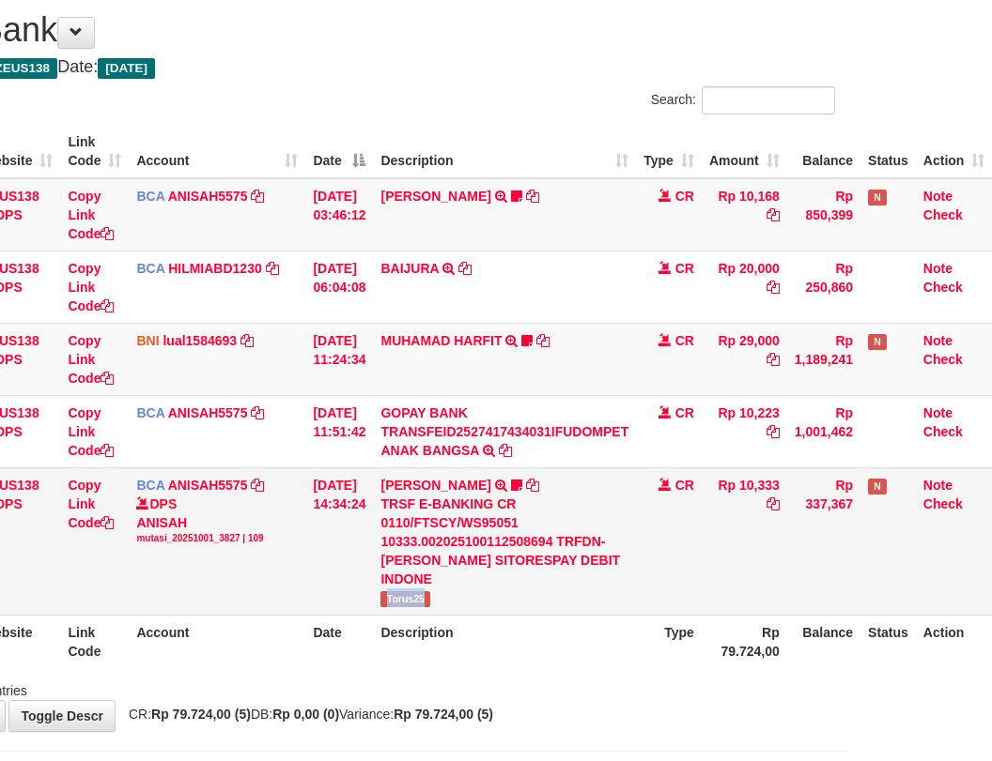
drag, startPoint x: 434, startPoint y: 582, endPoint x: 523, endPoint y: 505, distance: 117.8
click at [457, 566] on td "[PERSON_NAME] TRSF E-BANKING CR 0110/FTSCY/WS95051 10333.002025100112508694 TRF…" at bounding box center [504, 541] width 263 height 147
copy span "Torus25"
drag, startPoint x: 305, startPoint y: 515, endPoint x: 340, endPoint y: 549, distance: 49.1
click at [313, 530] on tr "109 ZEUS138 DPS Copy Link Code BCA ANISAH5575 DPS ANISAH mutasi_20251001_3827 |…" at bounding box center [431, 541] width 1120 height 147
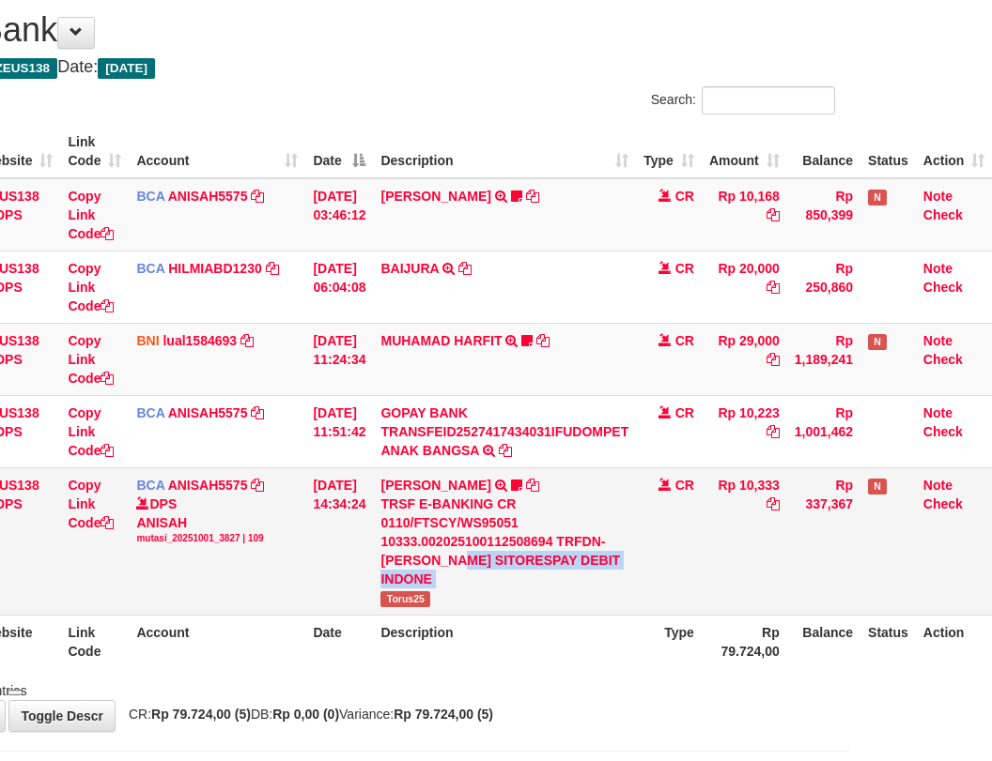
click at [356, 565] on td "[DATE] 14:34:24" at bounding box center [339, 541] width 68 height 147
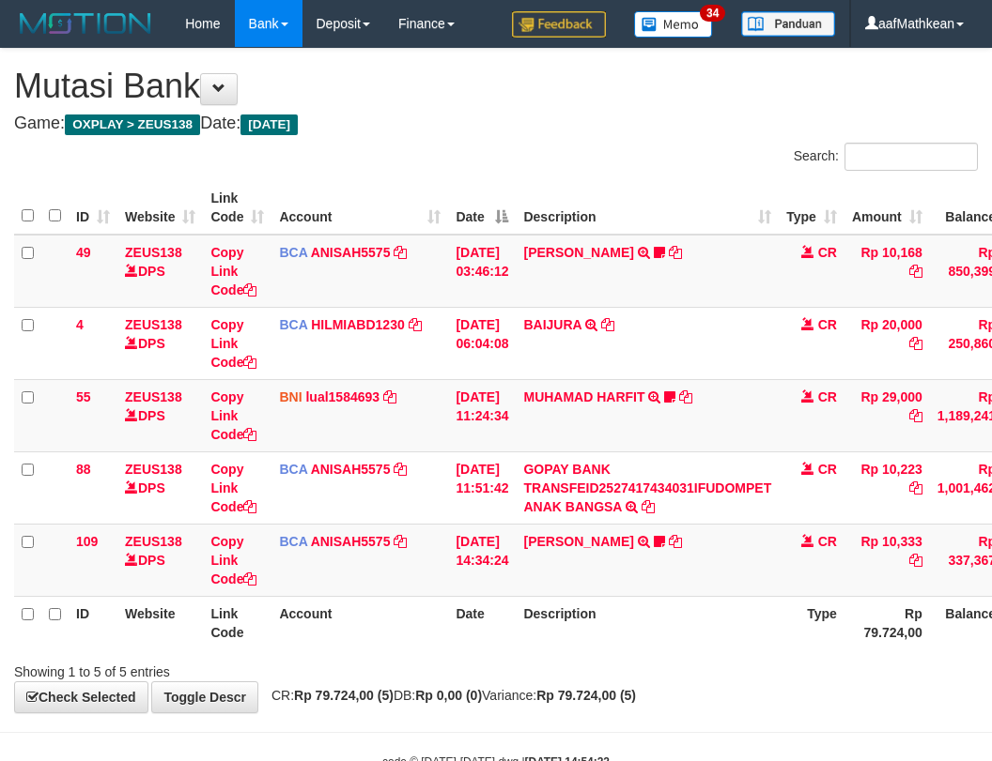
scroll to position [56, 156]
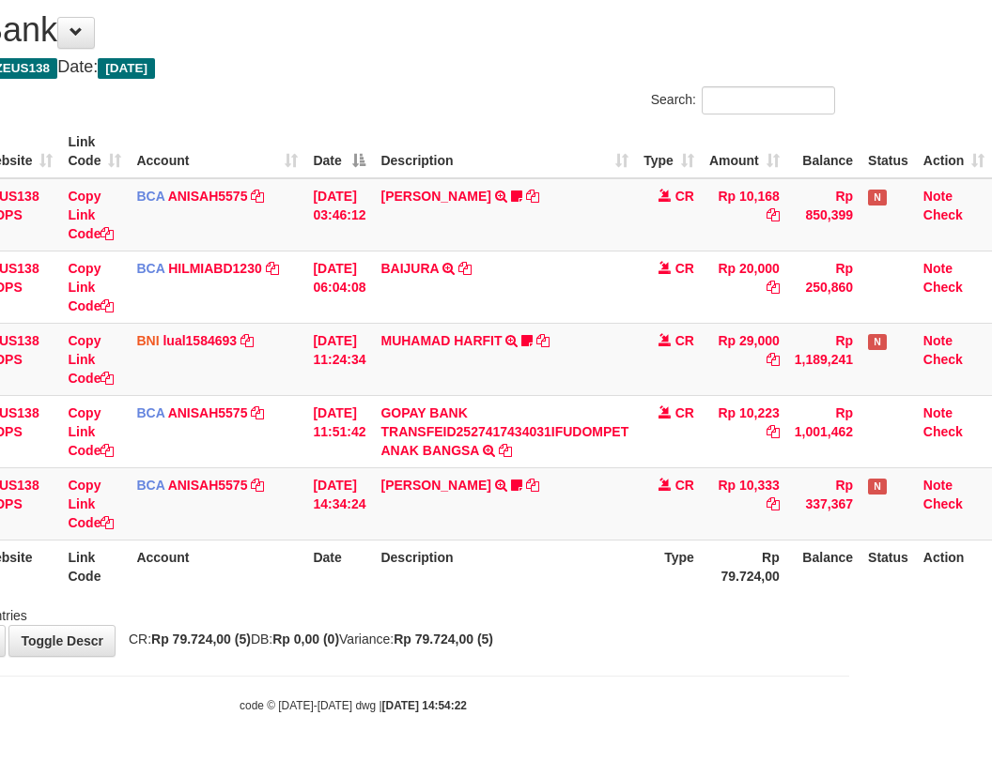
click at [464, 566] on th "Description" at bounding box center [504, 567] width 263 height 54
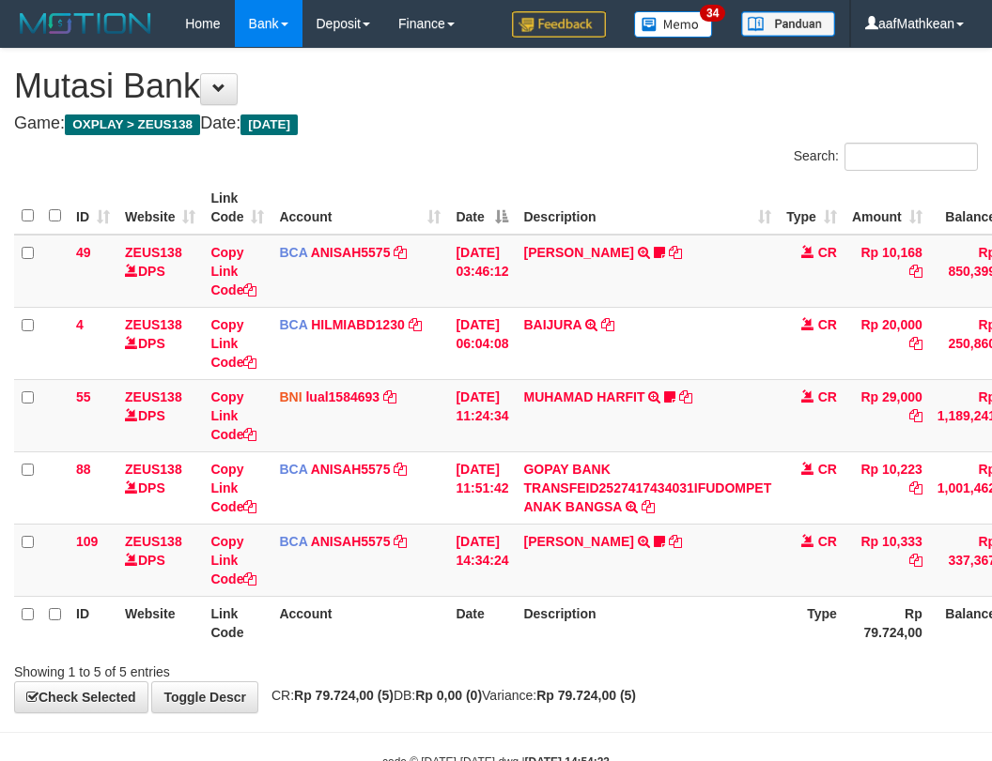
scroll to position [56, 156]
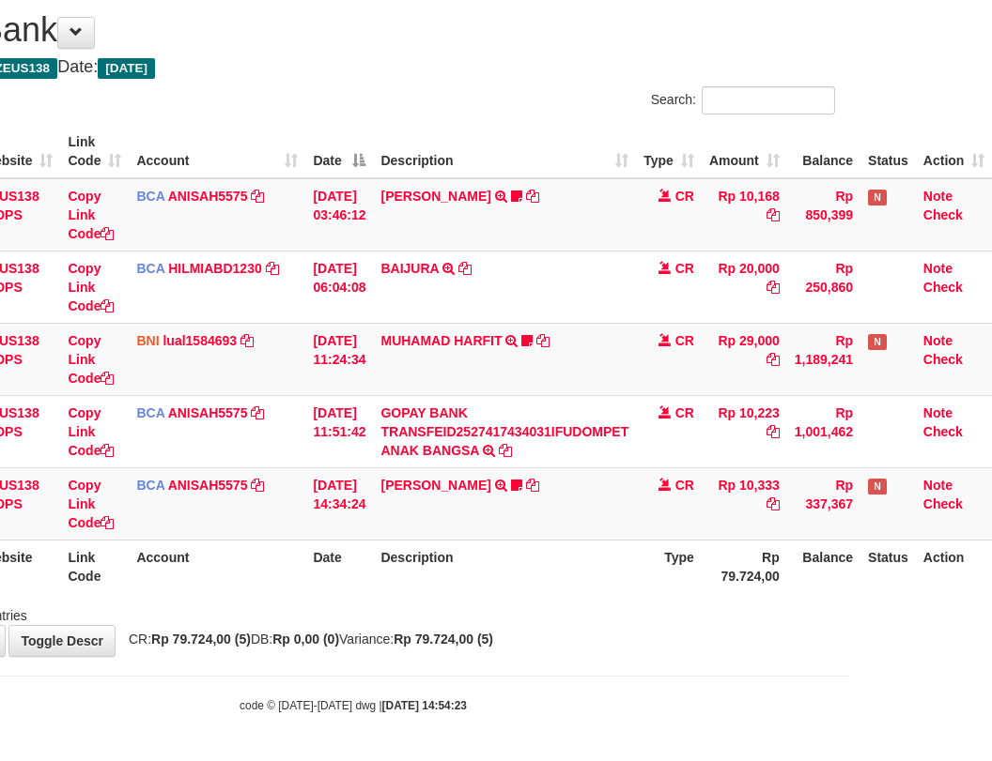
click at [502, 580] on th "Description" at bounding box center [504, 567] width 263 height 54
drag, startPoint x: 611, startPoint y: 506, endPoint x: 599, endPoint y: 515, distance: 14.8
click at [607, 507] on td "LISTON SITOR TRSF E-BANKING CR 0110/FTSCY/WS95051 10333.002025100112508694 TRFD…" at bounding box center [504, 504] width 263 height 72
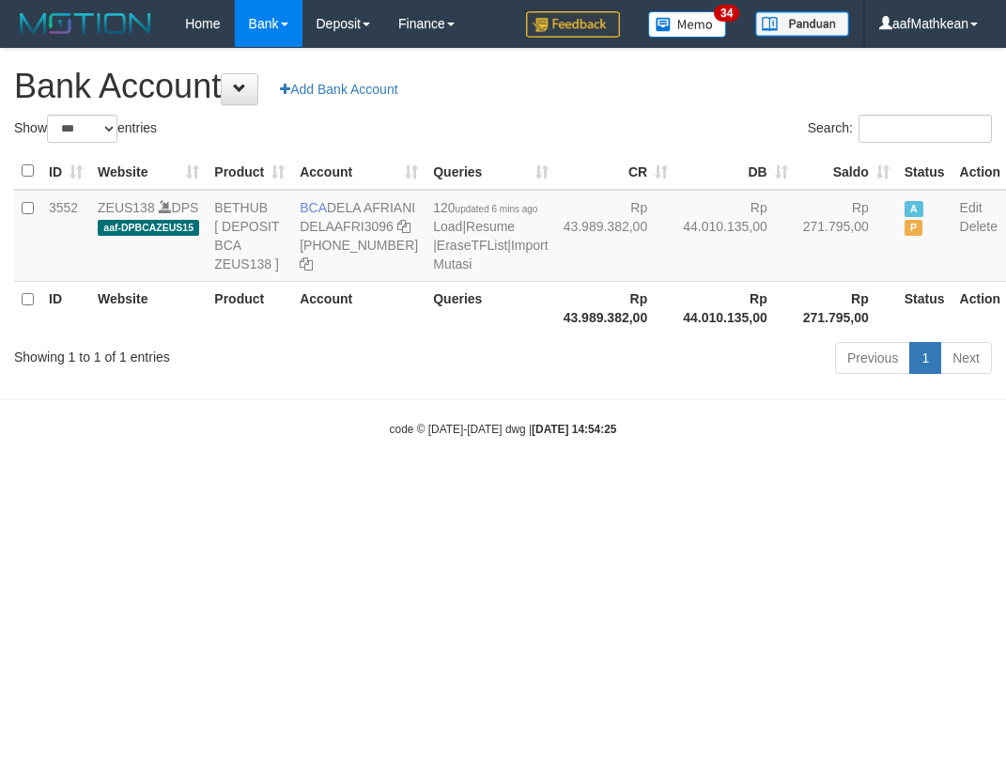
select select "***"
drag, startPoint x: 328, startPoint y: 207, endPoint x: 361, endPoint y: 228, distance: 39.3
click at [361, 228] on td "BCA DELA AFRIANI DELAAFRI3096 869-245-8639" at bounding box center [358, 236] width 133 height 92
drag, startPoint x: 493, startPoint y: 462, endPoint x: 505, endPoint y: 471, distance: 15.4
click at [494, 463] on body "Toggle navigation Home Bank Account List Load By Website Group [OXPLAY] ZEUS138…" at bounding box center [503, 242] width 1006 height 485
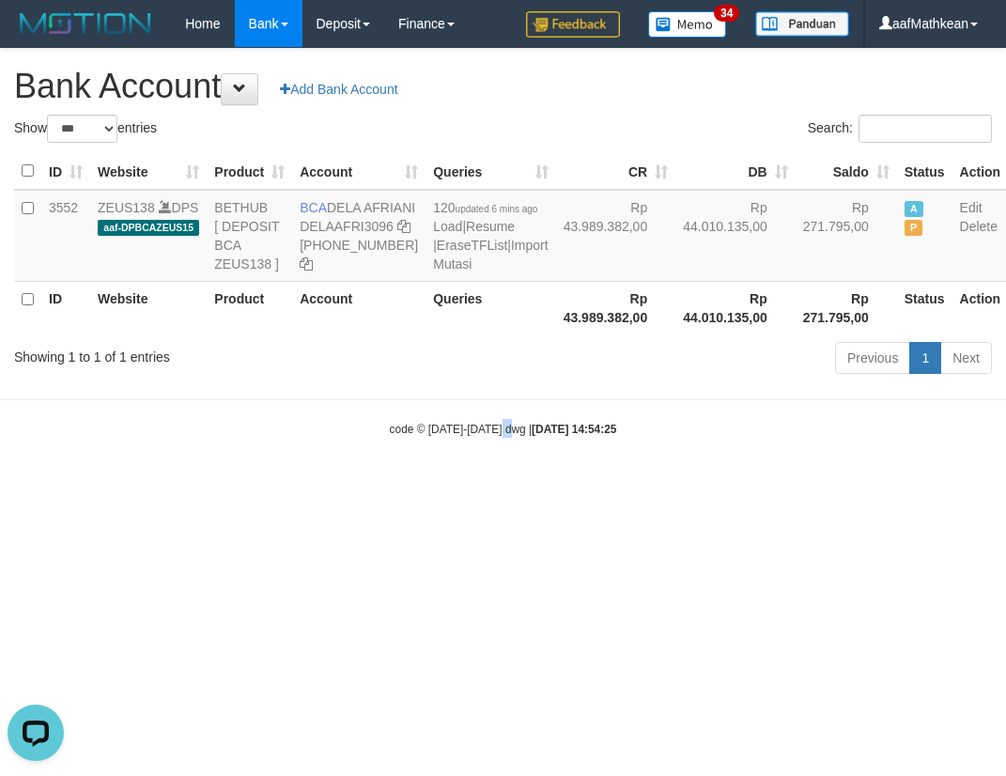
drag, startPoint x: 505, startPoint y: 471, endPoint x: 532, endPoint y: 492, distance: 34.2
click at [514, 485] on body "Toggle navigation Home Bank Account List Load By Website Group [OXPLAY] ZEUS138…" at bounding box center [503, 242] width 1006 height 485
select select "***"
click at [595, 485] on body "Toggle navigation Home Bank Account List Load By Website Group [OXPLAY] ZEUS138…" at bounding box center [503, 242] width 1006 height 485
select select "***"
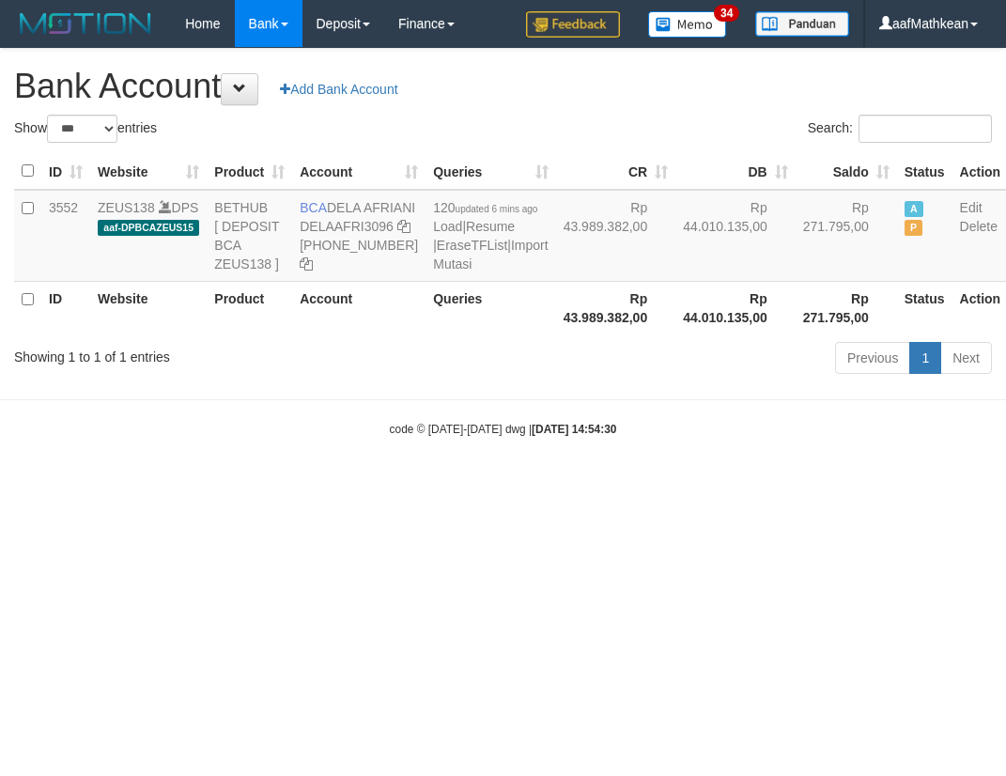
click at [673, 485] on body "Toggle navigation Home Bank Account List Load By Website Group [OXPLAY] ZEUS138…" at bounding box center [503, 242] width 1006 height 485
select select "***"
click at [468, 485] on html "Toggle navigation Home Bank Account List Load By Website Group [OXPLAY] ZEUS138…" at bounding box center [503, 242] width 1006 height 485
click at [435, 485] on html "Toggle navigation Home Bank Account List Load By Website Group [OXPLAY] ZEUS138…" at bounding box center [503, 242] width 1006 height 485
select select "***"
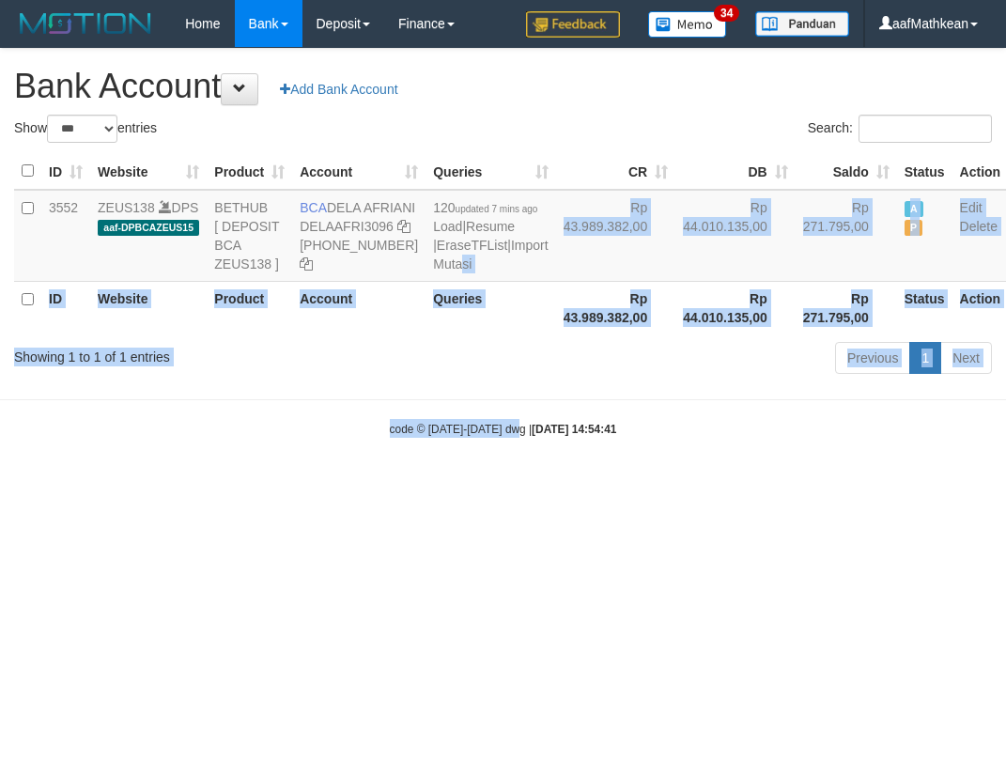
click at [436, 318] on body "Toggle navigation Home Bank Account List Load By Website Group [OXPLAY] ZEUS138…" at bounding box center [503, 242] width 1006 height 485
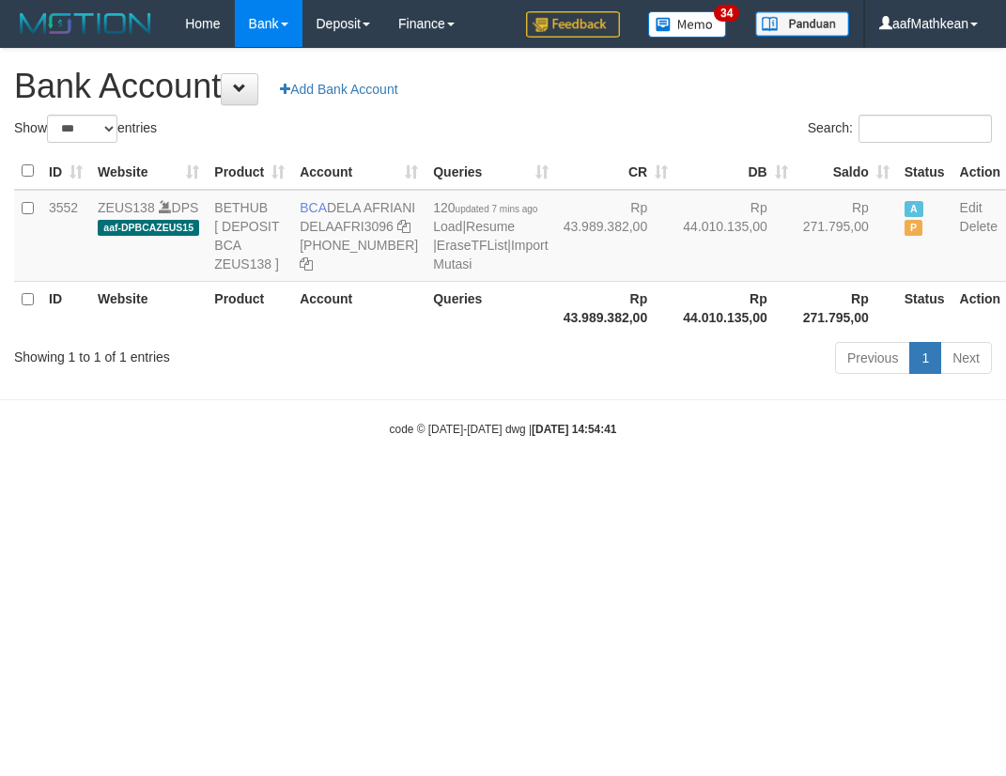
select select "***"
click at [692, 485] on html "Toggle navigation Home Bank Account List Load By Website Group [OXPLAY] ZEUS138…" at bounding box center [503, 242] width 1006 height 485
drag, startPoint x: 693, startPoint y: 604, endPoint x: 1223, endPoint y: 650, distance: 532.5
click at [1005, 485] on html "Toggle navigation Home Bank Account List Load By Website Group [OXPLAY] ZEUS138…" at bounding box center [503, 242] width 1006 height 485
drag, startPoint x: 330, startPoint y: 204, endPoint x: 361, endPoint y: 223, distance: 36.2
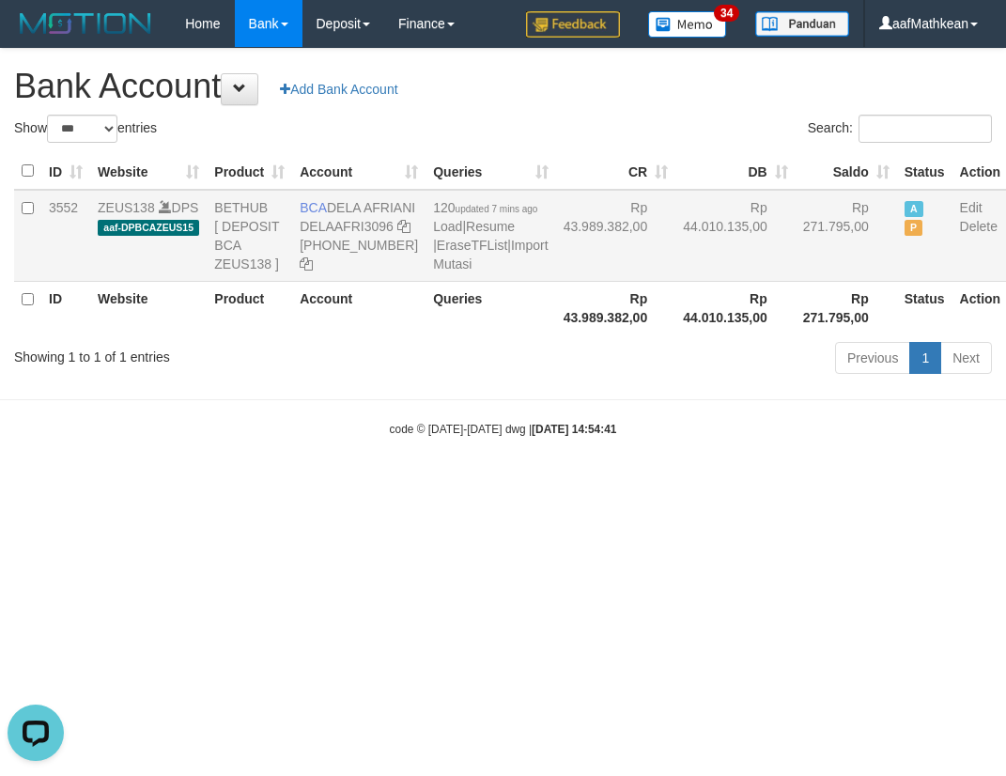
click at [361, 223] on td "BCA DELA AFRIANI DELAAFRI3096 869-245-8639" at bounding box center [358, 236] width 133 height 92
copy td "DELA AFRIANI"
click at [546, 438] on div "code © 2012-2018 dwg | 2025/10/01 14:54:41" at bounding box center [503, 428] width 1006 height 19
click at [177, 485] on body "Toggle navigation Home Bank Account List Load By Website Group [OXPLAY] ZEUS138…" at bounding box center [503, 242] width 1006 height 485
drag, startPoint x: 188, startPoint y: 493, endPoint x: 187, endPoint y: 452, distance: 41.3
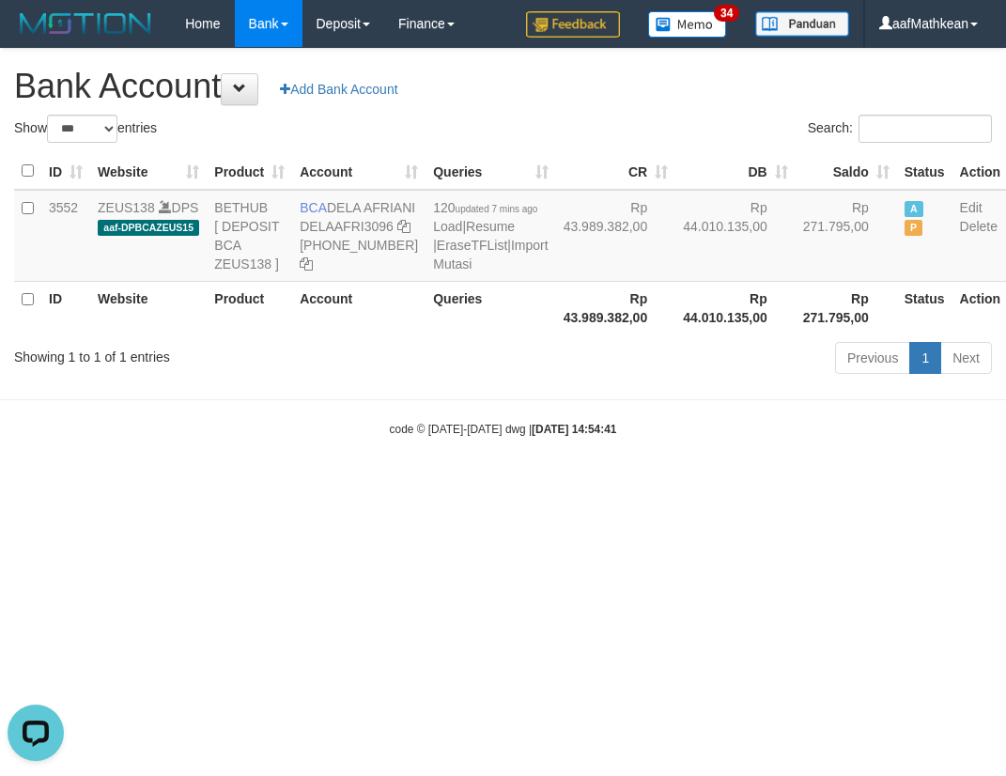
click at [189, 472] on body "Toggle navigation Home Bank Account List Load By Website Group [OXPLAY] ZEUS138…" at bounding box center [503, 242] width 1006 height 485
click at [397, 233] on icon at bounding box center [403, 226] width 13 height 13
drag, startPoint x: 303, startPoint y: 263, endPoint x: 1002, endPoint y: 248, distance: 698.7
click at [331, 264] on td "BCA DELA AFRIANI DELAAFRI3096 869-245-8639" at bounding box center [358, 236] width 133 height 92
click at [321, 485] on body "Toggle navigation Home Bank Account List Load By Website Group [OXPLAY] ZEUS138…" at bounding box center [503, 242] width 1006 height 485
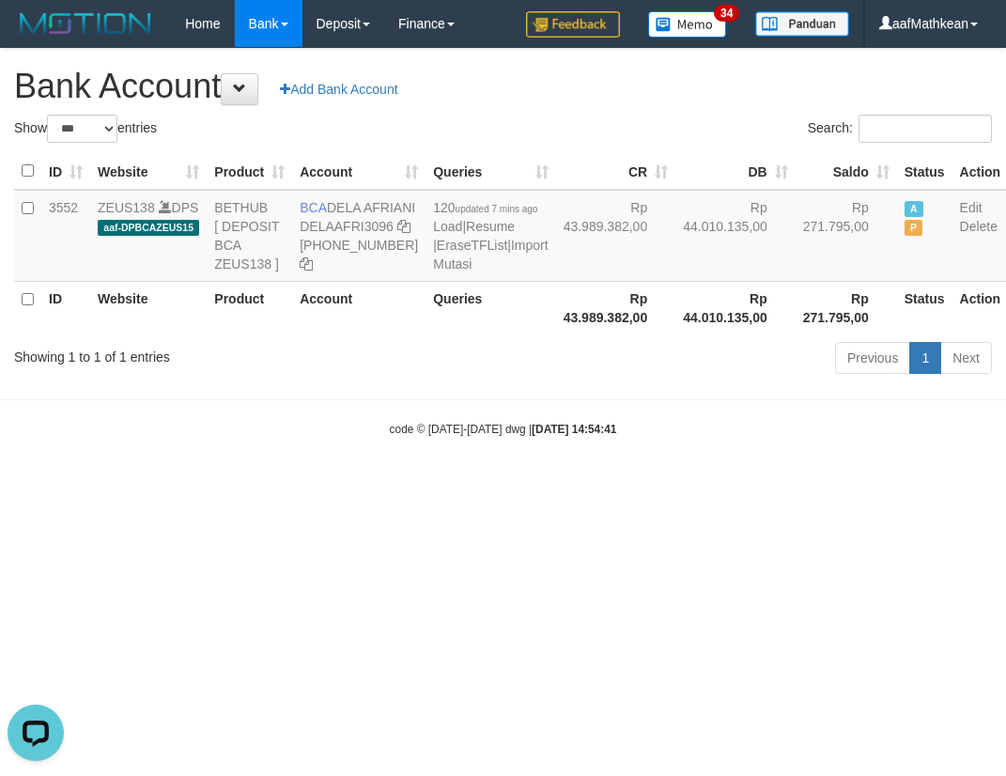
click at [1005, 485] on html "Toggle navigation Home Bank Account List Load By Website Group [OXPLAY] ZEUS138…" at bounding box center [503, 242] width 1006 height 485
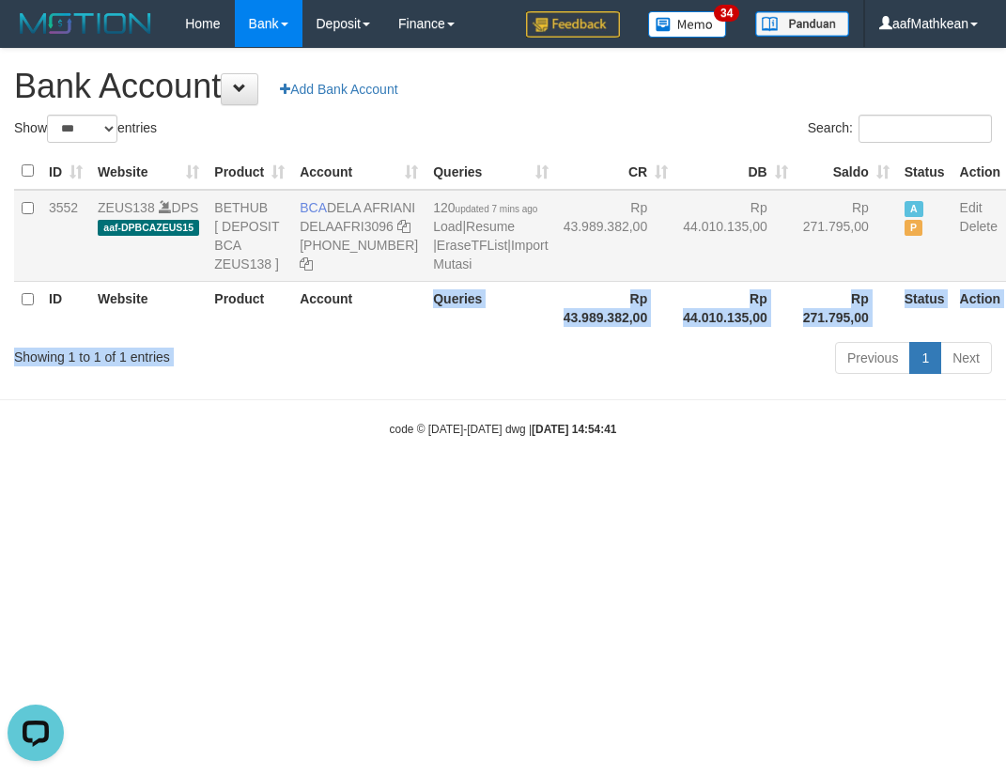
drag, startPoint x: 405, startPoint y: 389, endPoint x: 336, endPoint y: 307, distance: 106.6
click at [336, 323] on div "Show ** ** ** *** *** entries Search: ID Website Product Account Queries CR DB …" at bounding box center [502, 248] width 977 height 266
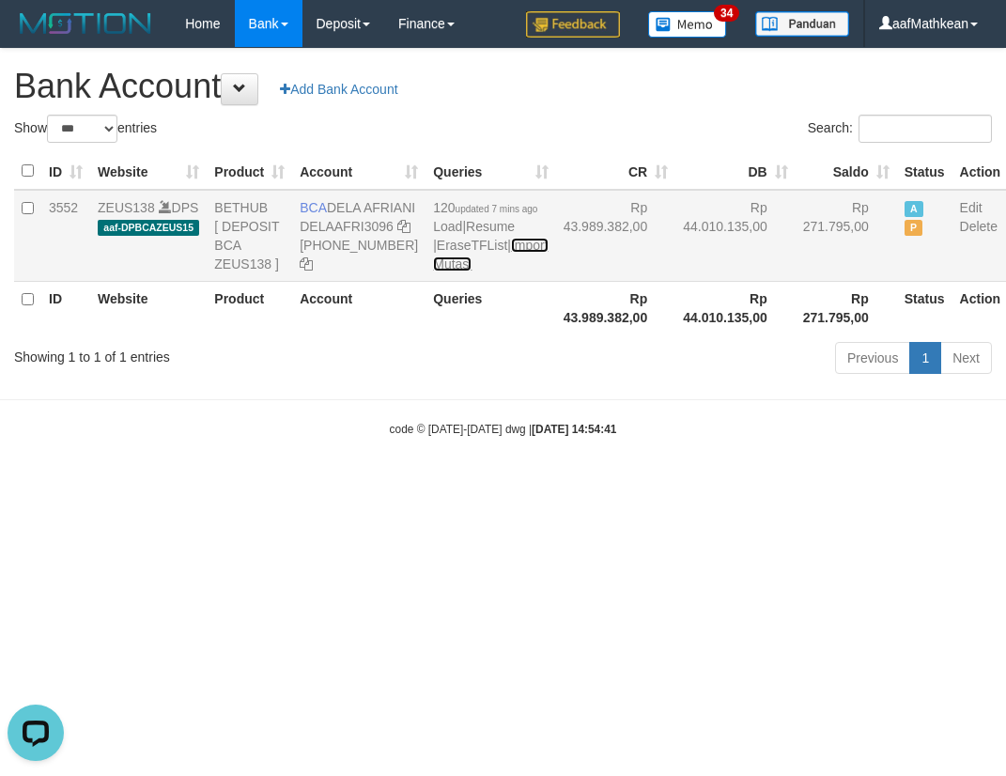
click at [433, 271] on link "Import Mutasi" at bounding box center [490, 255] width 115 height 34
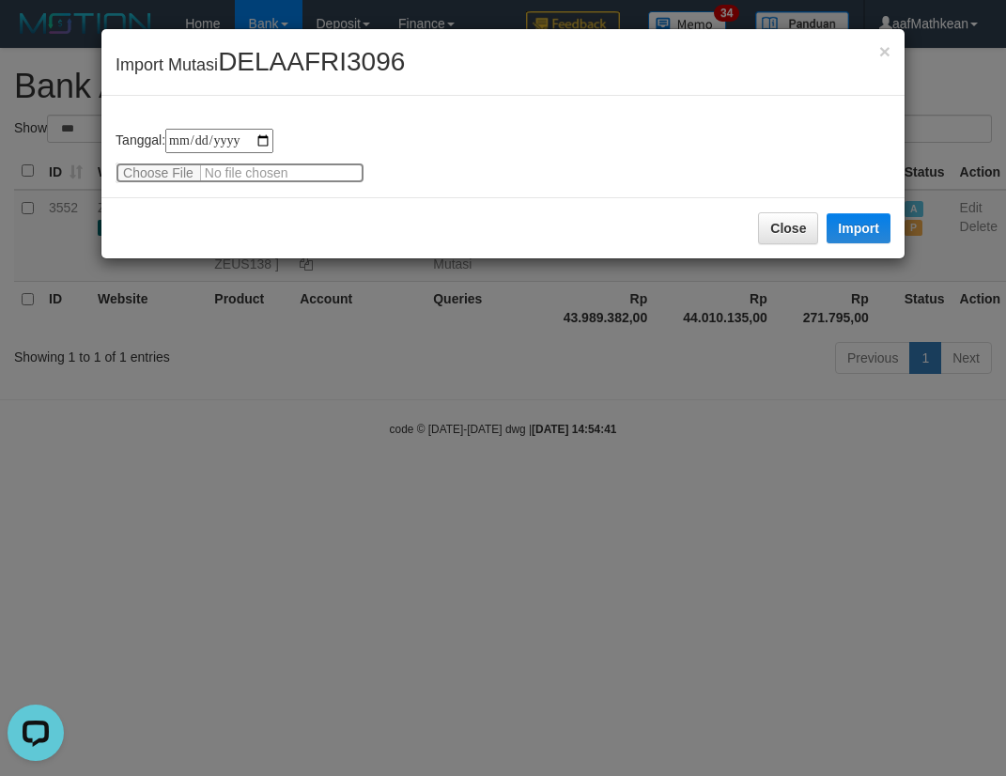
click at [171, 174] on input "file" at bounding box center [239, 172] width 249 height 21
type input "**********"
click at [831, 248] on div "Close Import" at bounding box center [502, 227] width 803 height 61
click at [842, 231] on button "Import" at bounding box center [858, 228] width 64 height 30
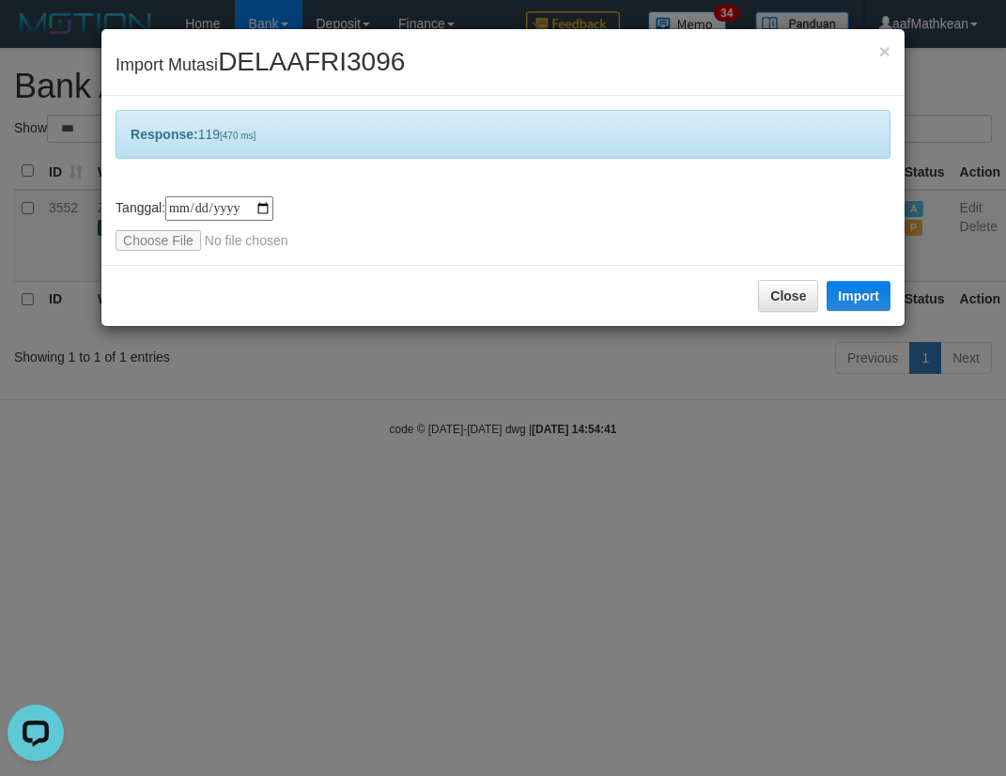
click at [450, 149] on div "**********" at bounding box center [502, 180] width 803 height 169
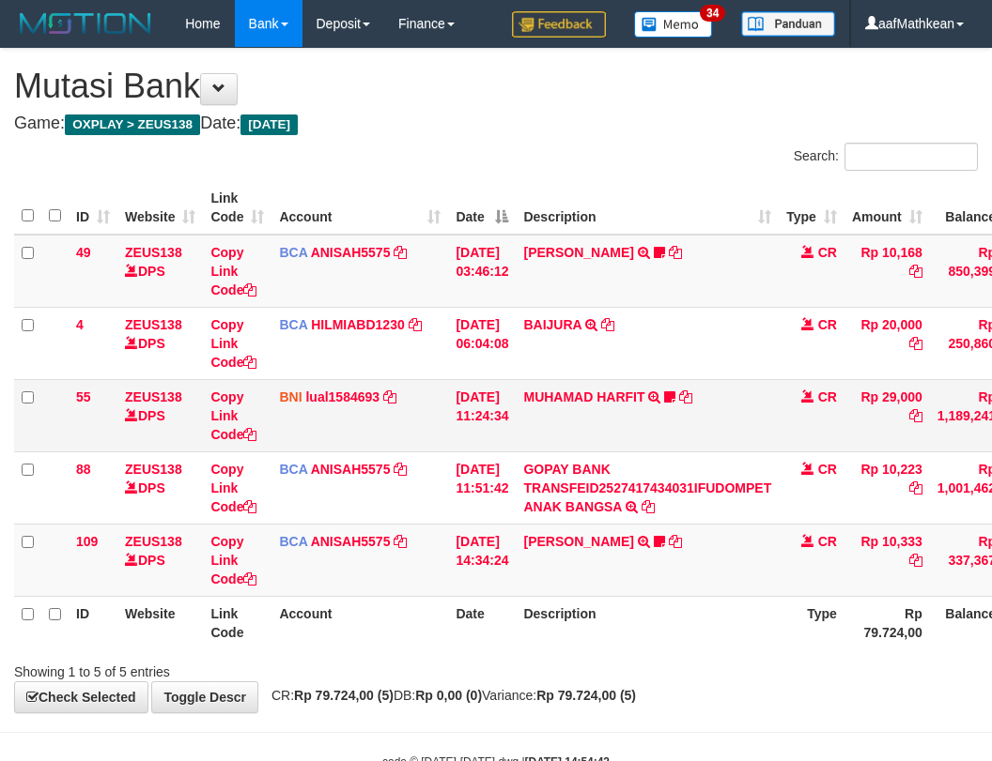
scroll to position [56, 156]
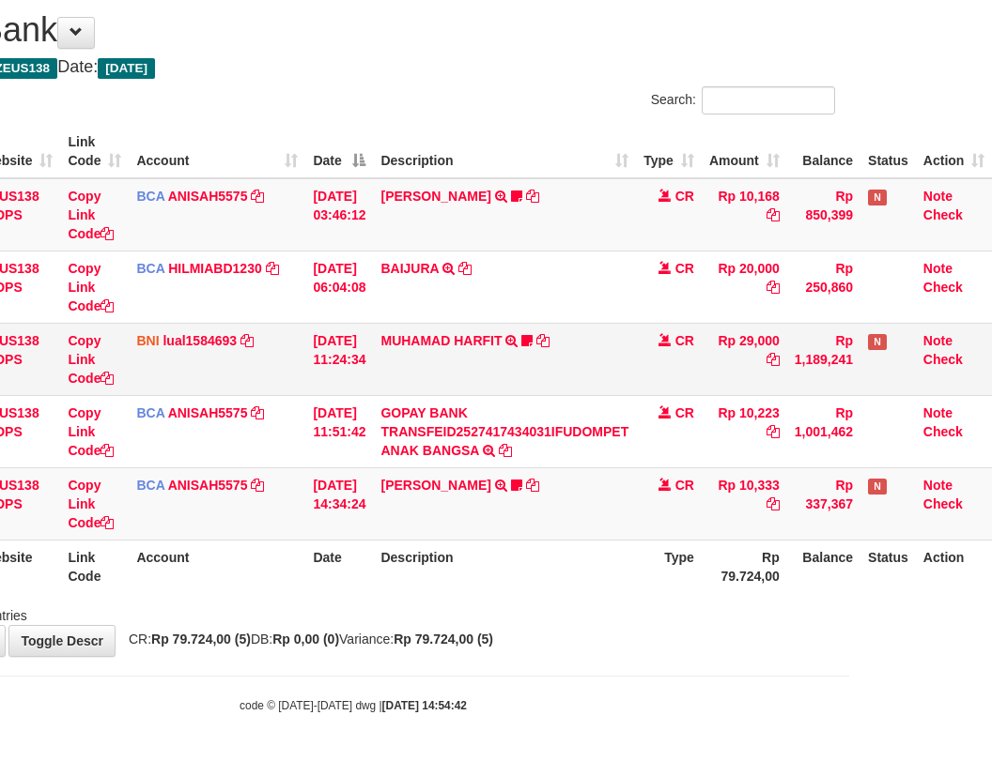
click at [561, 427] on tbody "49 ZEUS138 DPS Copy Link Code BCA ANISAH5575 DPS ANISAH mutasi_20251001_3827 | …" at bounding box center [431, 359] width 1120 height 362
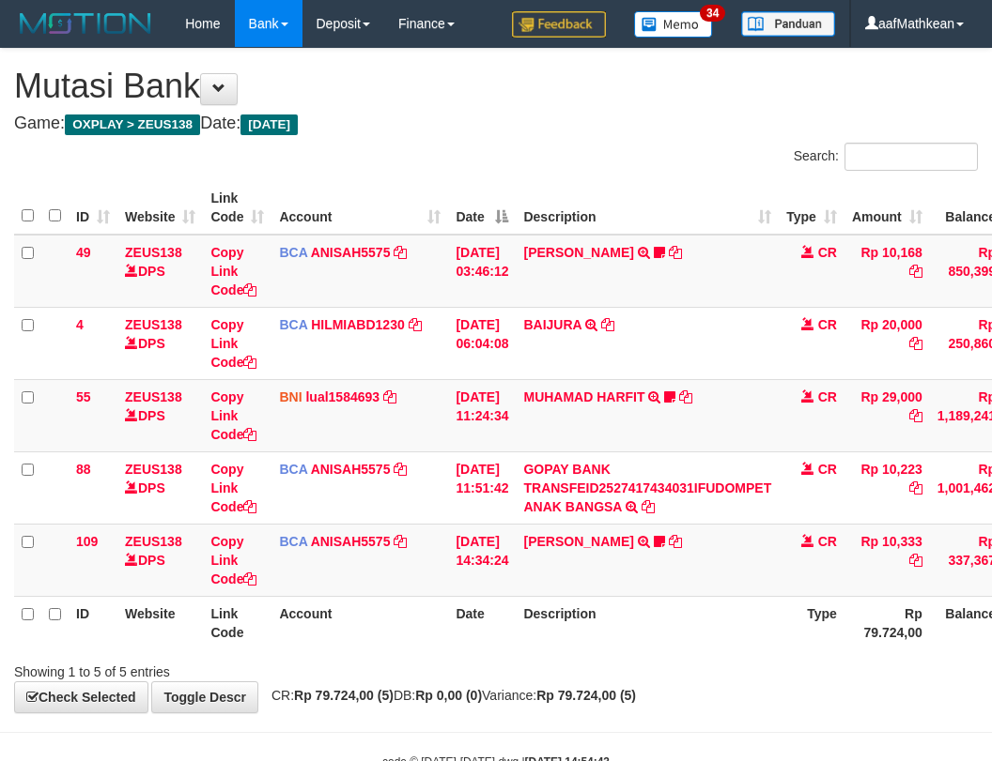
scroll to position [56, 156]
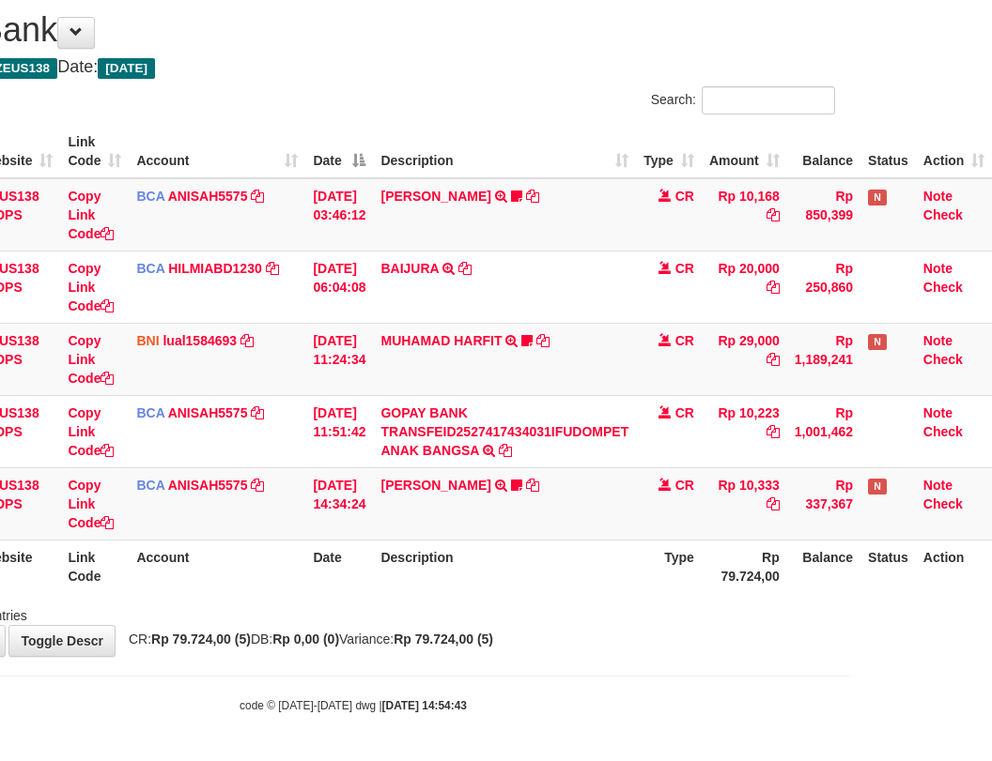
drag, startPoint x: 493, startPoint y: 561, endPoint x: 482, endPoint y: 569, distance: 14.1
click at [482, 569] on th "Description" at bounding box center [504, 567] width 263 height 54
click at [454, 565] on th "Description" at bounding box center [504, 567] width 263 height 54
drag, startPoint x: 580, startPoint y: 461, endPoint x: 513, endPoint y: 503, distance: 79.7
click at [549, 485] on tbody "49 ZEUS138 DPS Copy Link Code BCA ANISAH5575 DPS [PERSON_NAME] mutasi_20251001_…" at bounding box center [431, 359] width 1120 height 362
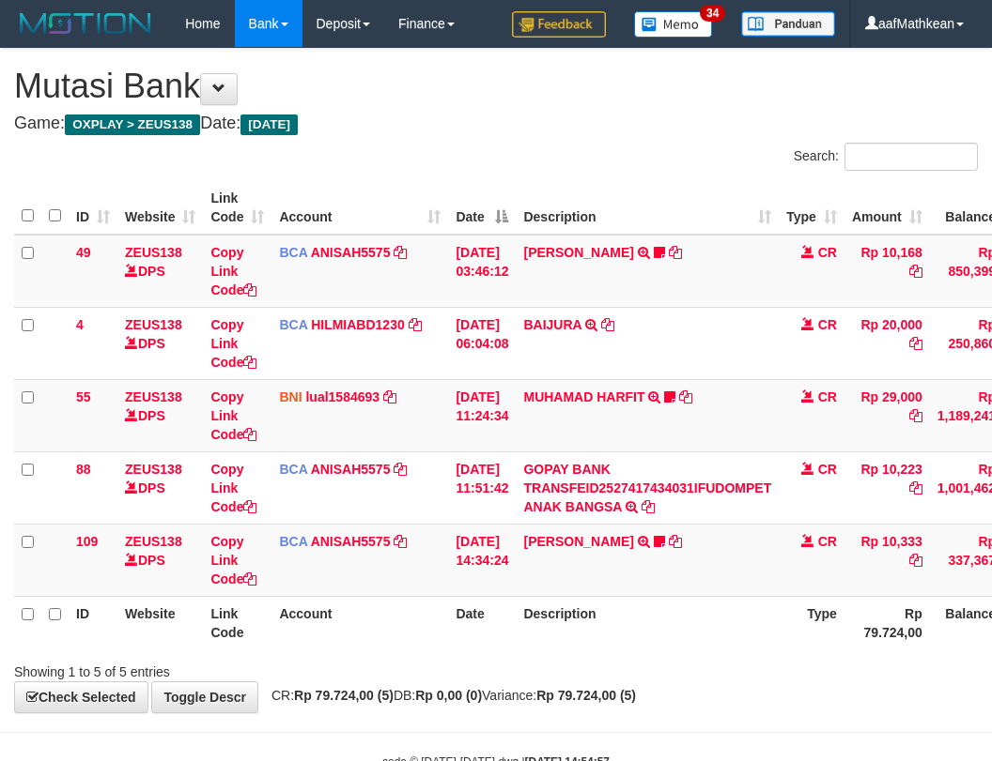
scroll to position [56, 156]
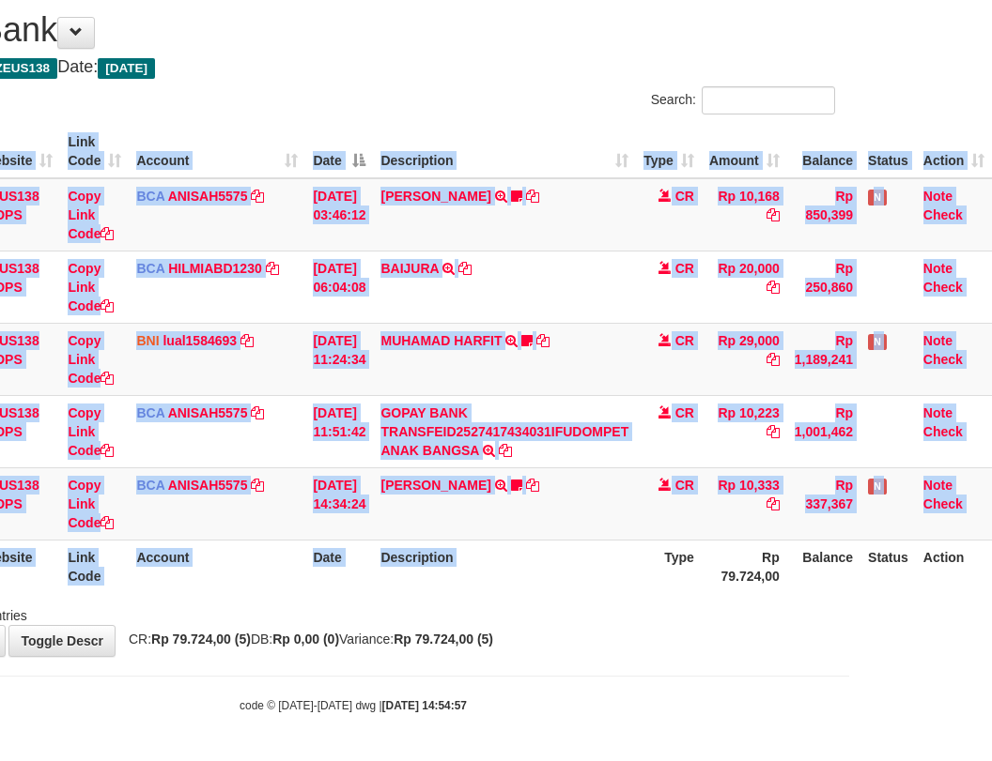
click at [635, 596] on div "ID Website Link Code Account Date Description Type Amount Balance Status Action…" at bounding box center [353, 359] width 992 height 480
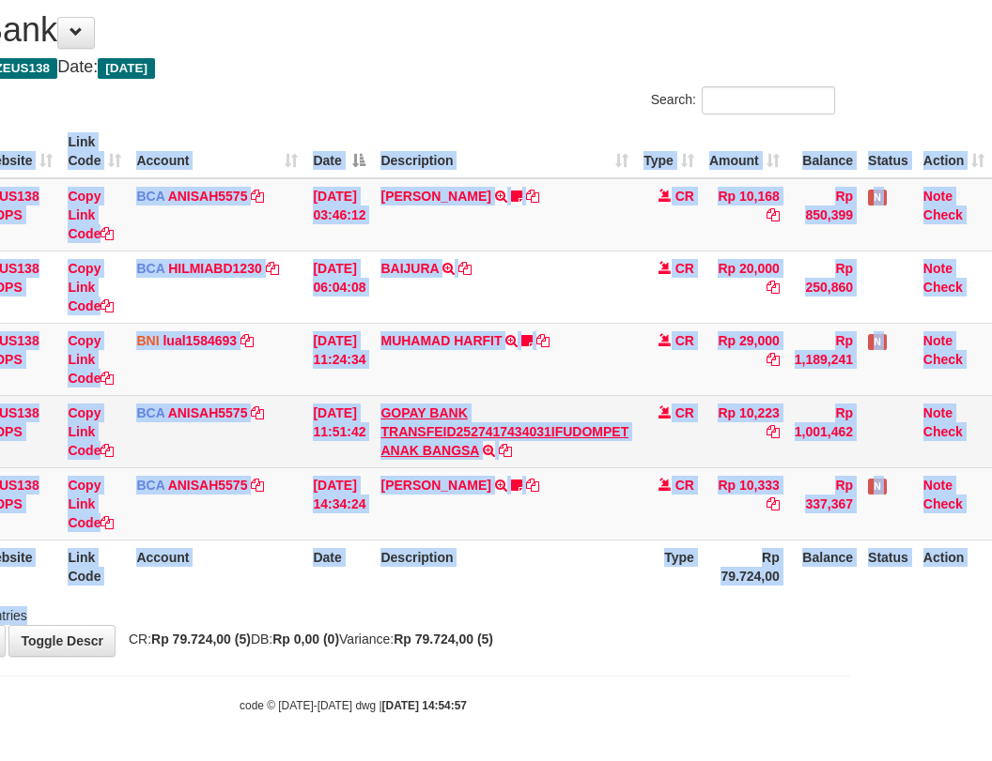
click at [594, 536] on div "Search: ID Website Link Code Account Date Description Type Amount Balance Statu…" at bounding box center [352, 355] width 963 height 539
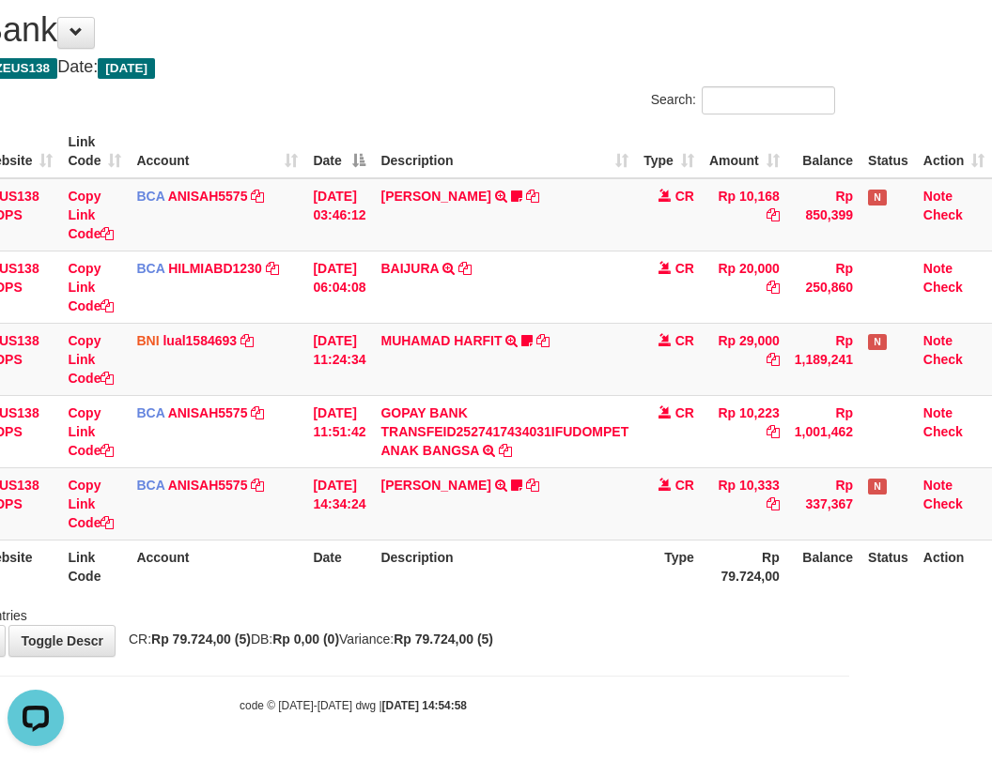
drag, startPoint x: 883, startPoint y: 389, endPoint x: 1022, endPoint y: 384, distance: 139.0
click at [849, 384] on html "Toggle navigation Home Bank Account List Load By Website Group [OXPLAY] ZEUS138…" at bounding box center [353, 353] width 992 height 818
click at [542, 509] on td "LISTON SITOR TRSF E-BANKING CR 0110/FTSCY/WS95051 10333.002025100112508694 TRFD…" at bounding box center [504, 504] width 263 height 72
drag, startPoint x: 630, startPoint y: 523, endPoint x: 994, endPoint y: 460, distance: 369.7
click at [687, 508] on tr "109 ZEUS138 DPS Copy Link Code BCA ANISAH5575 DPS ANISAH mutasi_20251001_3827 |…" at bounding box center [431, 504] width 1120 height 72
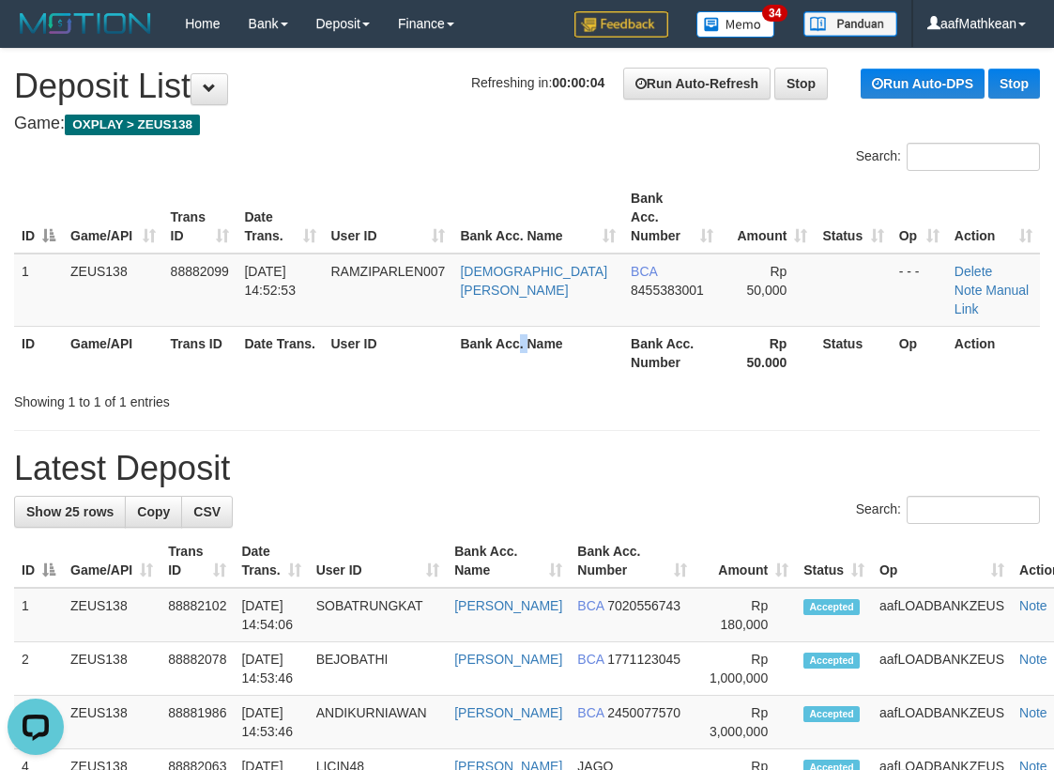
drag, startPoint x: 531, startPoint y: 327, endPoint x: 516, endPoint y: 321, distance: 16.0
click at [527, 327] on th "Bank Acc. Name" at bounding box center [538, 353] width 171 height 54
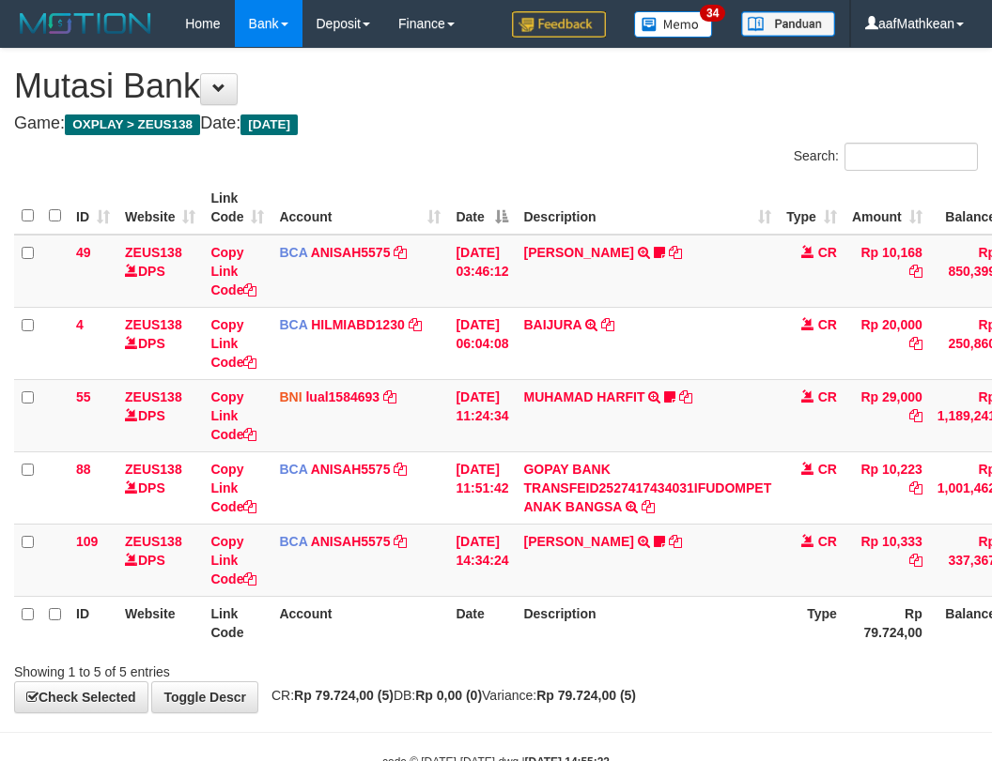
scroll to position [56, 156]
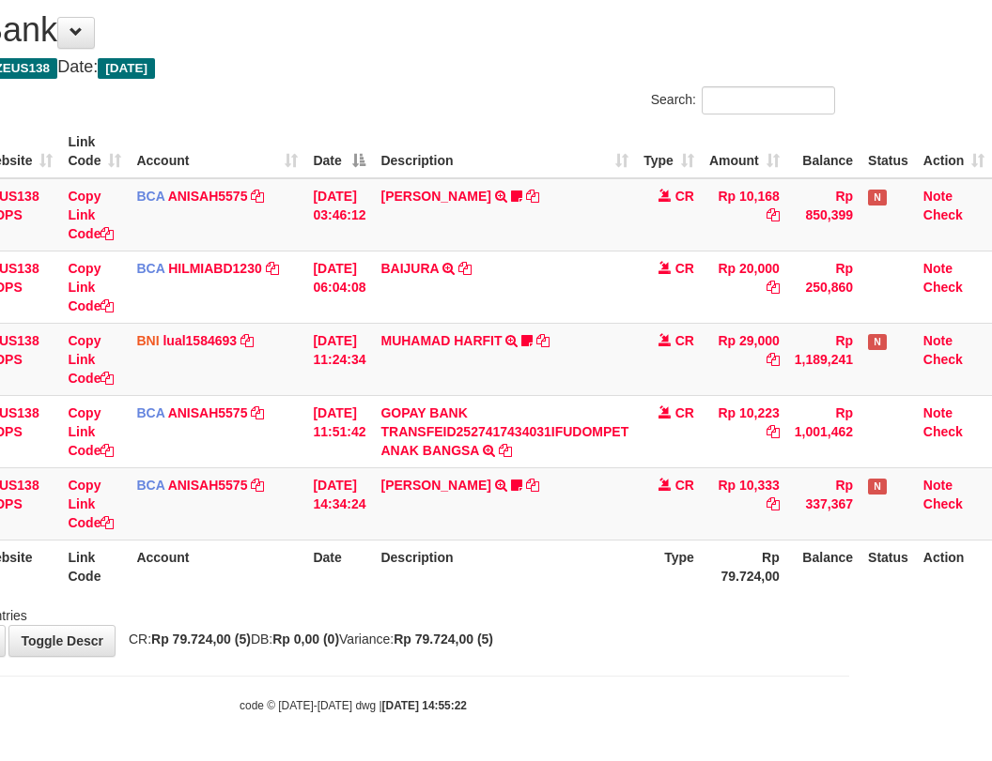
drag, startPoint x: 623, startPoint y: 594, endPoint x: 1000, endPoint y: 577, distance: 377.8
click at [627, 594] on div "ID Website Link Code Account Date Description Type Amount Balance Status Action…" at bounding box center [353, 359] width 992 height 480
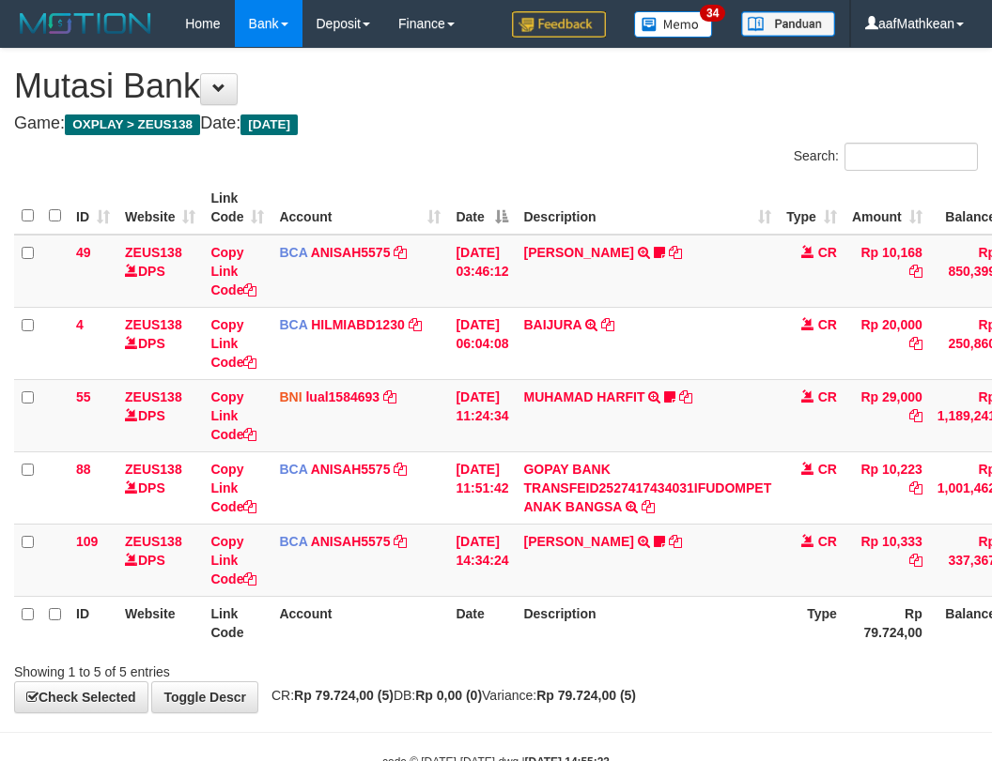
scroll to position [56, 156]
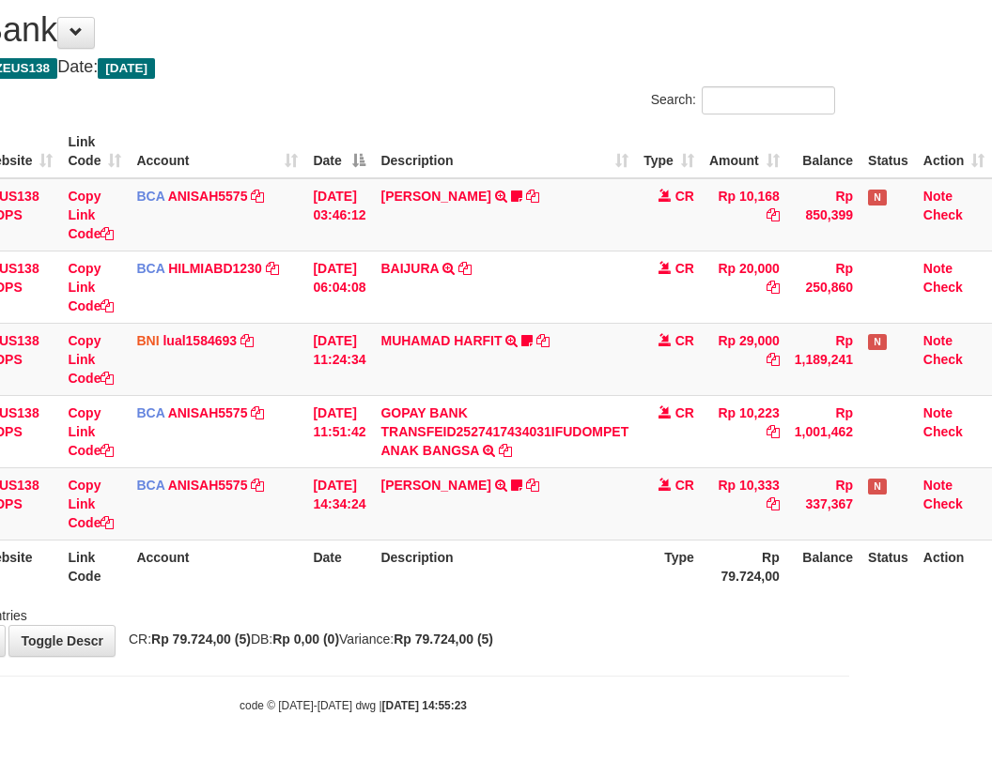
drag, startPoint x: 344, startPoint y: 583, endPoint x: 355, endPoint y: 589, distance: 12.6
click at [346, 585] on th "Date" at bounding box center [339, 567] width 68 height 54
drag, startPoint x: 355, startPoint y: 589, endPoint x: 992, endPoint y: 615, distance: 638.1
click at [432, 594] on div "ID Website Link Code Account Date Description Type Amount Balance Status Action…" at bounding box center [353, 359] width 992 height 480
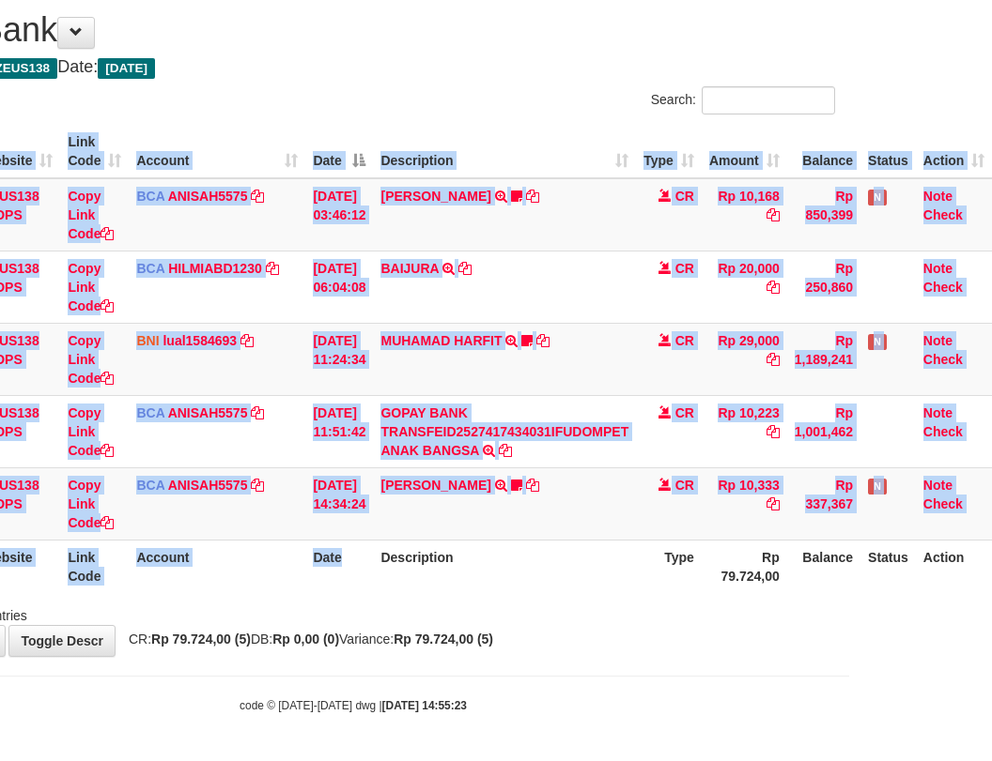
click at [499, 631] on div "**********" at bounding box center [353, 324] width 992 height 664
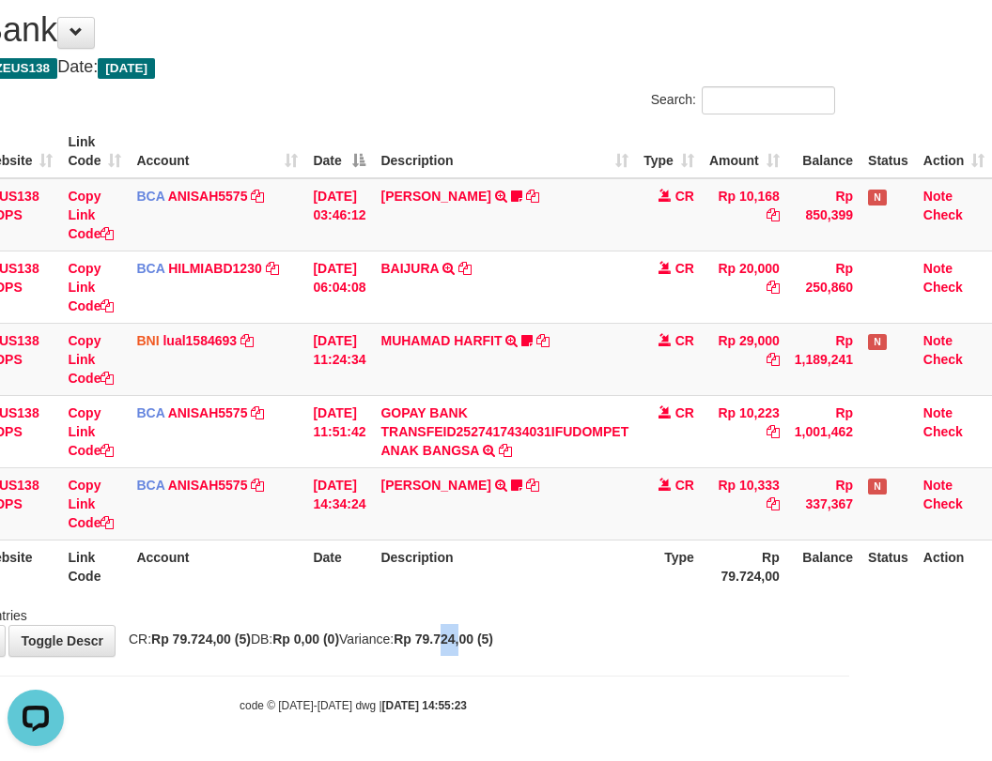
scroll to position [0, 0]
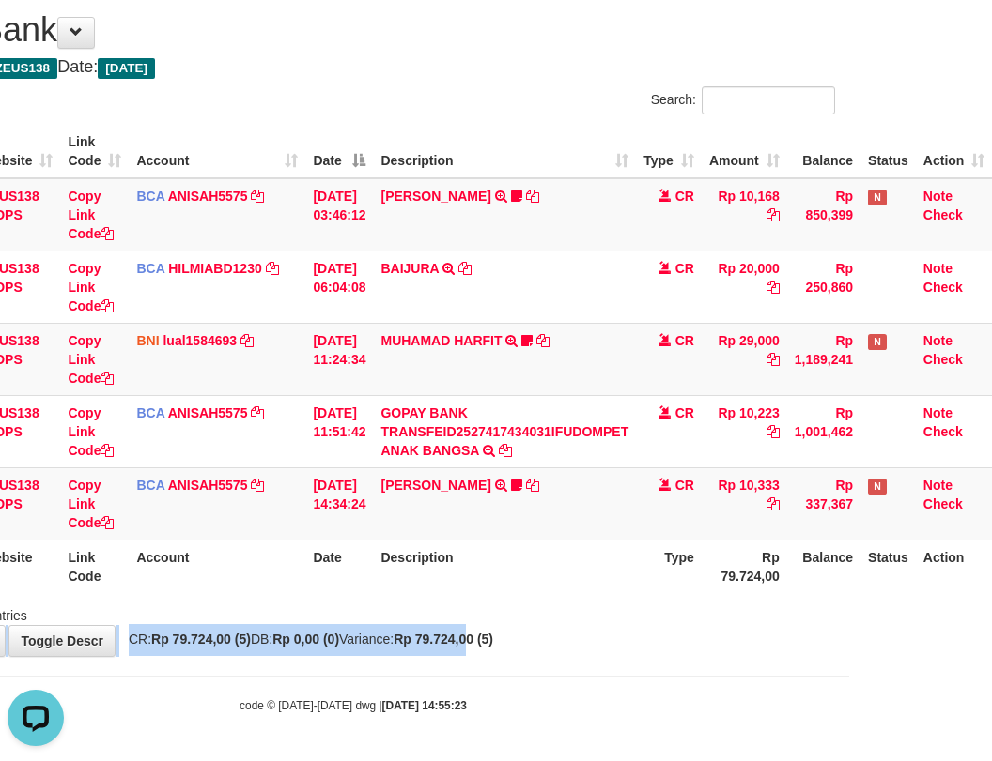
click at [507, 626] on div "**********" at bounding box center [353, 324] width 992 height 664
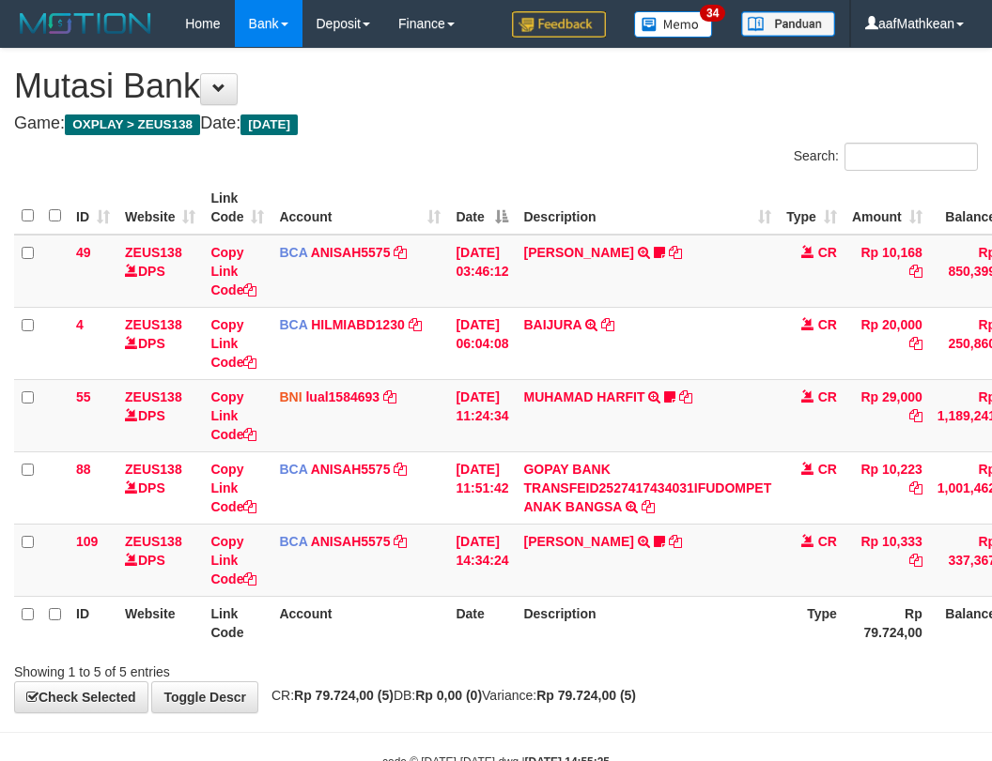
scroll to position [56, 156]
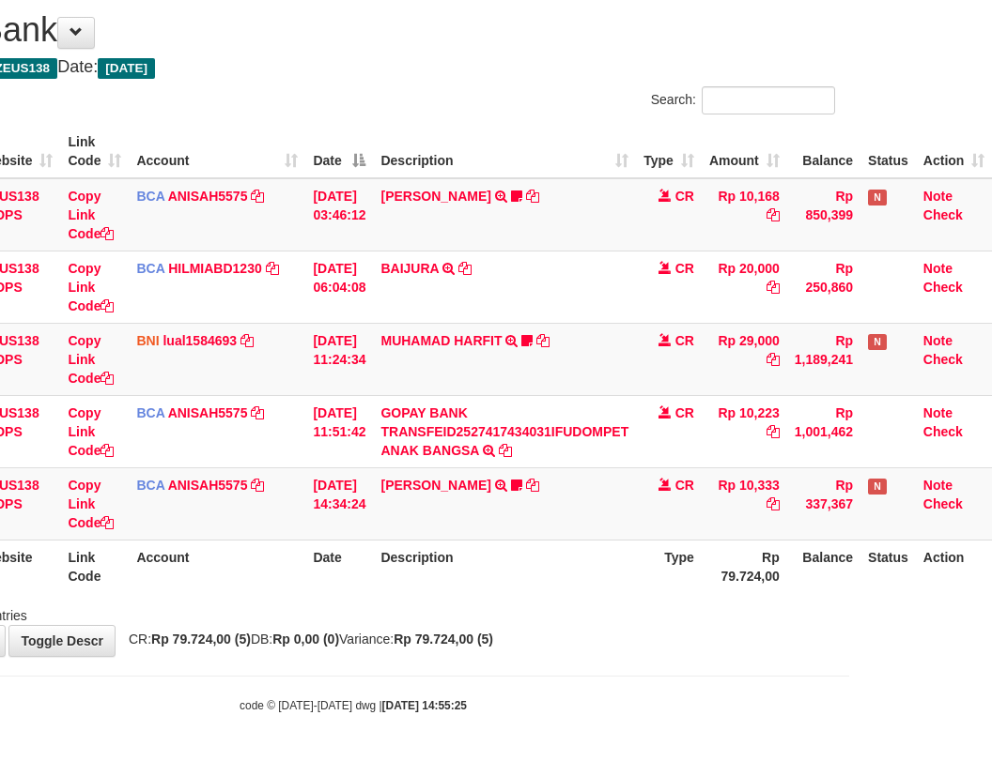
click at [668, 592] on th "Type" at bounding box center [669, 567] width 66 height 54
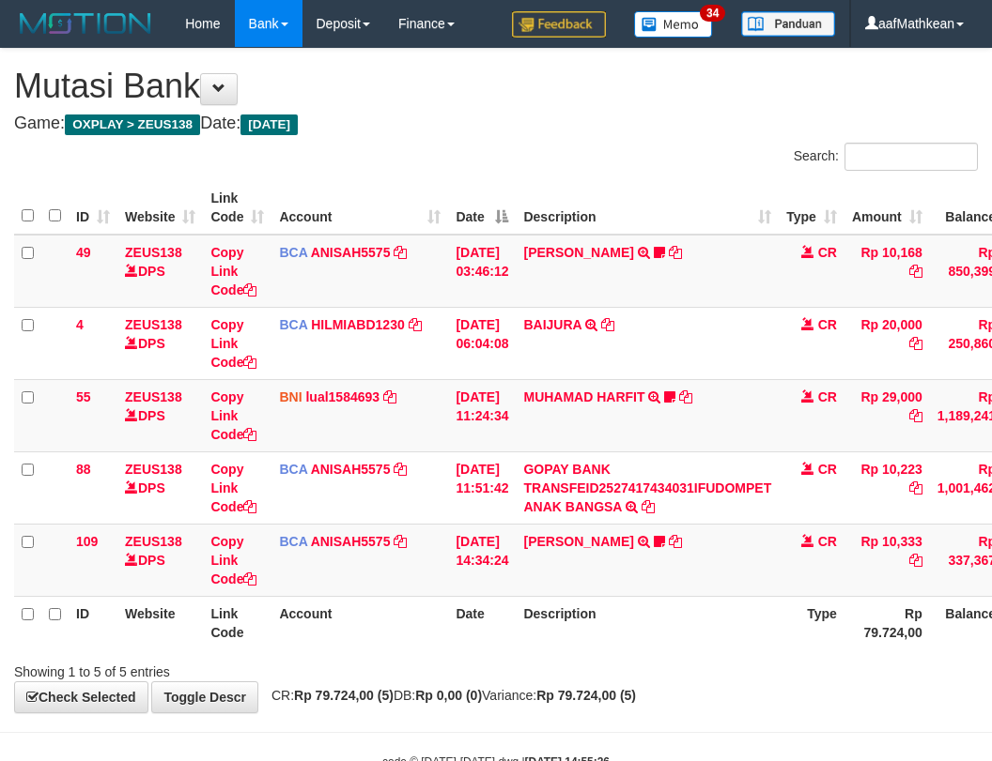
scroll to position [56, 156]
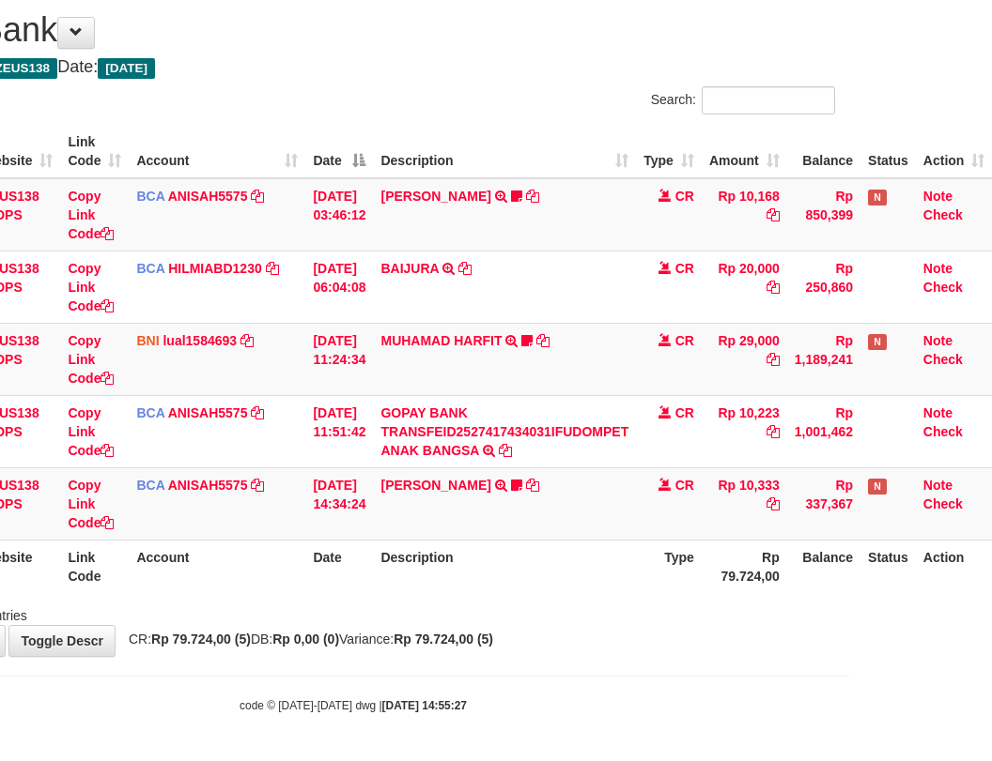
click at [479, 673] on body "Toggle navigation Home Bank Account List Load By Website Group [OXPLAY] ZEUS138…" at bounding box center [353, 353] width 992 height 818
drag, startPoint x: 547, startPoint y: 683, endPoint x: 698, endPoint y: 676, distance: 150.4
click at [550, 683] on body "Toggle navigation Home Bank Account List Load By Website Group [OXPLAY] ZEUS138…" at bounding box center [353, 353] width 992 height 818
click at [620, 685] on body "Toggle navigation Home Bank Account List Load By Website Group [OXPLAY] ZEUS138…" at bounding box center [353, 353] width 992 height 818
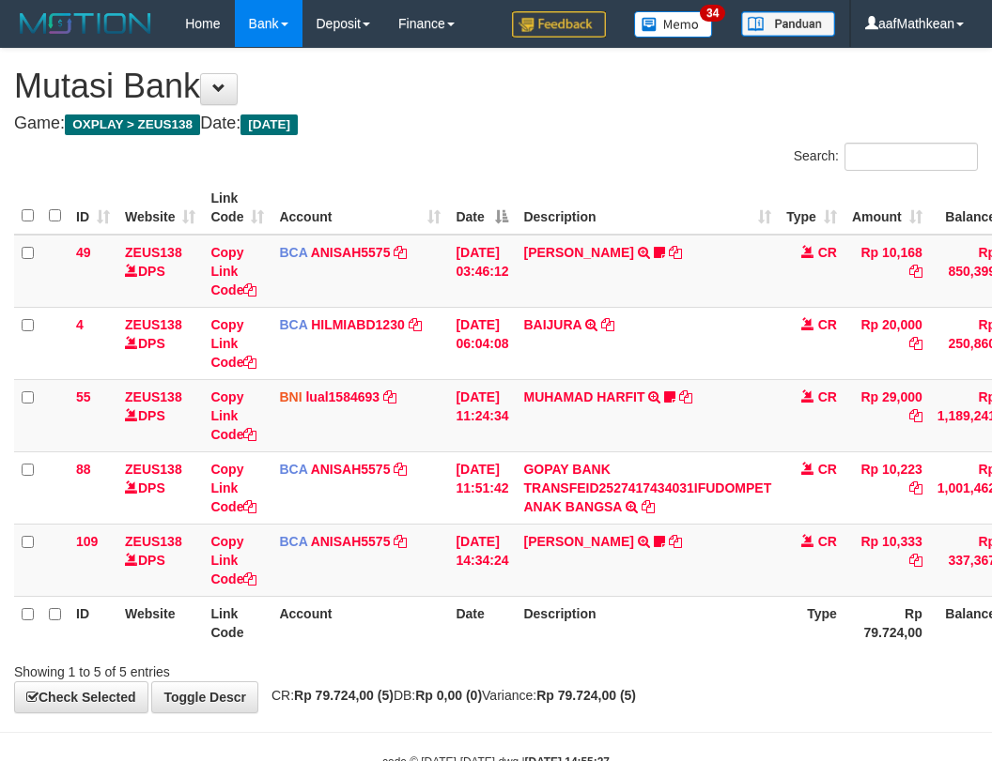
scroll to position [56, 156]
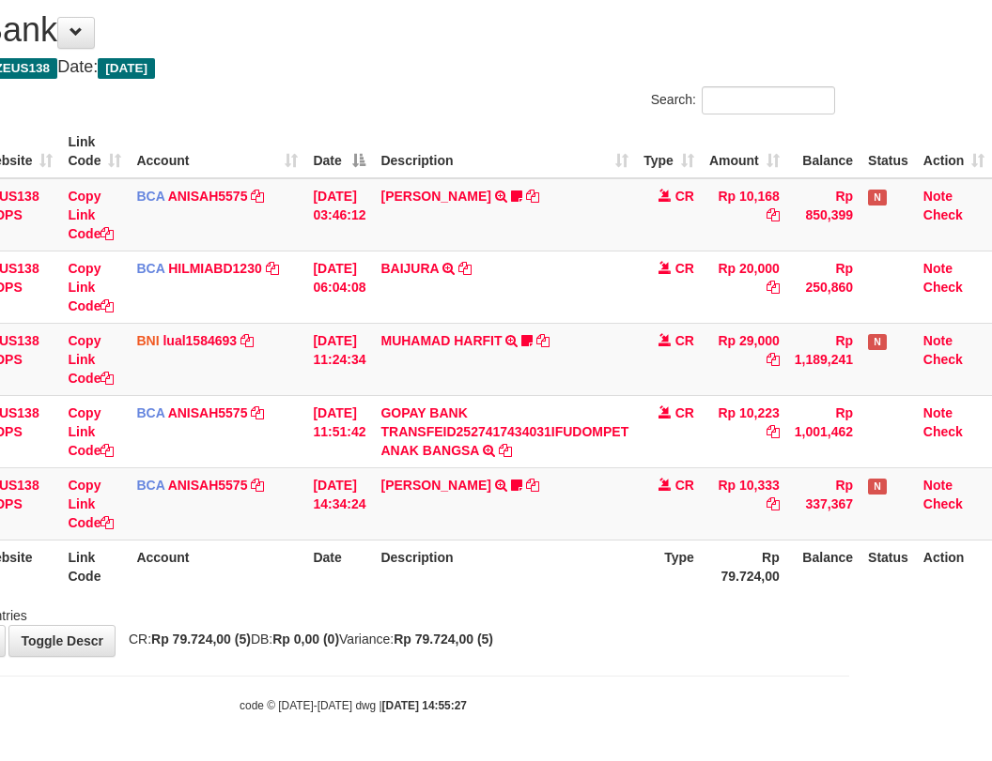
drag, startPoint x: 623, startPoint y: 695, endPoint x: 998, endPoint y: 736, distance: 376.9
click at [770, 713] on div "code © [DATE]-[DATE] dwg | [DATE] 14:55:27" at bounding box center [353, 705] width 992 height 19
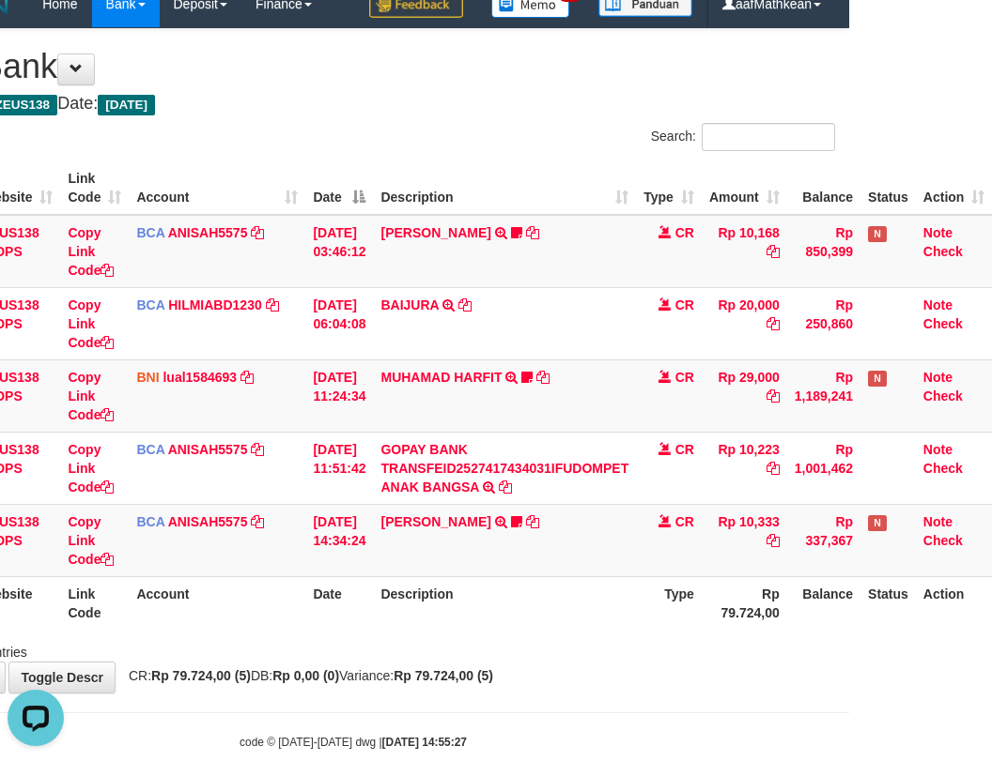
scroll to position [0, 156]
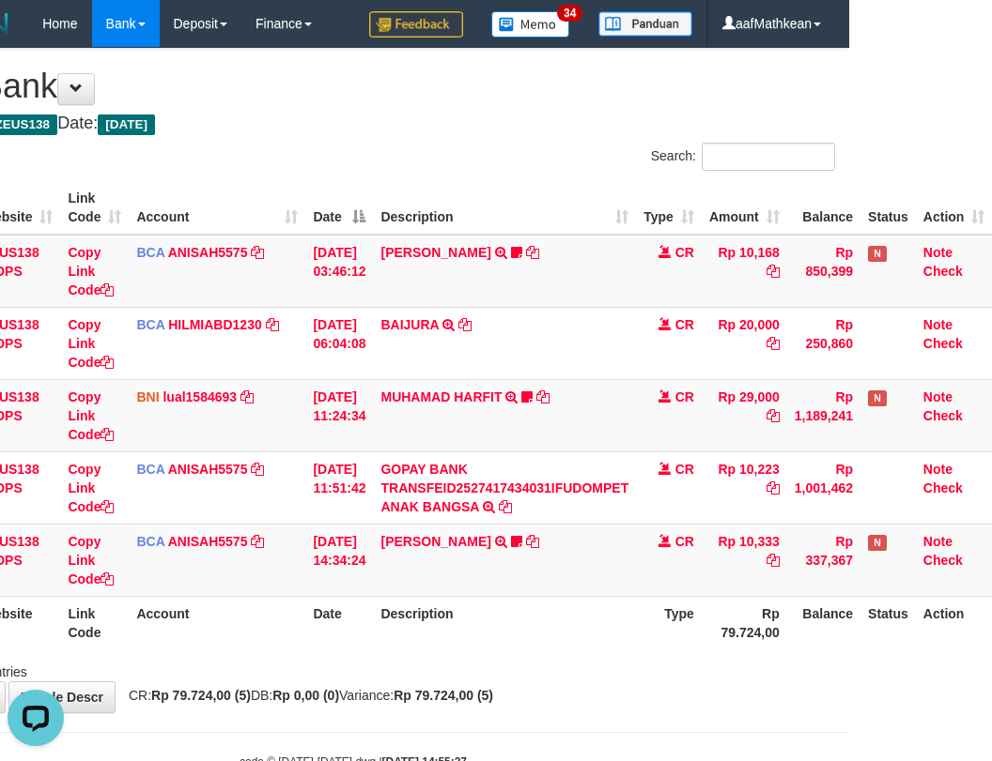
click at [636, 597] on tr "ID Website Link Code Account Date Description Type Rp 79.724,00 Balance Status …" at bounding box center [431, 623] width 1120 height 54
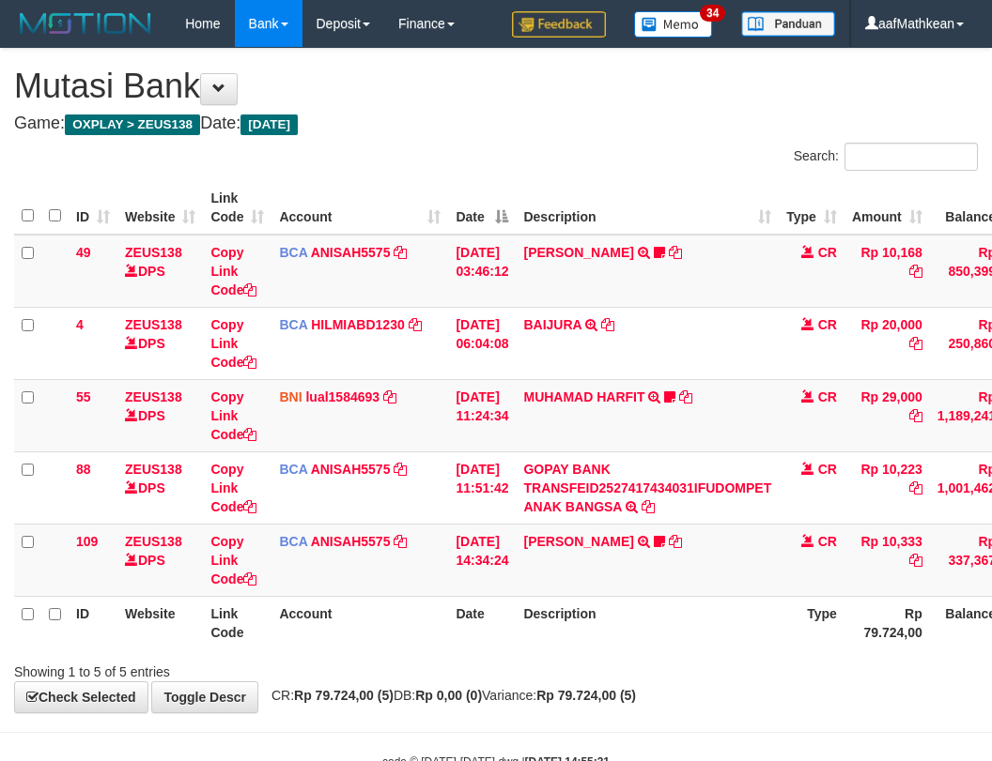
scroll to position [0, 156]
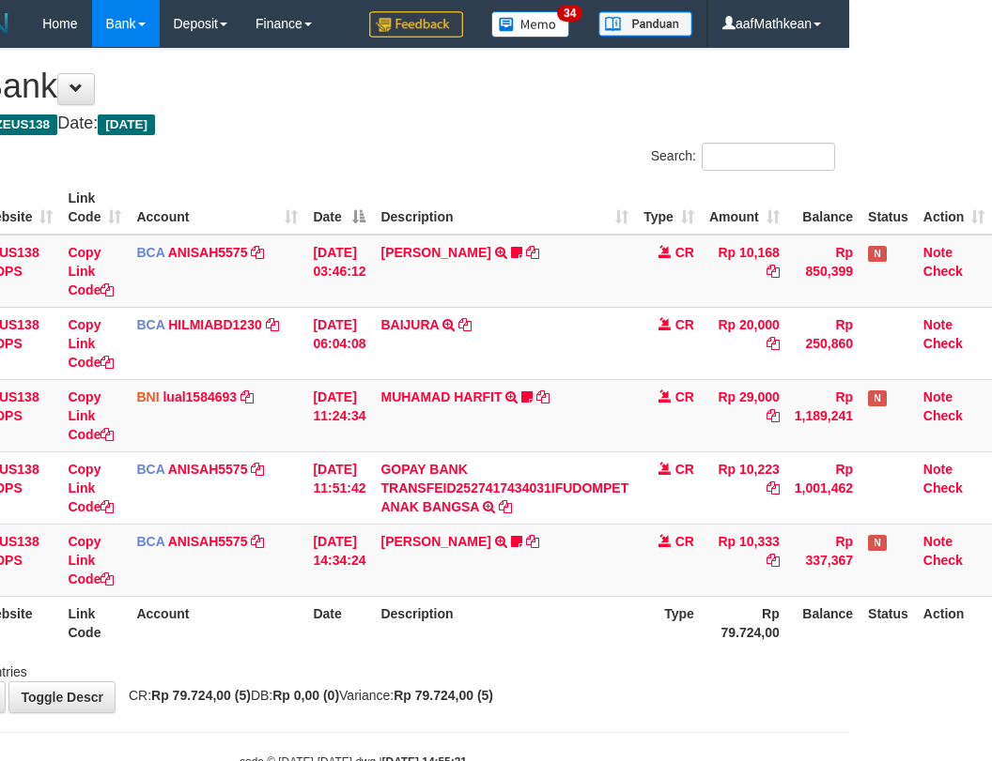
click at [589, 681] on div "**********" at bounding box center [353, 381] width 992 height 664
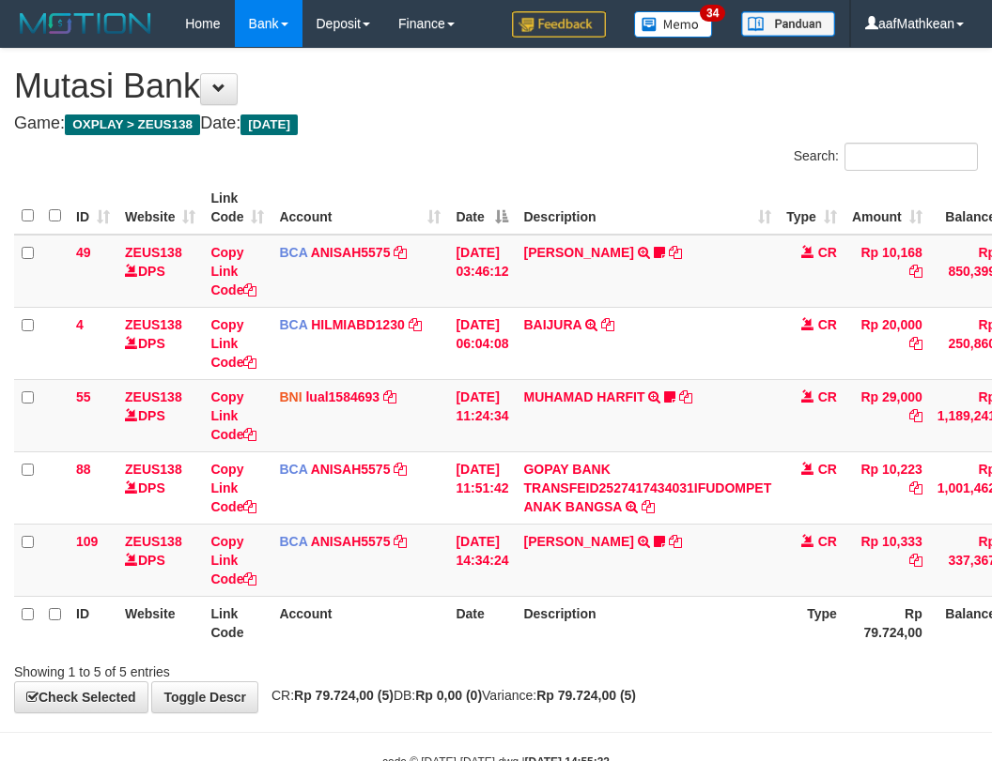
scroll to position [0, 156]
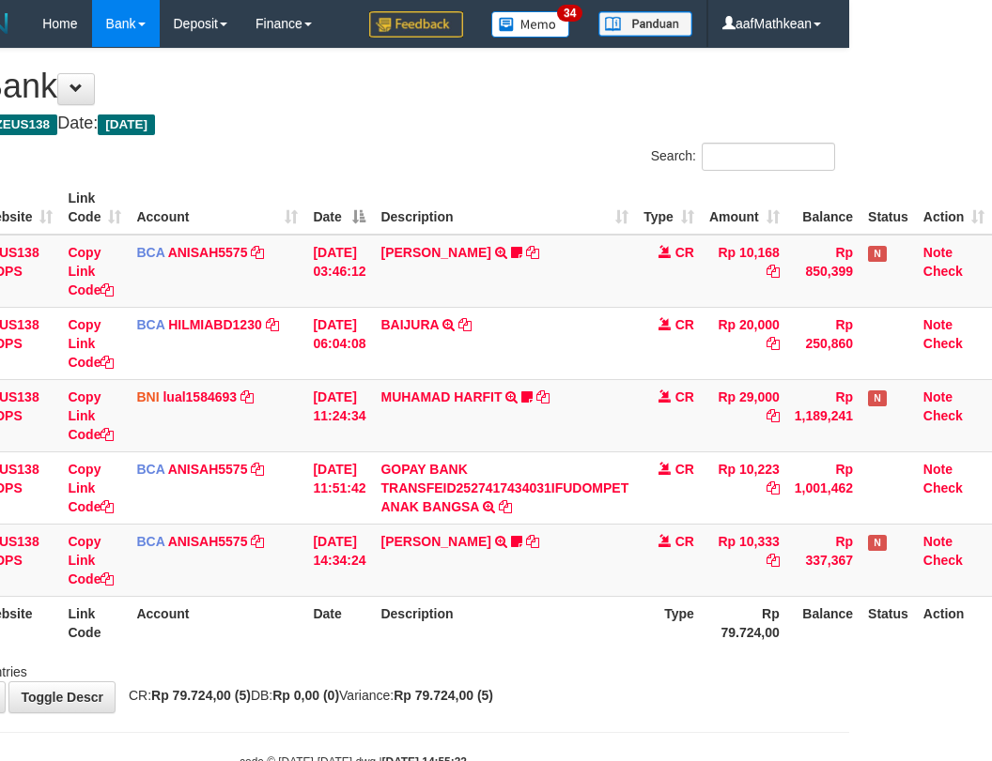
click at [638, 670] on div "Showing 1 to 5 of 5 entries" at bounding box center [353, 668] width 992 height 26
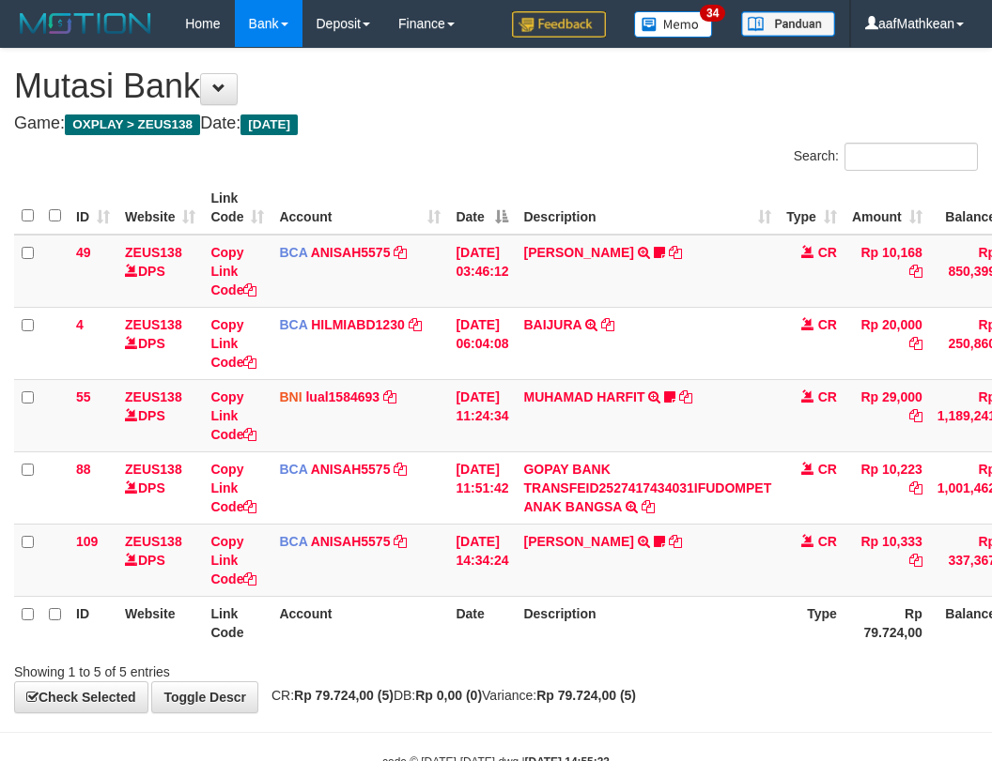
scroll to position [0, 156]
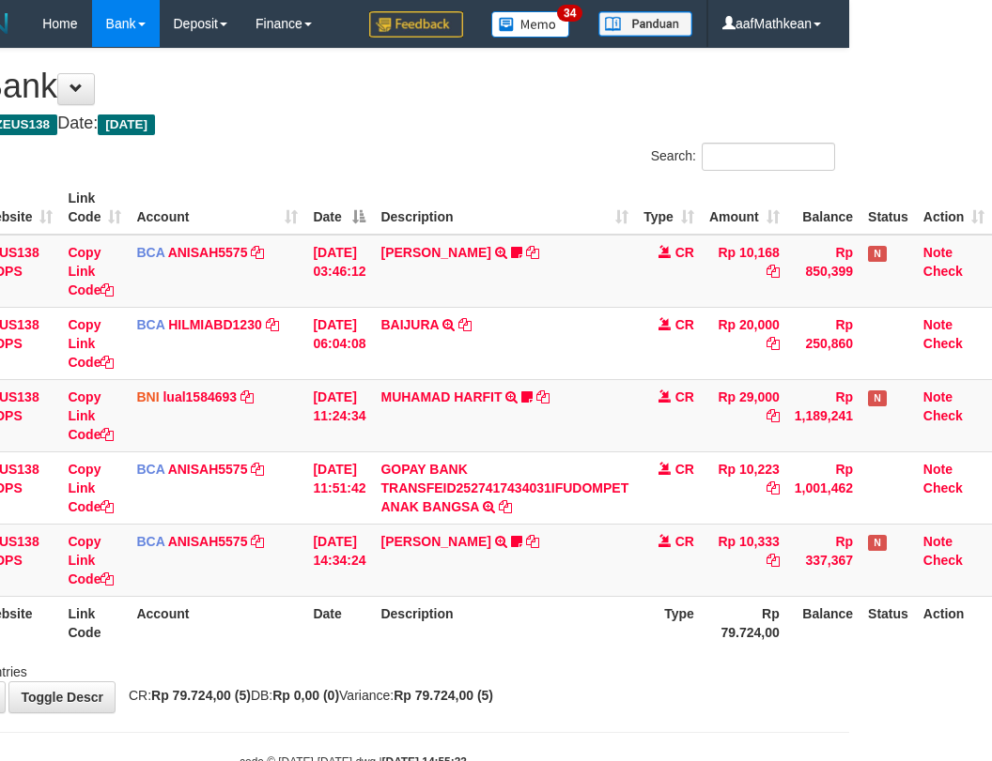
drag, startPoint x: 555, startPoint y: 686, endPoint x: 1005, endPoint y: 703, distance: 450.1
click at [616, 688] on div "**********" at bounding box center [353, 381] width 992 height 664
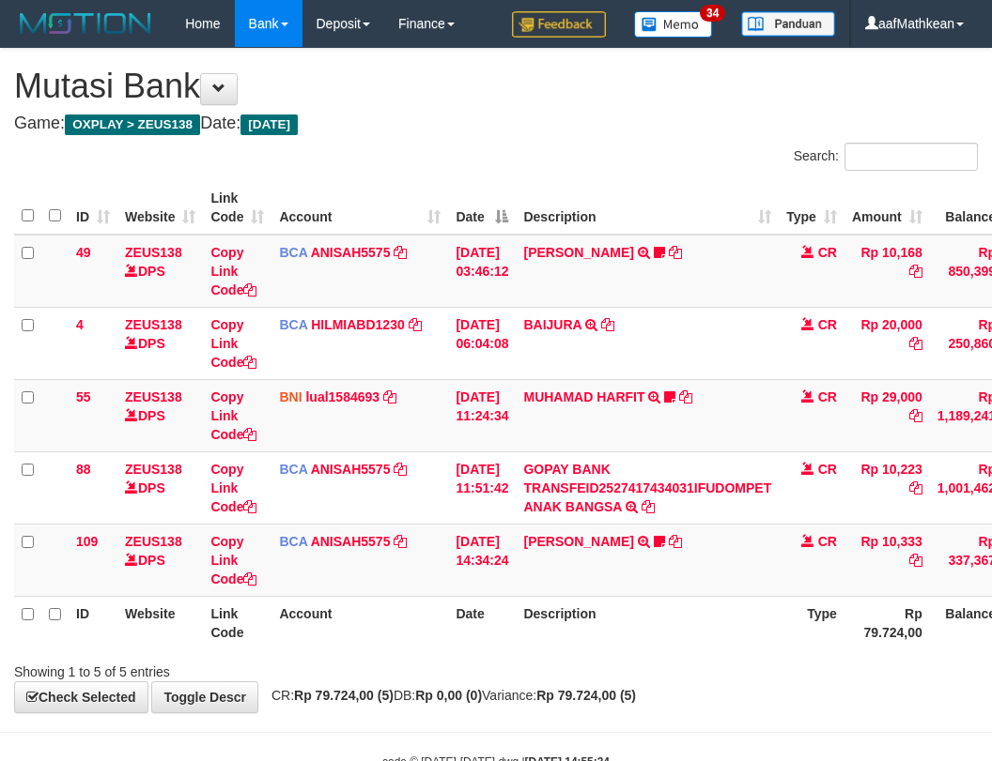
scroll to position [0, 156]
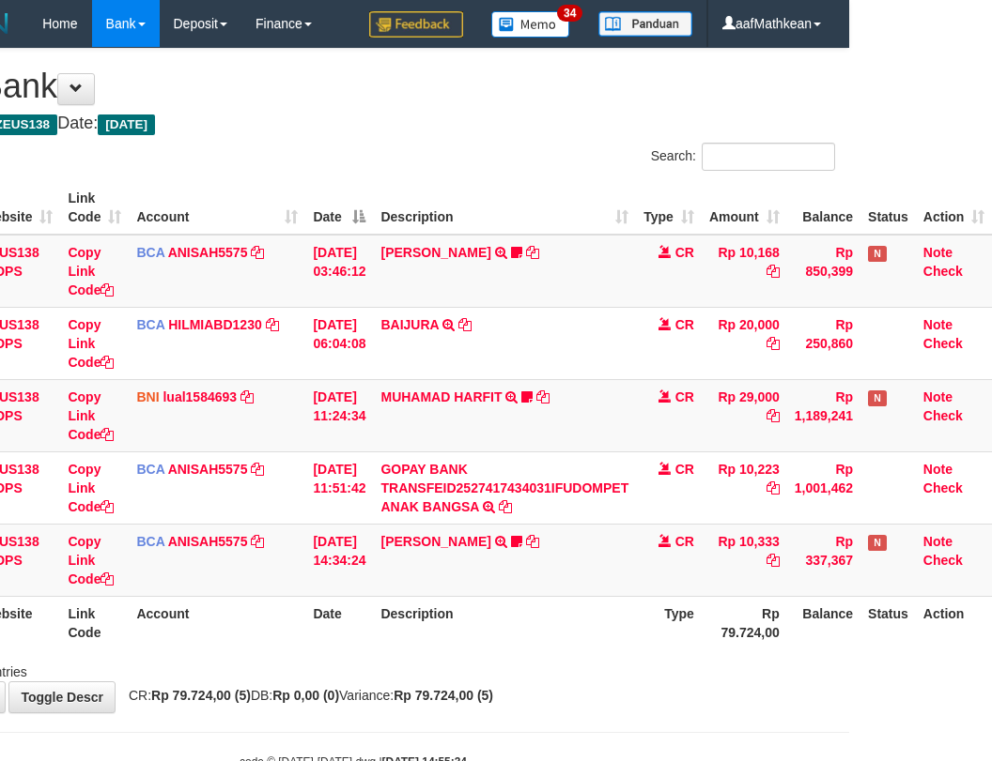
click at [879, 615] on tr "ID Website Link Code Account Date Description Type Rp 79.724,00 Balance Status …" at bounding box center [431, 623] width 1120 height 54
drag, startPoint x: 451, startPoint y: 587, endPoint x: 1194, endPoint y: 655, distance: 746.8
click at [849, 655] on html "Toggle navigation Home Bank Account List Load By Website Group [OXPLAY] ZEUS138…" at bounding box center [353, 409] width 992 height 818
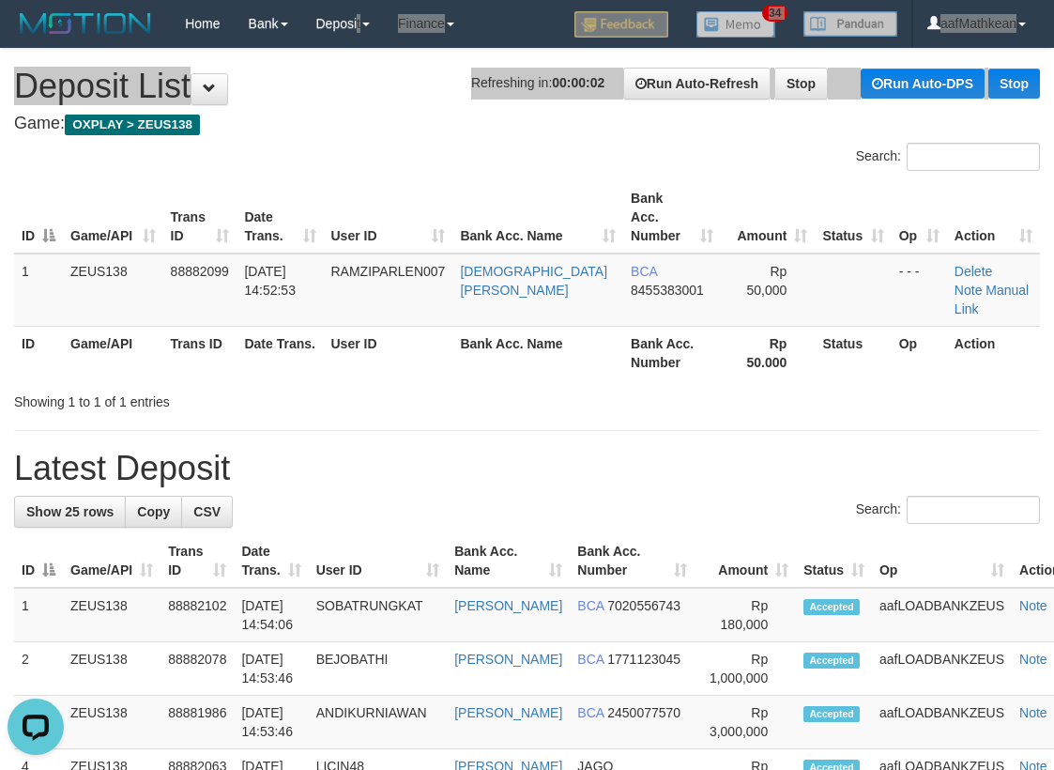
drag, startPoint x: 360, startPoint y: 48, endPoint x: 312, endPoint y: 69, distance: 52.5
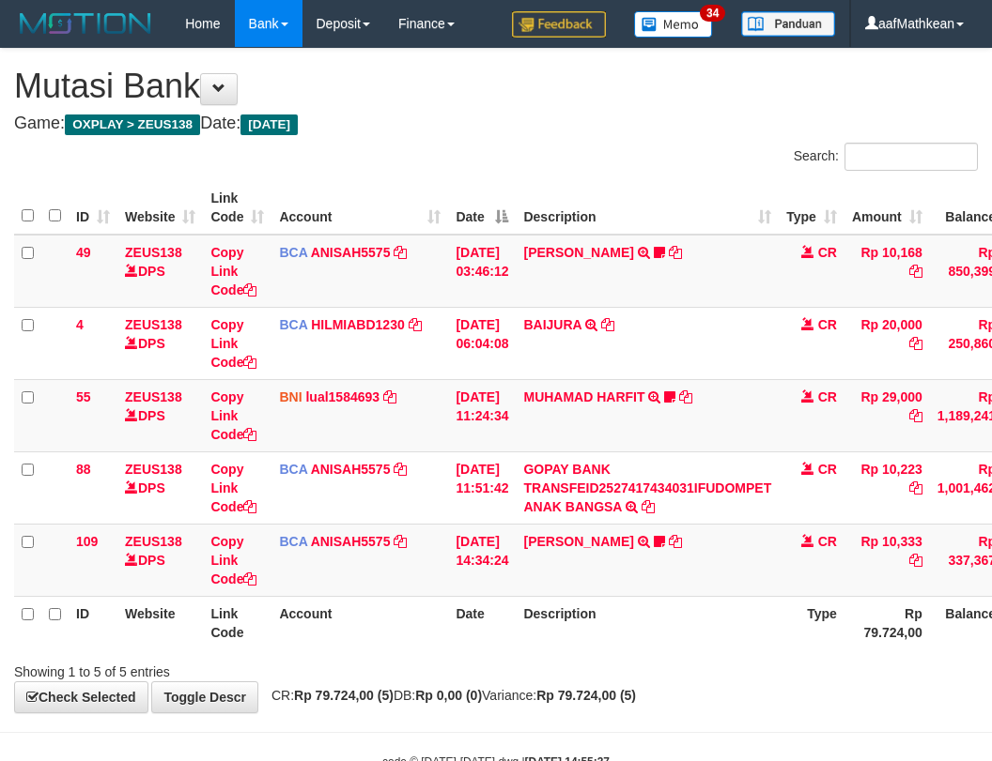
scroll to position [0, 156]
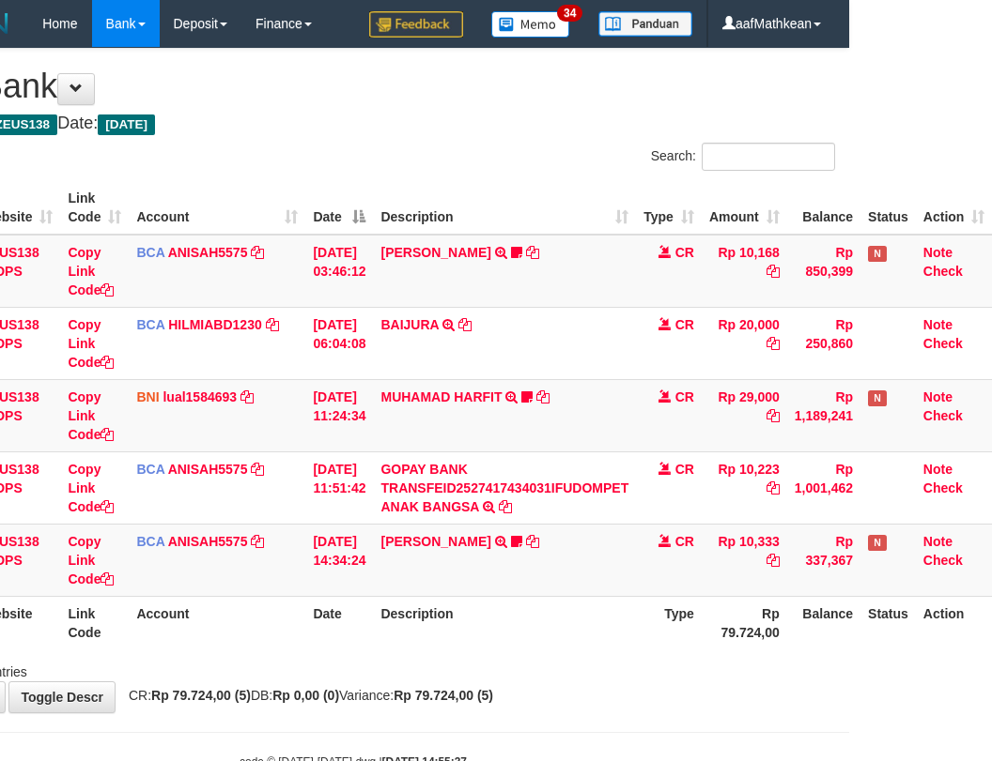
click at [505, 659] on div "Showing 1 to 5 of 5 entries" at bounding box center [353, 668] width 992 height 26
click at [466, 586] on td "LISTON SITOR TRSF E-BANKING CR 0110/FTSCY/WS95051 10333.002025100112508694 TRFD…" at bounding box center [504, 560] width 263 height 72
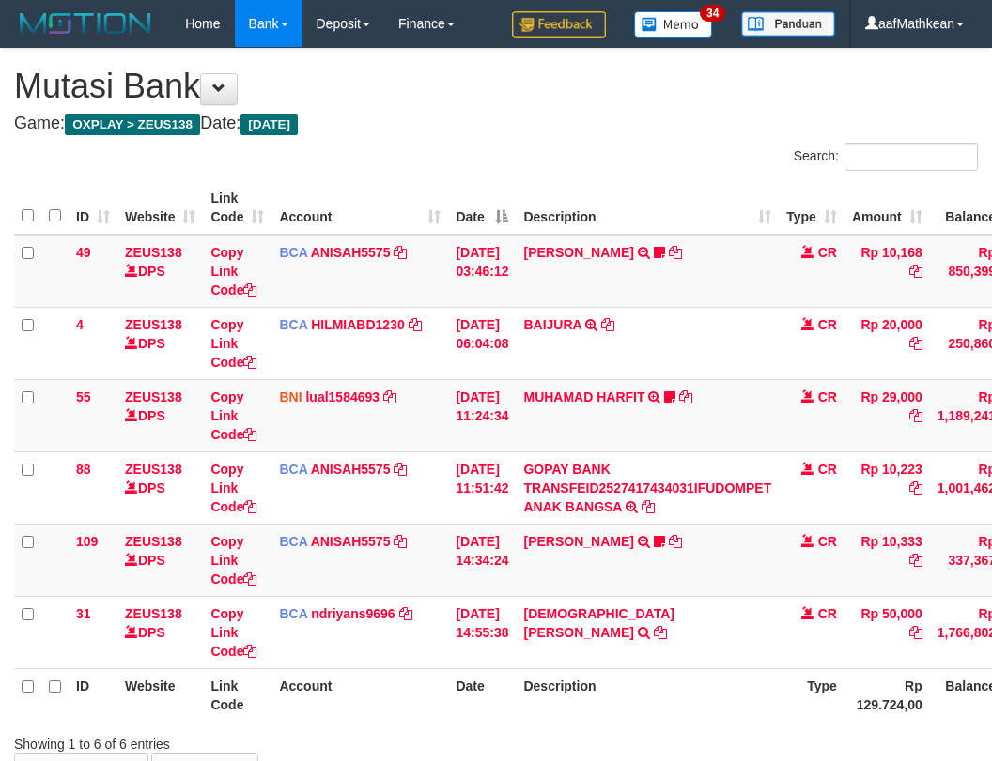
scroll to position [0, 156]
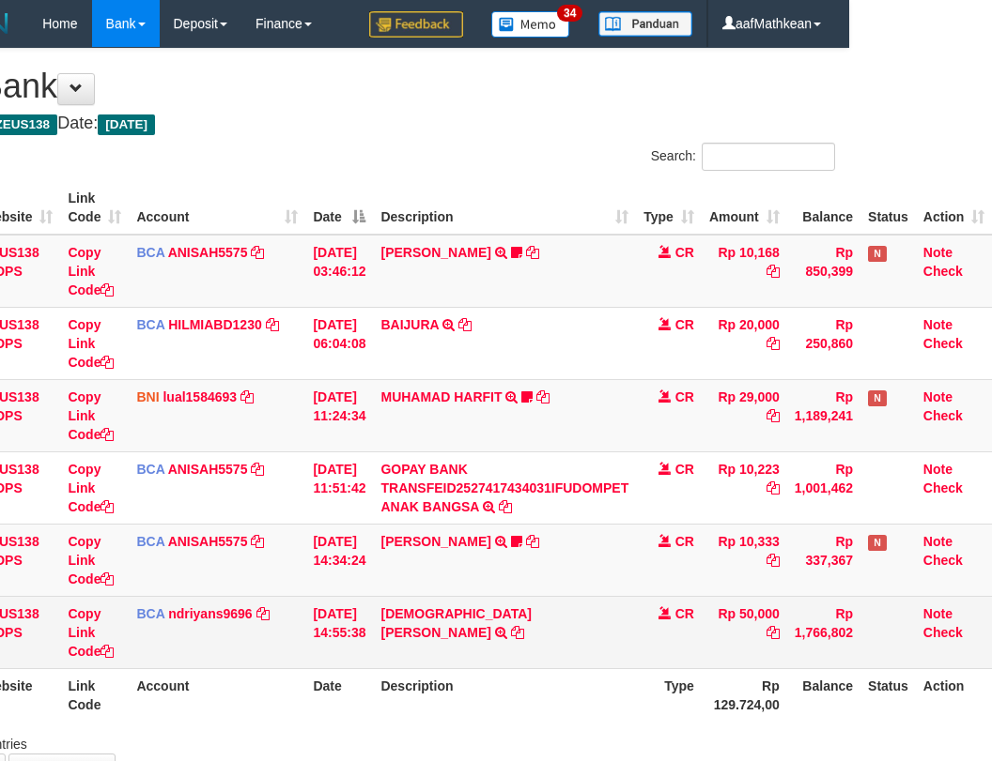
drag, startPoint x: 238, startPoint y: 623, endPoint x: 248, endPoint y: 621, distance: 9.8
click at [239, 623] on td "BCA ndriyans9696 DPS ANDRIYANSYAH mutasi_20251001_3291 | 31 mutasi_20251001_329…" at bounding box center [217, 632] width 177 height 72
drag, startPoint x: 248, startPoint y: 621, endPoint x: 270, endPoint y: 606, distance: 27.1
click at [252, 619] on td "BCA ndriyans9696 DPS ANDRIYANSYAH mutasi_20251001_3291 | 31 mutasi_20251001_329…" at bounding box center [217, 632] width 177 height 72
drag, startPoint x: 270, startPoint y: 606, endPoint x: 291, endPoint y: 594, distance: 23.5
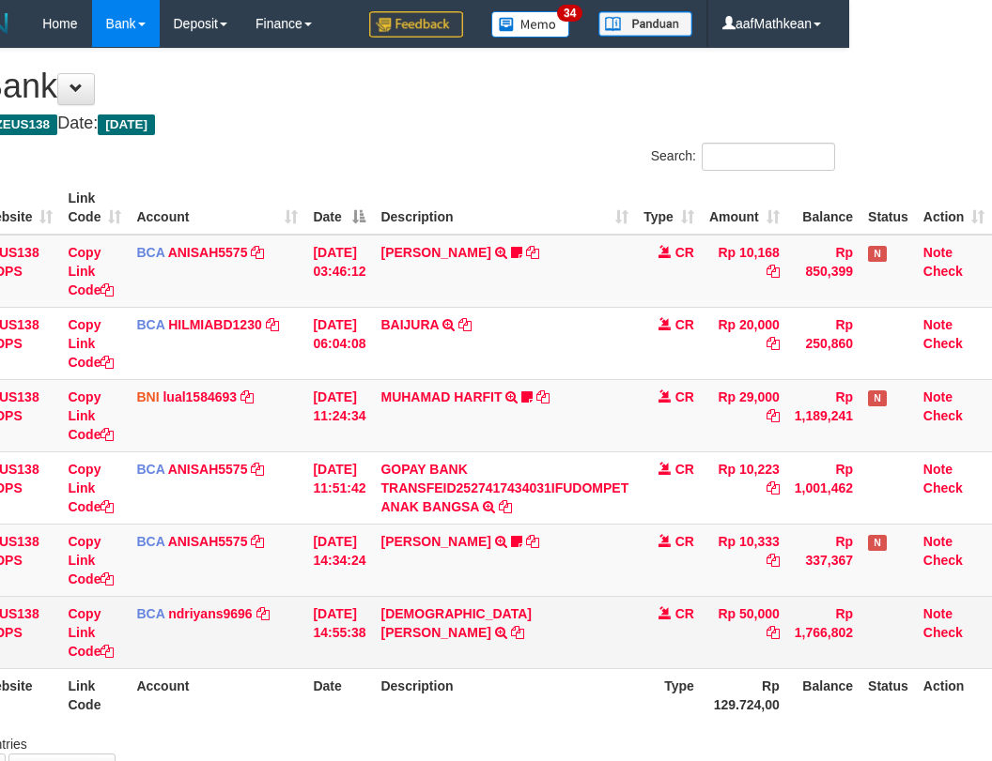
click at [271, 607] on td "BCA ndriyans9696 DPS ANDRIYANSYAH mutasi_20251001_3291 | 31 mutasi_20251001_329…" at bounding box center [217, 632] width 177 height 72
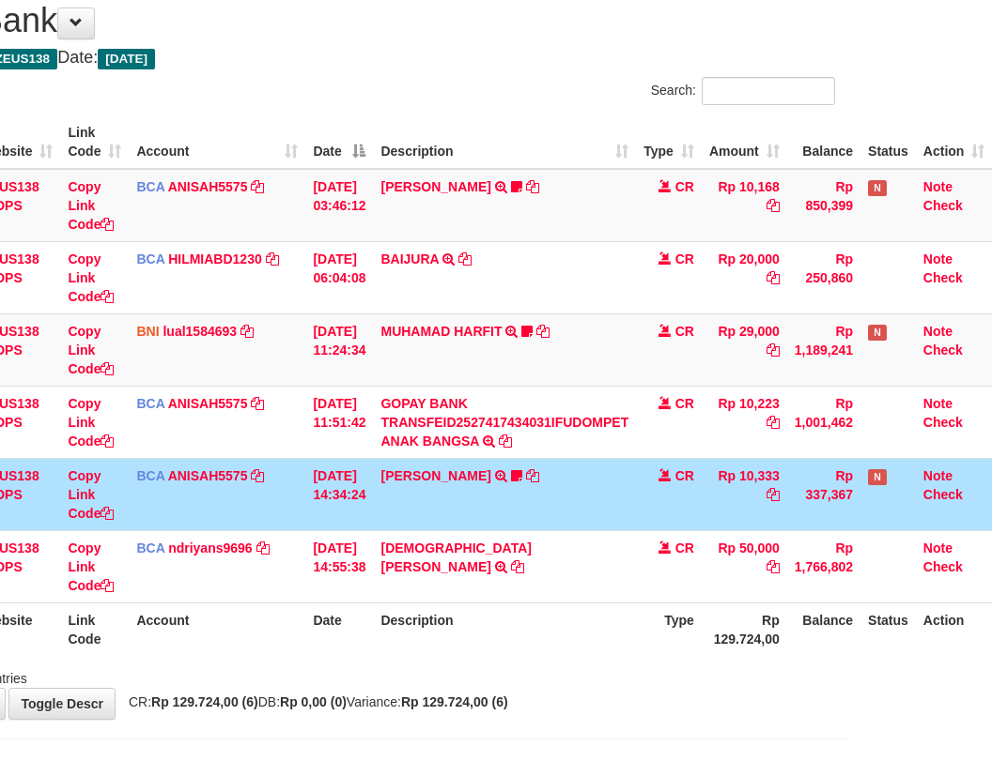
scroll to position [129, 156]
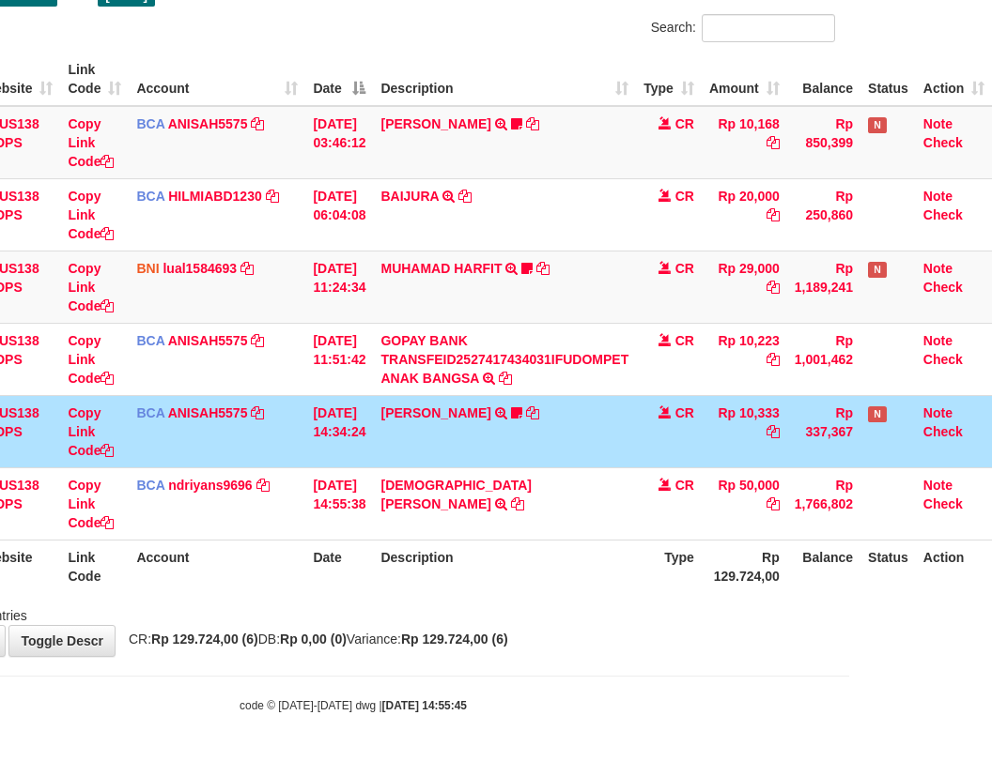
drag, startPoint x: 458, startPoint y: 628, endPoint x: 1195, endPoint y: 611, distance: 737.3
click at [849, 611] on html "Toggle navigation Home Bank Account List Load By Website Group [OXPLAY] ZEUS138…" at bounding box center [353, 316] width 992 height 890
click at [508, 642] on strong "Rp 129.724,00 (6)" at bounding box center [454, 639] width 107 height 15
drag, startPoint x: 571, startPoint y: 664, endPoint x: 996, endPoint y: 653, distance: 425.5
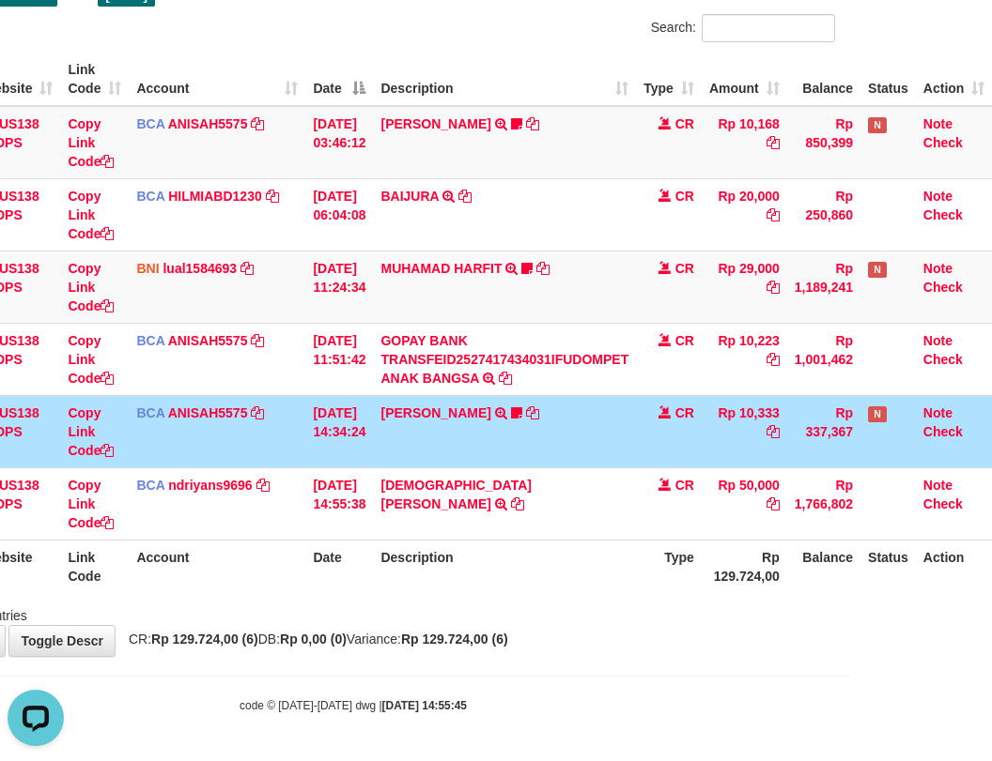
click at [849, 666] on html "Toggle navigation Home Bank Account List Load By Website Group [OXPLAY] ZEUS138…" at bounding box center [353, 316] width 992 height 890
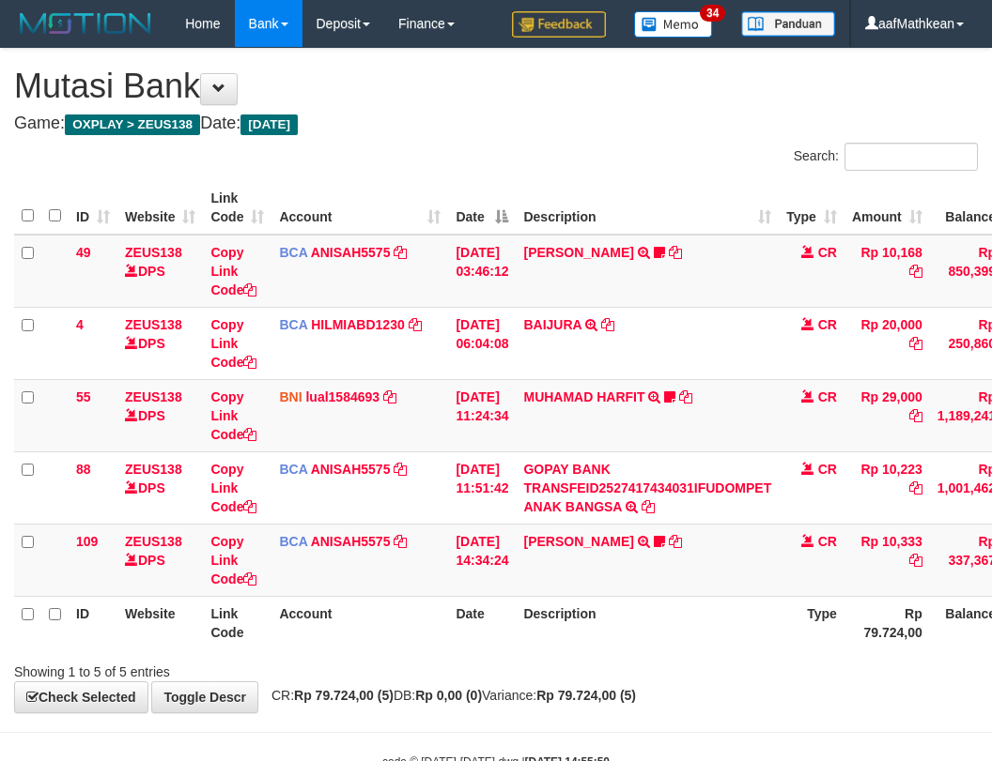
click at [644, 697] on div "**********" at bounding box center [496, 381] width 992 height 664
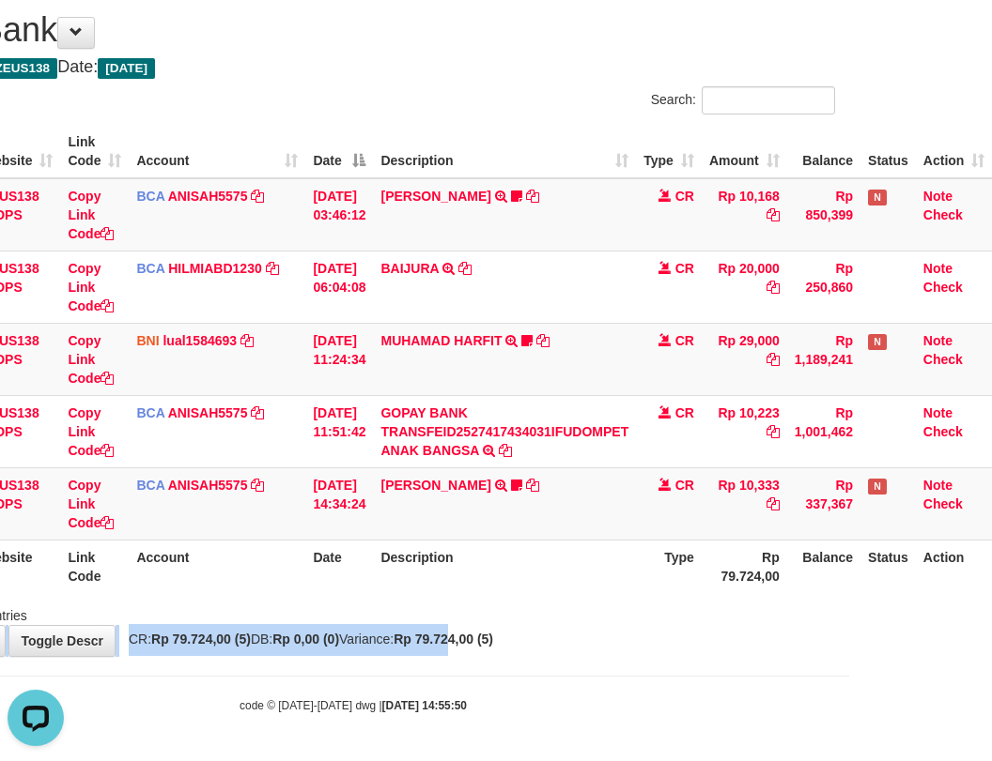
click at [450, 659] on body "Toggle navigation Home Bank Account List Load By Website Group [OXPLAY] ZEUS138…" at bounding box center [353, 353] width 992 height 818
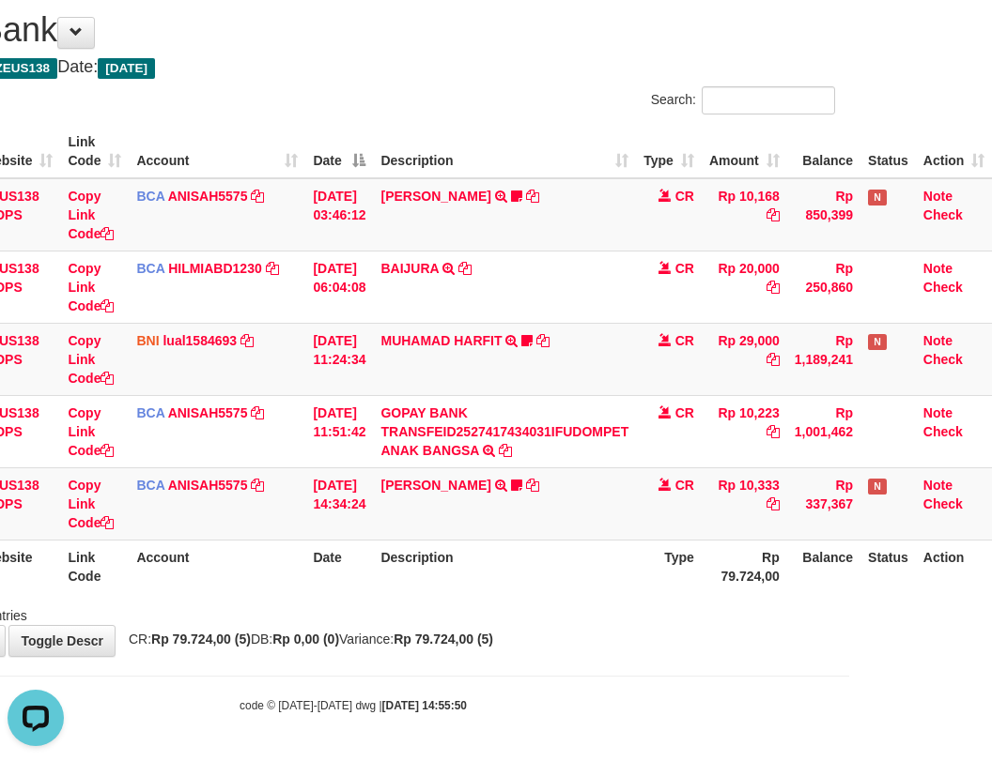
drag, startPoint x: 485, startPoint y: 666, endPoint x: 499, endPoint y: 669, distance: 13.7
click at [492, 669] on body "Toggle navigation Home Bank Account List Load By Website Group [OXPLAY] ZEUS138…" at bounding box center [353, 353] width 992 height 818
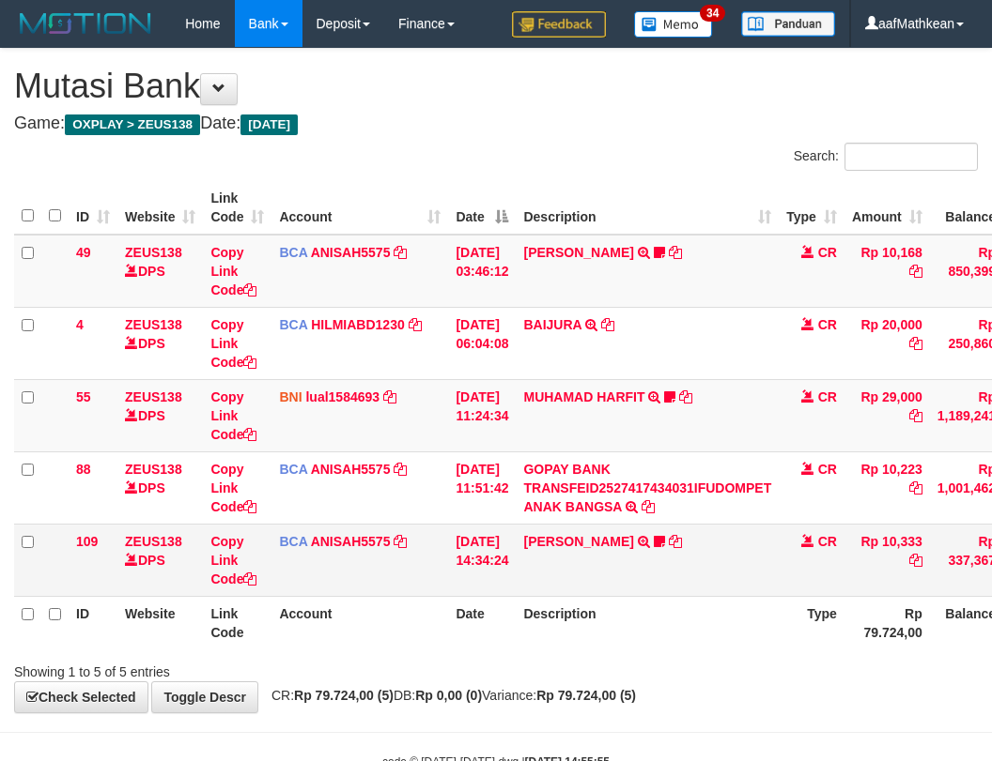
scroll to position [56, 156]
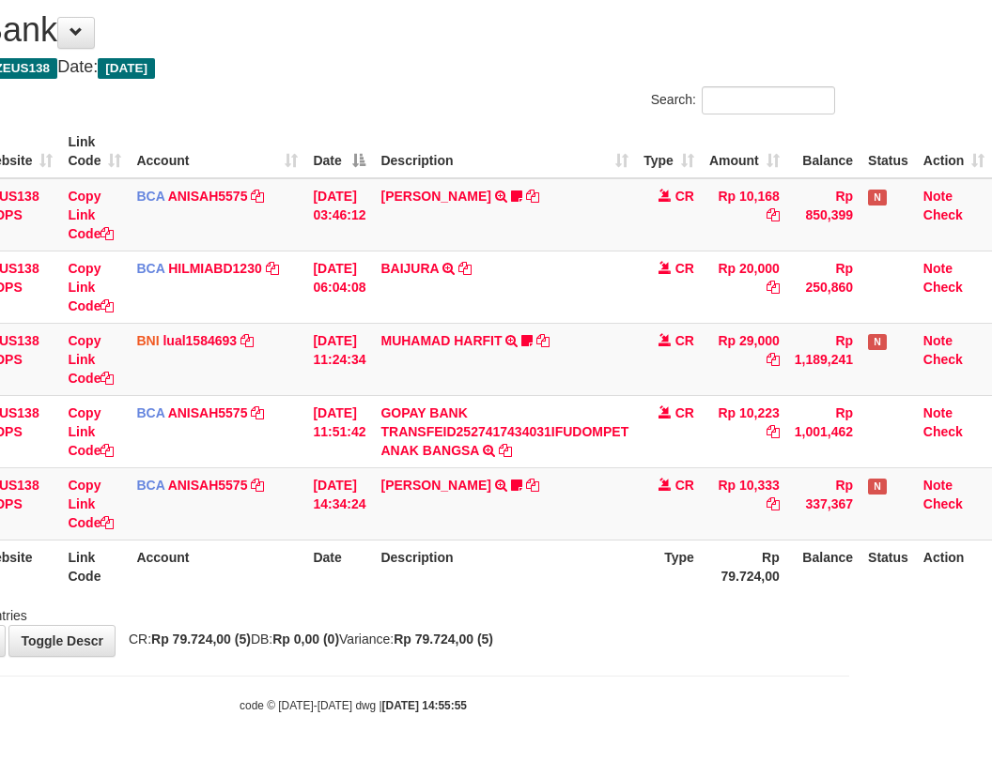
drag, startPoint x: 608, startPoint y: 539, endPoint x: 521, endPoint y: 613, distance: 114.6
click at [595, 555] on table "ID Website Link Code Account Date Description Type Amount Balance Status Action…" at bounding box center [431, 359] width 1120 height 469
drag, startPoint x: 521, startPoint y: 613, endPoint x: 509, endPoint y: 616, distance: 12.5
click at [513, 616] on div "Showing 1 to 5 of 5 entries" at bounding box center [353, 612] width 992 height 26
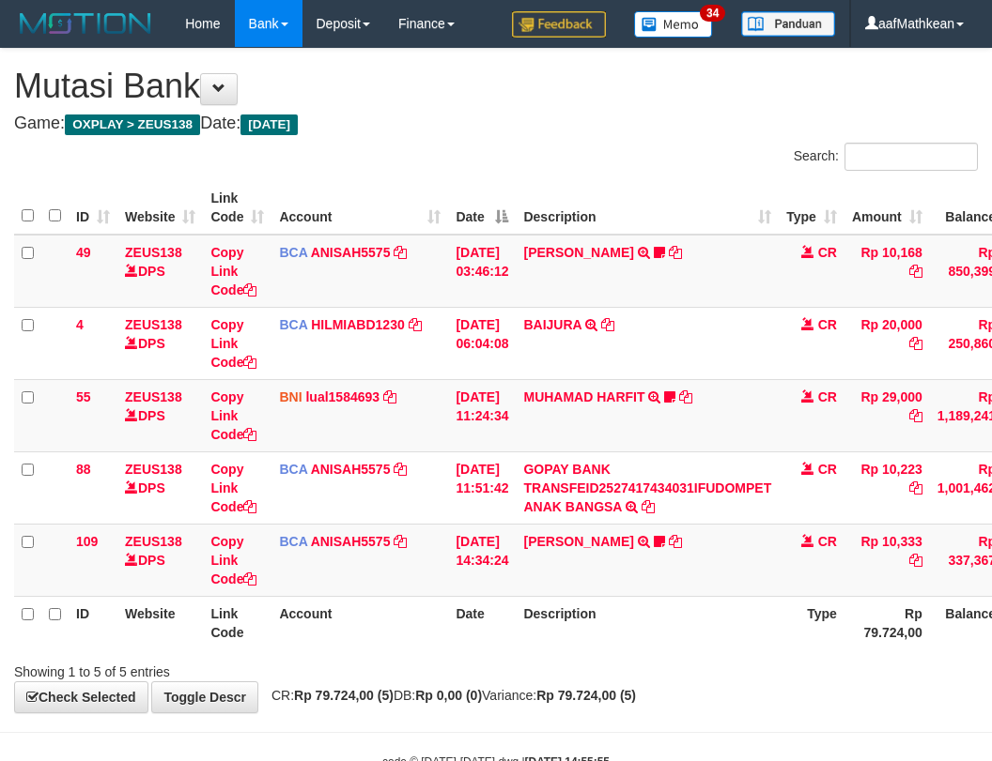
scroll to position [56, 156]
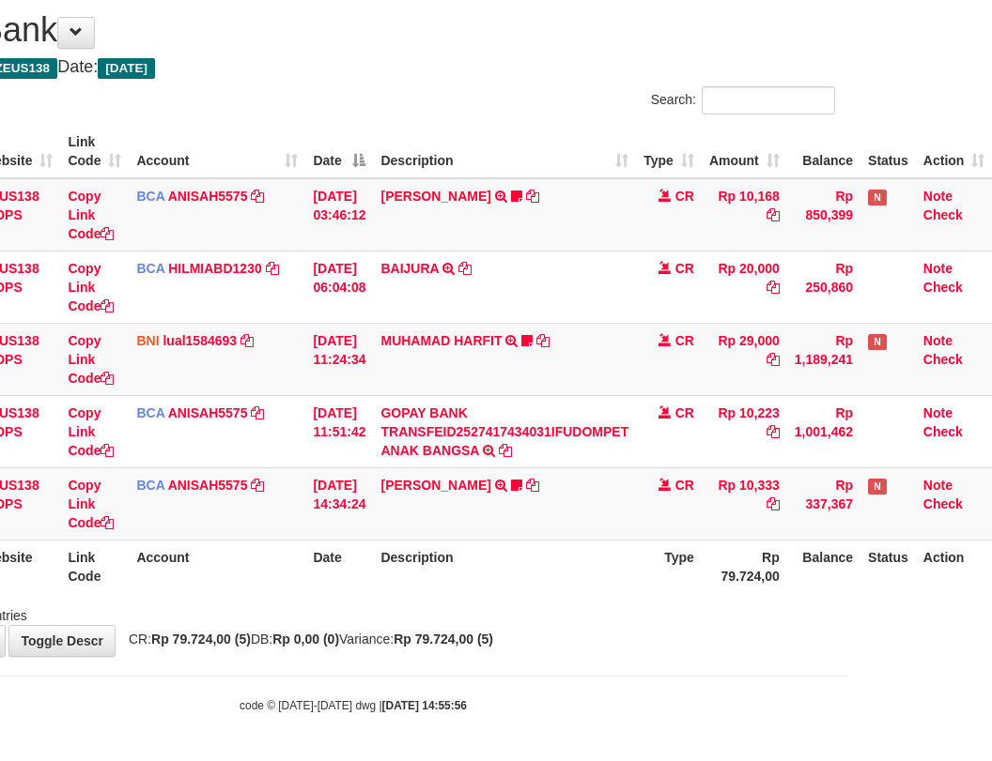
drag, startPoint x: 0, startPoint y: 0, endPoint x: 760, endPoint y: 588, distance: 960.5
click at [686, 596] on div "Search: ID Website Link Code Account Date Description Type Amount Balance Statu…" at bounding box center [352, 355] width 963 height 539
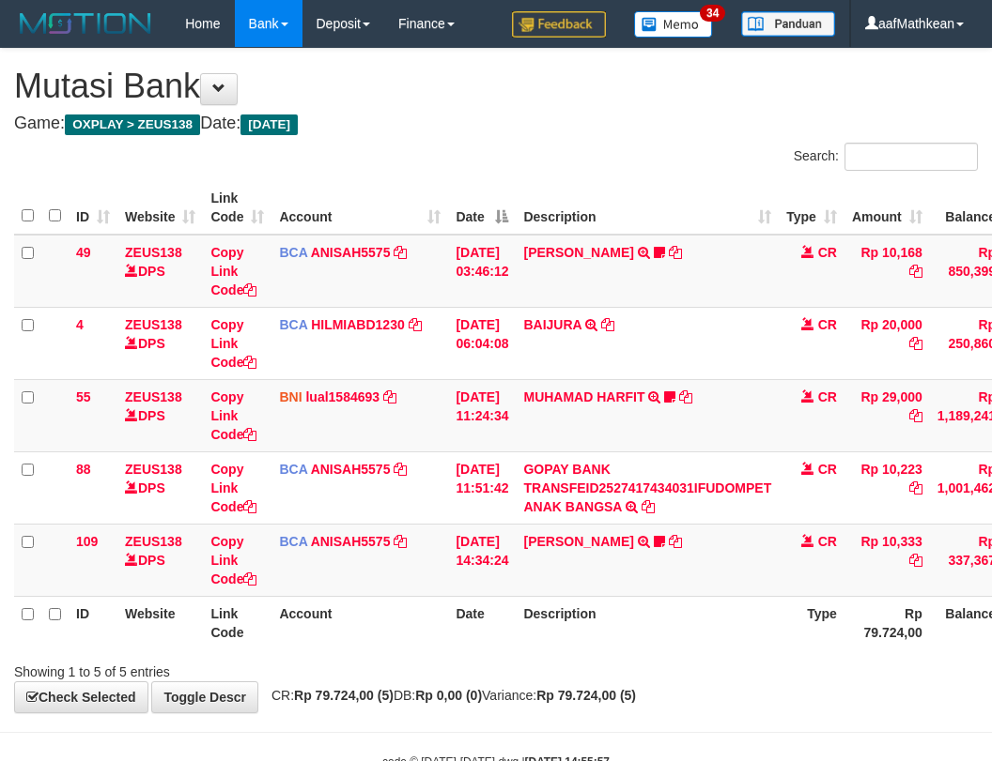
scroll to position [56, 156]
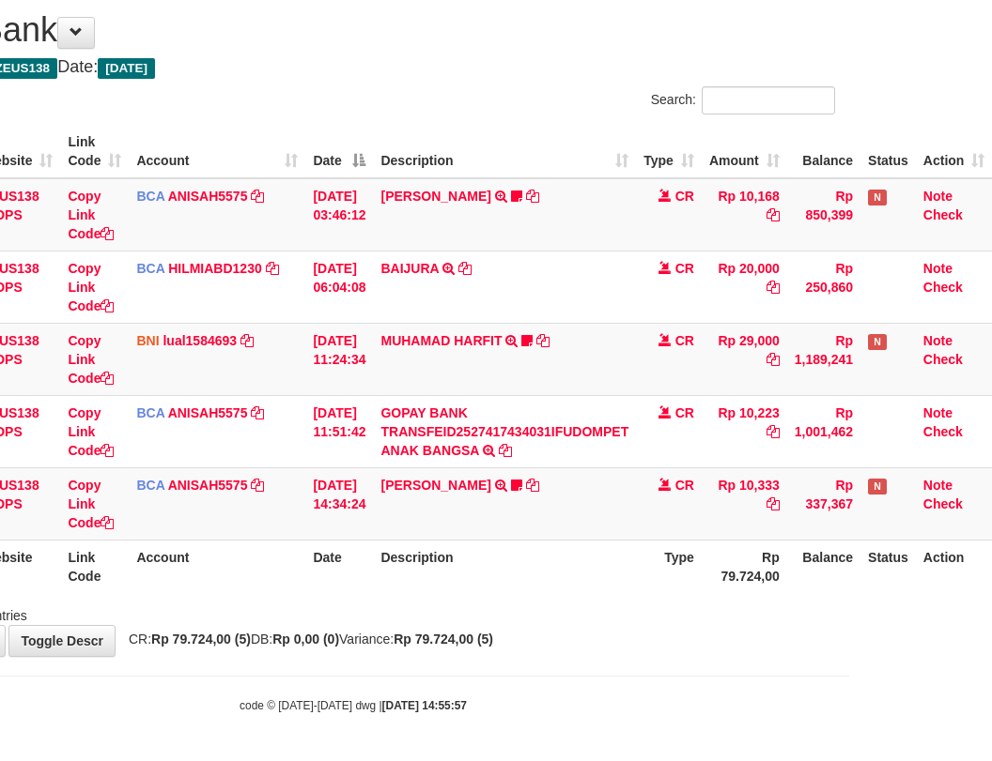
drag, startPoint x: 487, startPoint y: 667, endPoint x: 1002, endPoint y: 774, distance: 525.6
click at [849, 753] on html "Toggle navigation Home Bank Account List Load By Website Group [OXPLAY] ZEUS138…" at bounding box center [353, 353] width 992 height 818
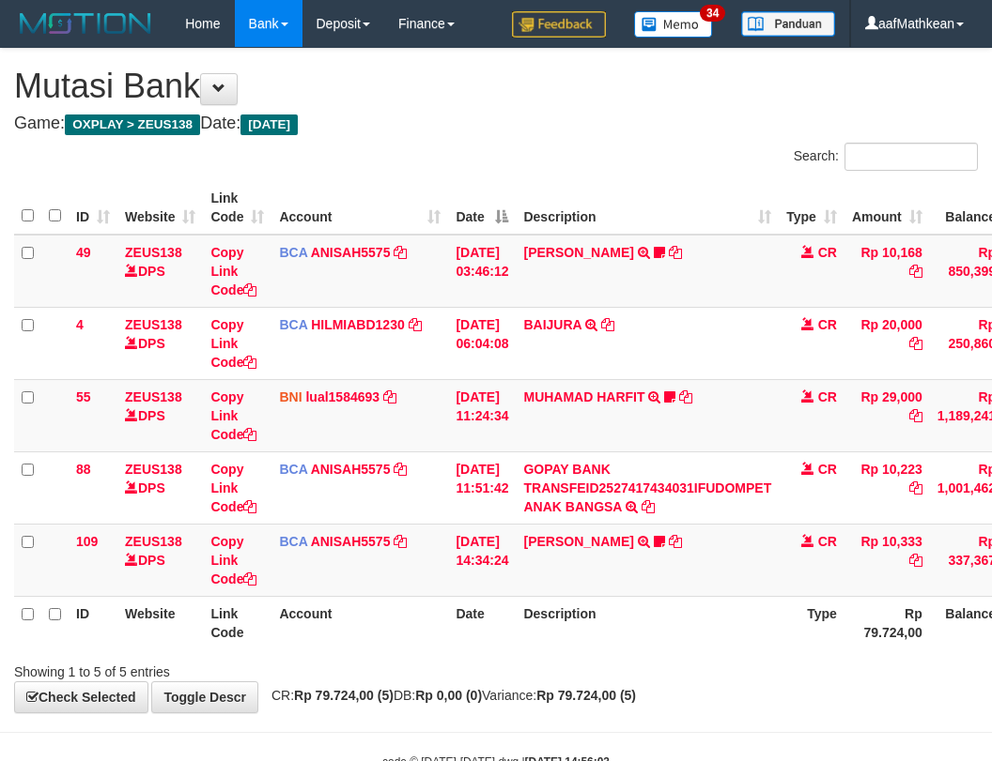
scroll to position [56, 156]
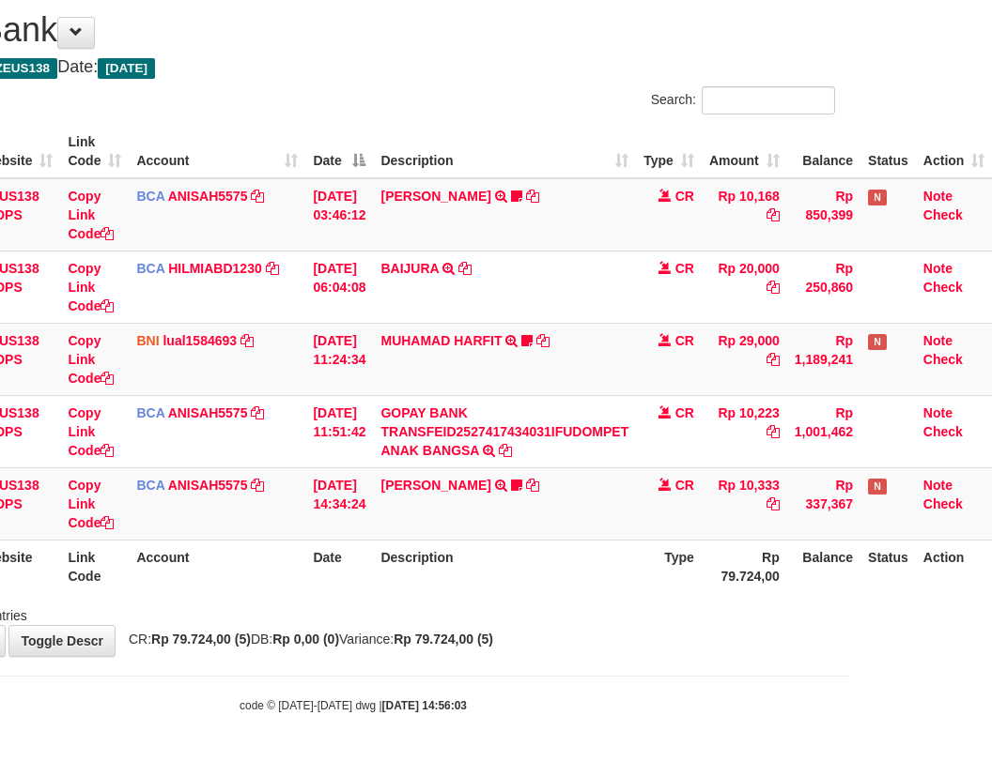
drag, startPoint x: 351, startPoint y: 580, endPoint x: 385, endPoint y: 586, distance: 34.3
click at [361, 586] on th "Date" at bounding box center [339, 567] width 68 height 54
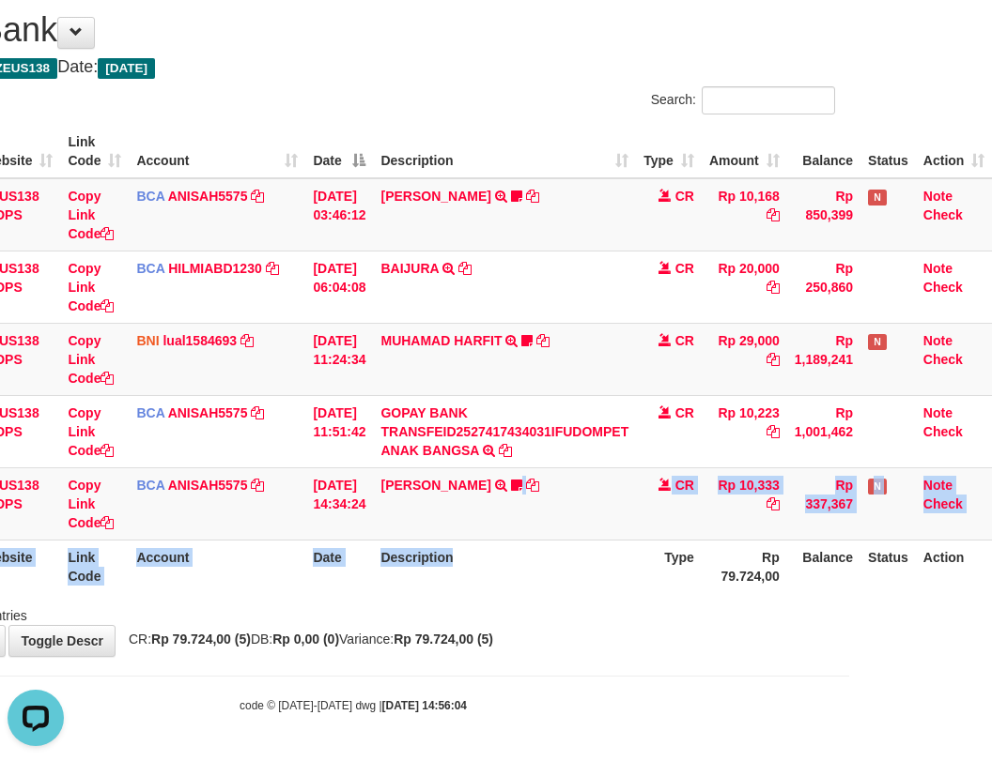
click at [849, 489] on html "Toggle navigation Home Bank Account List Load By Website Group [OXPLAY] ZEUS138…" at bounding box center [353, 353] width 992 height 818
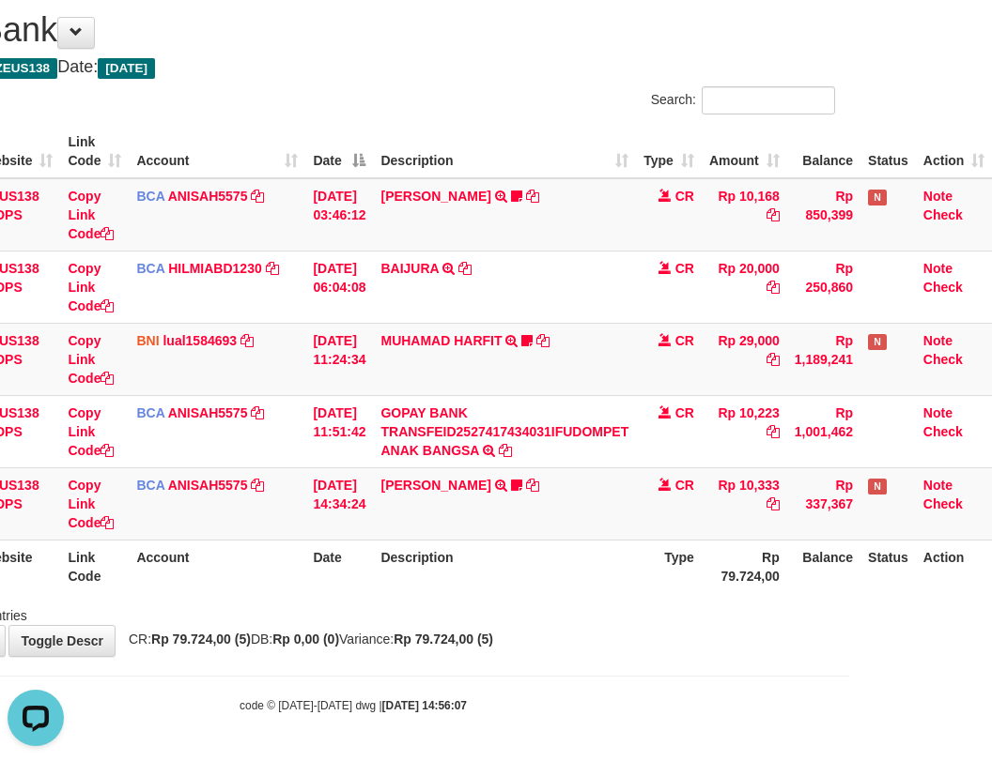
drag, startPoint x: 697, startPoint y: 557, endPoint x: 726, endPoint y: 566, distance: 30.6
click at [714, 563] on tr "ID Website Link Code Account Date Description Type Rp 79.724,00 Balance Status …" at bounding box center [431, 567] width 1120 height 54
drag, startPoint x: 594, startPoint y: 697, endPoint x: 998, endPoint y: 549, distance: 429.8
click at [655, 680] on body "Toggle navigation Home Bank Account List Load By Website Group [OXPLAY] ZEUS138…" at bounding box center [353, 353] width 992 height 818
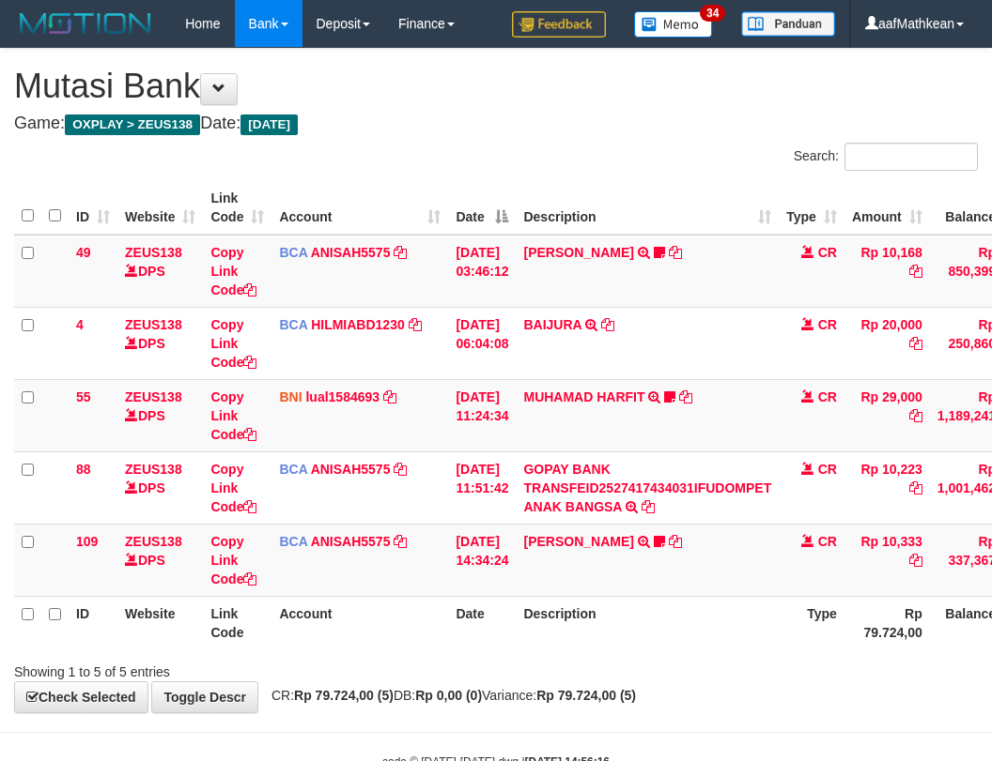
scroll to position [56, 156]
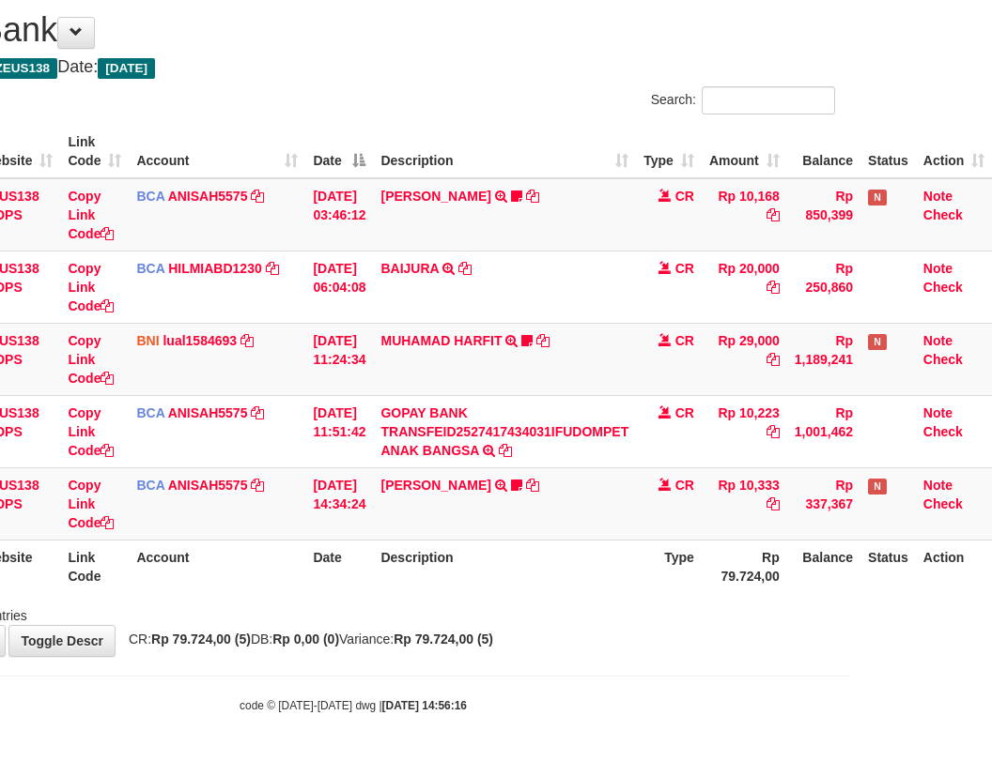
click at [322, 615] on div "Showing 1 to 5 of 5 entries" at bounding box center [353, 612] width 992 height 26
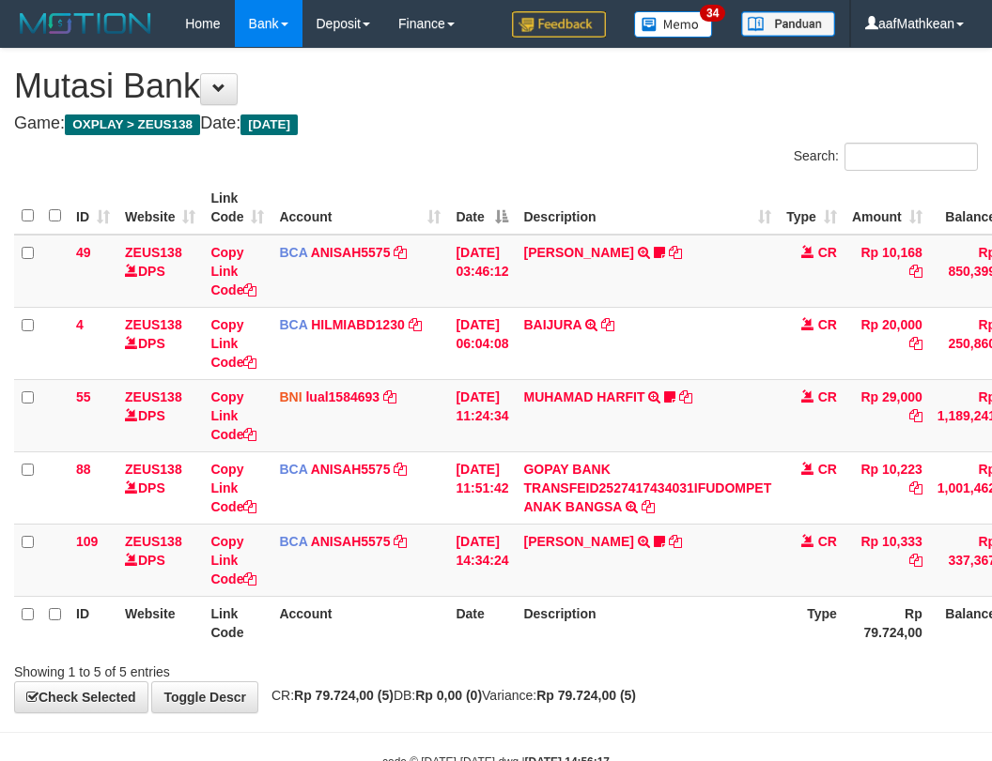
scroll to position [56, 156]
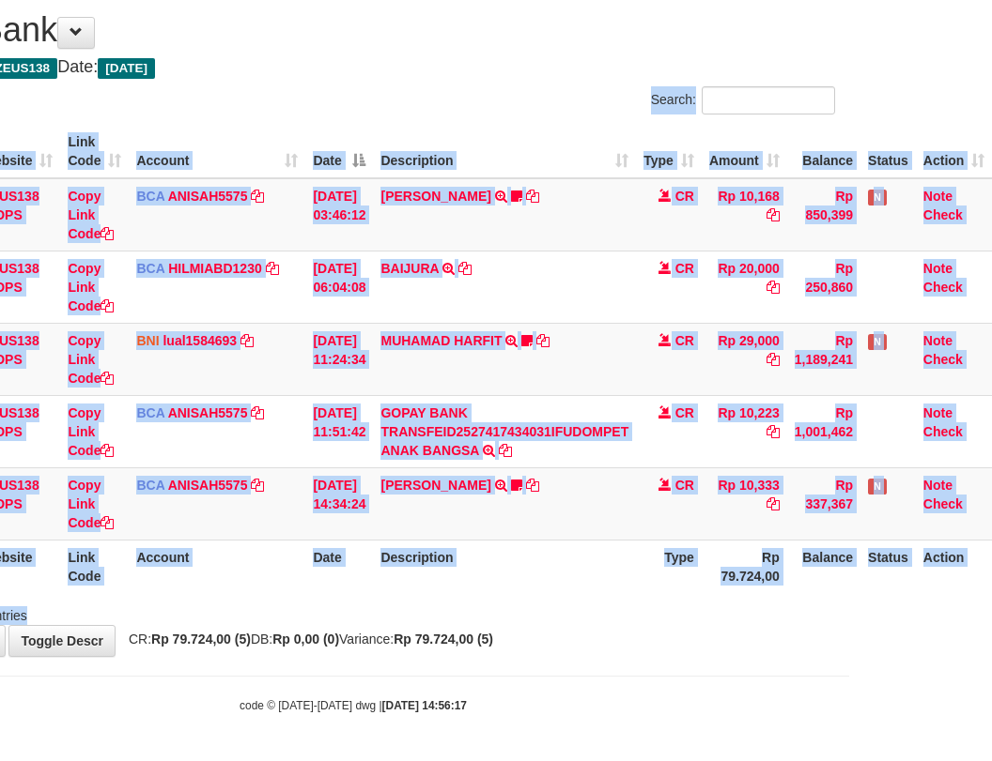
click at [745, 599] on div at bounding box center [559, 599] width 578 height 1
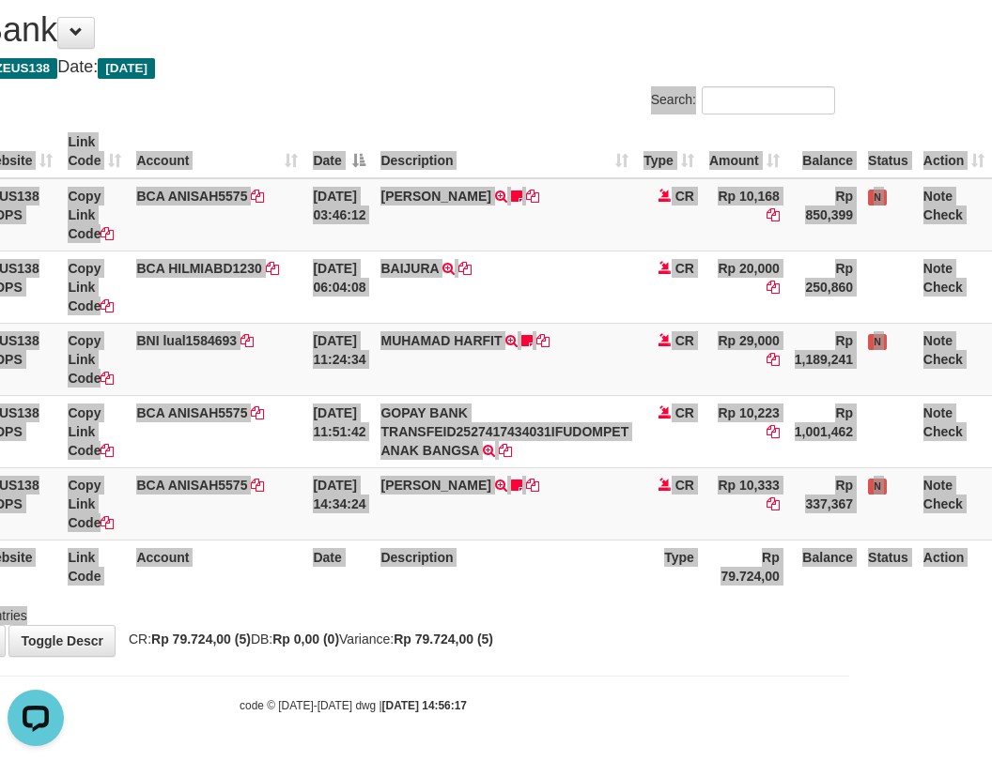
scroll to position [0, 0]
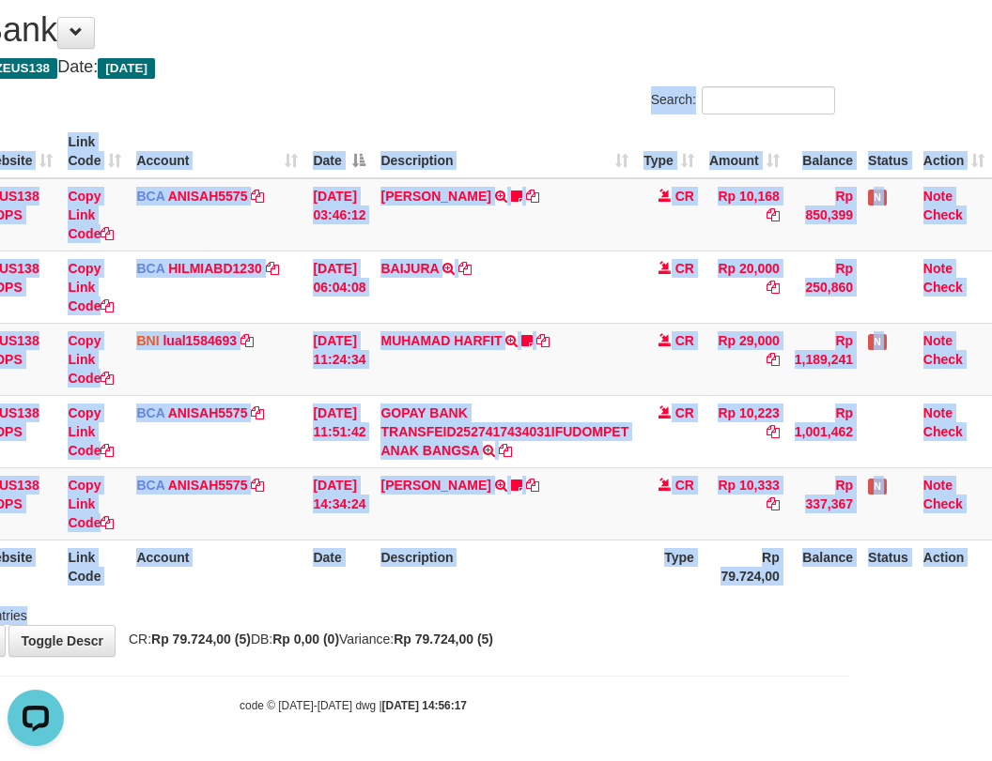
drag, startPoint x: 423, startPoint y: 561, endPoint x: 436, endPoint y: 570, distance: 14.8
click at [424, 561] on th "Description" at bounding box center [504, 567] width 263 height 54
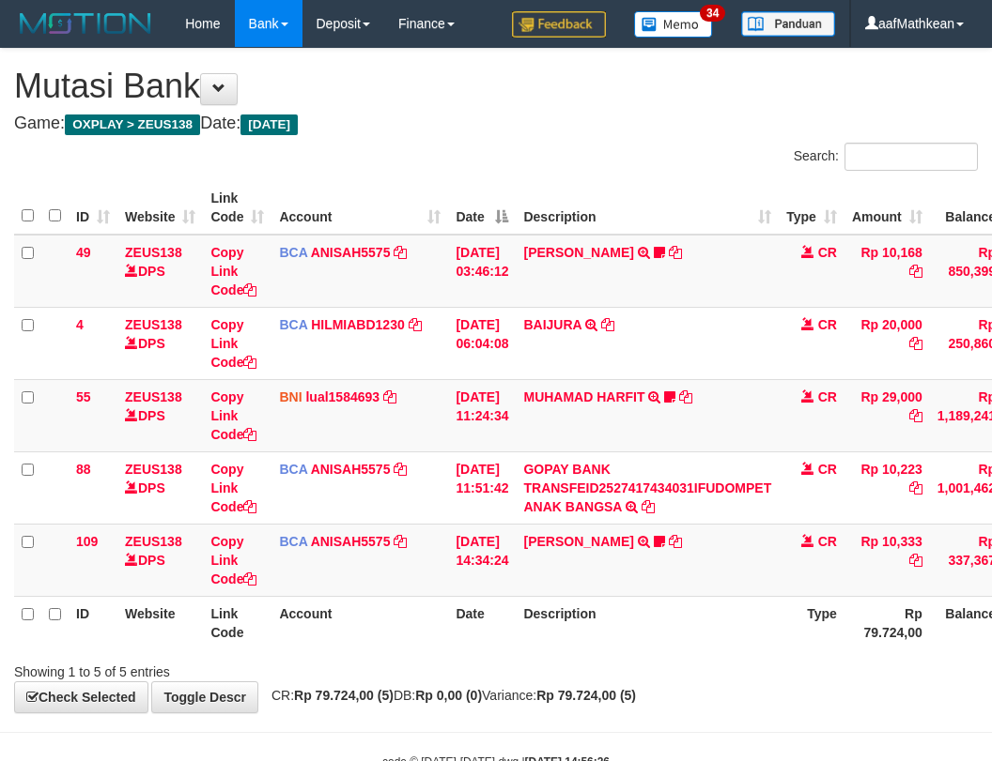
scroll to position [56, 156]
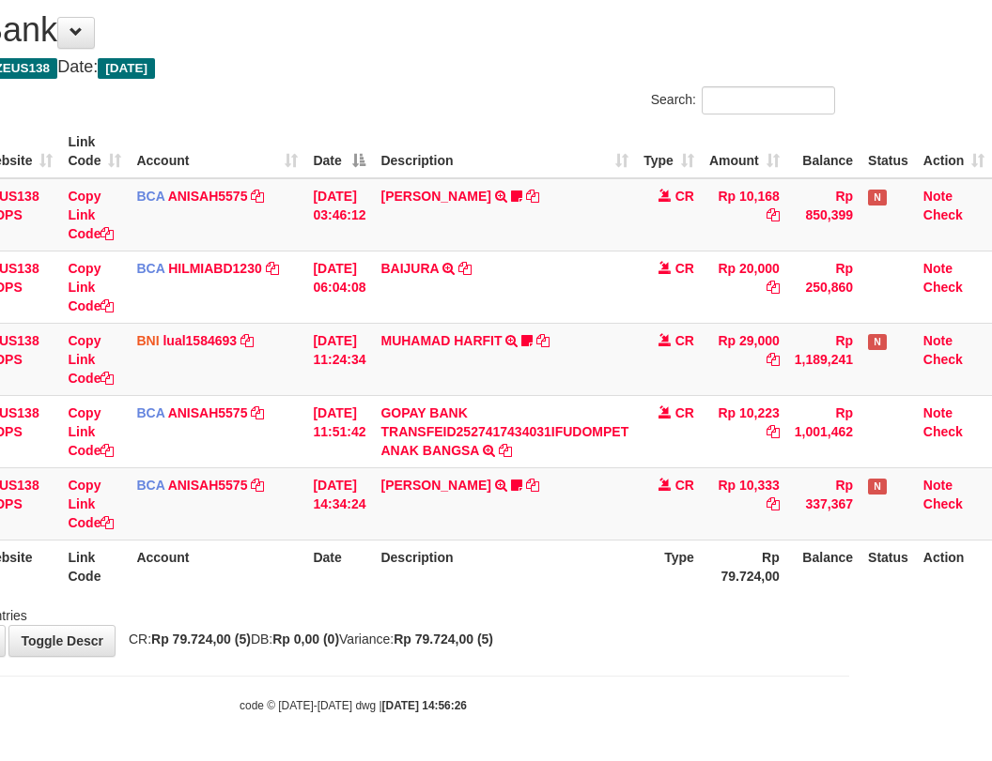
click at [464, 567] on th "Description" at bounding box center [504, 567] width 263 height 54
drag, startPoint x: 456, startPoint y: 566, endPoint x: 999, endPoint y: 601, distance: 543.8
click at [843, 598] on html "Toggle navigation Home Bank Account List Load By Website Group [OXPLAY] ZEUS138…" at bounding box center [353, 353] width 992 height 818
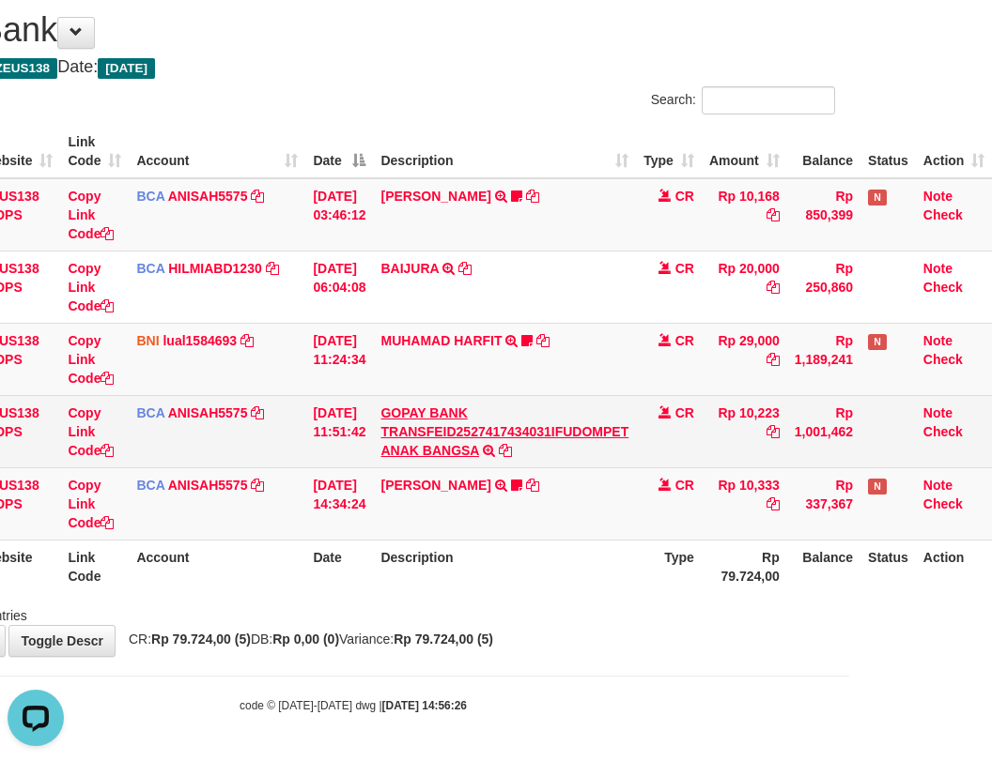
click at [578, 439] on td "GOPAY BANK TRANSFEID2527417434031IFUDOMPET ANAK BANGSA TRSF E-BANKING CR 0110/F…" at bounding box center [504, 431] width 263 height 72
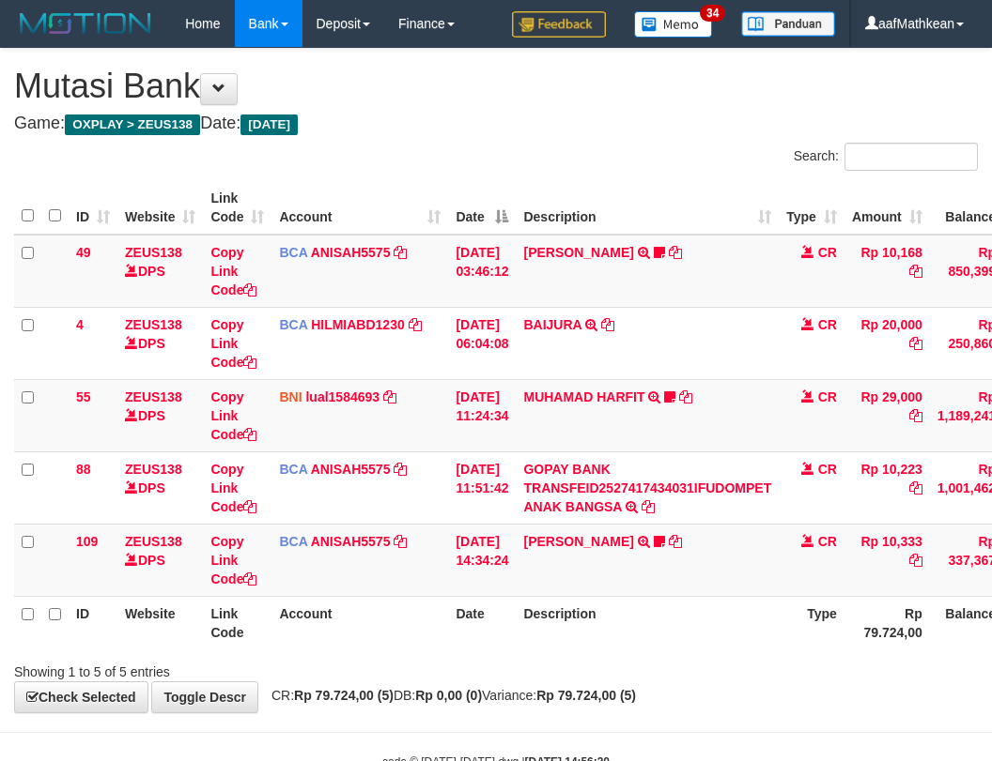
scroll to position [56, 156]
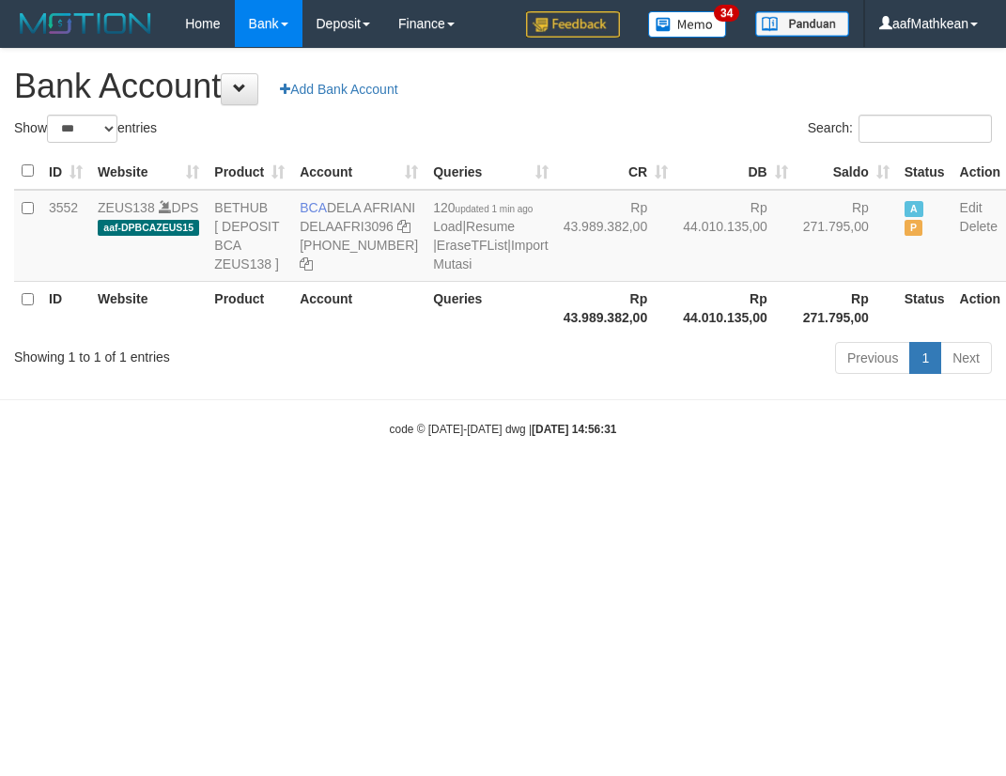
select select "***"
click at [552, 472] on body "Toggle navigation Home Bank Account List Load By Website Group [OXPLAY] ZEUS138…" at bounding box center [503, 242] width 1006 height 485
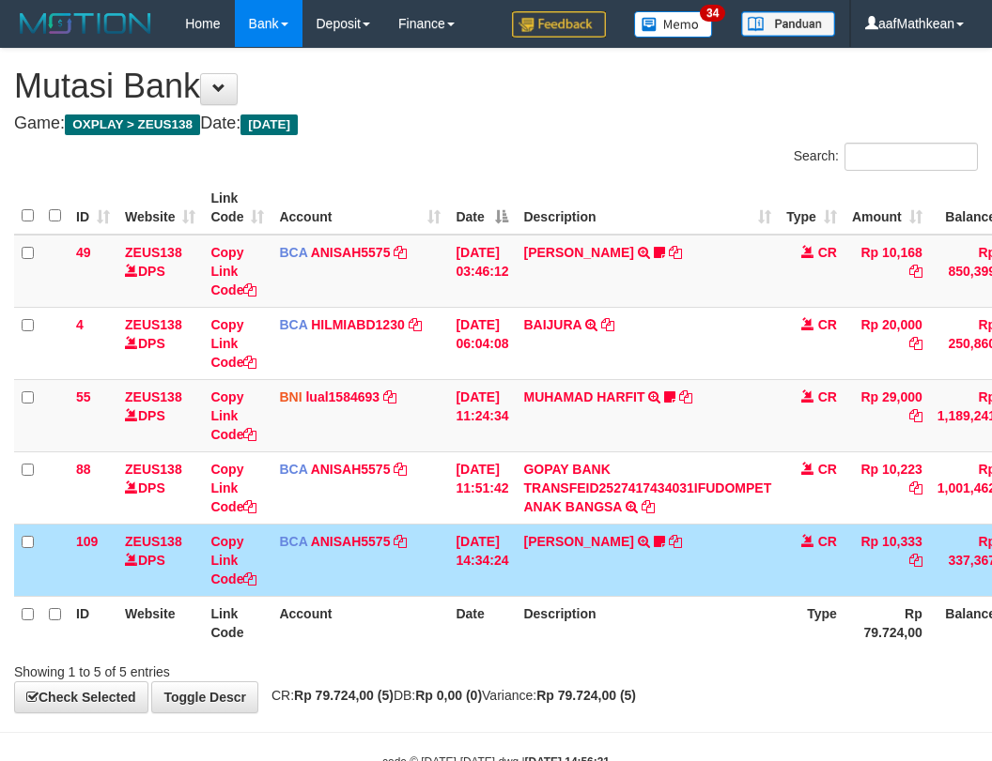
scroll to position [56, 156]
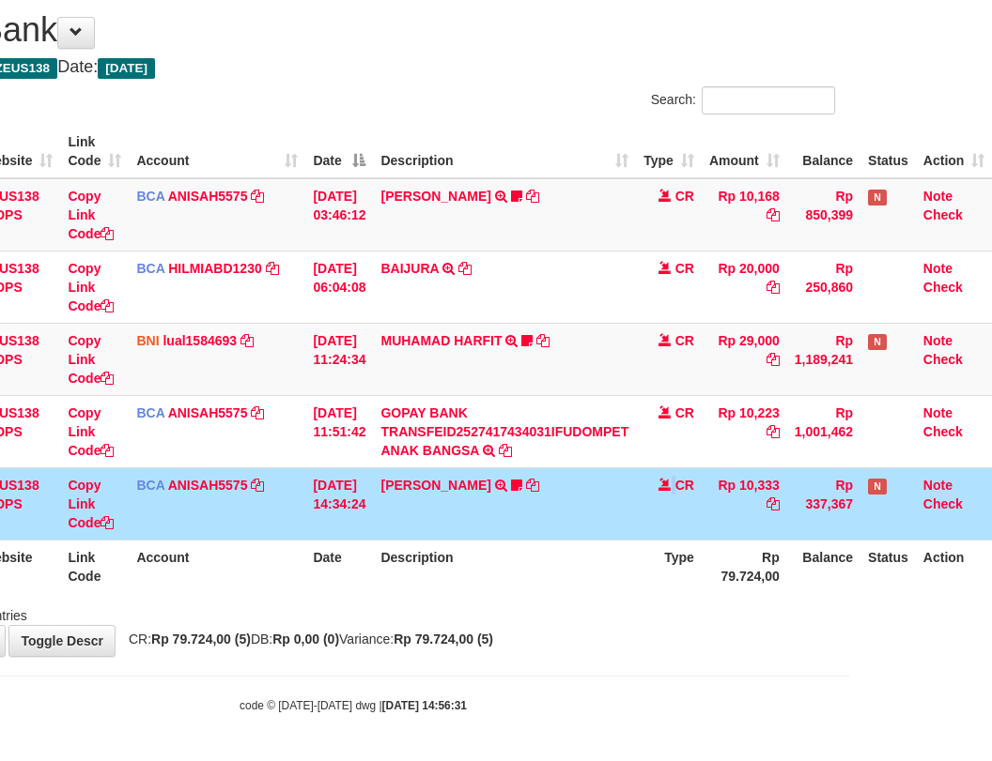
click at [638, 537] on td "CR" at bounding box center [669, 504] width 66 height 72
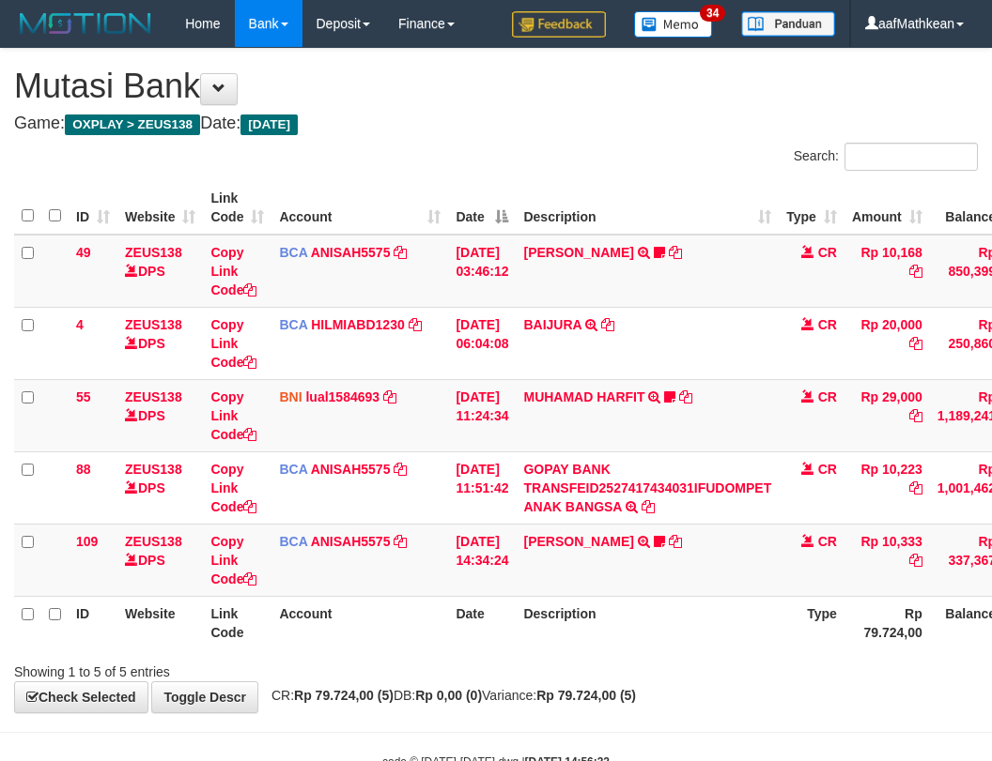
scroll to position [56, 156]
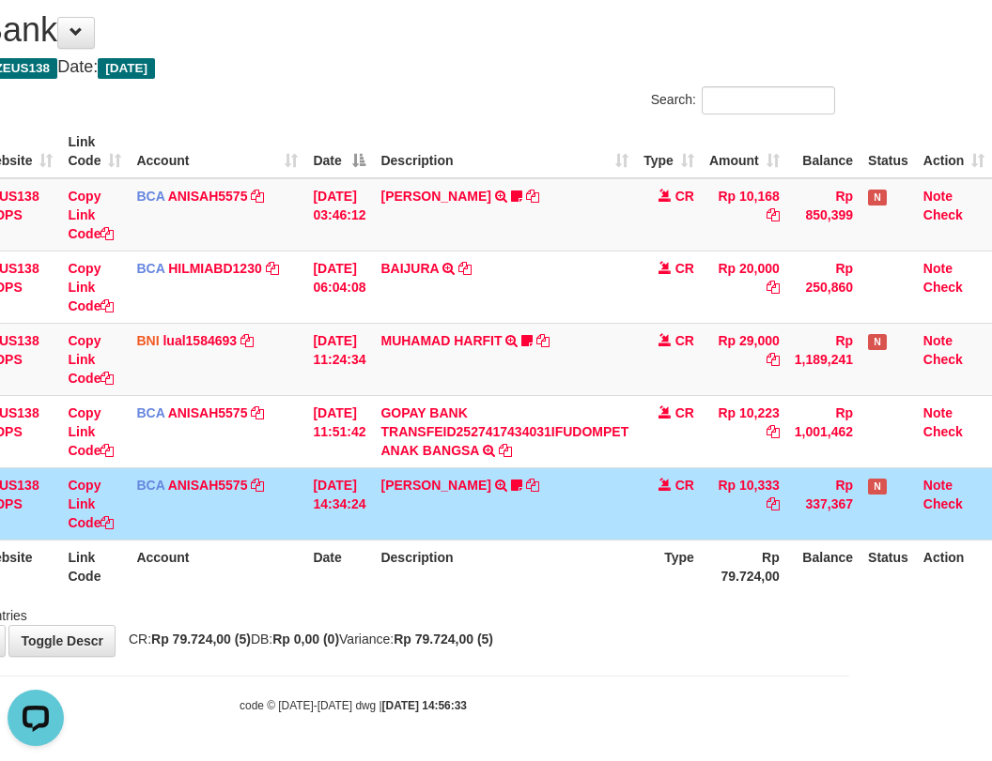
click at [511, 565] on th "Description" at bounding box center [504, 567] width 263 height 54
click at [505, 570] on th "Description" at bounding box center [504, 567] width 263 height 54
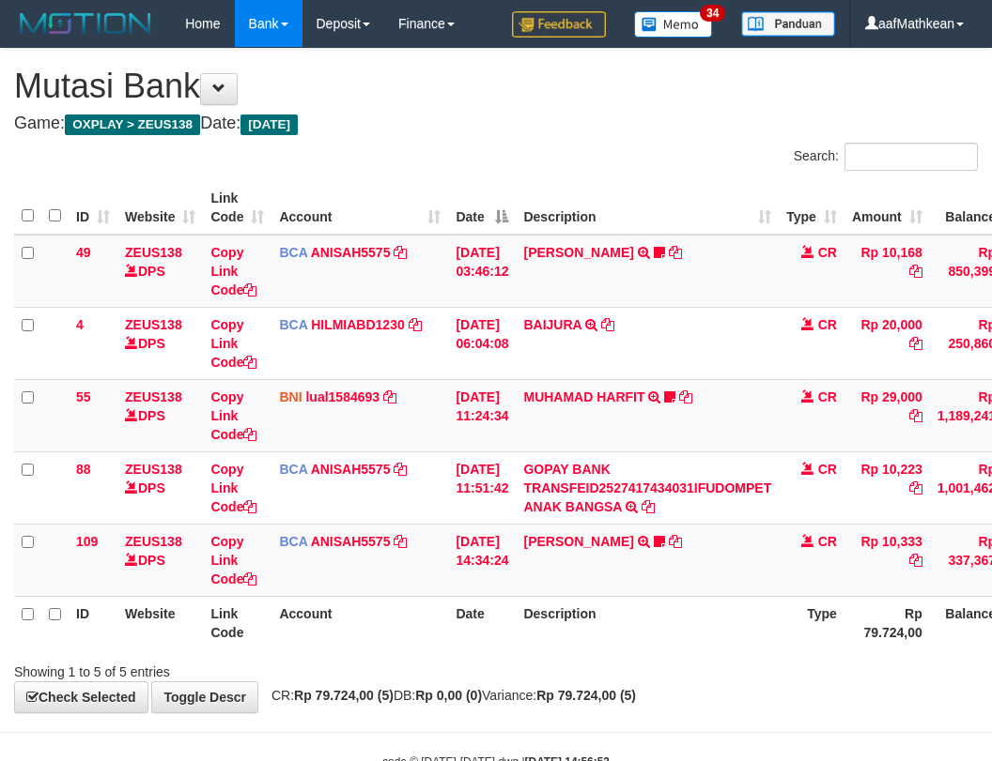
scroll to position [56, 156]
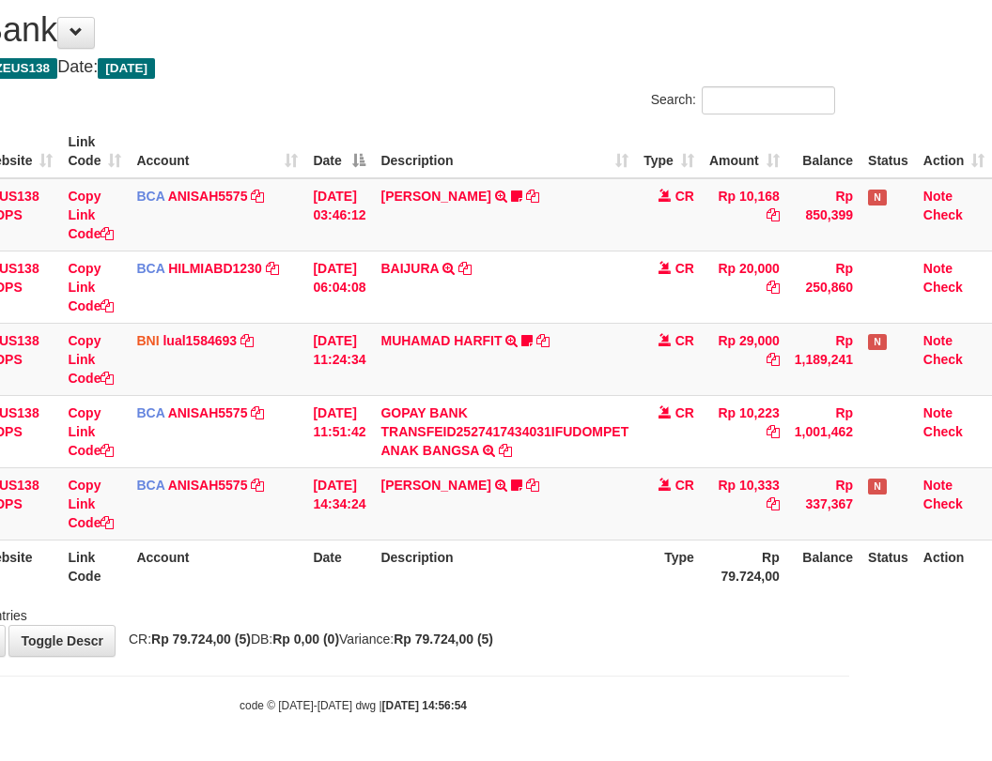
drag, startPoint x: 583, startPoint y: 618, endPoint x: 568, endPoint y: 670, distance: 54.7
click at [580, 621] on div "Showing 1 to 5 of 5 entries" at bounding box center [353, 612] width 992 height 26
drag, startPoint x: 568, startPoint y: 670, endPoint x: 548, endPoint y: 659, distance: 22.7
click at [560, 671] on body "Toggle navigation Home Bank Account List Load By Website Group [OXPLAY] ZEUS138…" at bounding box center [353, 353] width 992 height 818
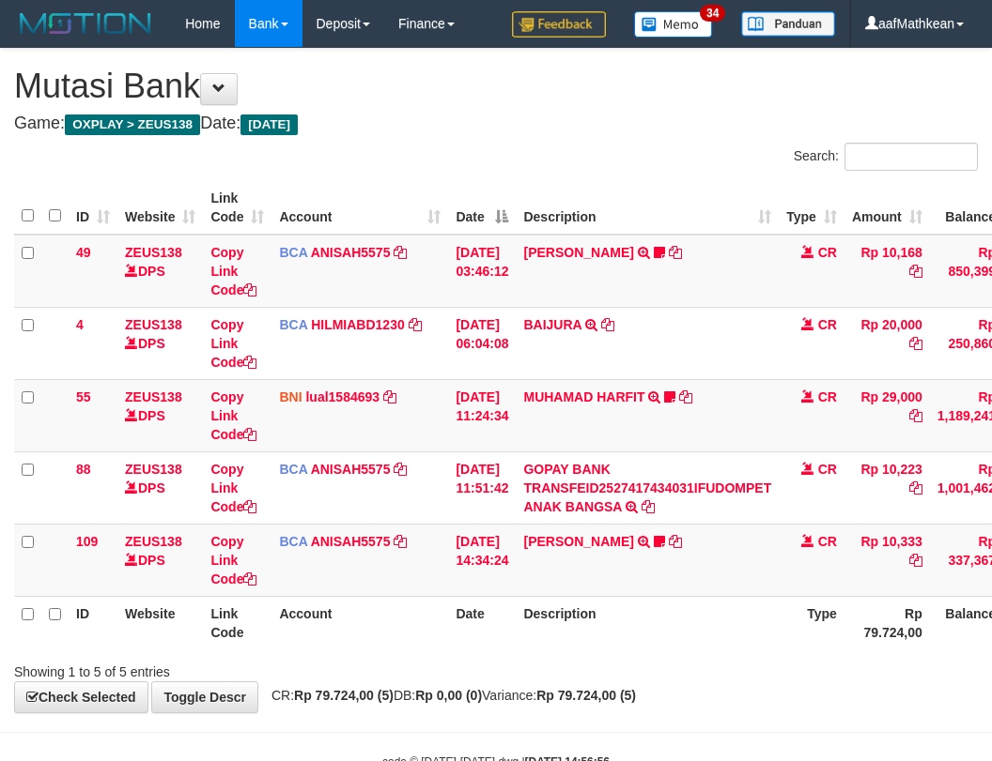
scroll to position [56, 156]
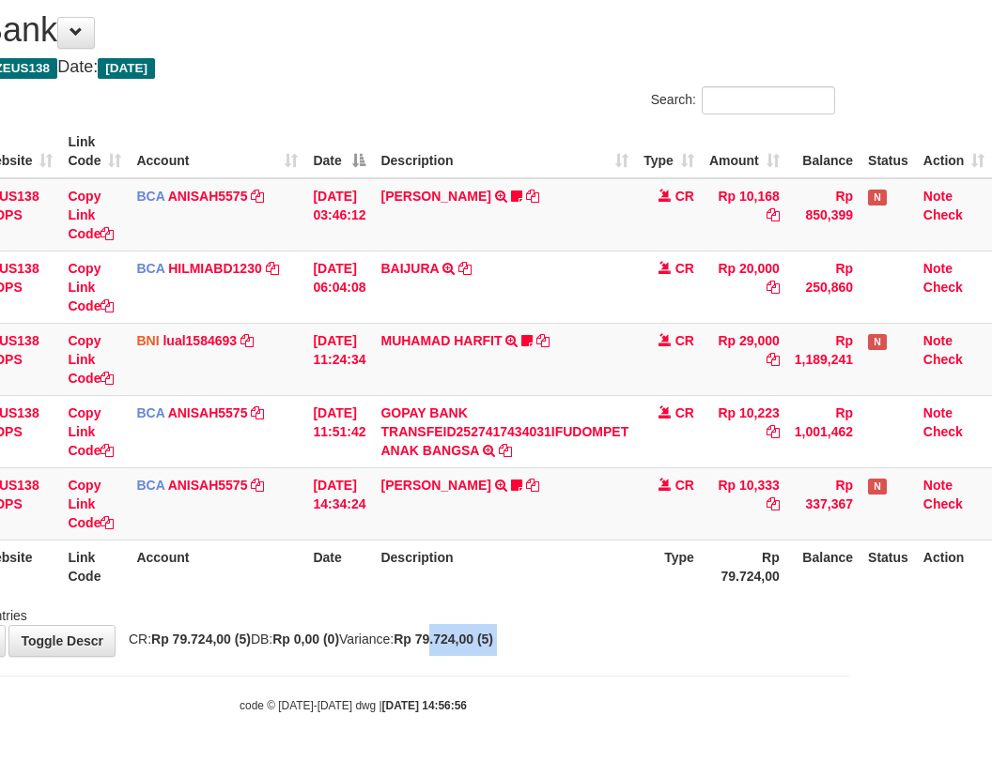
drag, startPoint x: 488, startPoint y: 674, endPoint x: 486, endPoint y: 658, distance: 16.1
click at [488, 675] on body "Toggle navigation Home Bank Account List Load By Website Group [OXPLAY] ZEUS138…" at bounding box center [353, 353] width 992 height 818
drag, startPoint x: 500, startPoint y: 659, endPoint x: 491, endPoint y: 658, distance: 9.4
click at [501, 667] on body "Toggle navigation Home Bank Account List Load By Website Group [OXPLAY] ZEUS138…" at bounding box center [353, 353] width 992 height 818
click at [614, 687] on body "Toggle navigation Home Bank Account List Load By Website Group [OXPLAY] ZEUS138…" at bounding box center [353, 353] width 992 height 818
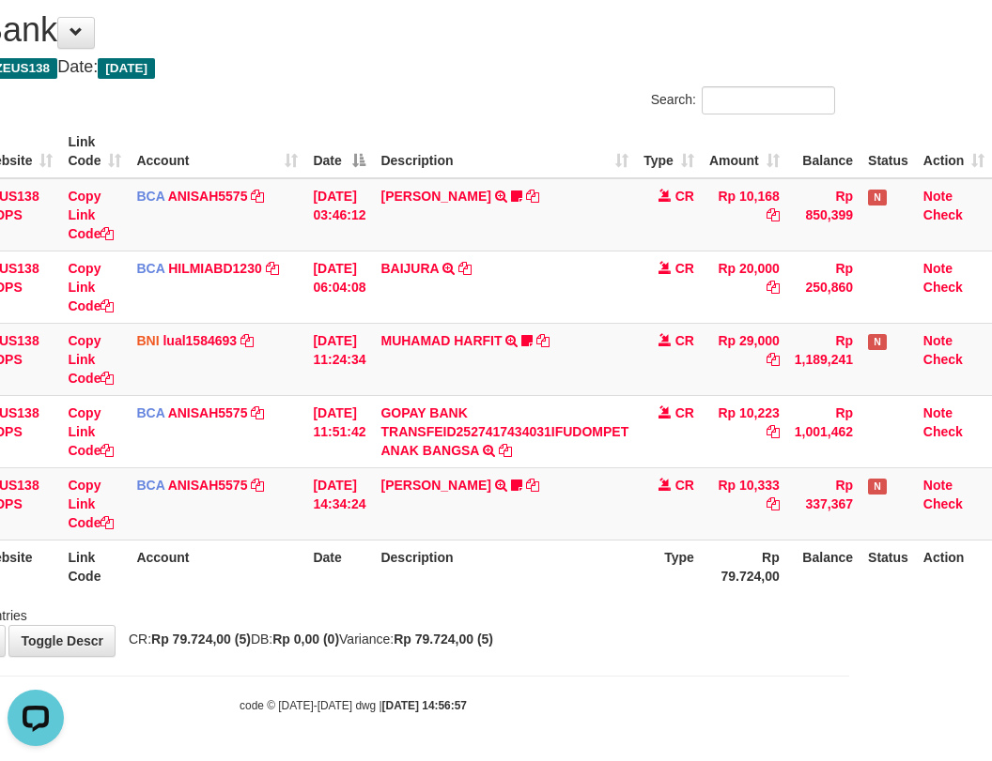
click at [643, 651] on div "**********" at bounding box center [353, 324] width 992 height 664
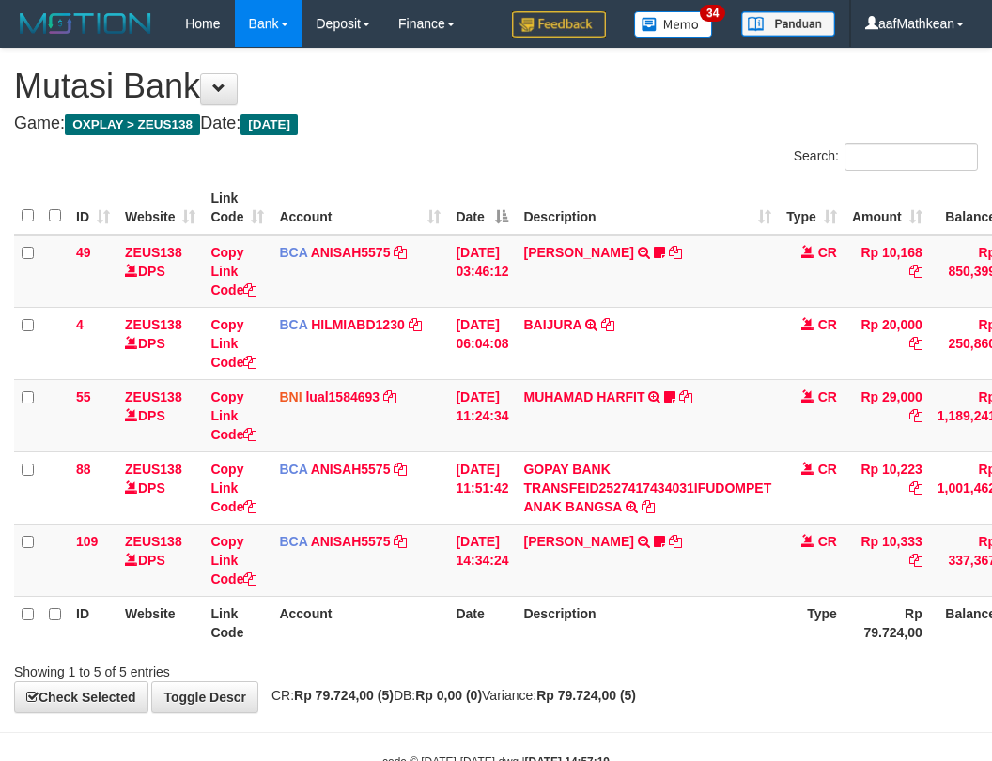
scroll to position [56, 156]
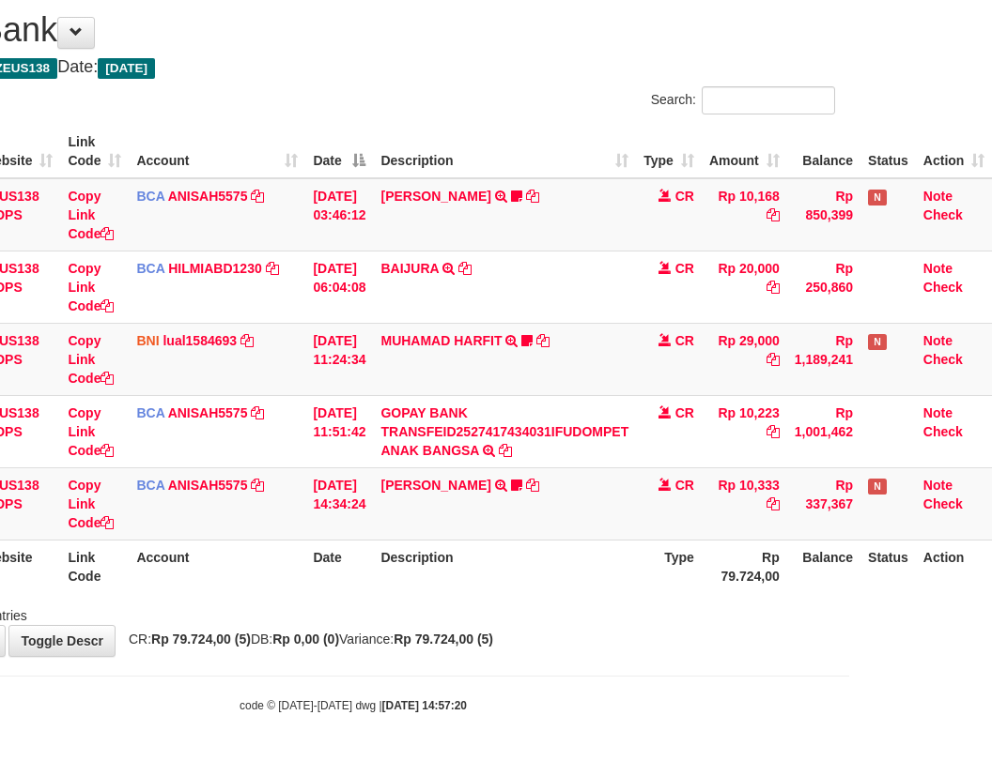
drag, startPoint x: 0, startPoint y: 0, endPoint x: 598, endPoint y: 646, distance: 880.4
click at [605, 642] on div "**********" at bounding box center [353, 324] width 992 height 664
click at [612, 645] on div "**********" at bounding box center [353, 324] width 992 height 664
drag, startPoint x: 619, startPoint y: 640, endPoint x: 607, endPoint y: 645, distance: 13.1
click at [607, 645] on div "**********" at bounding box center [353, 324] width 992 height 664
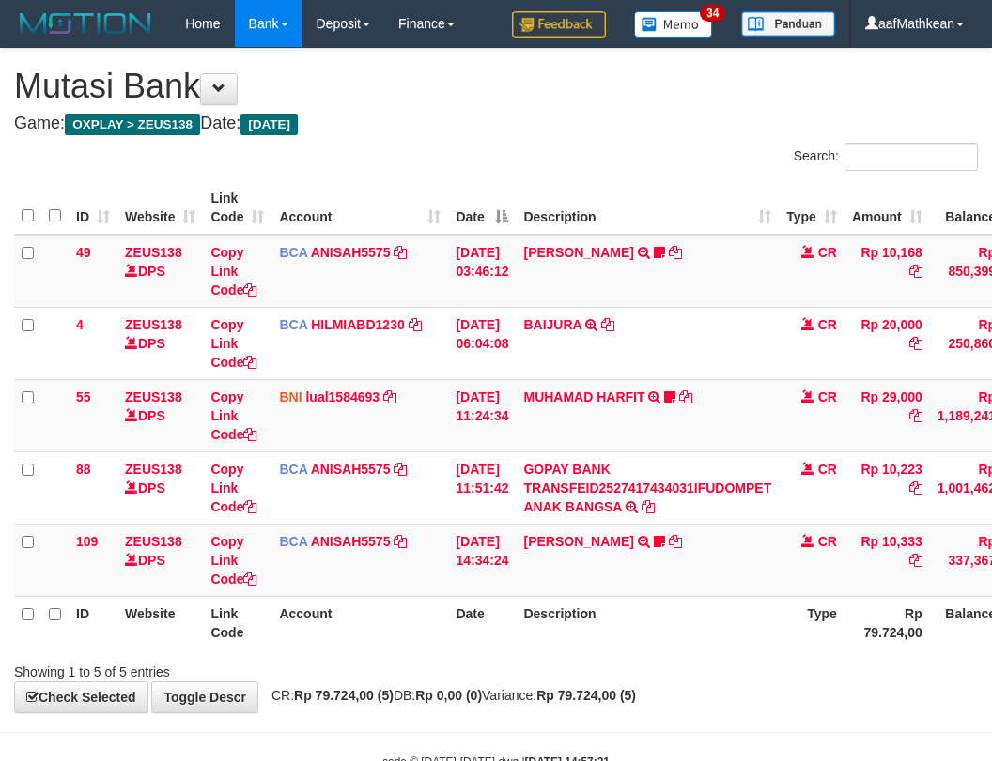
scroll to position [56, 156]
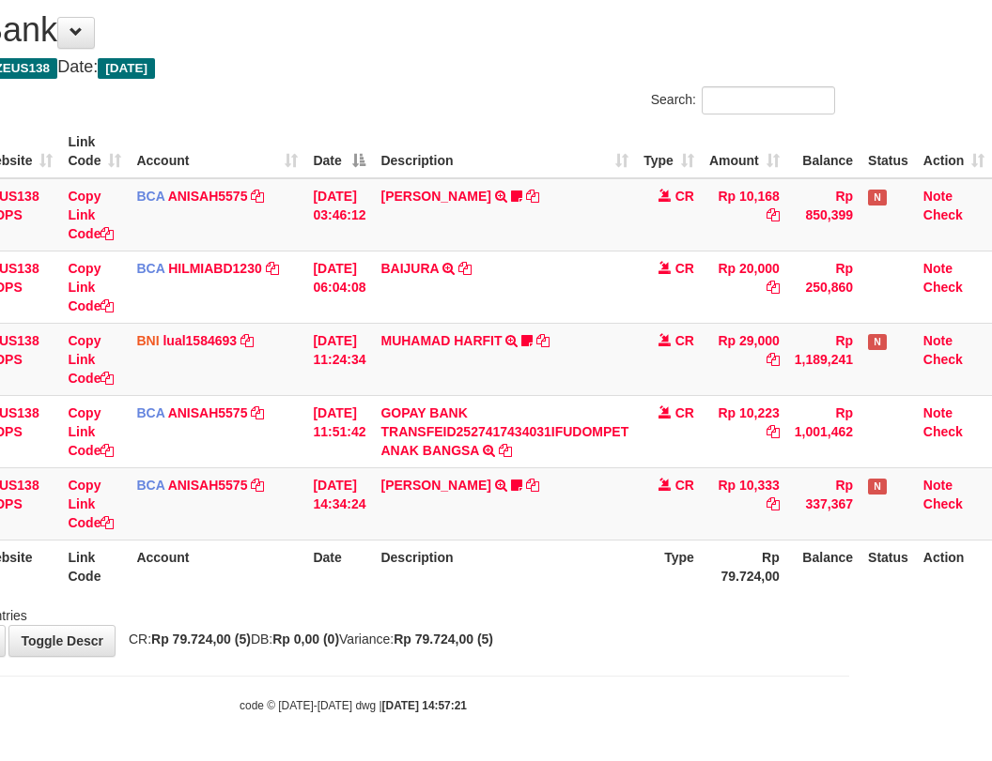
click at [592, 614] on div "Showing 1 to 5 of 5 entries" at bounding box center [353, 612] width 992 height 26
click at [515, 515] on td "LISTON SITOR TRSF E-BANKING CR 0110/FTSCY/WS95051 10333.002025100112508694 TRFD…" at bounding box center [504, 504] width 263 height 72
click at [524, 541] on table "ID Website Link Code Account Date Description Type Amount Balance Status Action…" at bounding box center [431, 359] width 1120 height 469
click at [634, 593] on div "ID Website Link Code Account Date Description Type Amount Balance Status Action…" at bounding box center [353, 359] width 992 height 480
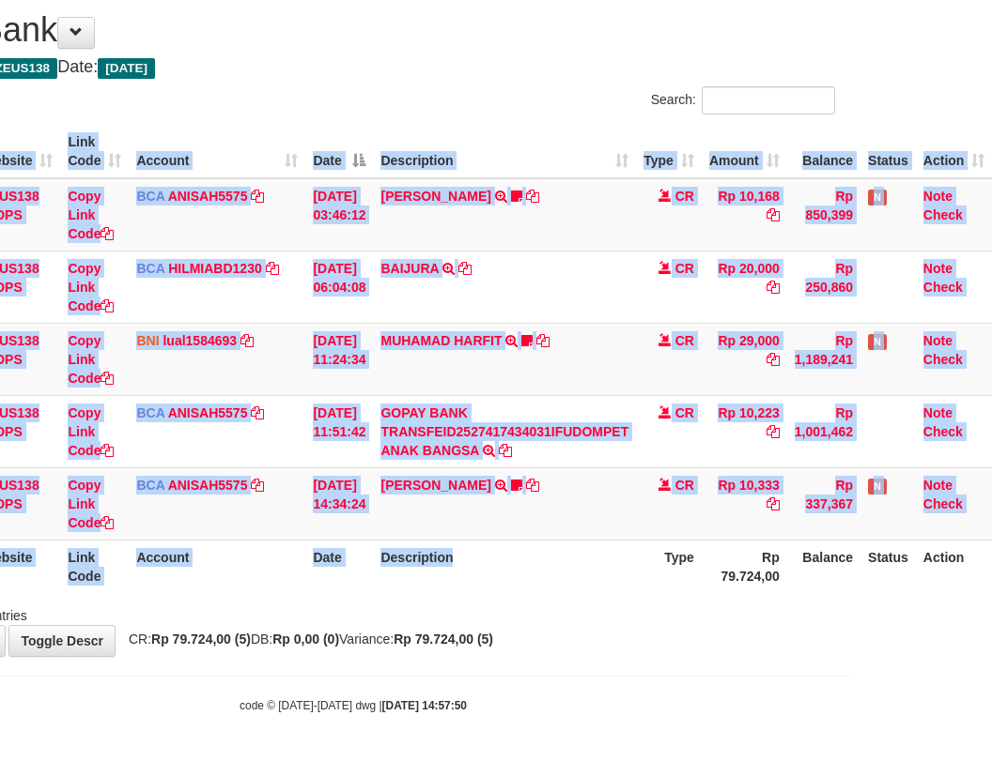
scroll to position [56, 156]
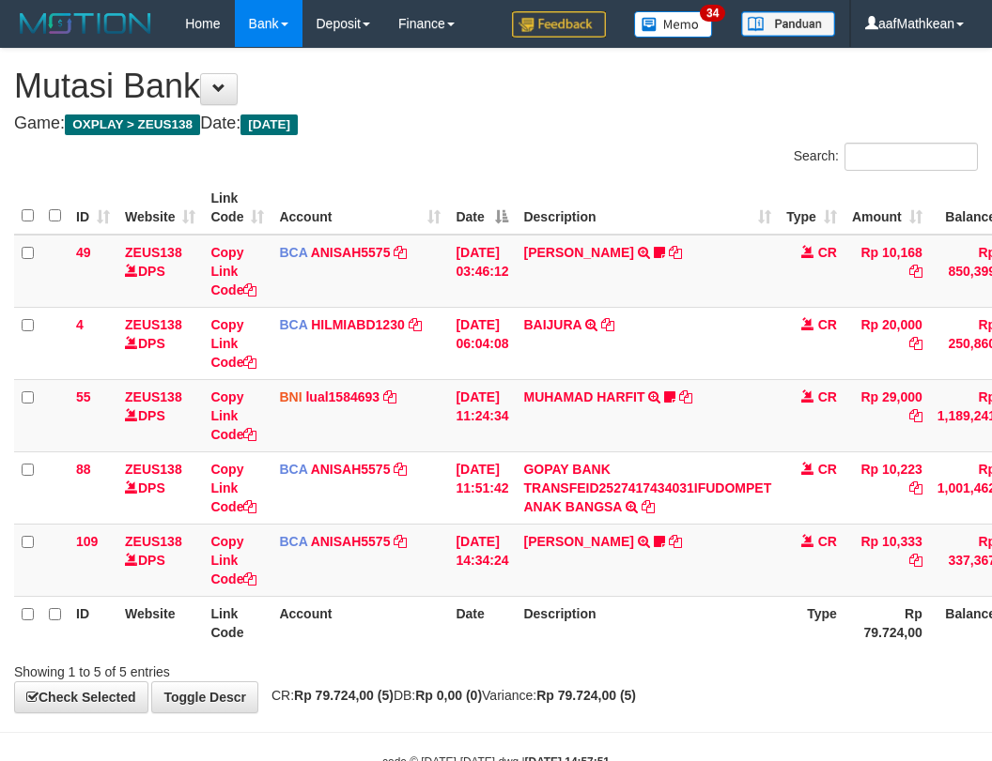
scroll to position [56, 156]
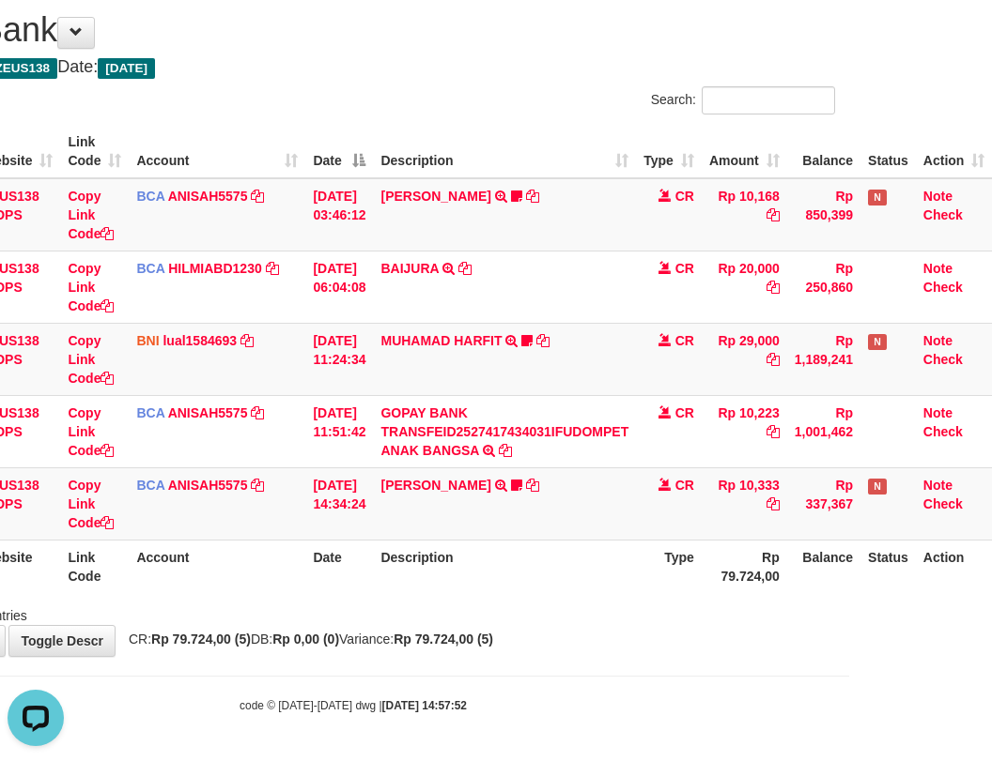
drag, startPoint x: 544, startPoint y: 638, endPoint x: 560, endPoint y: 645, distance: 17.6
click at [547, 642] on div "**********" at bounding box center [353, 324] width 992 height 664
click at [602, 664] on body "Toggle navigation Home Bank Account List Load By Website Group [OXPLAY] ZEUS138…" at bounding box center [353, 353] width 992 height 818
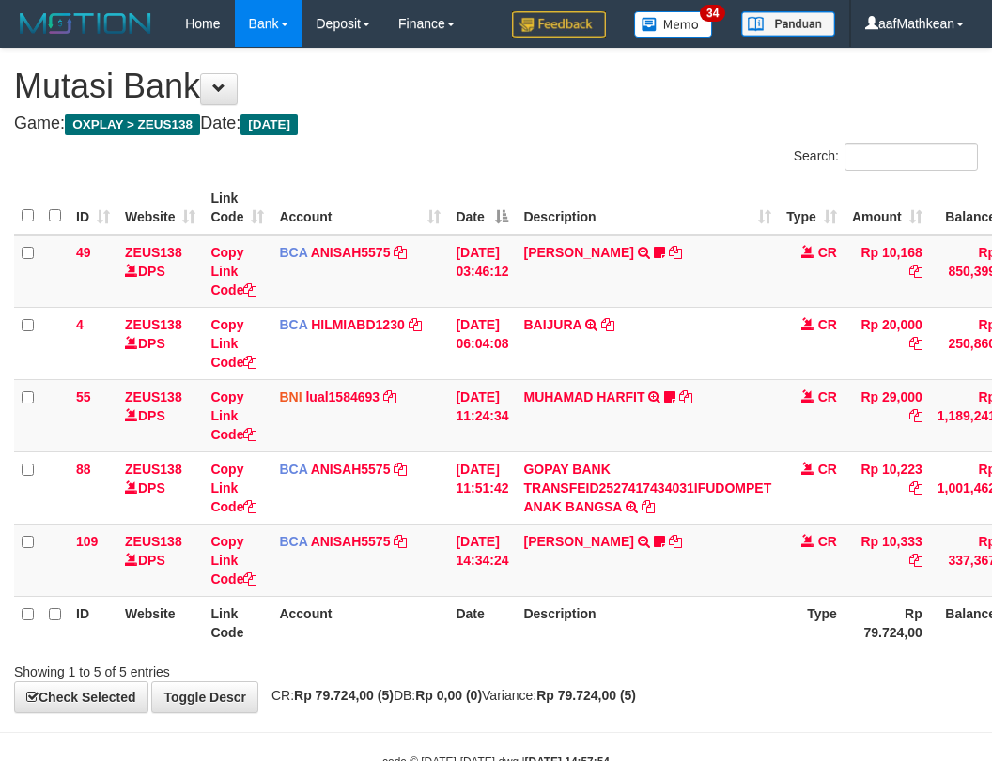
scroll to position [56, 156]
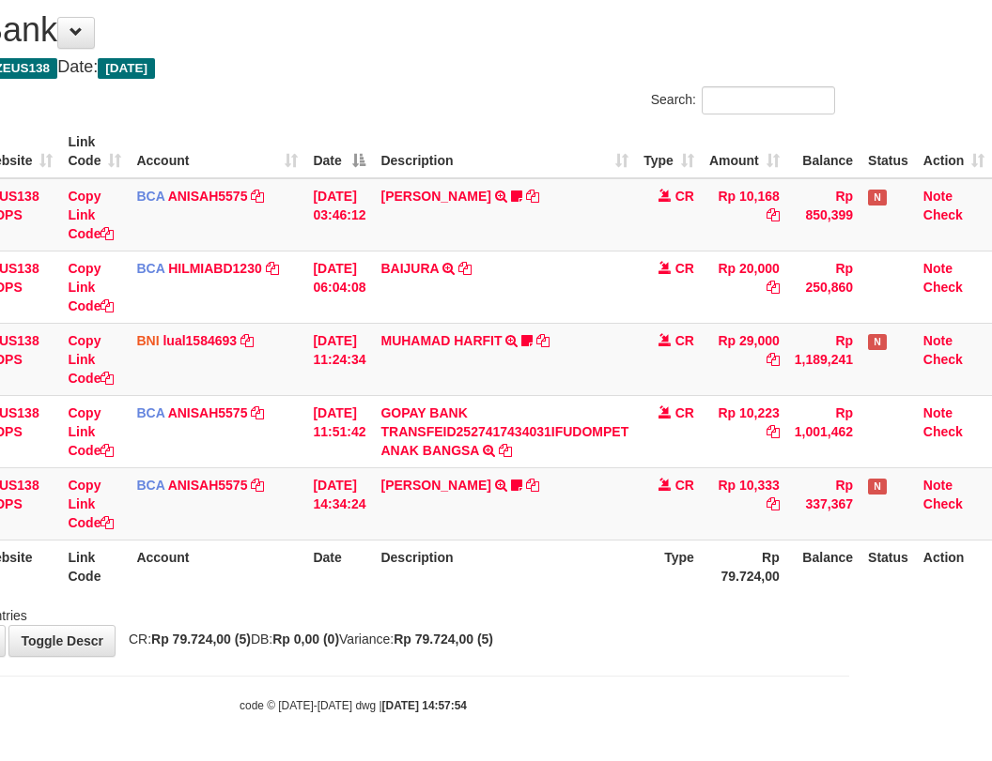
click at [566, 668] on body "Toggle navigation Home Bank Account List Load By Website Group [OXPLAY] ZEUS138…" at bounding box center [353, 353] width 992 height 818
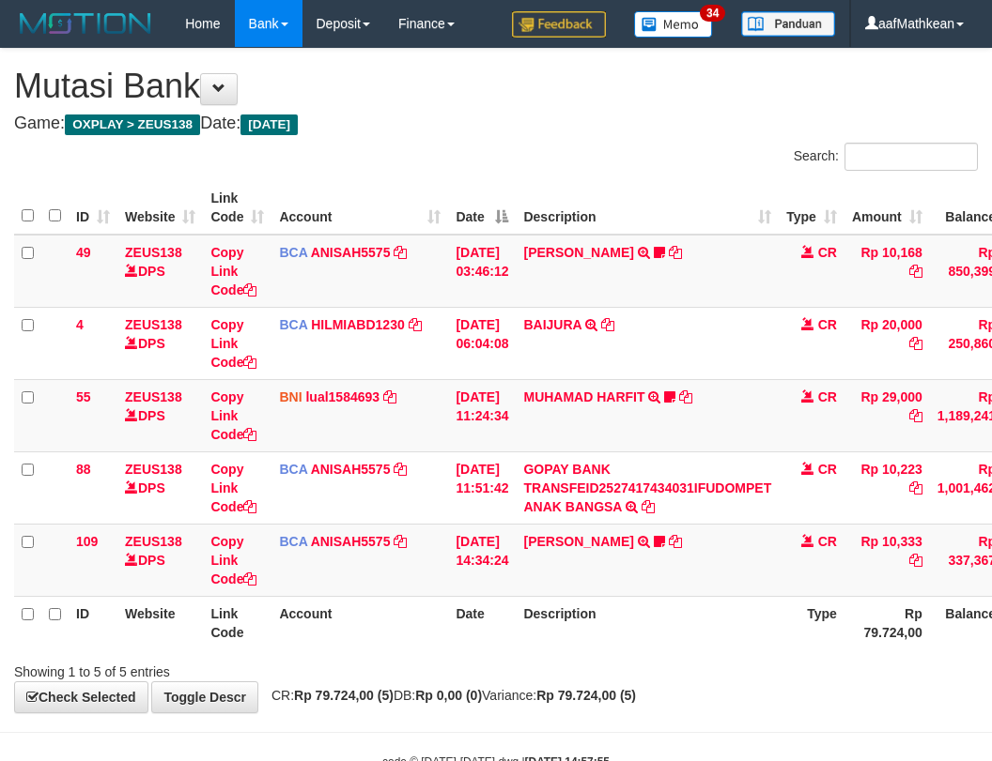
click at [536, 655] on body "Toggle navigation Home Bank Account List Load By Website Group [OXPLAY] ZEUS138…" at bounding box center [496, 409] width 992 height 818
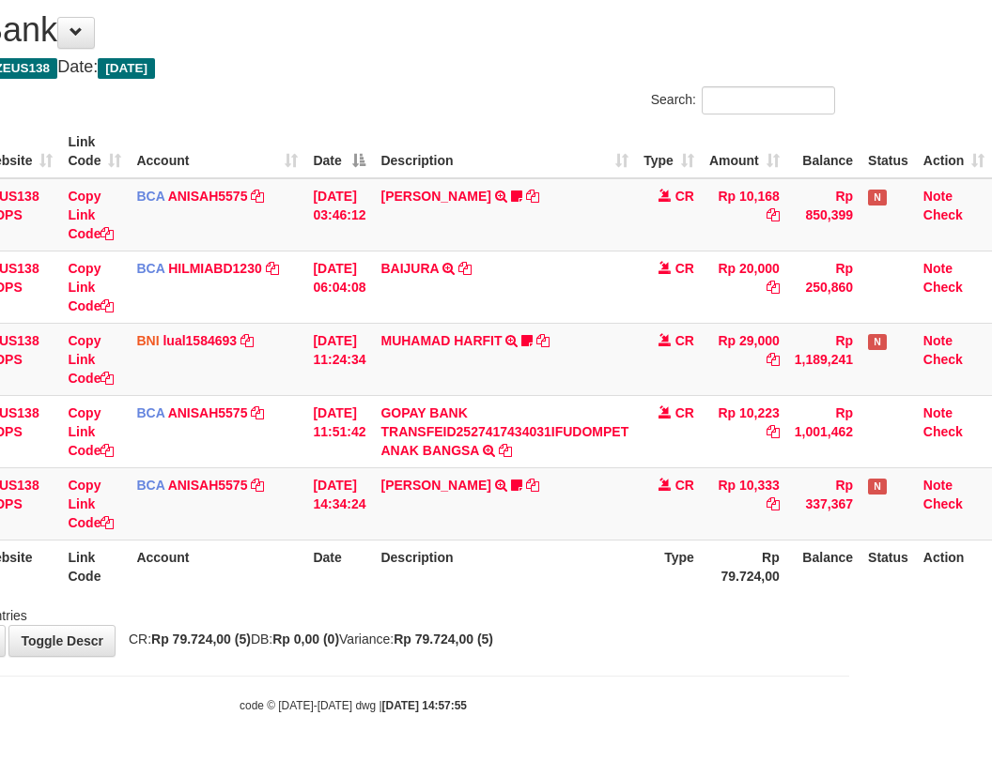
click at [512, 683] on body "Toggle navigation Home Bank Account List Load By Website Group [OXPLAY] ZEUS138…" at bounding box center [353, 353] width 992 height 818
click at [532, 675] on body "Toggle navigation Home Bank Account List Load By Website Group [OXPLAY] ZEUS138…" at bounding box center [353, 353] width 992 height 818
click at [440, 676] on body "Toggle navigation Home Bank Account List Load By Website Group [OXPLAY] ZEUS138…" at bounding box center [353, 353] width 992 height 818
drag, startPoint x: 402, startPoint y: 632, endPoint x: 393, endPoint y: 605, distance: 28.5
click at [395, 609] on div "**********" at bounding box center [353, 324] width 992 height 664
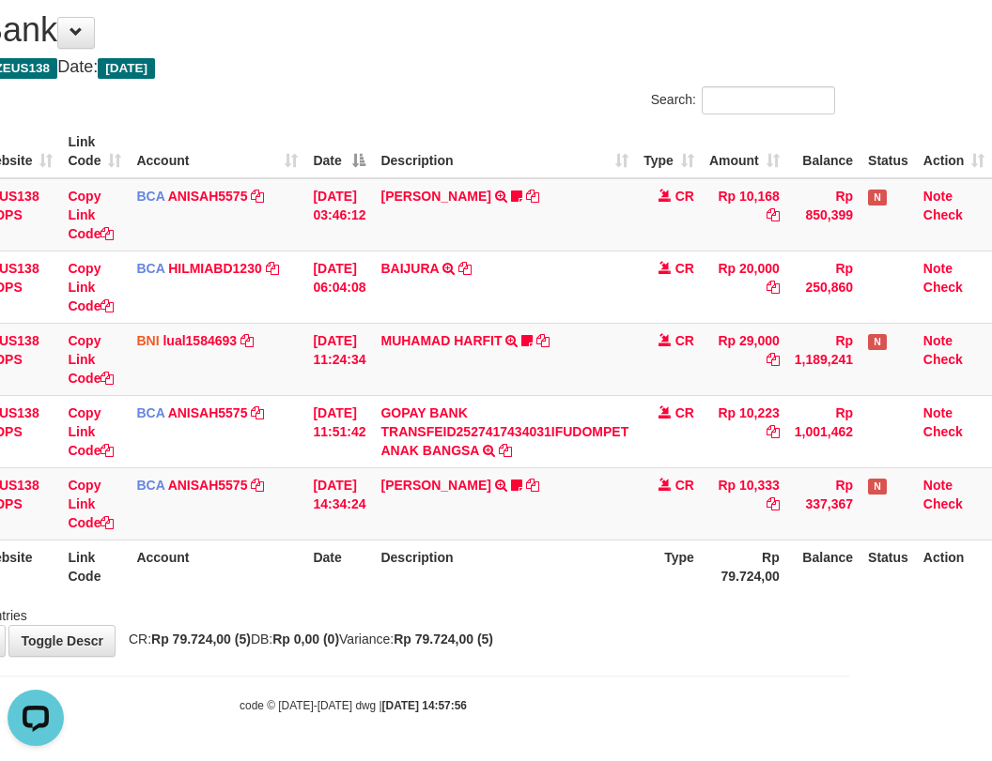
drag, startPoint x: 348, startPoint y: 592, endPoint x: 338, endPoint y: 587, distance: 11.3
click at [345, 589] on th "Date" at bounding box center [339, 567] width 68 height 54
